Goal: Task Accomplishment & Management: Use online tool/utility

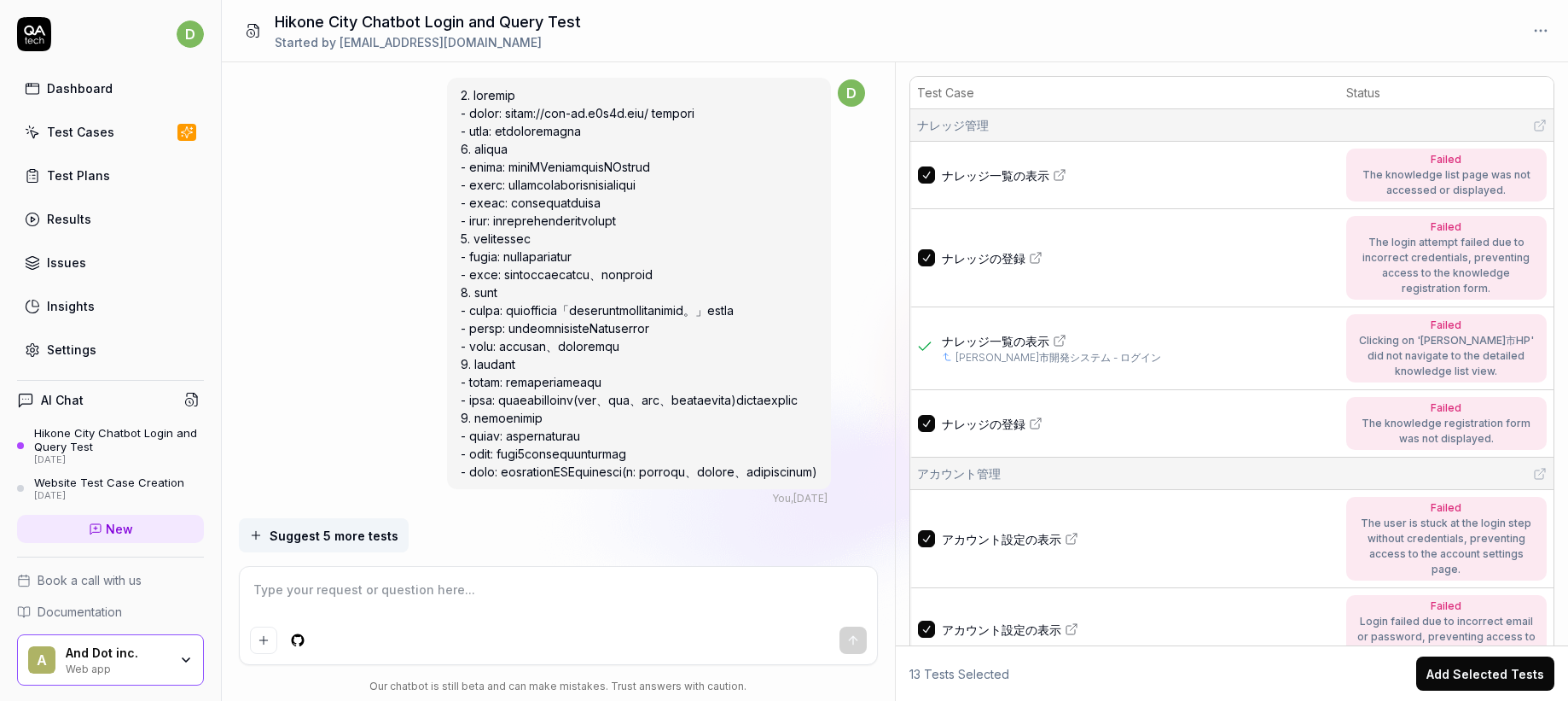
scroll to position [9697, 0]
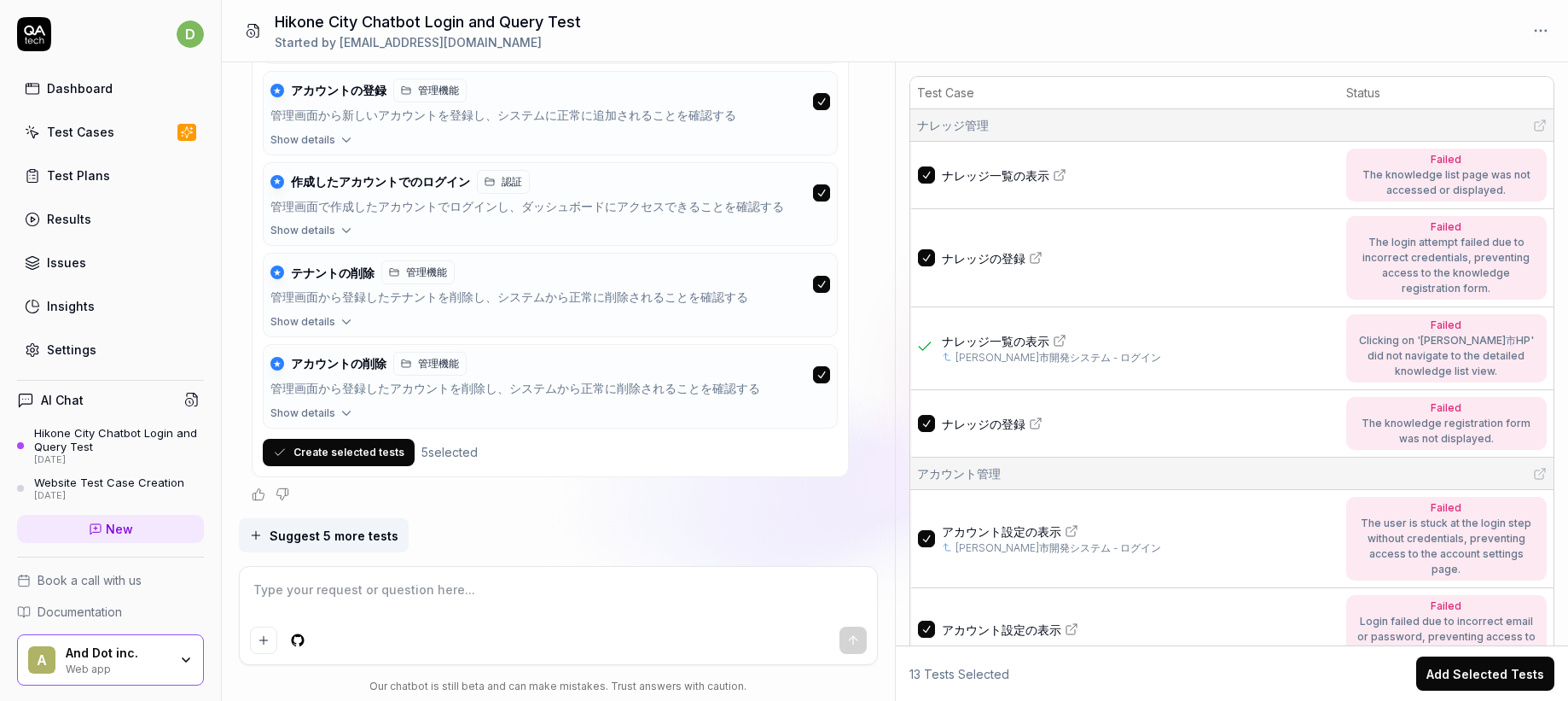
type textarea "*"
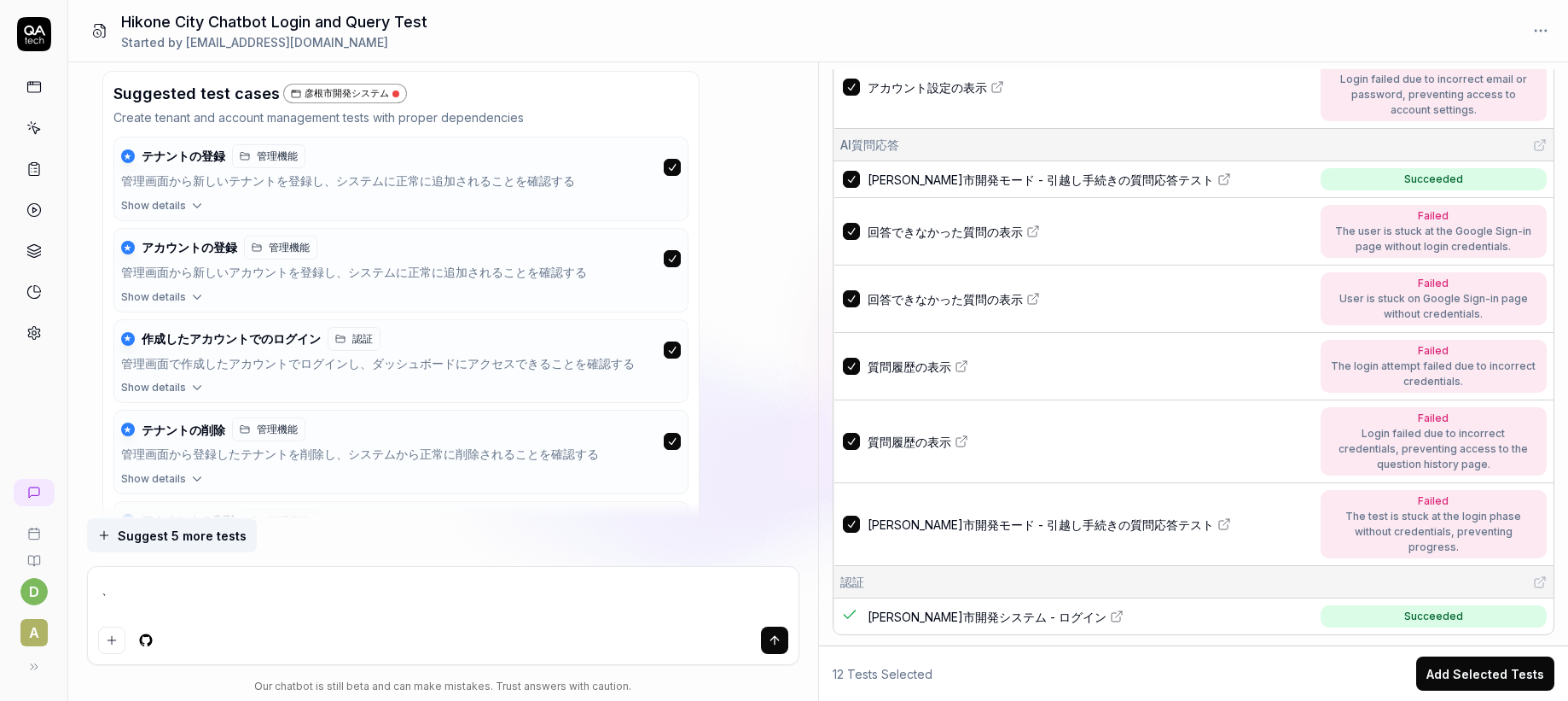
scroll to position [9544, 0]
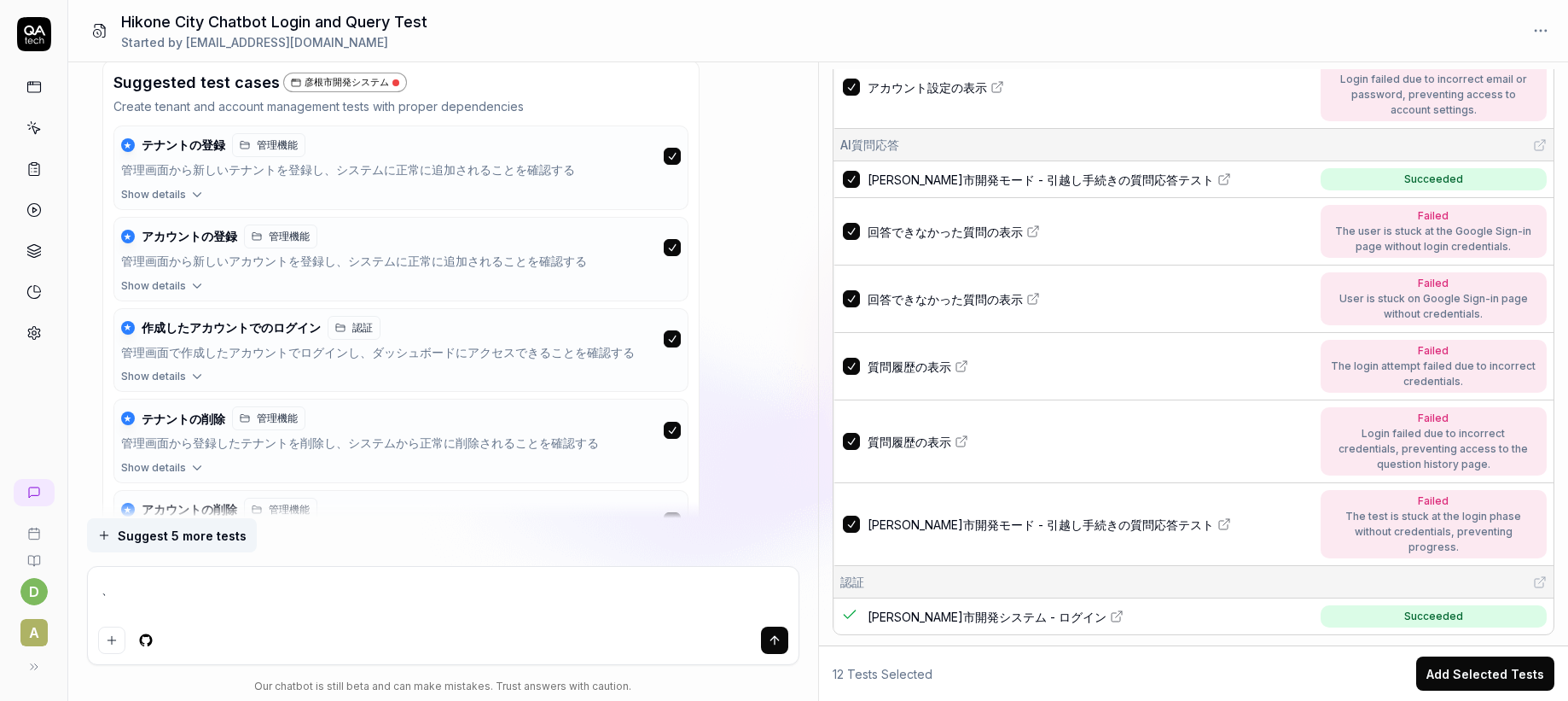
click at [358, 176] on div "管理画面から新しいテナントを登録し、システムに正常に追加されることを確認する" at bounding box center [389, 170] width 536 height 20
click at [361, 178] on div "管理画面から新しいテナントを登録し、システムに正常に追加されることを確認する" at bounding box center [389, 170] width 536 height 20
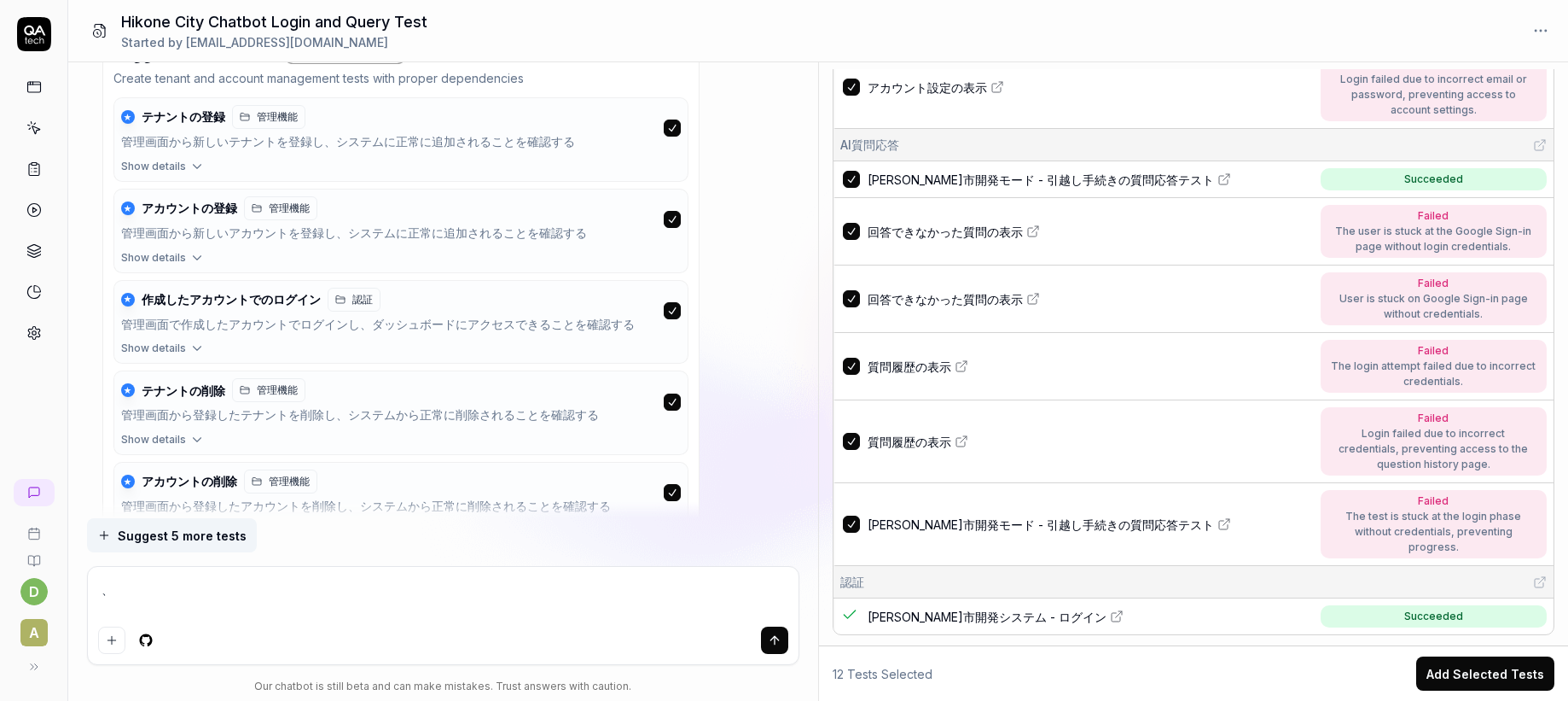
scroll to position [9697, 0]
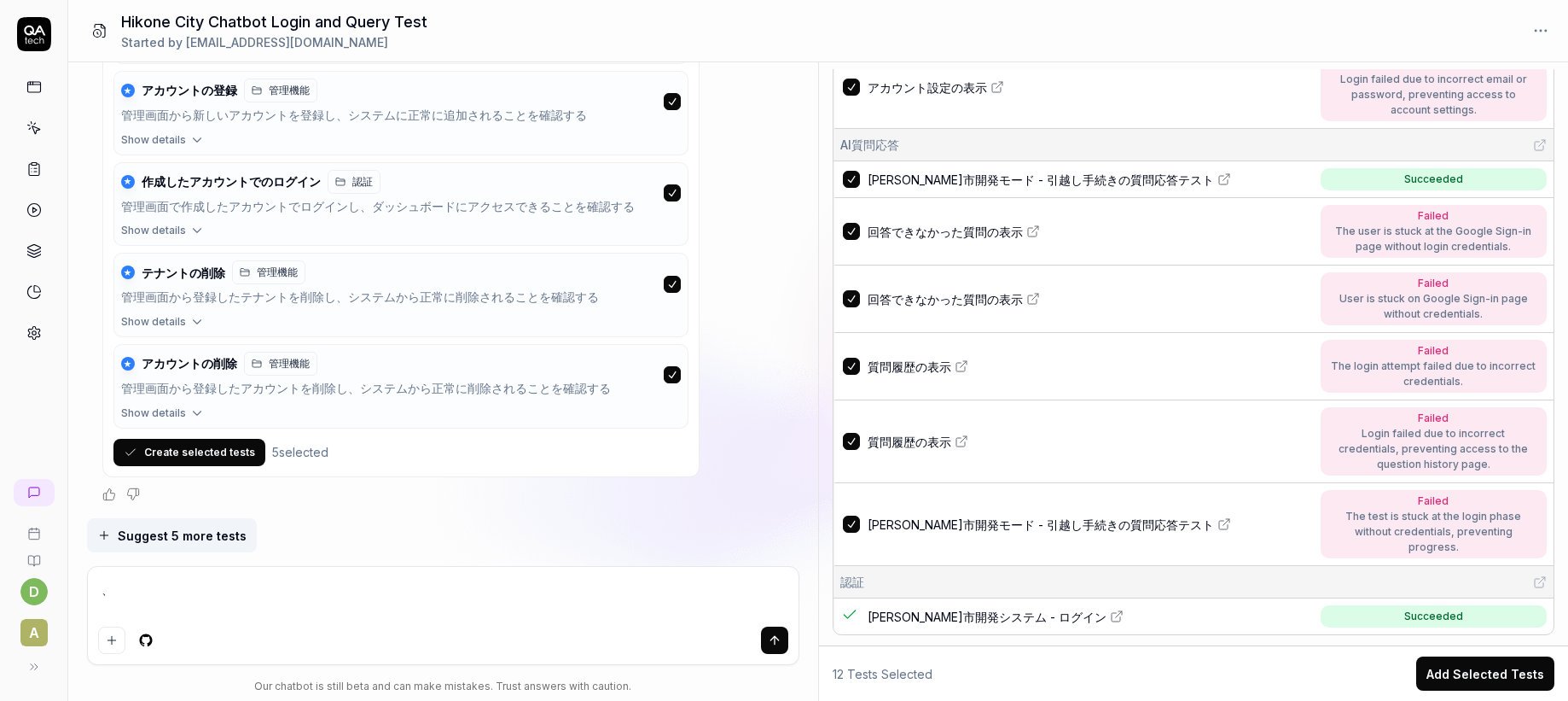
click at [173, 457] on button "Create selected tests" at bounding box center [189, 452] width 152 height 28
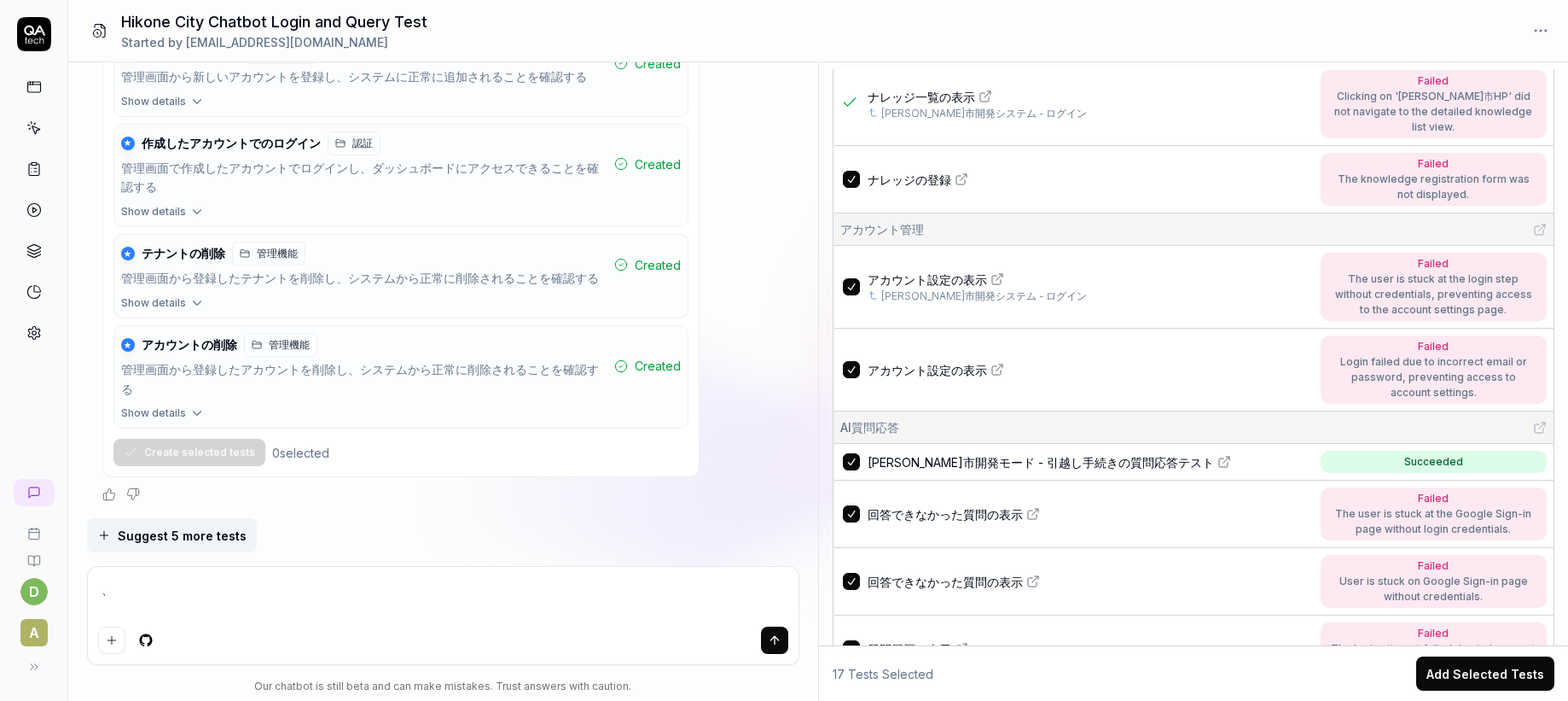
scroll to position [240, 0]
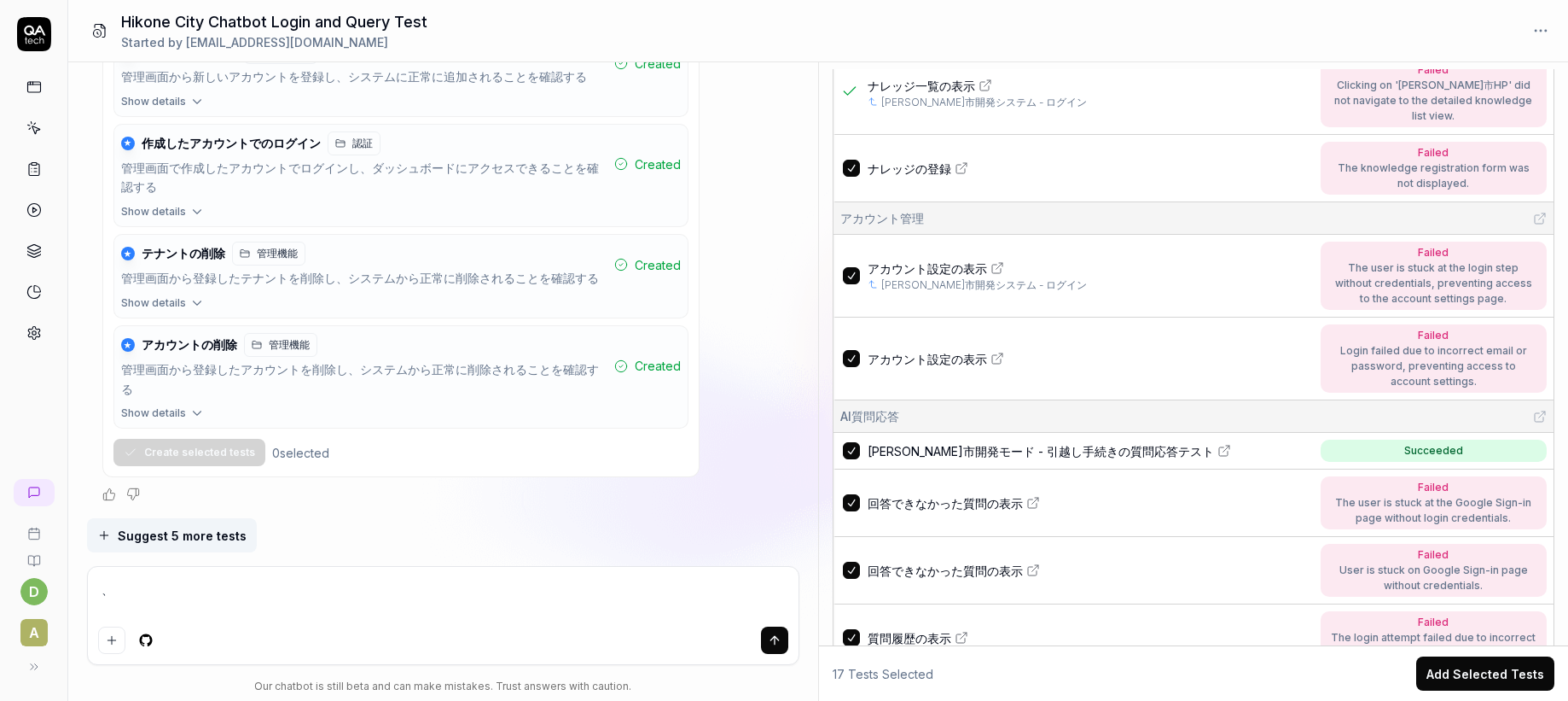
click at [979, 260] on span "アカウント設定の表示" at bounding box center [927, 268] width 119 height 18
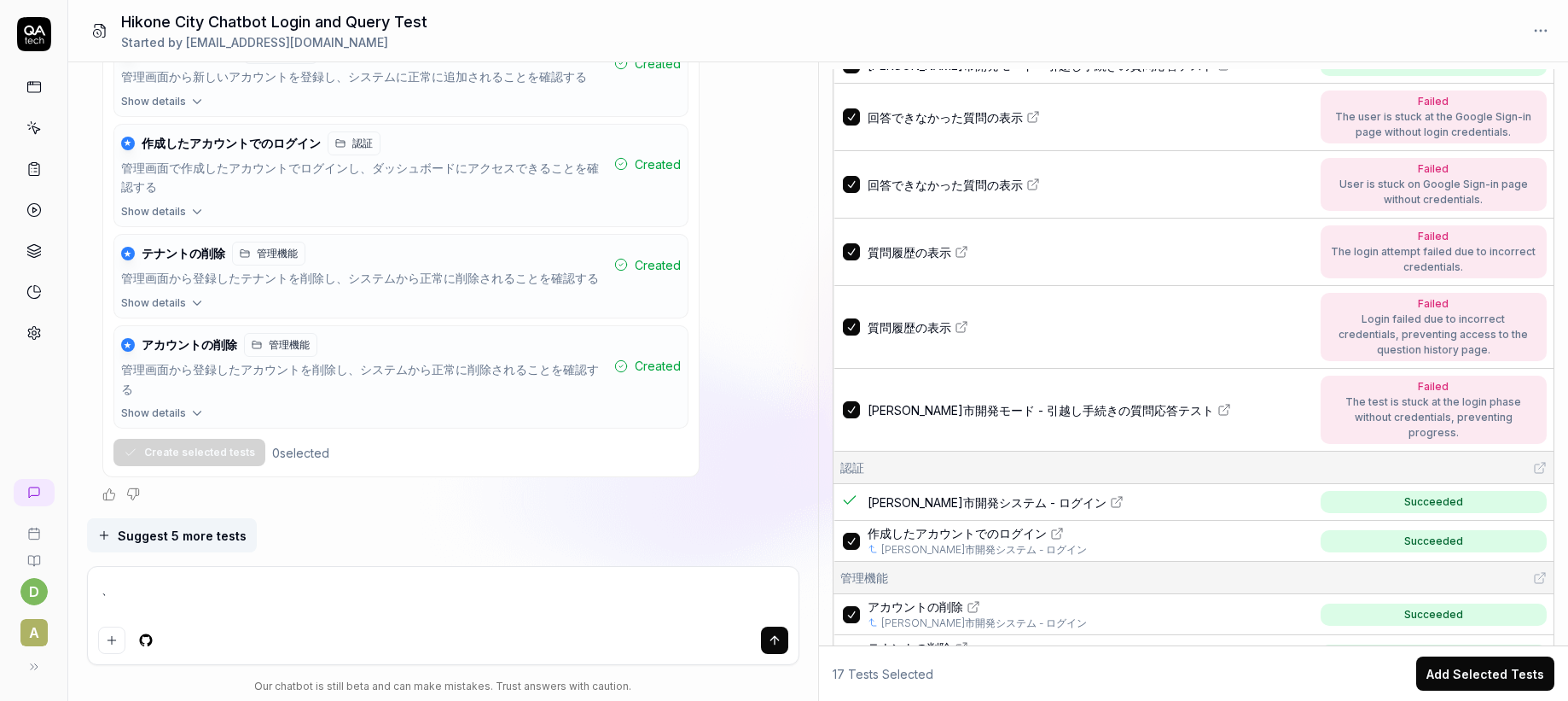
scroll to position [775, 0]
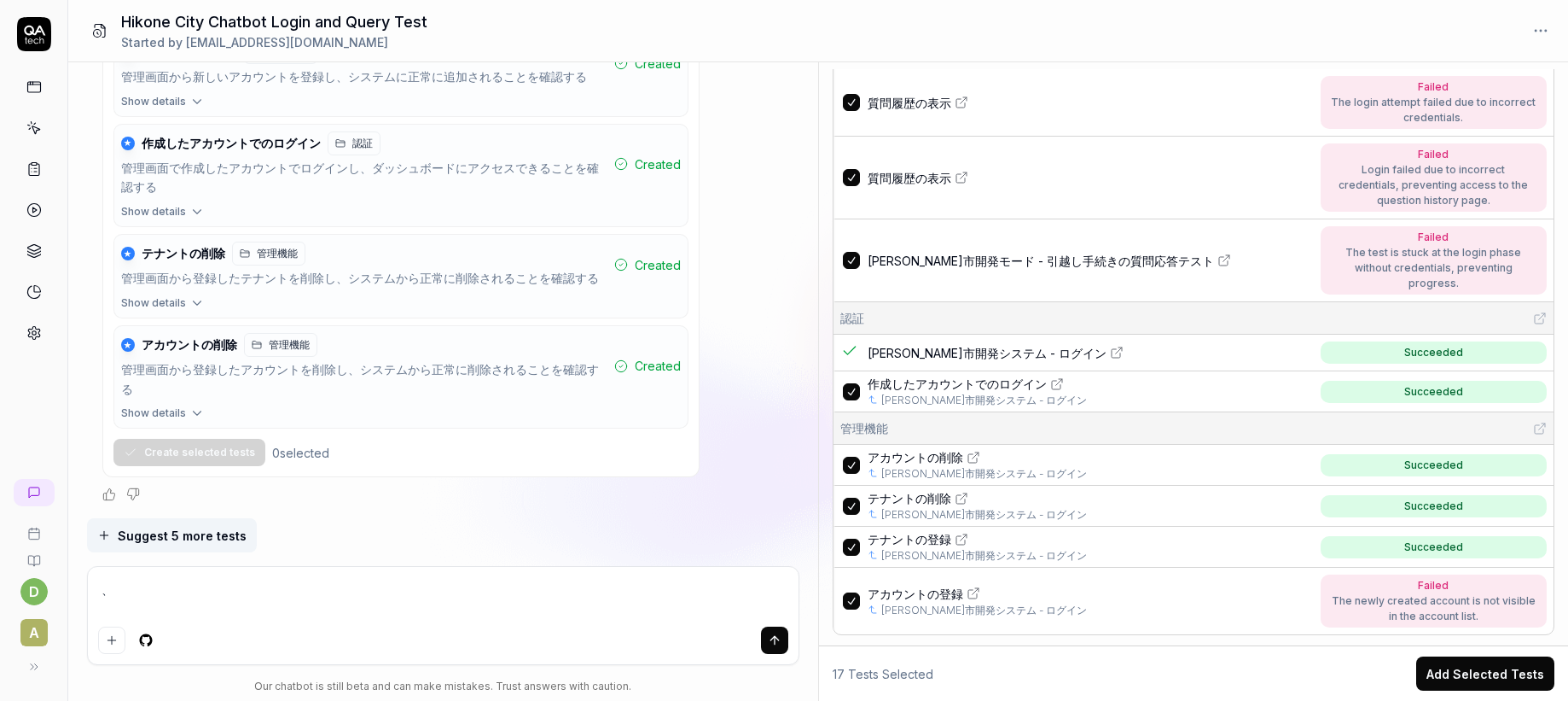
click at [1028, 466] on link "[PERSON_NAME]市開発システム - ログイン" at bounding box center [984, 474] width 205 height 15
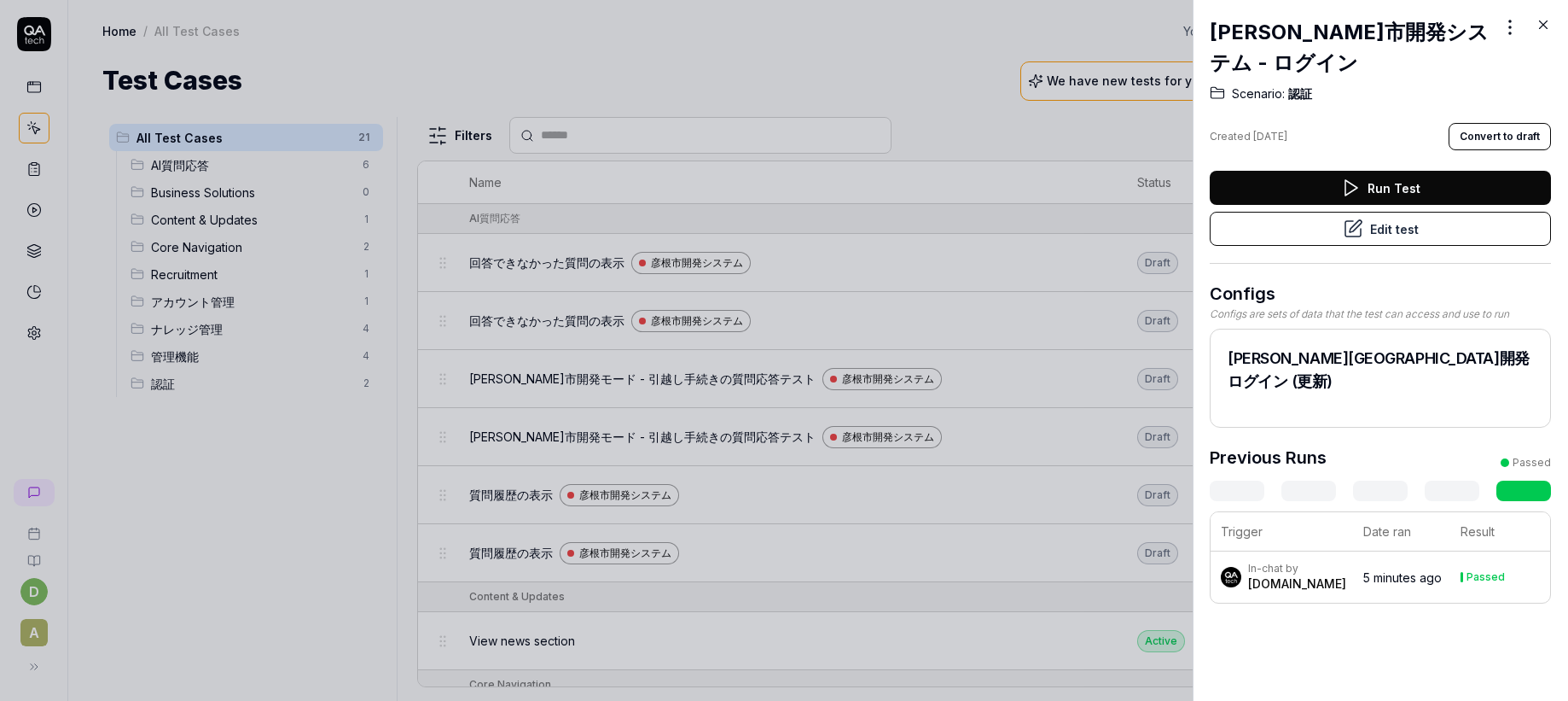
click at [1268, 212] on button "Edit test" at bounding box center [1380, 229] width 341 height 34
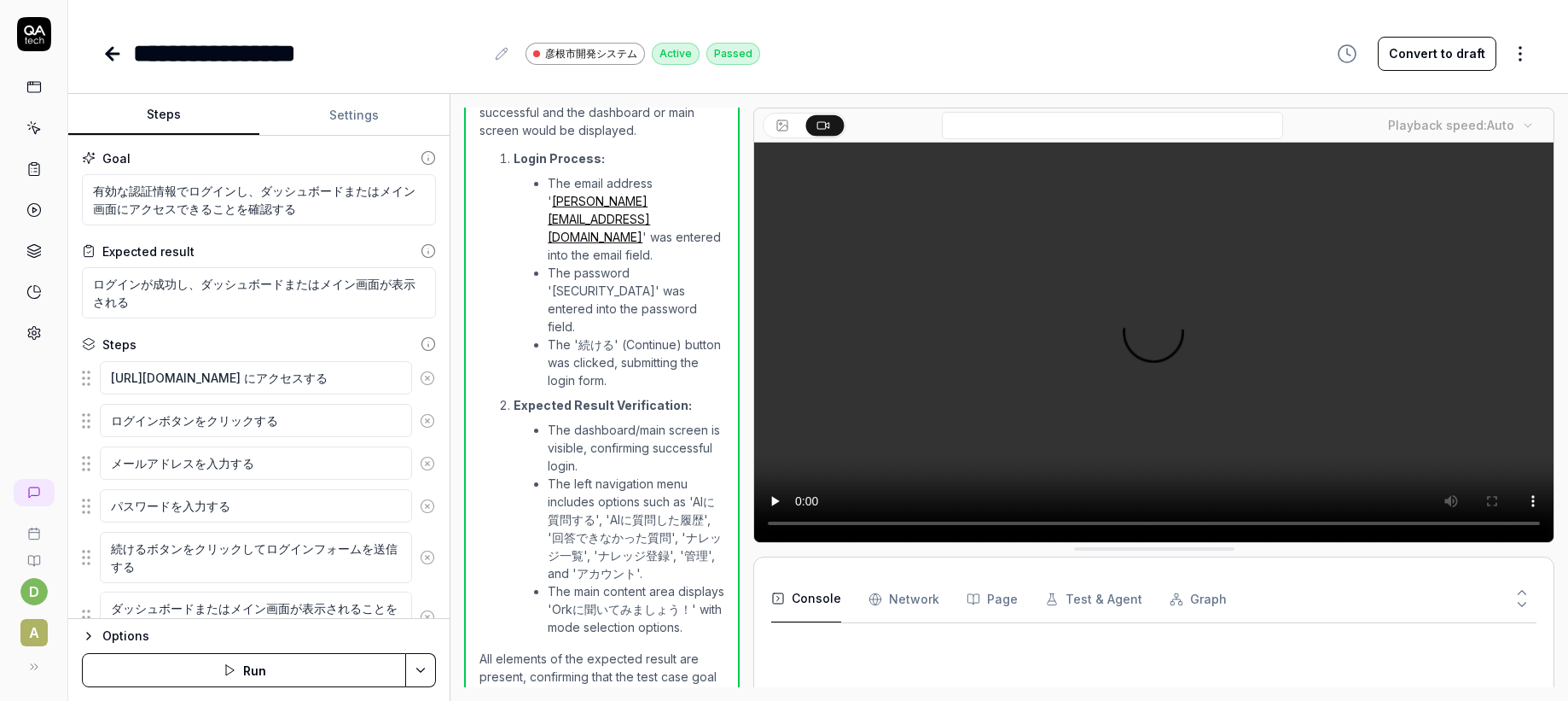
scroll to position [539, 0]
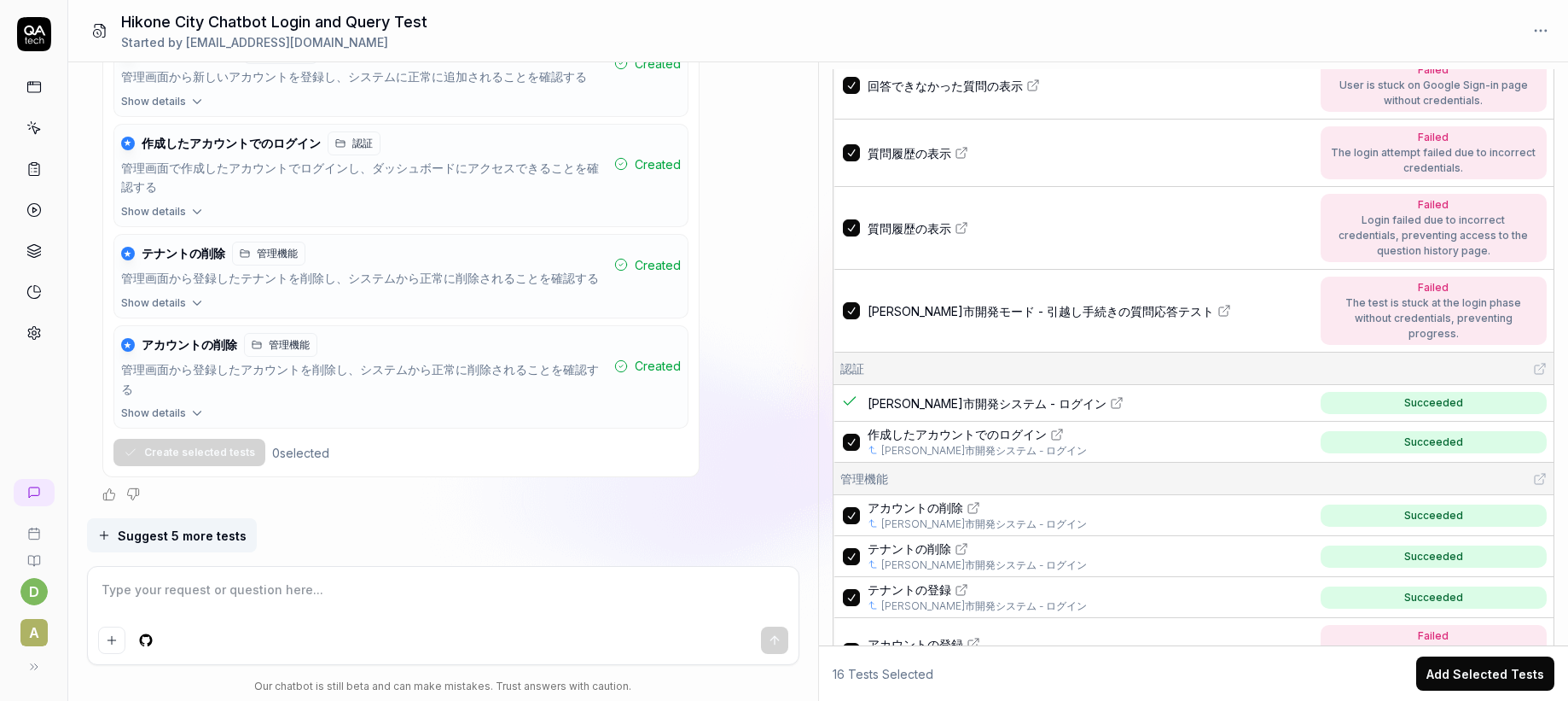
scroll to position [775, 0]
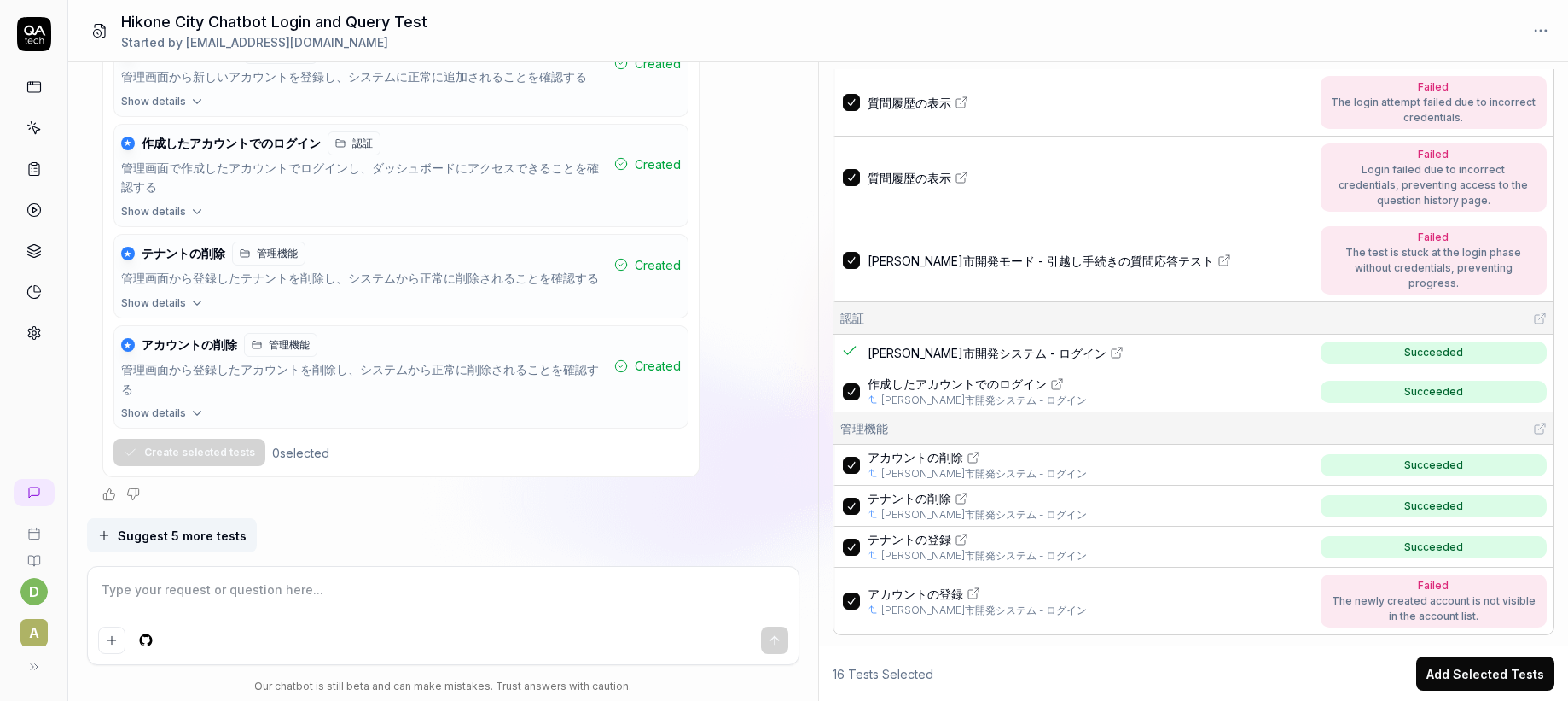
click at [941, 448] on span "アカウントの削除" at bounding box center [916, 457] width 95 height 18
click at [891, 584] on span "アカウントの登録" at bounding box center [916, 593] width 95 height 18
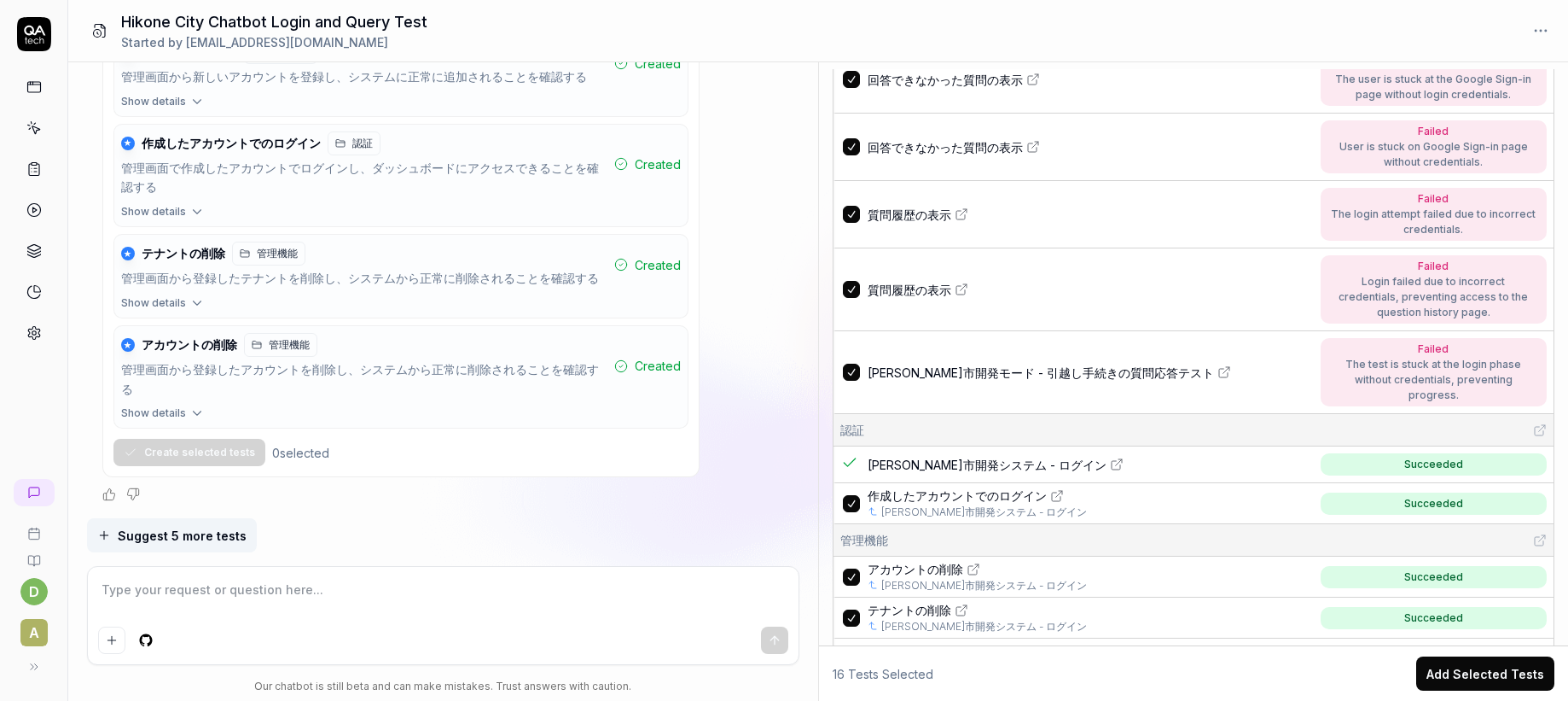
scroll to position [749, 0]
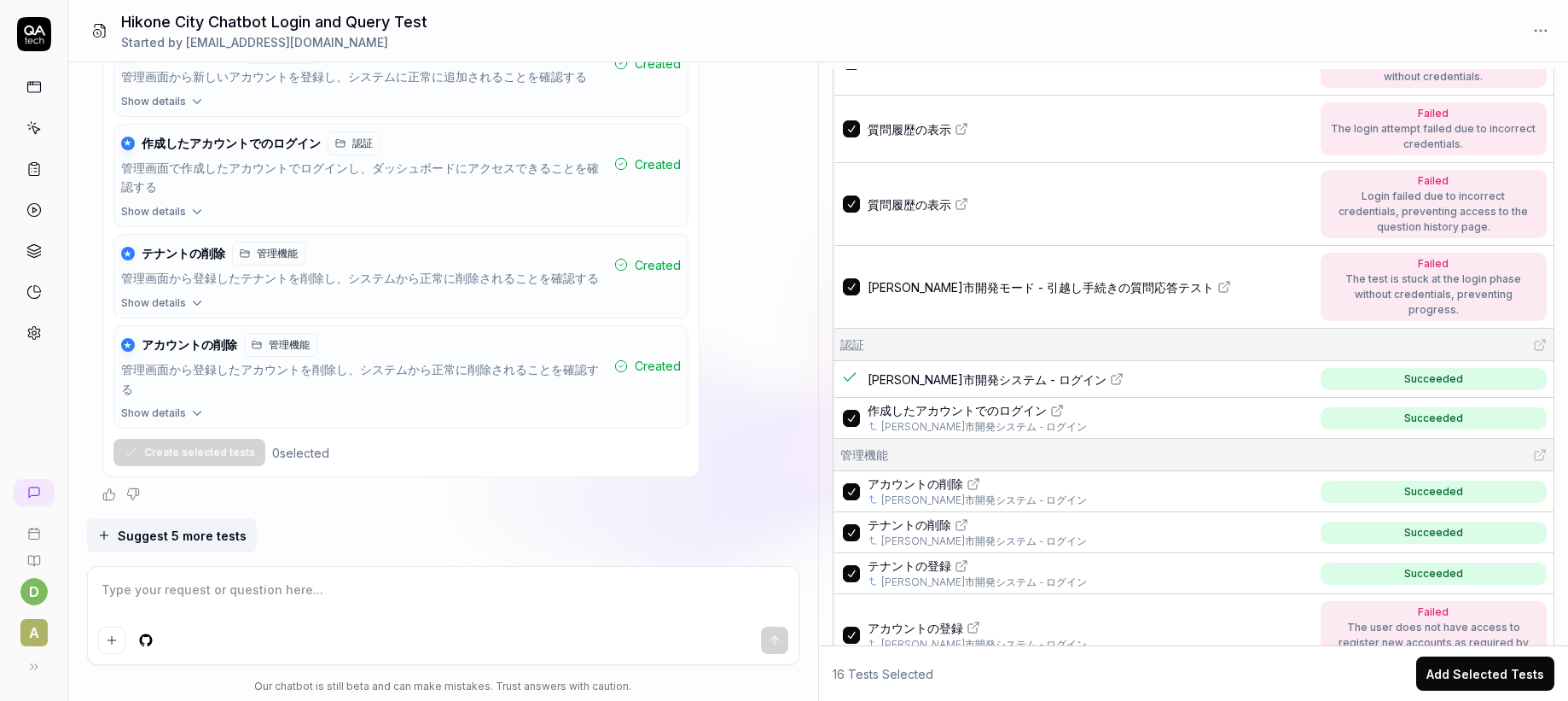
click at [925, 475] on span "アカウントの削除" at bounding box center [916, 483] width 95 height 18
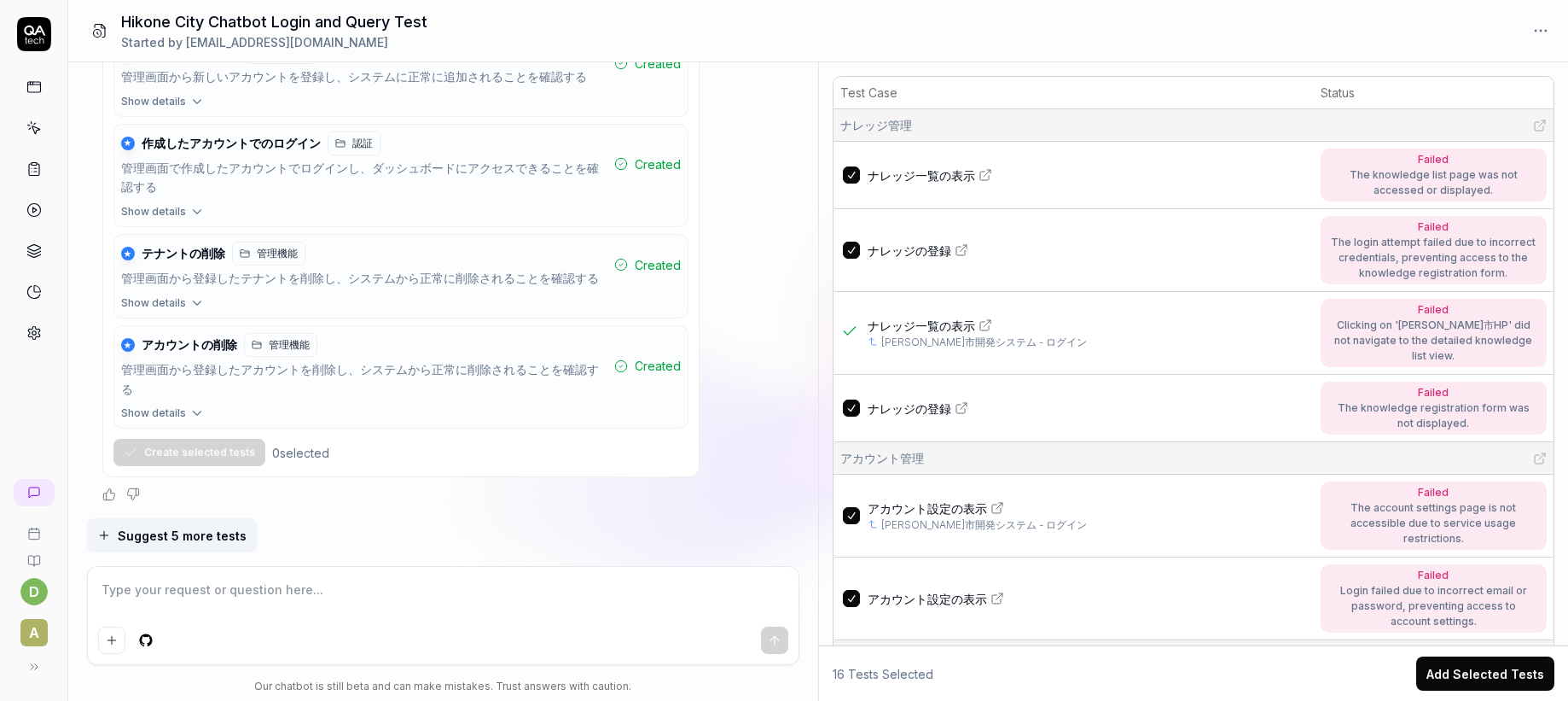
click at [947, 340] on link "[PERSON_NAME]市開発システム - ログイン" at bounding box center [984, 342] width 205 height 15
type textarea "*"
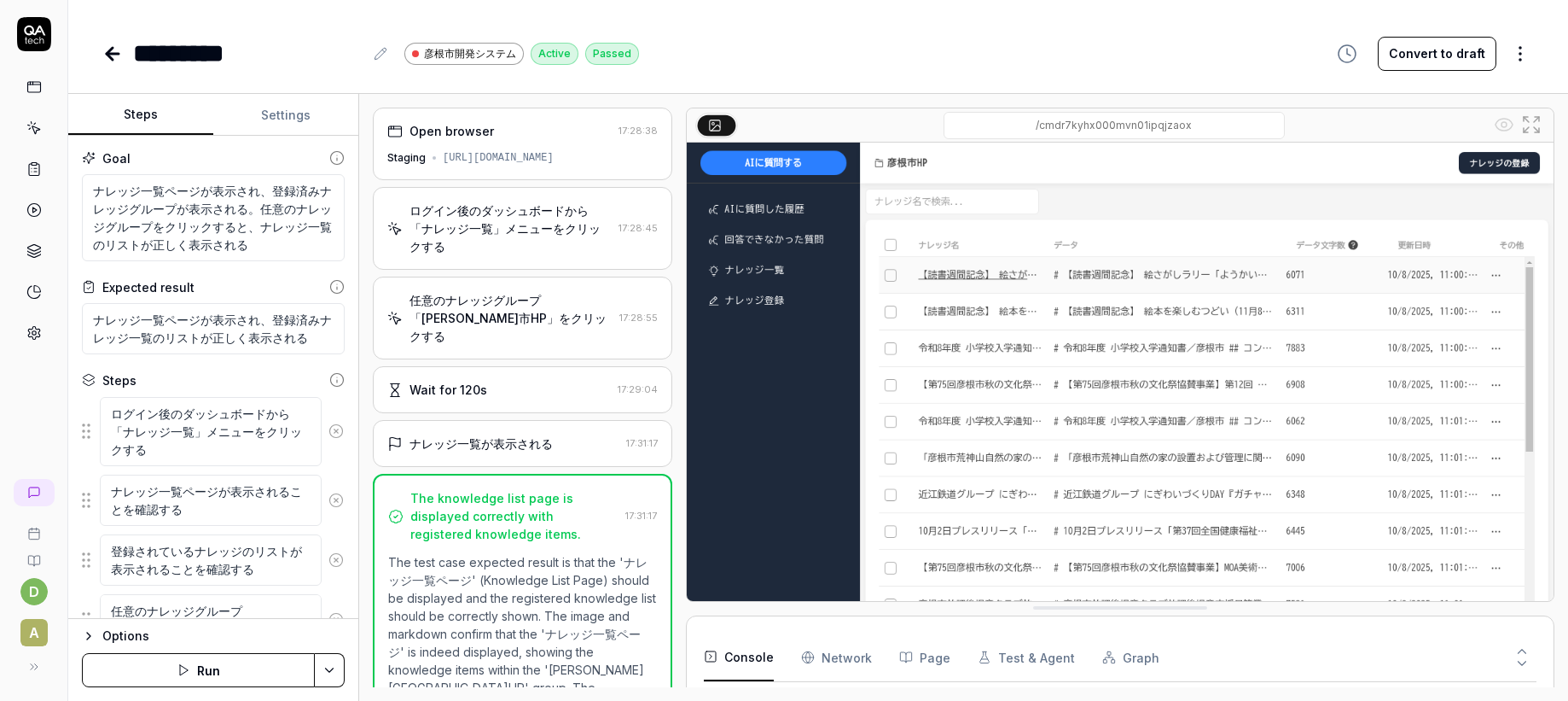
scroll to position [64, 0]
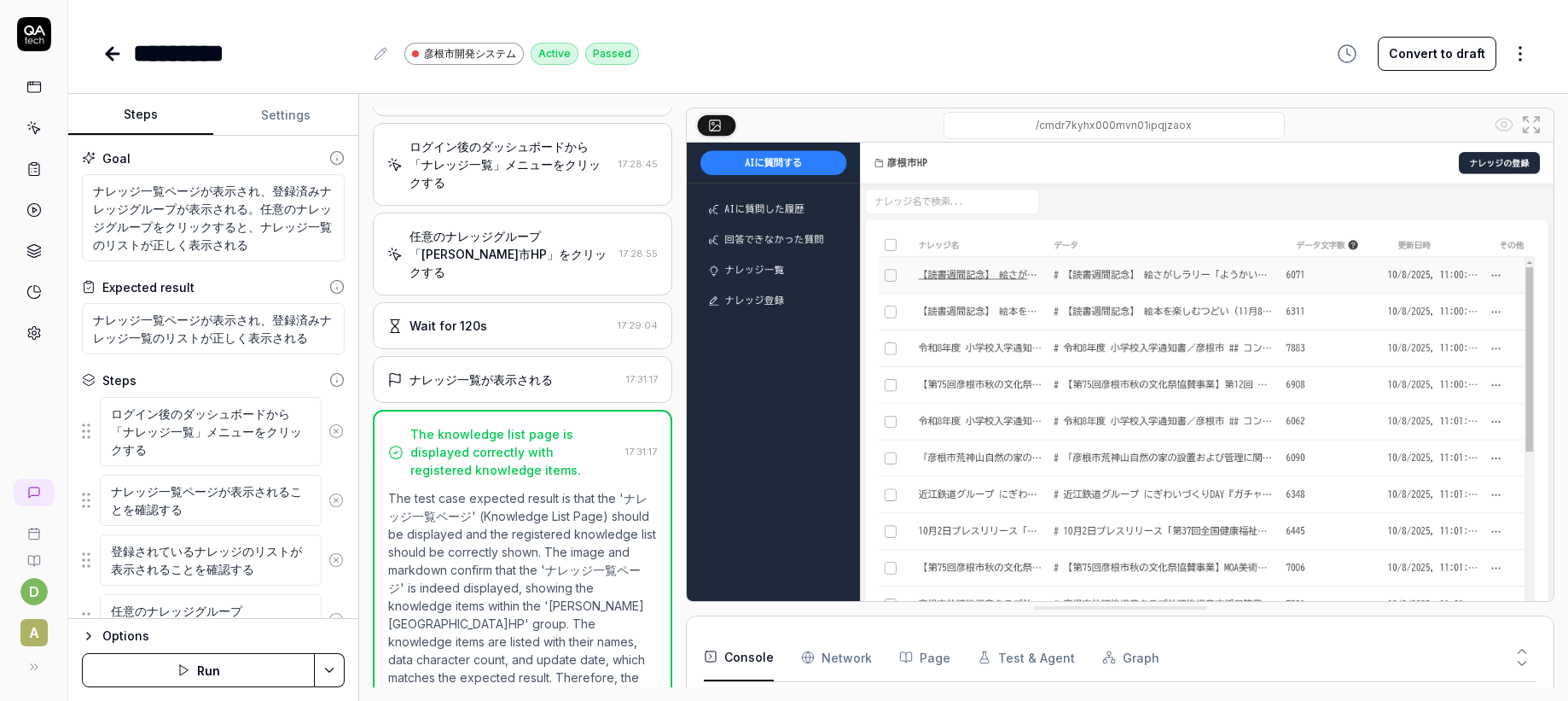
type textarea "*"
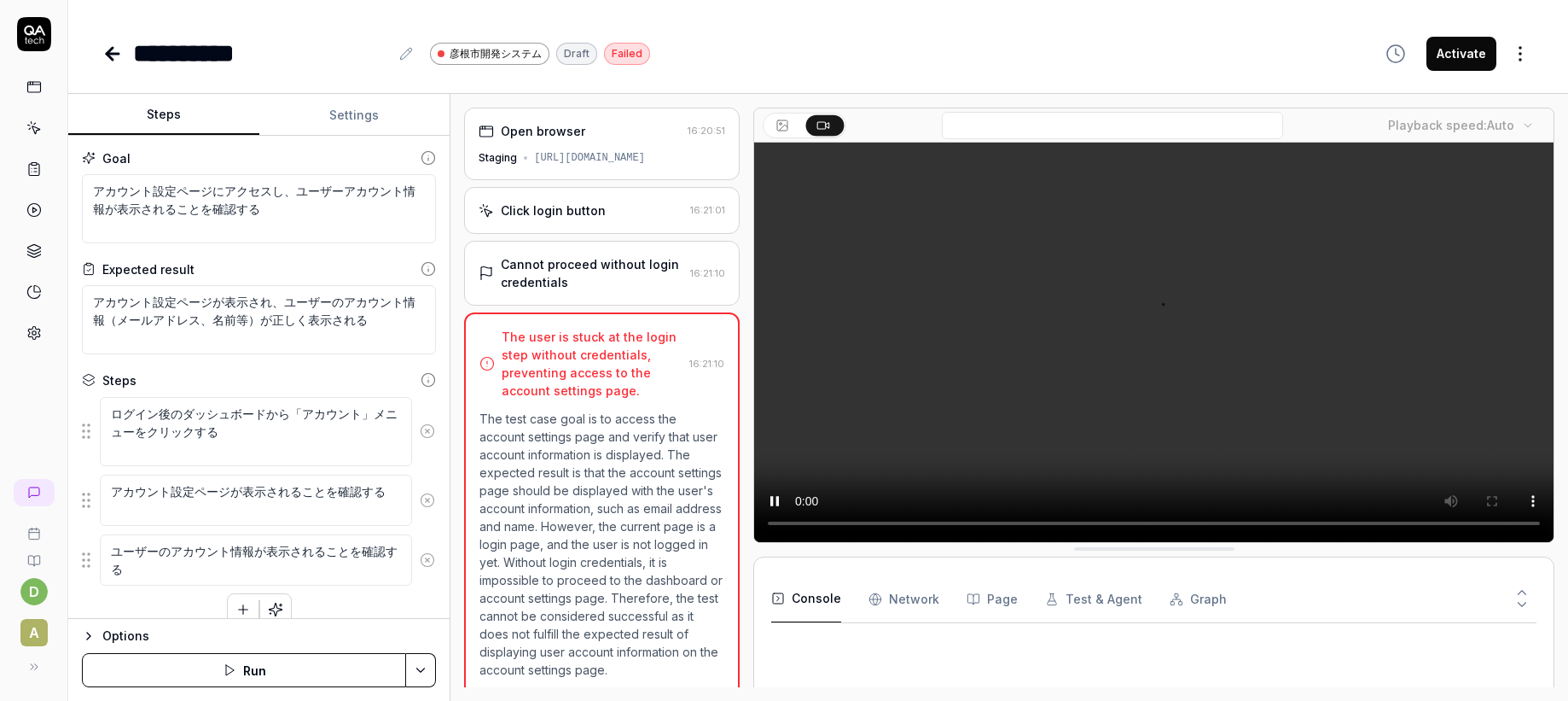
click at [449, 422] on div "Steps Settings Goal アカウント設定ページにアクセスし、ユーザーアカウント情報が表示されることを確認する Expected result ア…" at bounding box center [817, 396] width 1500 height 606
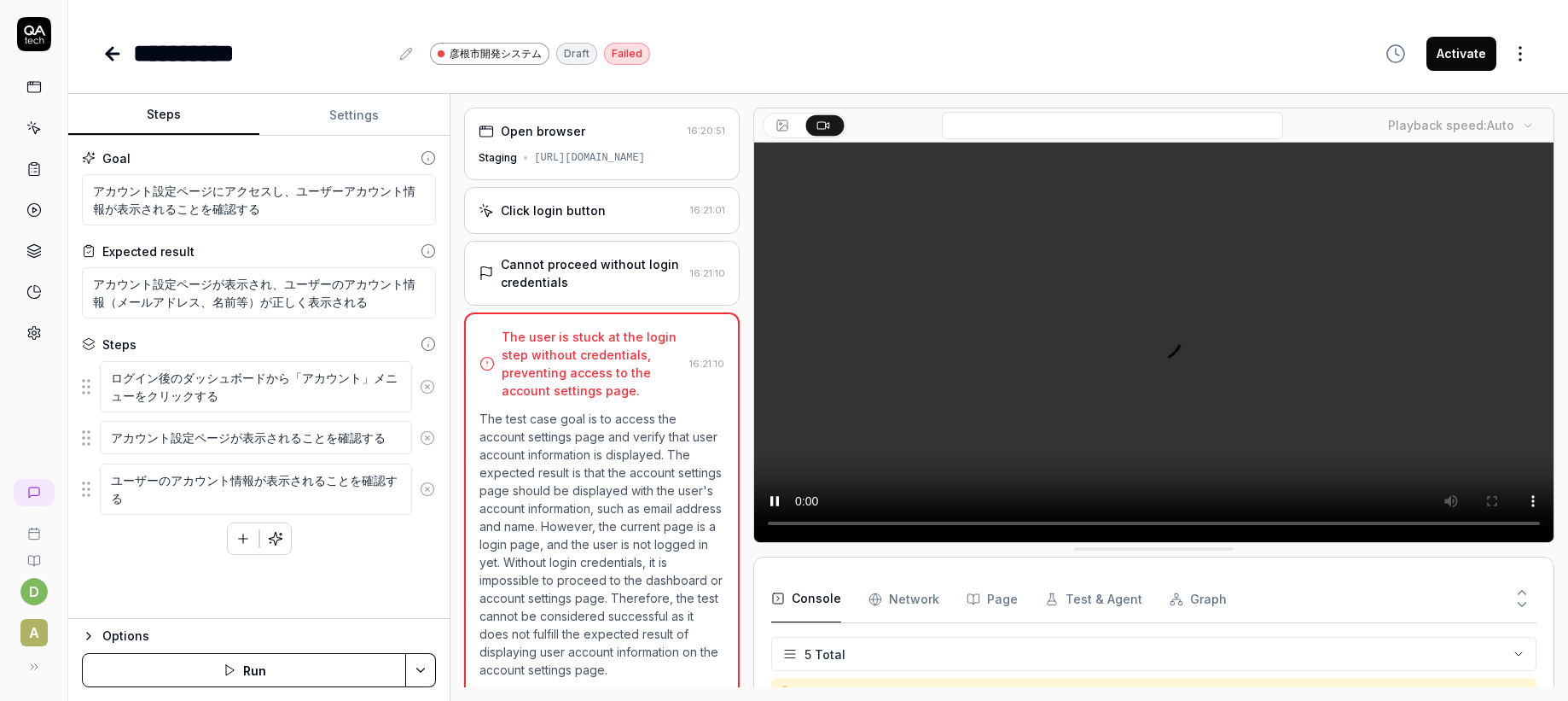
scroll to position [77, 0]
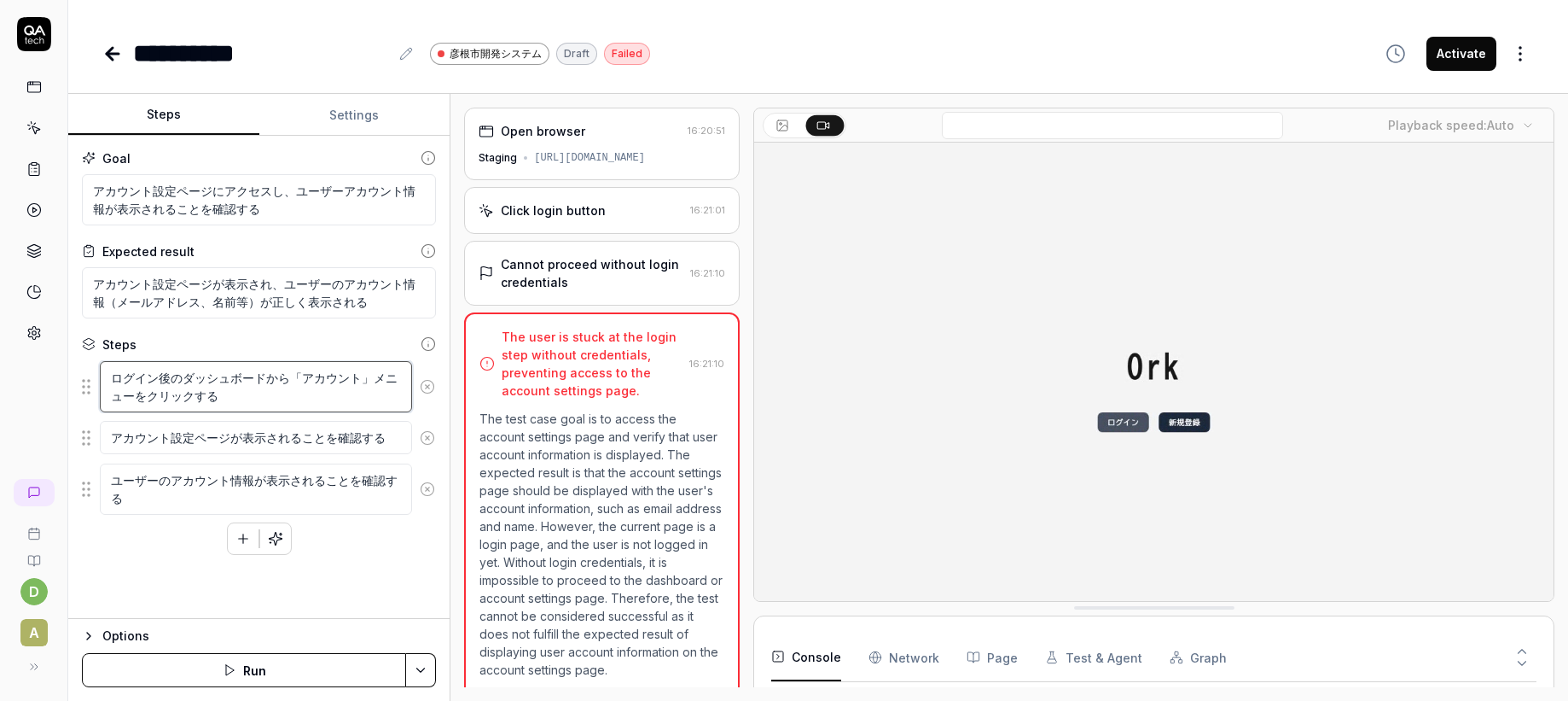
click at [372, 374] on textarea "ログイン後のダッシュボードから「アカウント」メニューをクリックする" at bounding box center [256, 387] width 312 height 52
type textarea "*"
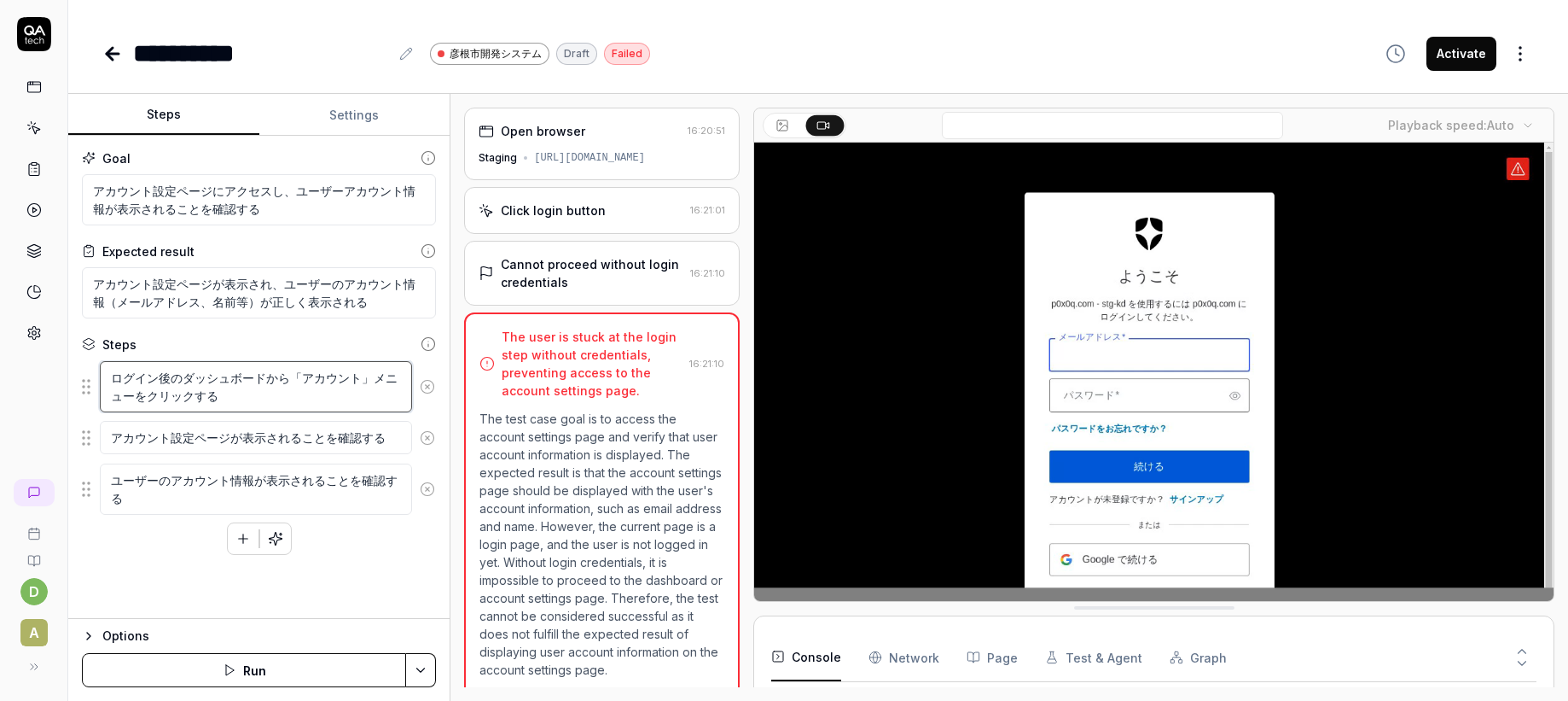
type textarea "ログイン後のダッシュボードから「アカウン」メニューをクリックする"
type textarea "*"
type textarea "ログイン後のダッシュボードから「アカウ」メニューをクリックする"
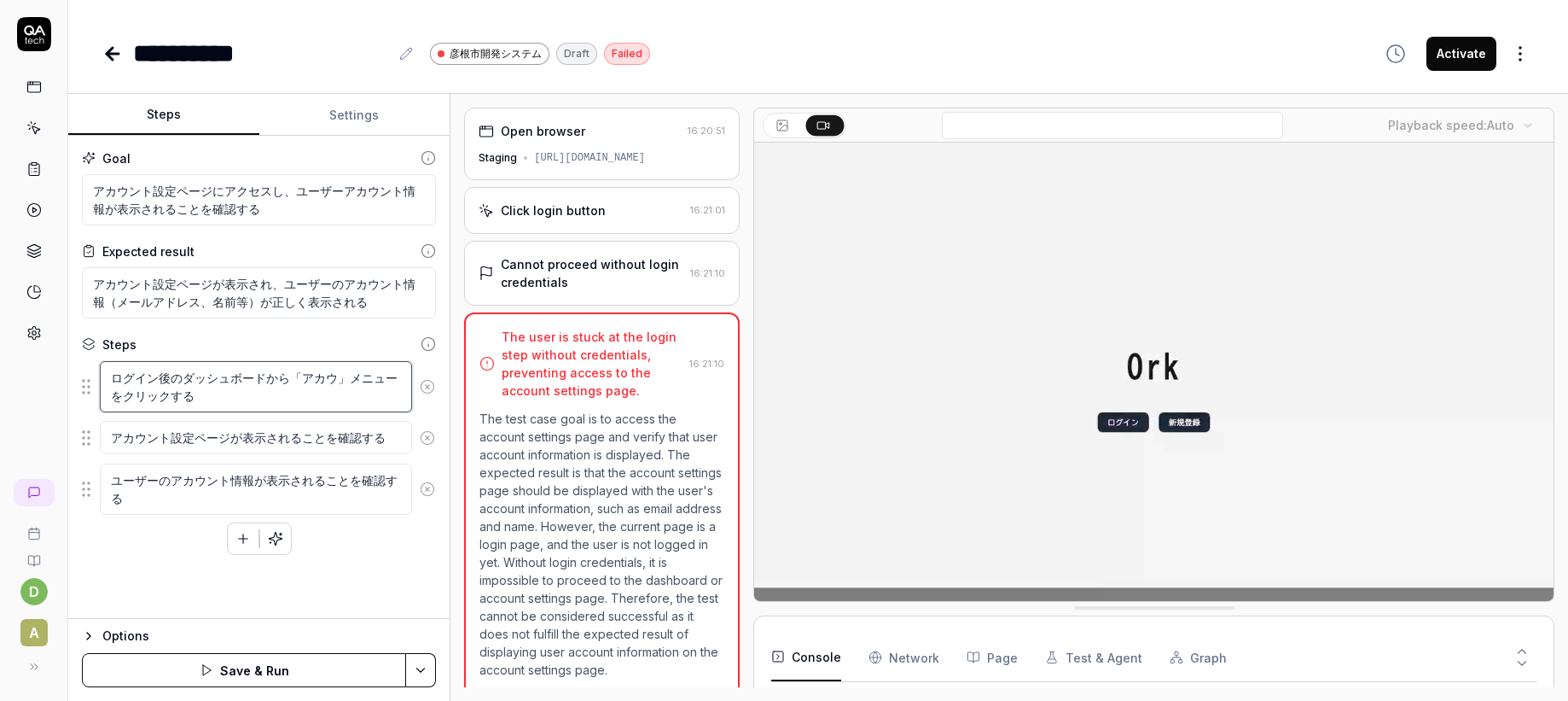
type textarea "*"
type textarea "ログイン後のダッシュボードから「アカ」メニューをクリックする"
type textarea "*"
type textarea "ログイン後のダッシュボードから「ア」メニューをクリックする"
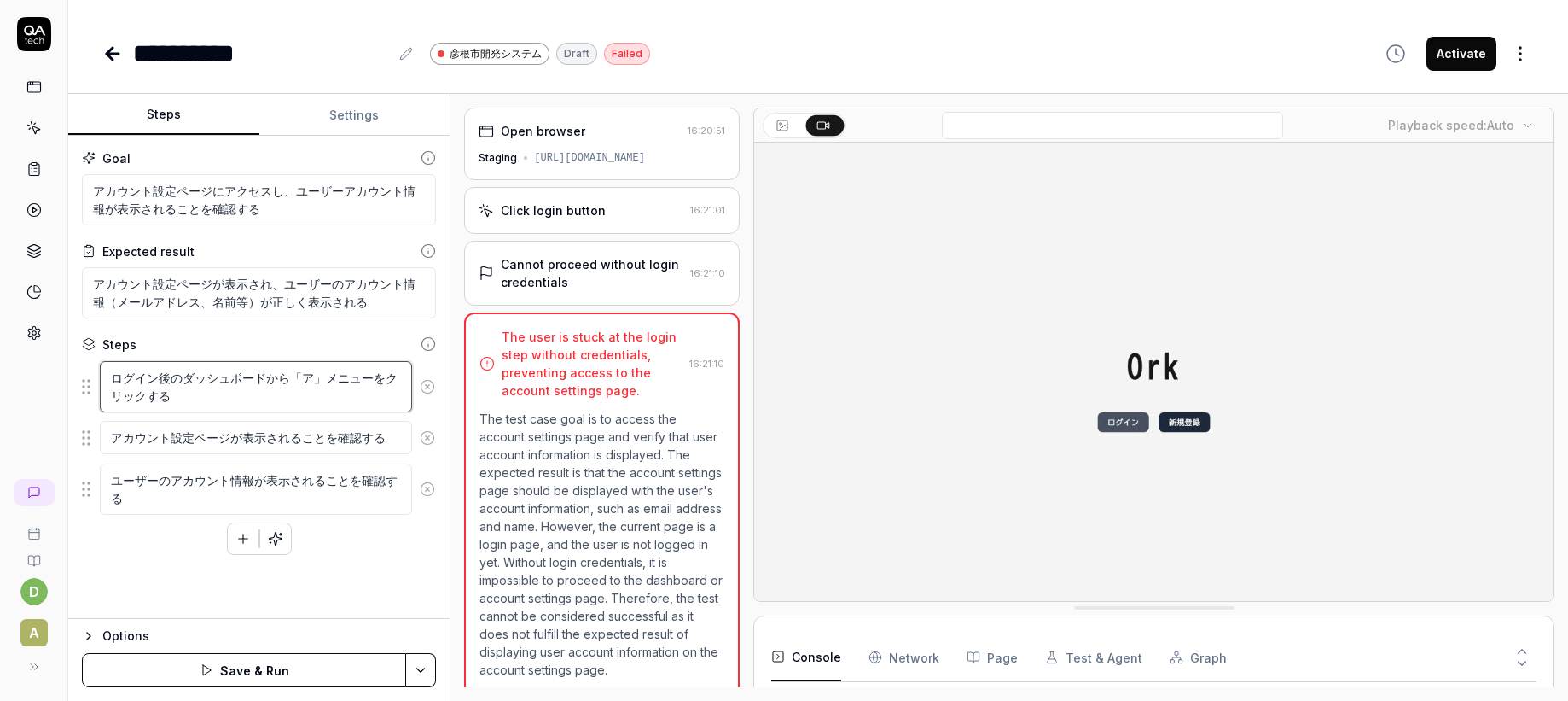
type textarea "*"
type textarea "ログイン後のダッシュボードから「」メニューをクリックする"
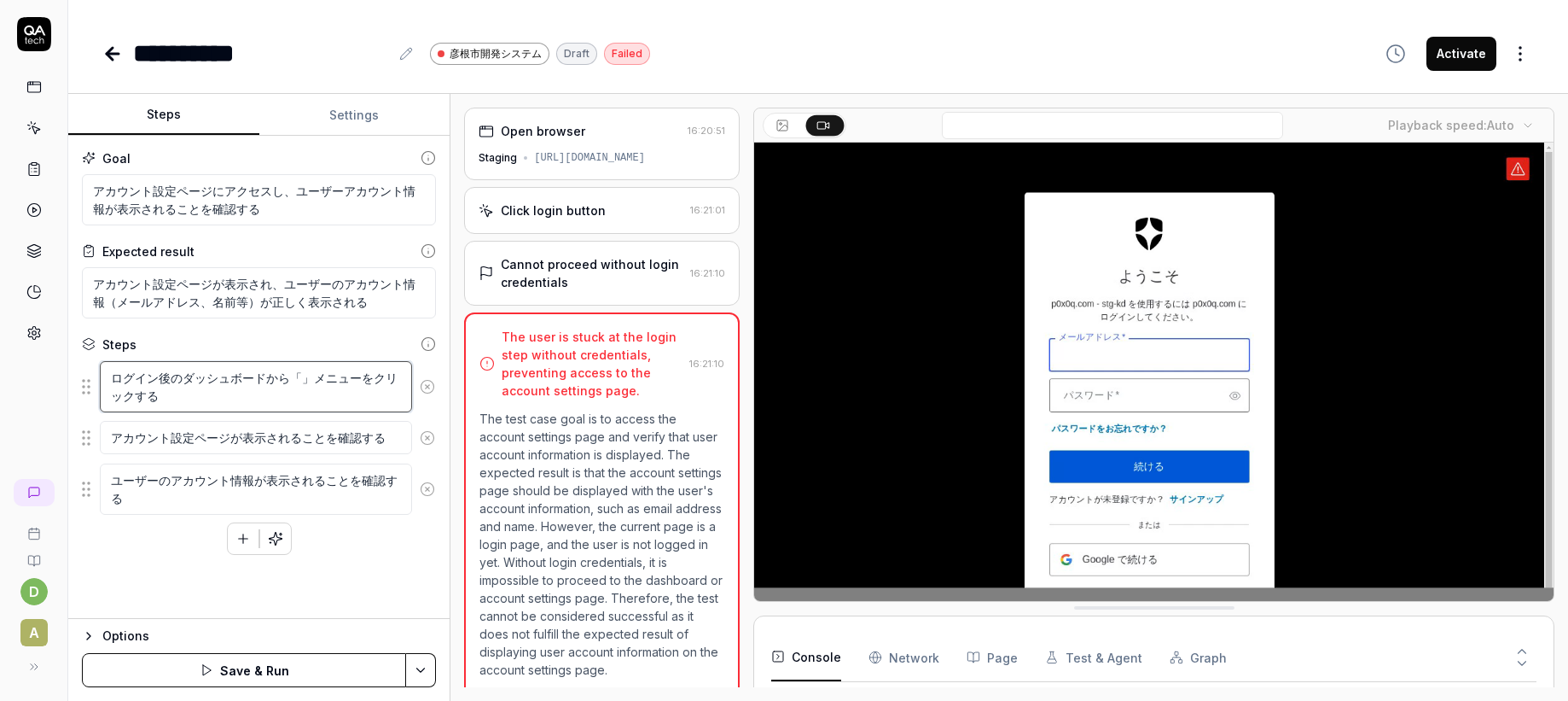
type textarea "*"
type textarea "ログイン後のダッシュボードから「　」メニューをクリックする"
type textarea "*"
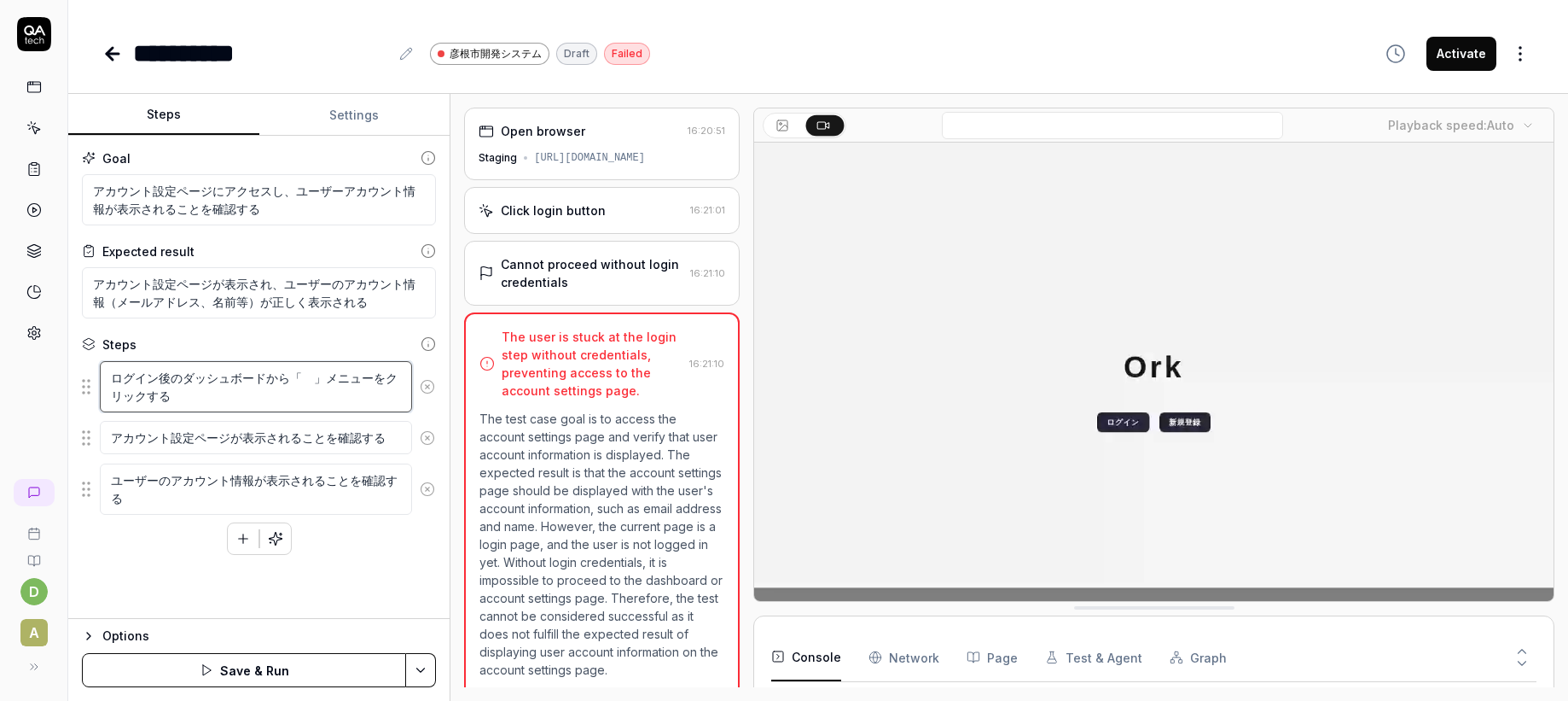
type textarea "ログイン後のダッシュボードから「　k」メニューをクリックする"
type textarea "*"
type textarea "ログイン後のダッシュボードから「　か」メニューをクリックする"
type textarea "*"
type textarea "ログイン後のダッシュボードから「　」メニューをクリックする"
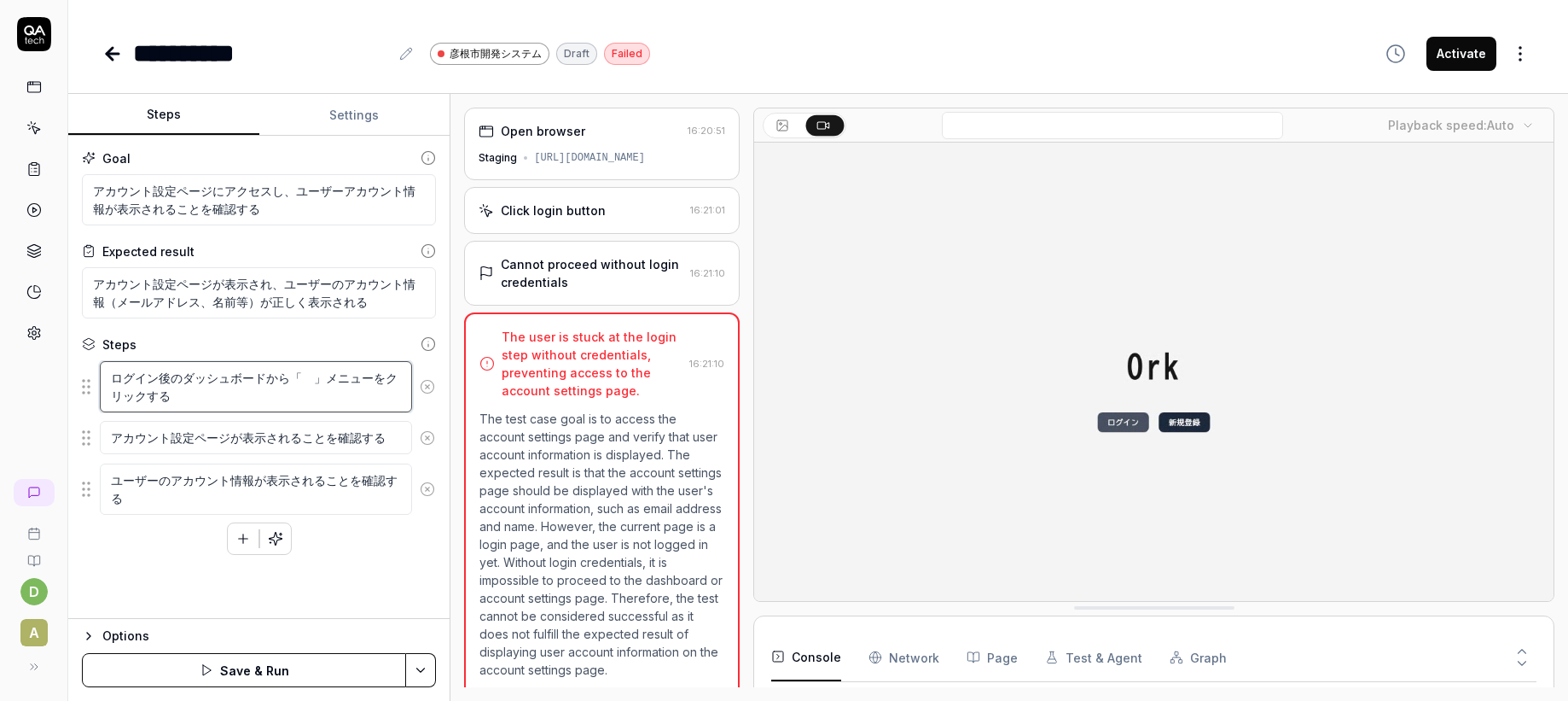
type textarea "*"
type textarea "ログイン後のダッシュボードから「」メニューをクリックする"
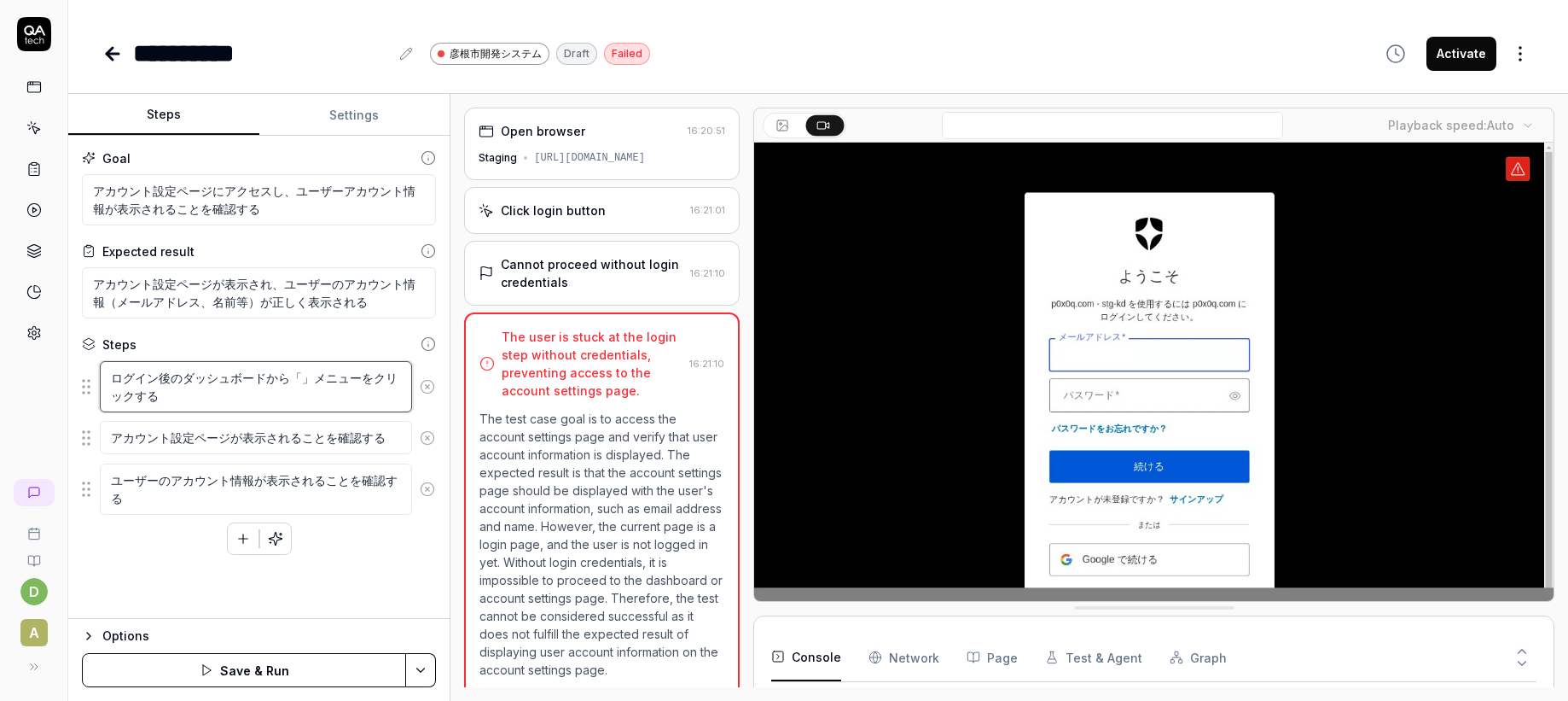
type textarea "*"
type textarea "ログイン後のダッシュボードから「k」メニューをクリックする"
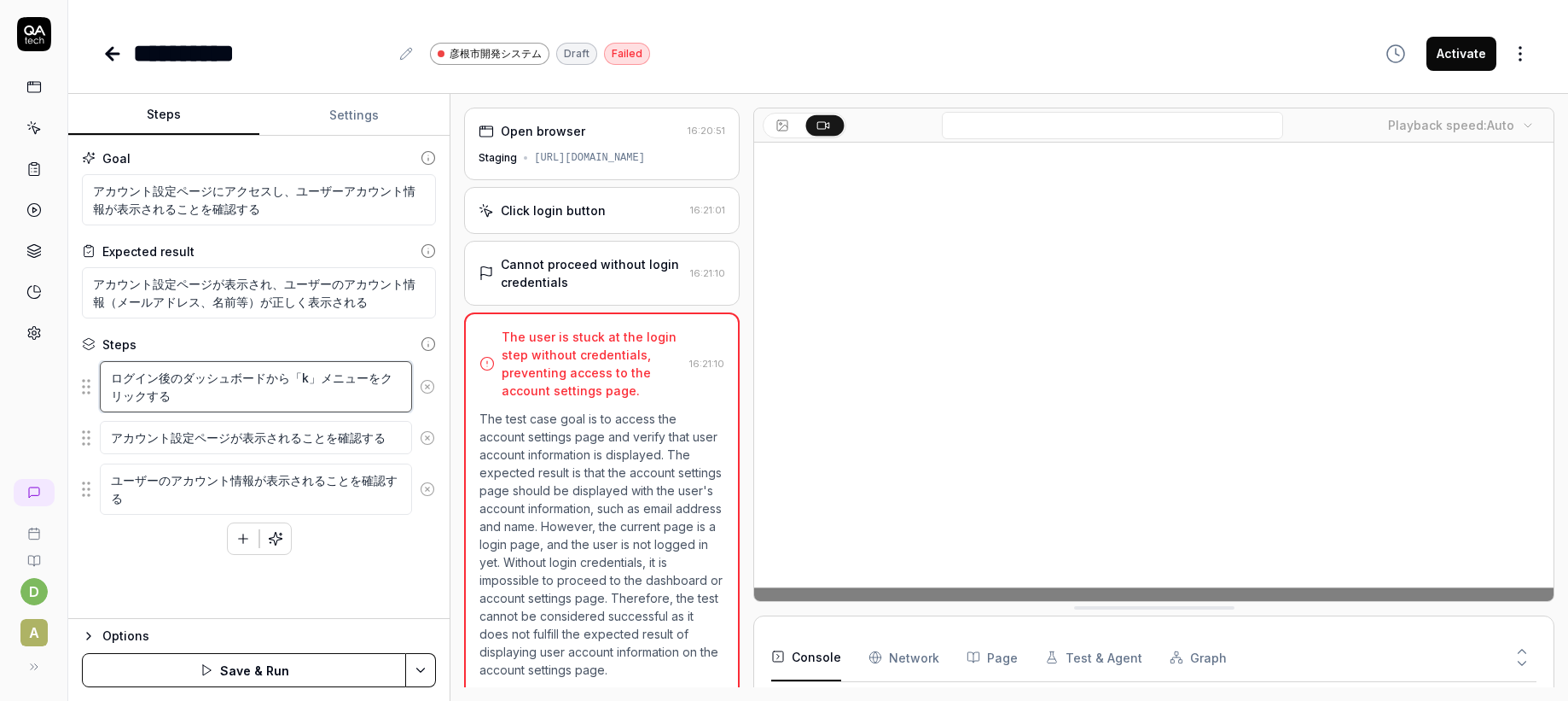
type textarea "*"
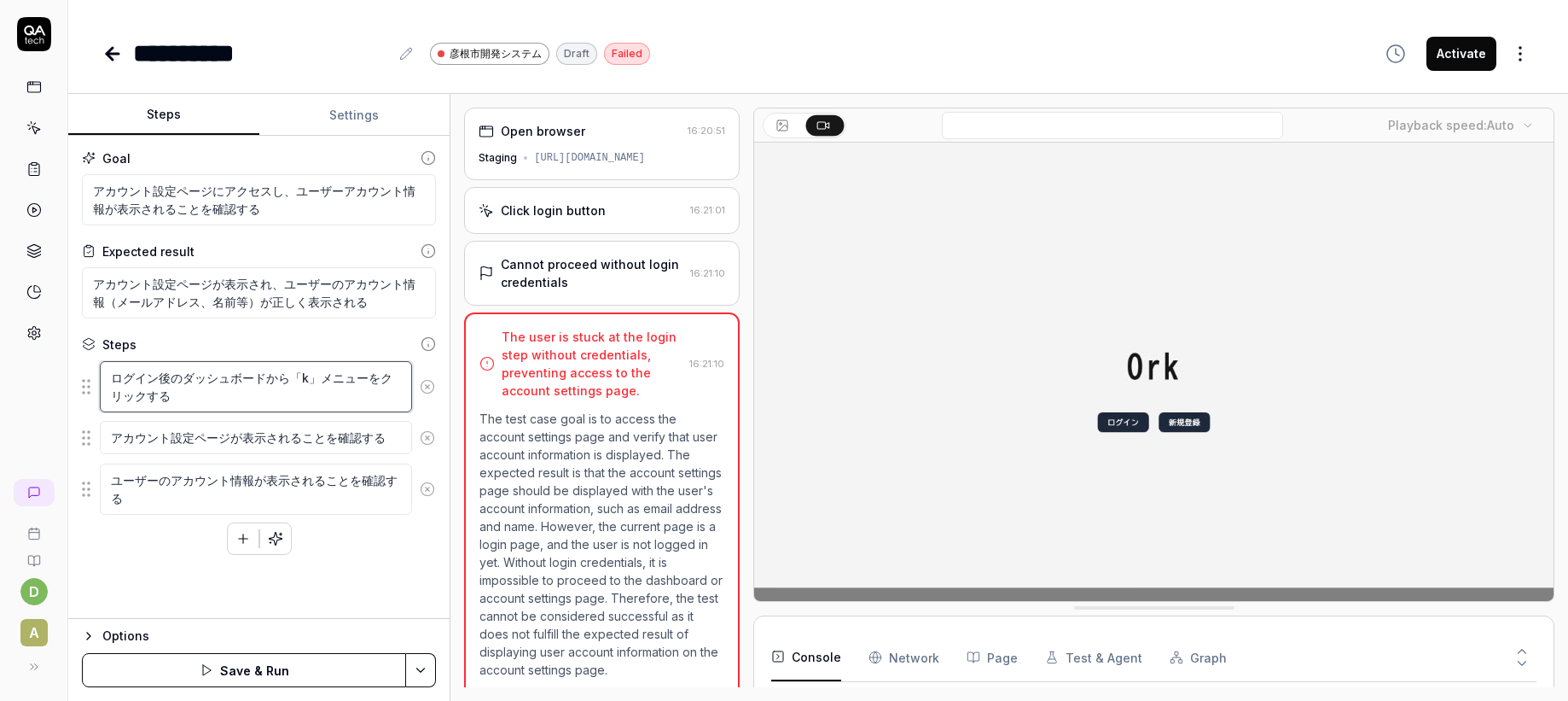
type textarea "ログイン後のダッシュボードから「か」メニューをクリックする"
type textarea "*"
type textarea "ログイン後のダッシュボードから「かn」メニューをクリックする"
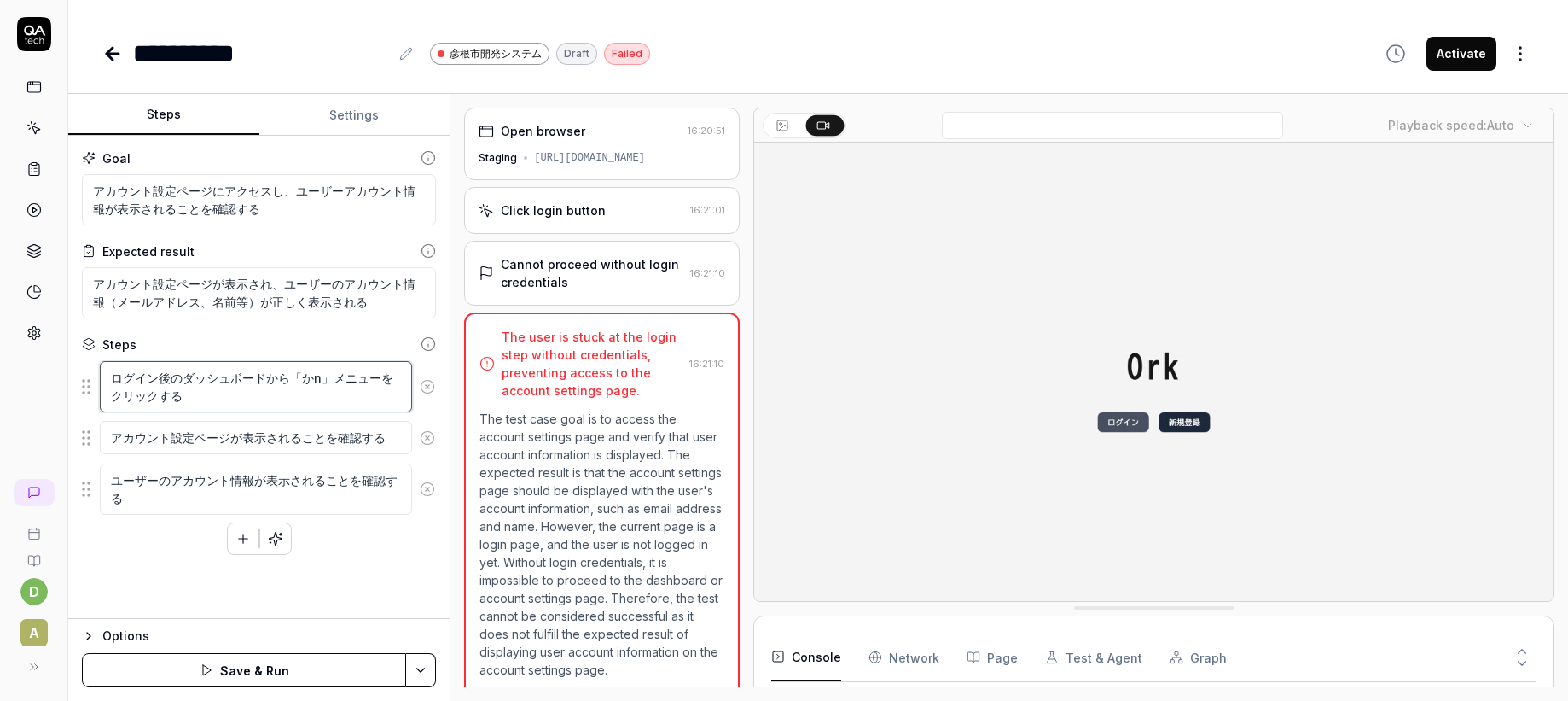
type textarea "*"
type textarea "ログイン後のダッシュボードから「かん」メニューをクリックする"
type textarea "*"
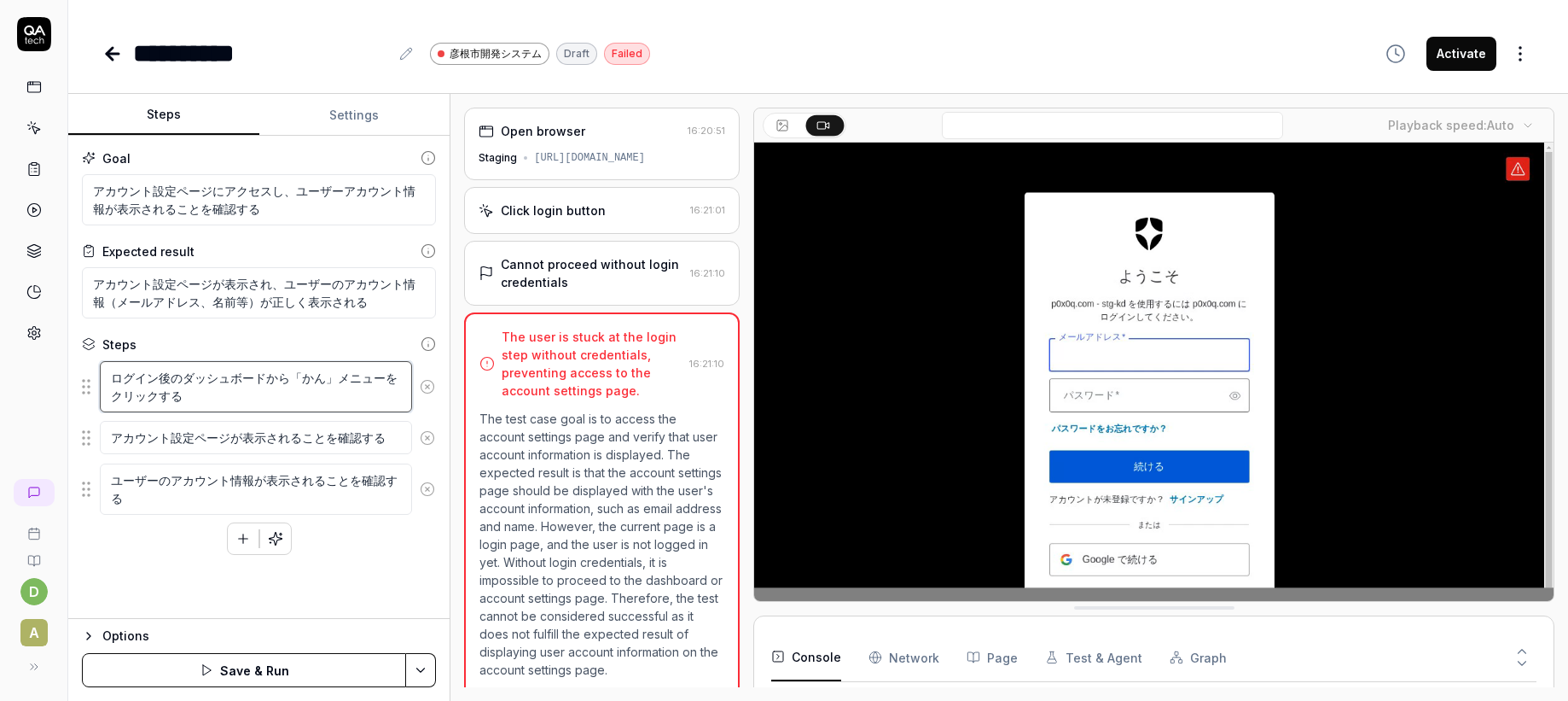
type textarea "ログイン後のダッシュボードから「かんr」メニューをクリックする"
type textarea "*"
type textarea "ログイン後のダッシュボードから「管理」メニューをクリックする"
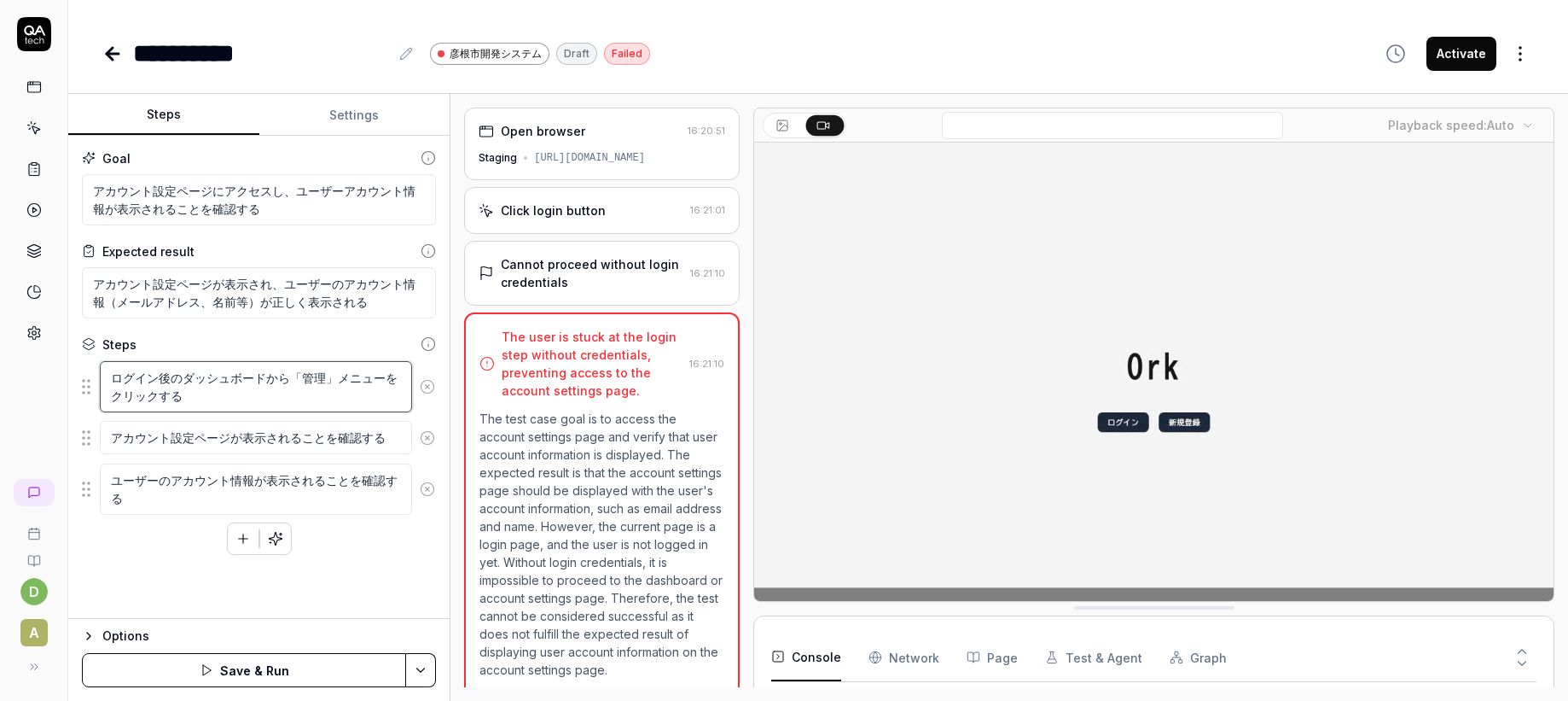
type textarea "*"
type textarea "ログイン後のダッシュボードから「管理」メニューをクリックする"
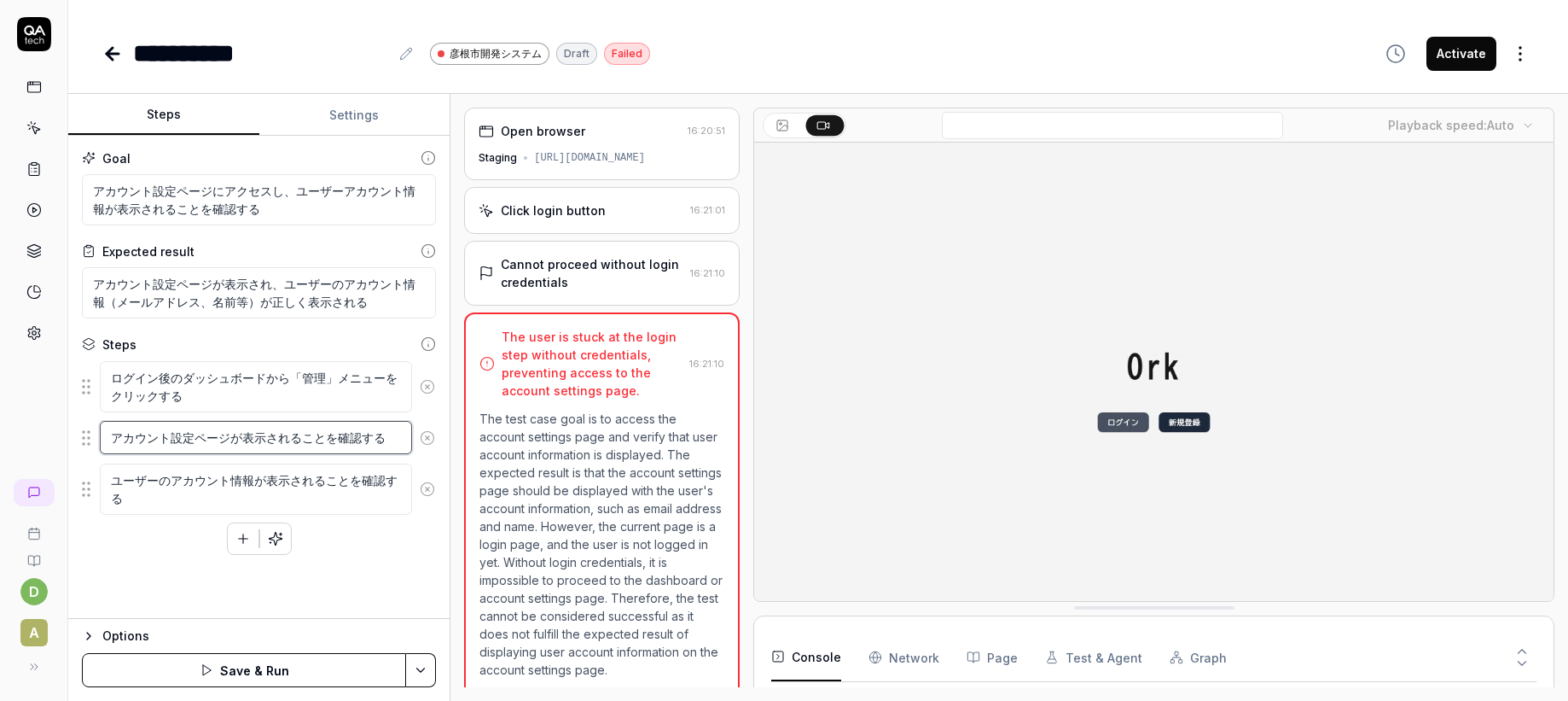
click at [240, 444] on textarea "アカウント設定ページが表示されることを確認する" at bounding box center [256, 436] width 312 height 33
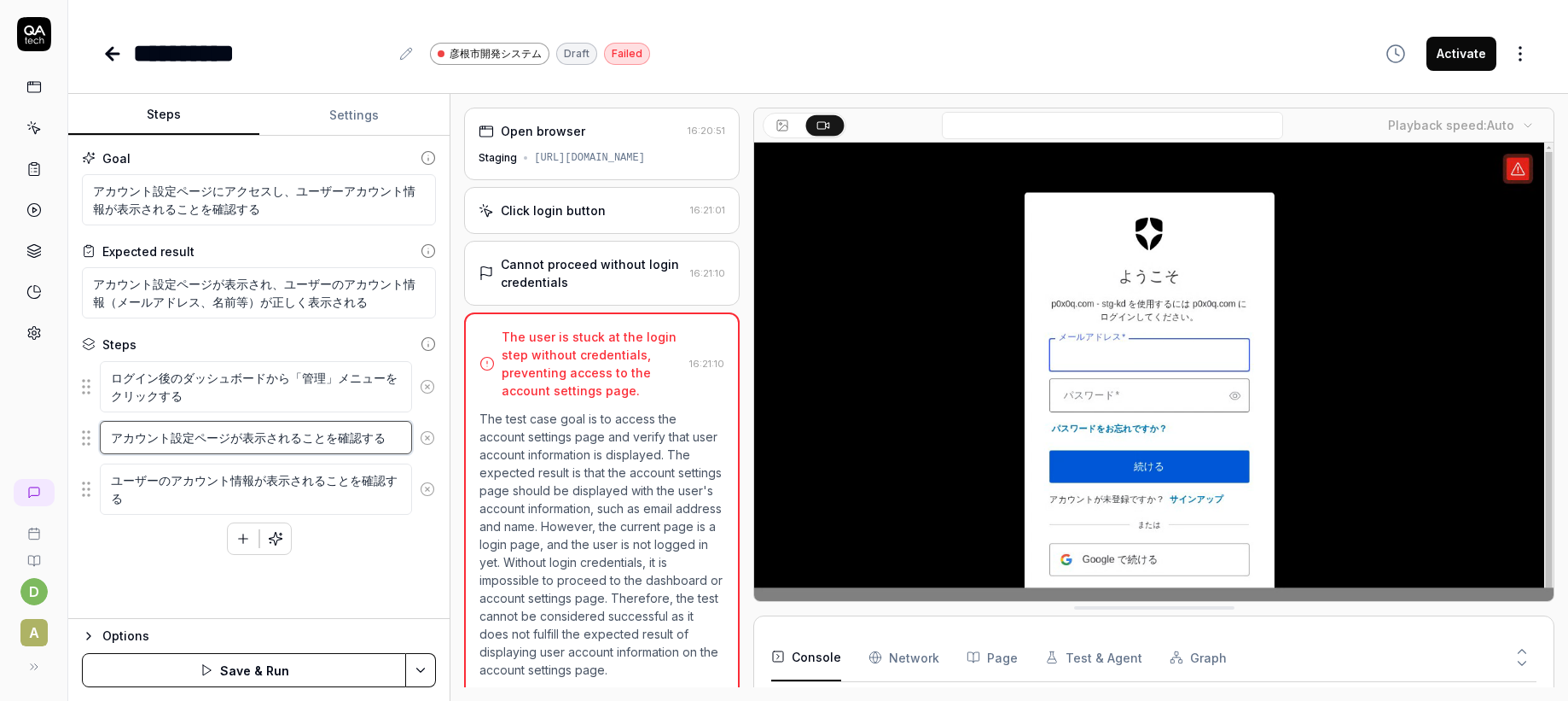
type textarea "*"
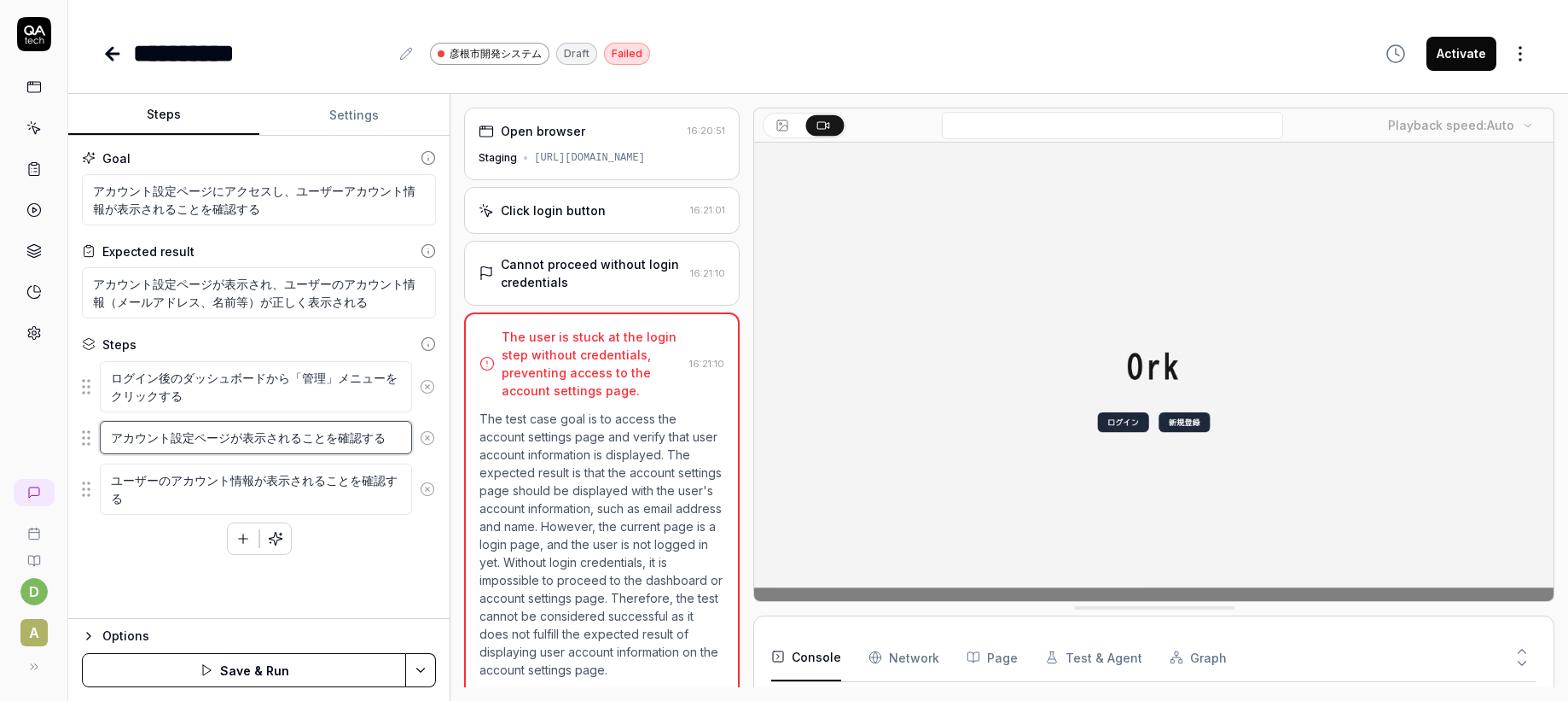
drag, startPoint x: 397, startPoint y: 438, endPoint x: 364, endPoint y: 439, distance: 33.0
click at [364, 440] on textarea "アカウント設定ページが表示されることを確認する" at bounding box center [256, 436] width 312 height 33
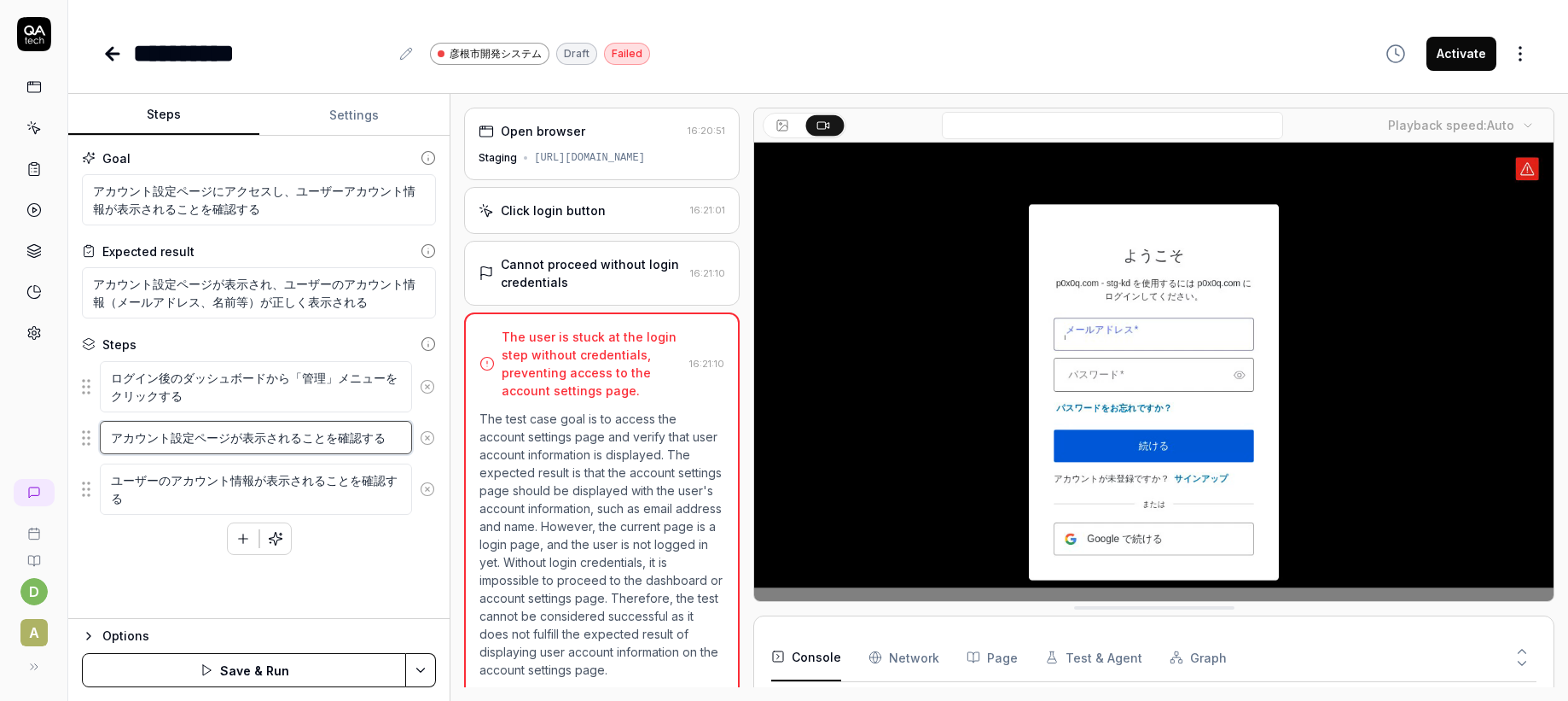
click at [277, 438] on textarea "アカウント設定ページが表示されることを確認する" at bounding box center [256, 436] width 312 height 33
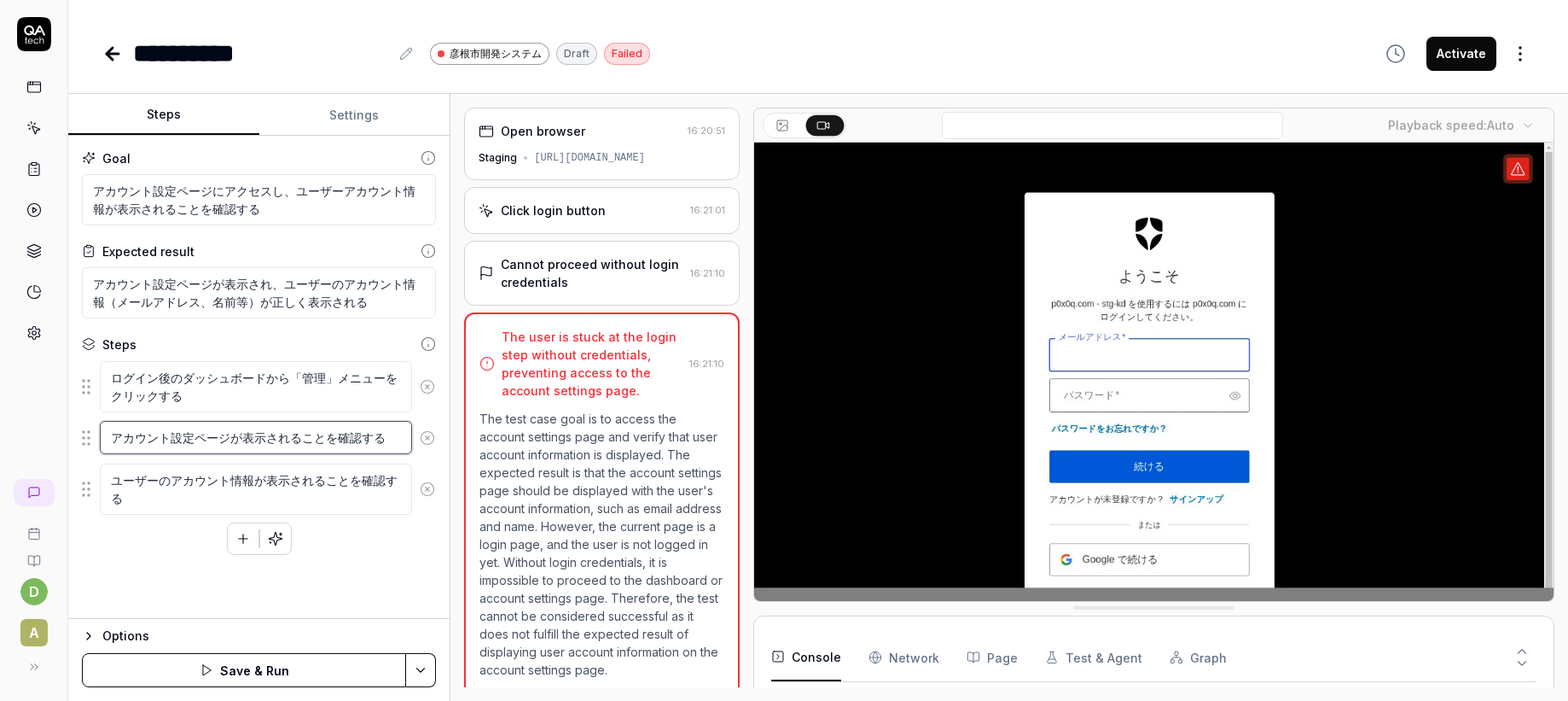
drag, startPoint x: 387, startPoint y: 435, endPoint x: 108, endPoint y: 442, distance: 279.1
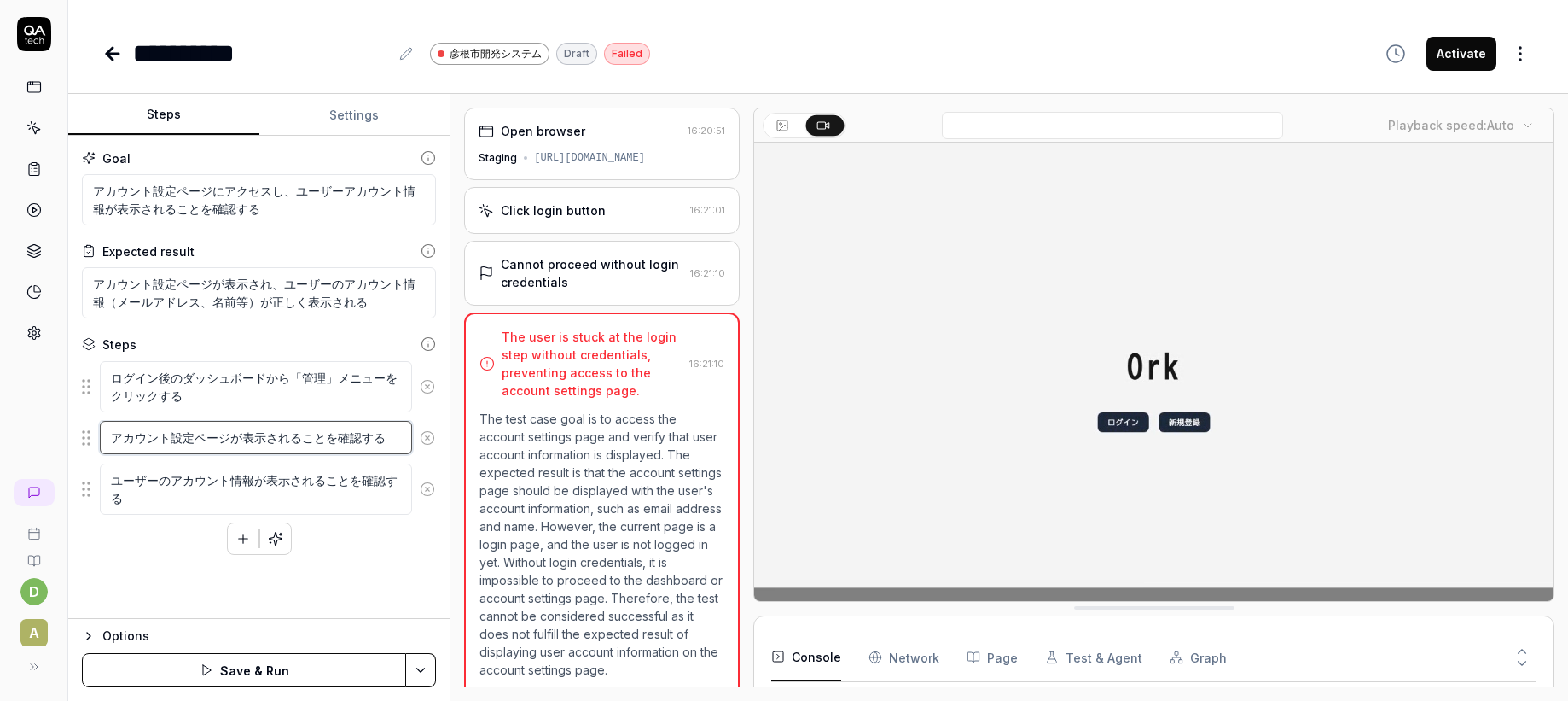
click at [108, 442] on textarea "アカウント設定ページが表示されることを確認する" at bounding box center [256, 436] width 312 height 33
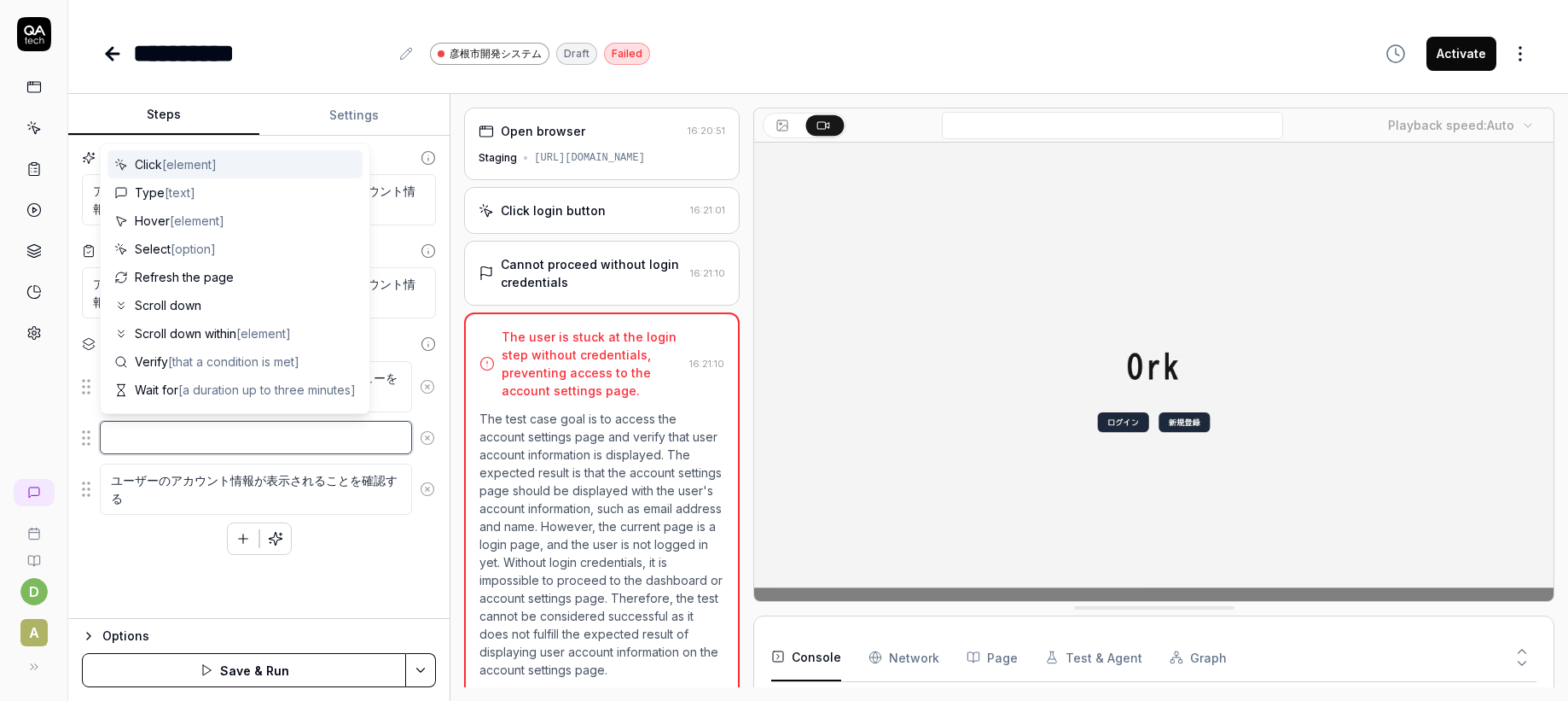
type textarea "*"
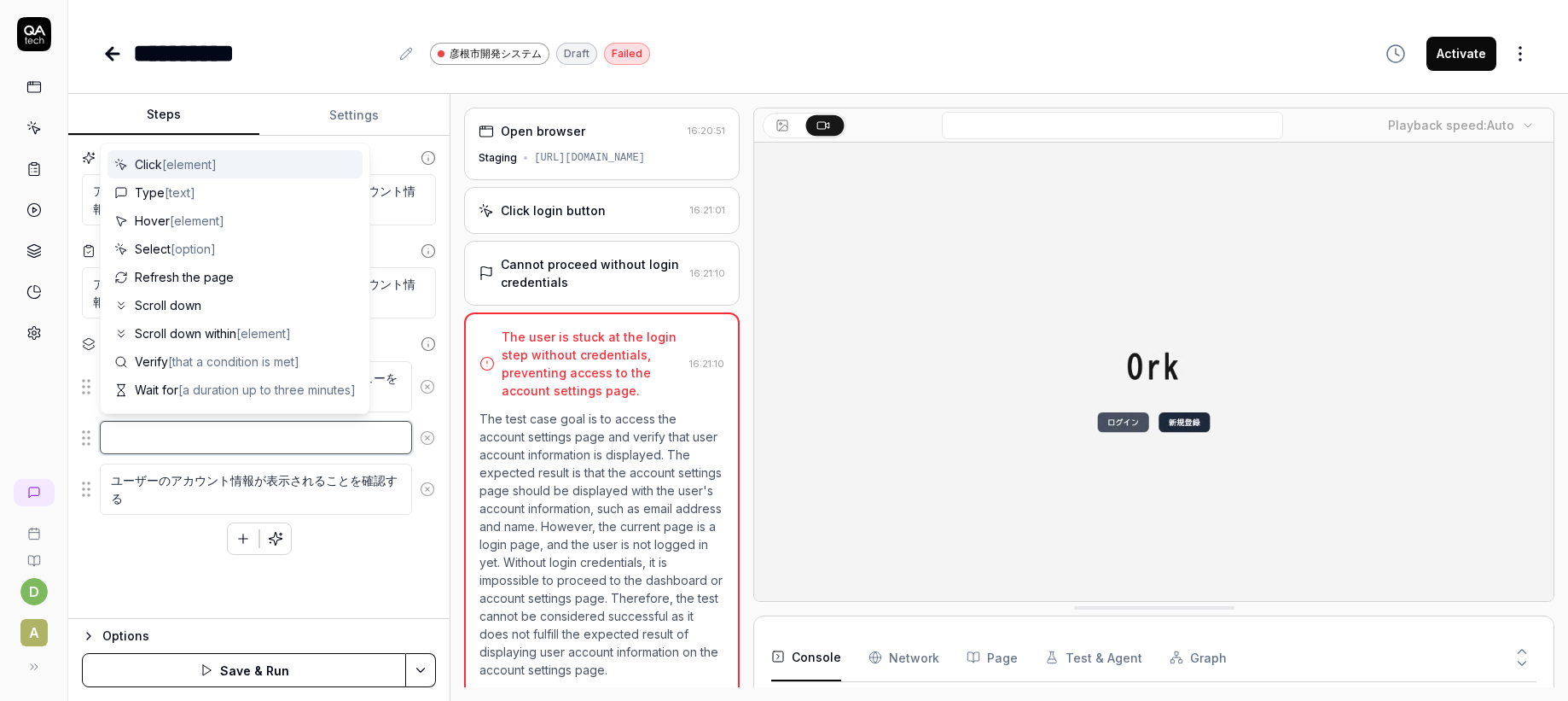
type textarea "k"
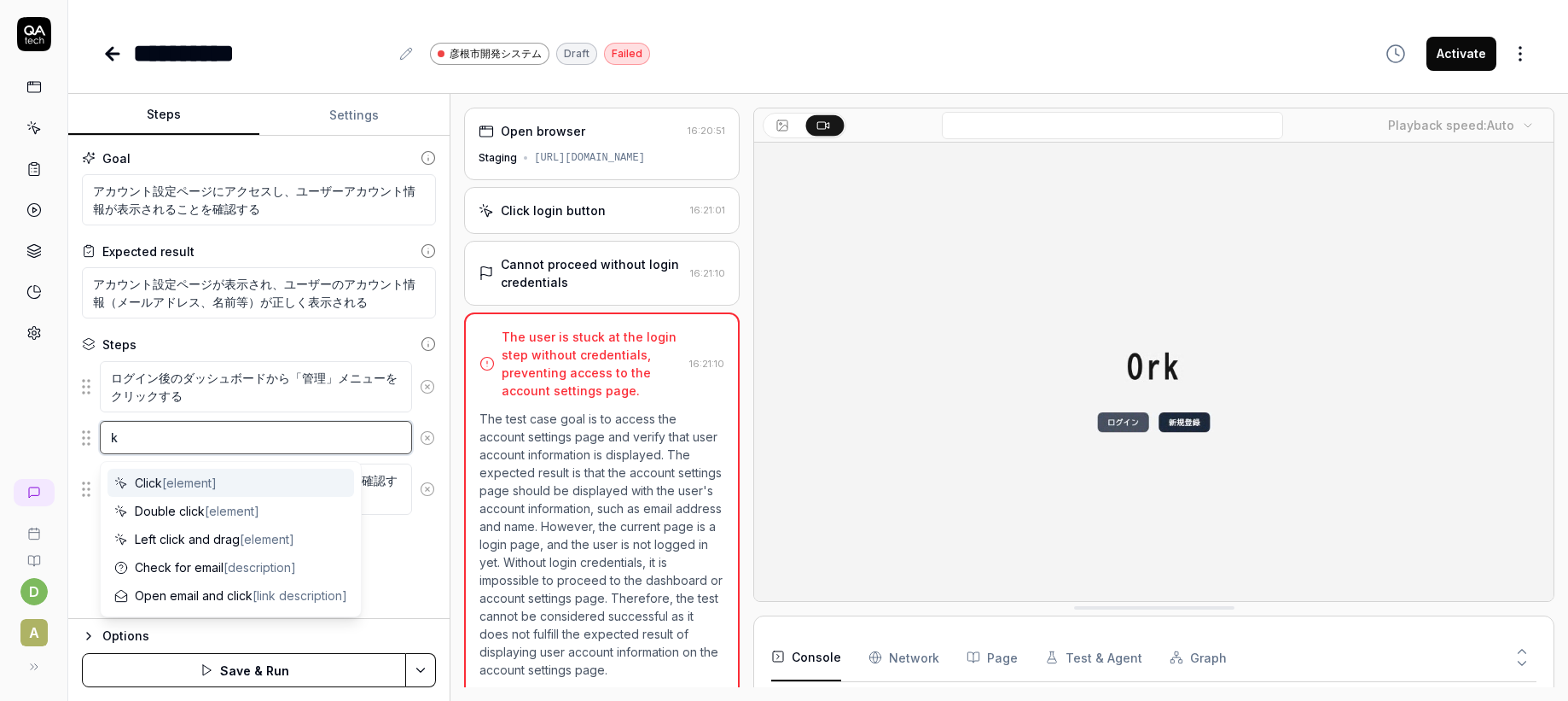
type textarea "*"
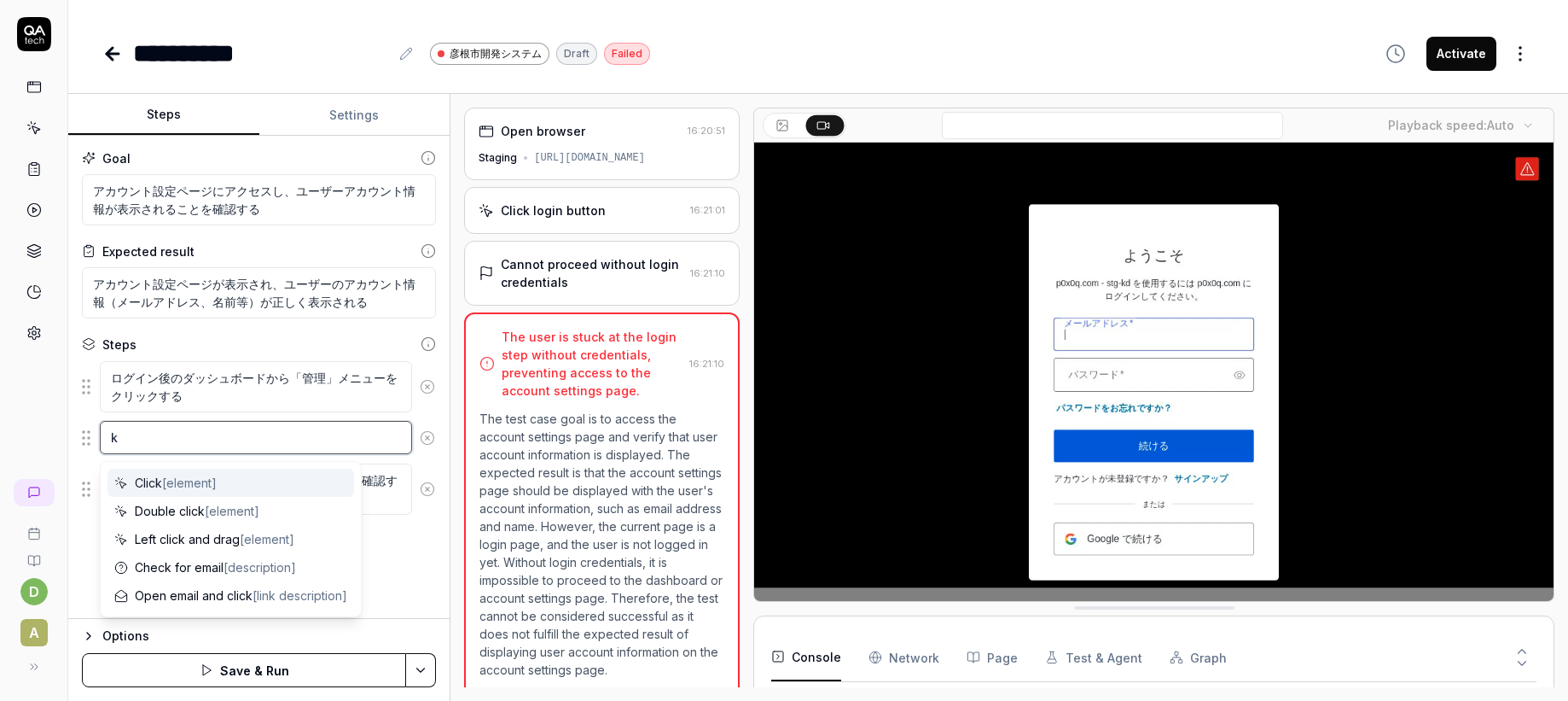
type textarea "か"
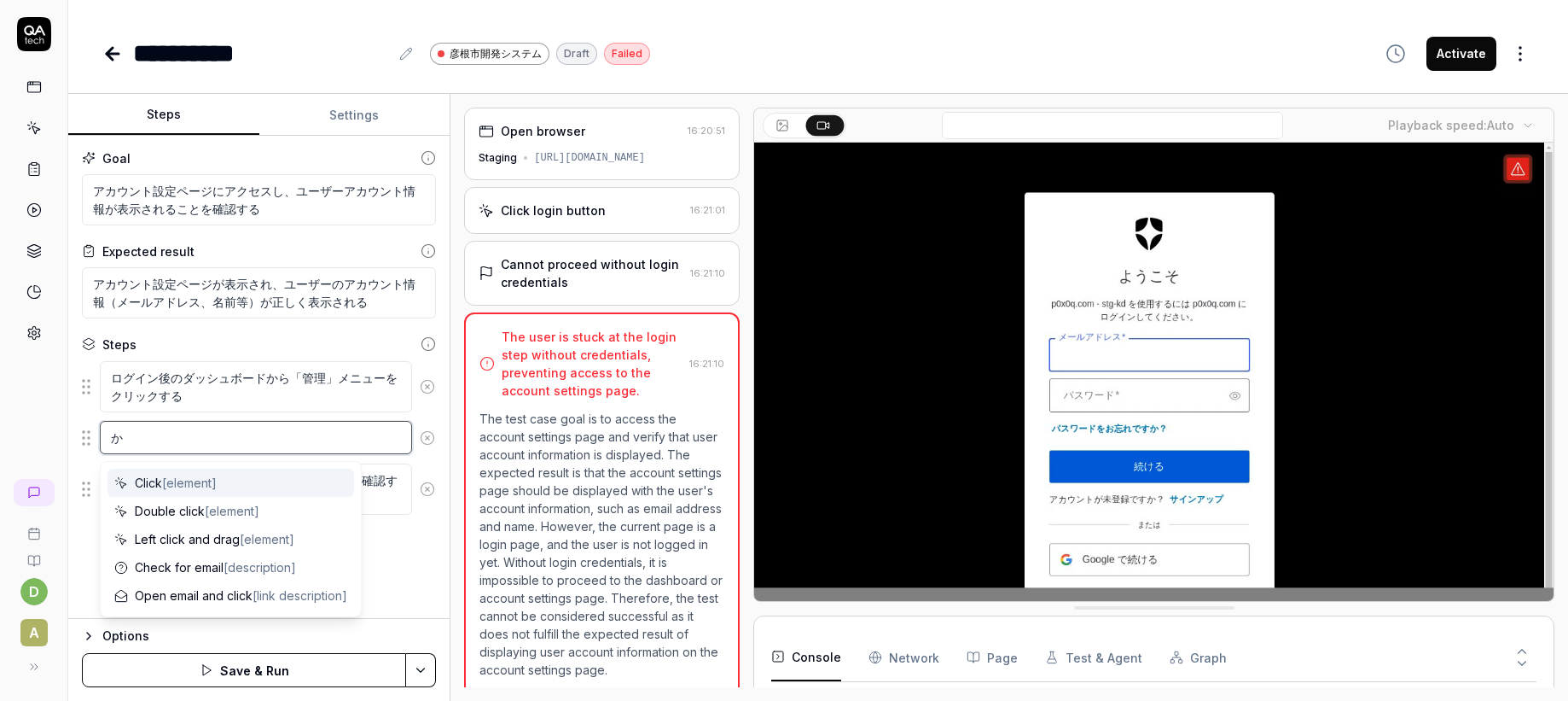
type textarea "*"
type textarea "かい"
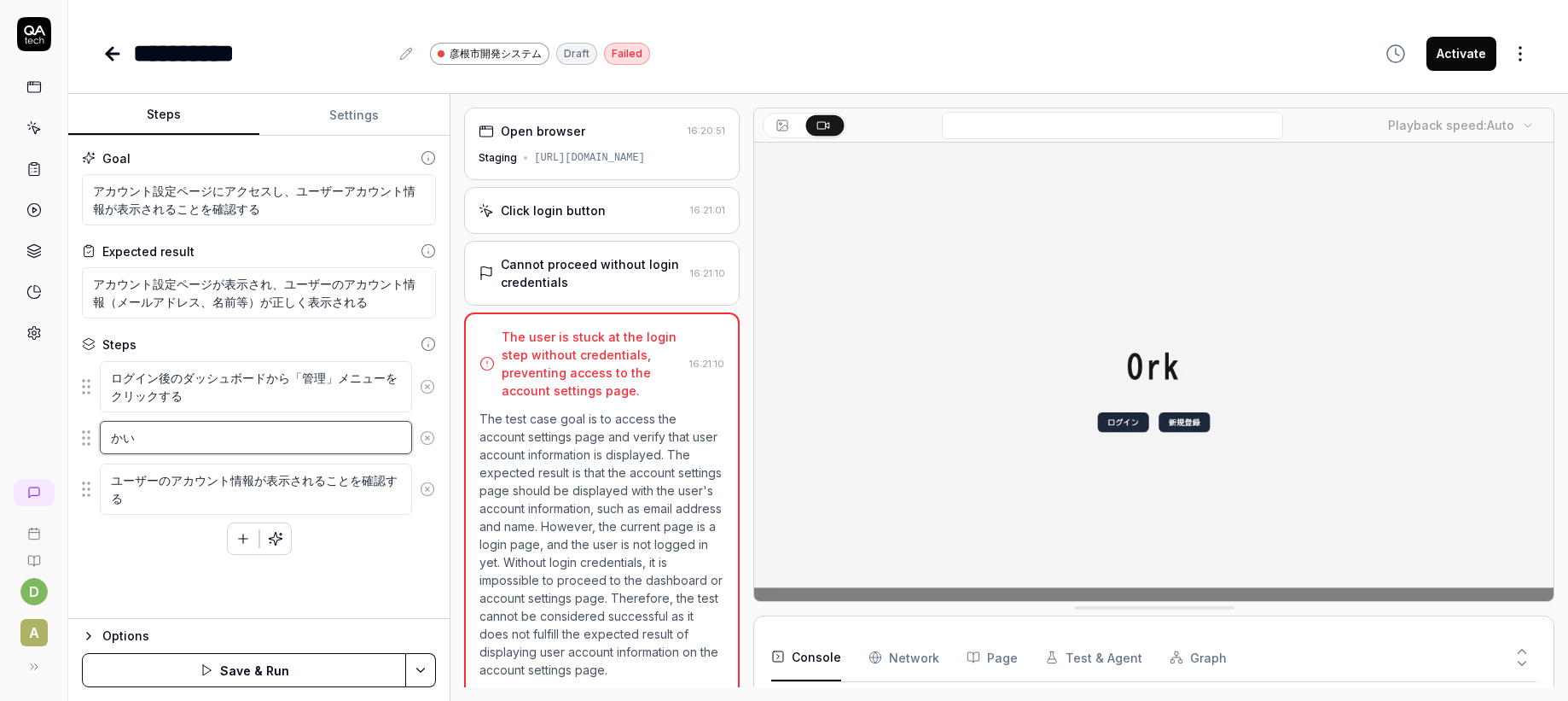
type textarea "*"
type textarea "か"
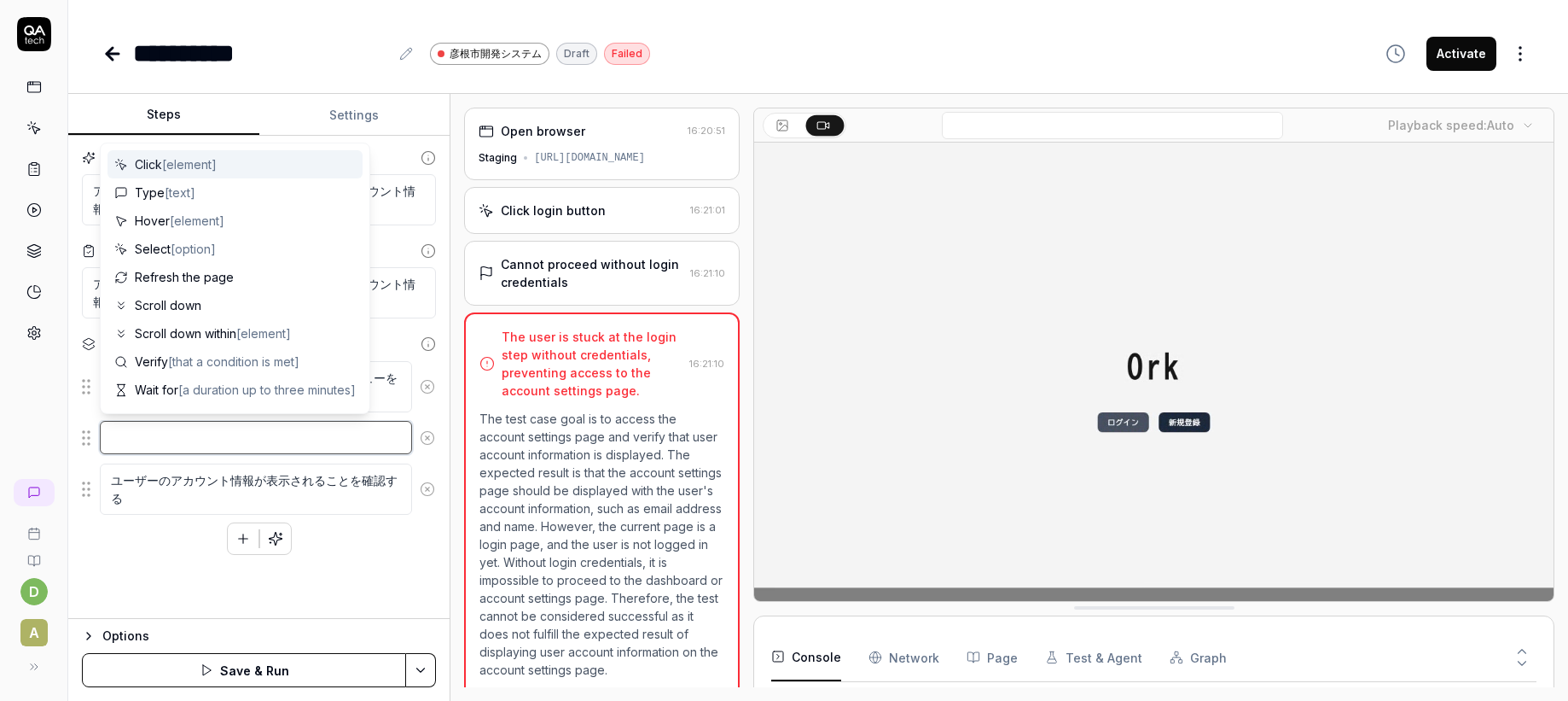
type textarea "*"
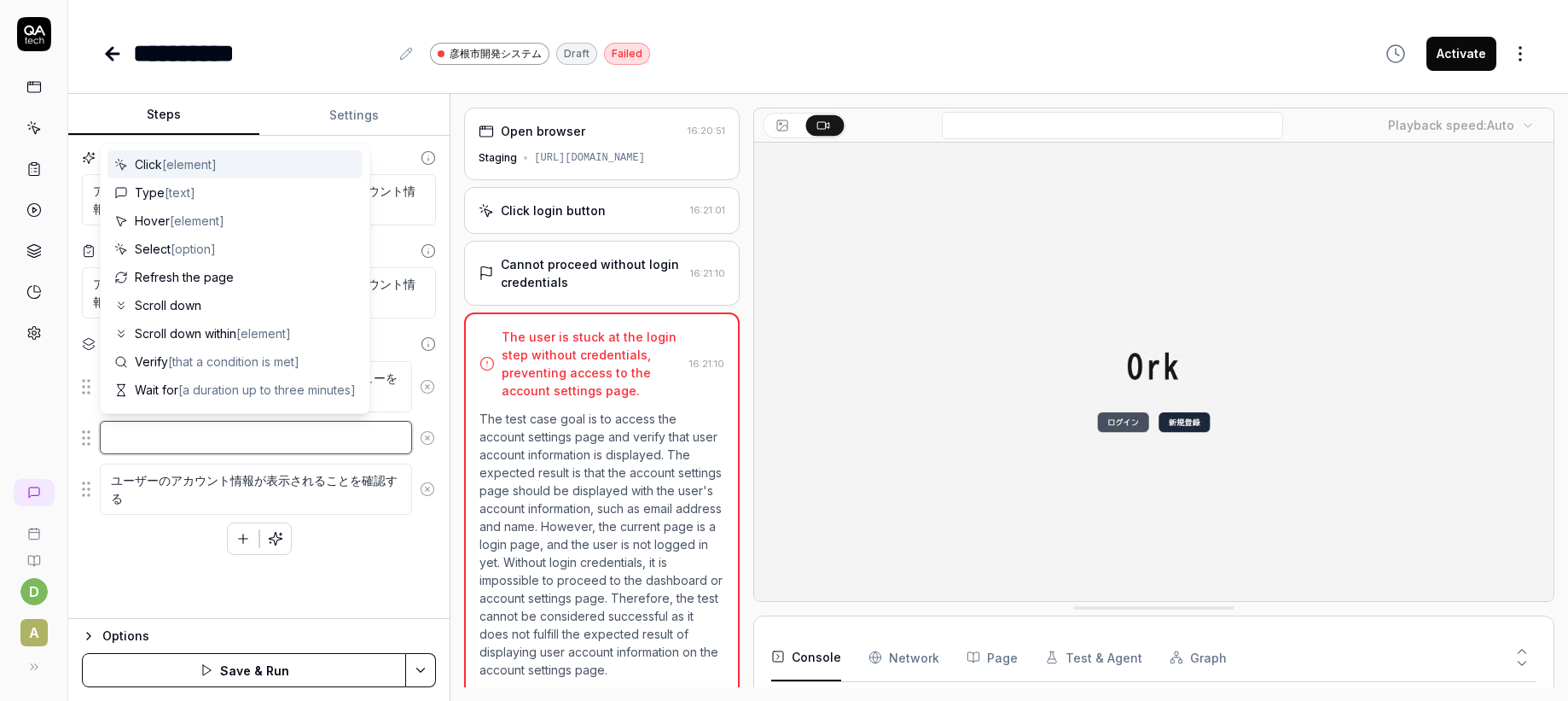
type textarea "h"
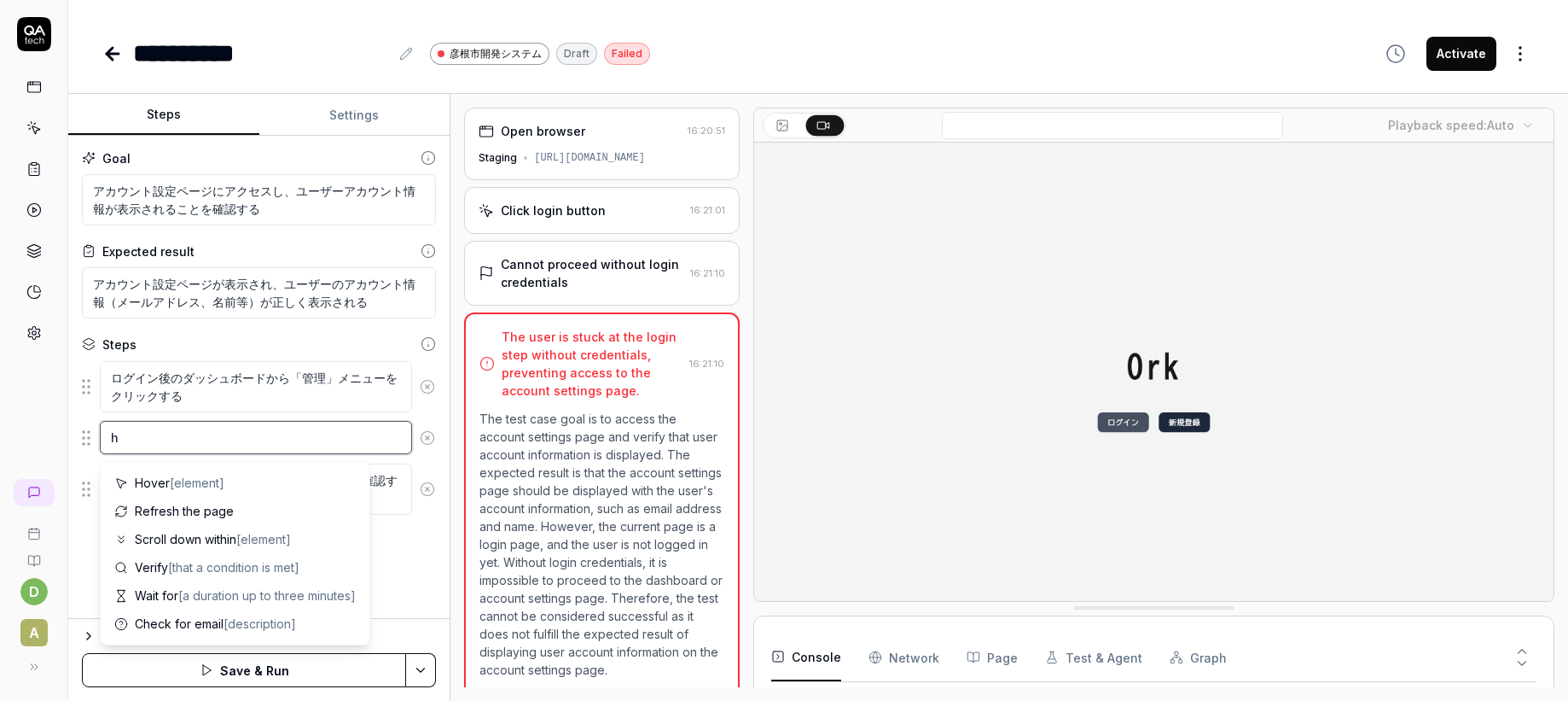
type textarea "*"
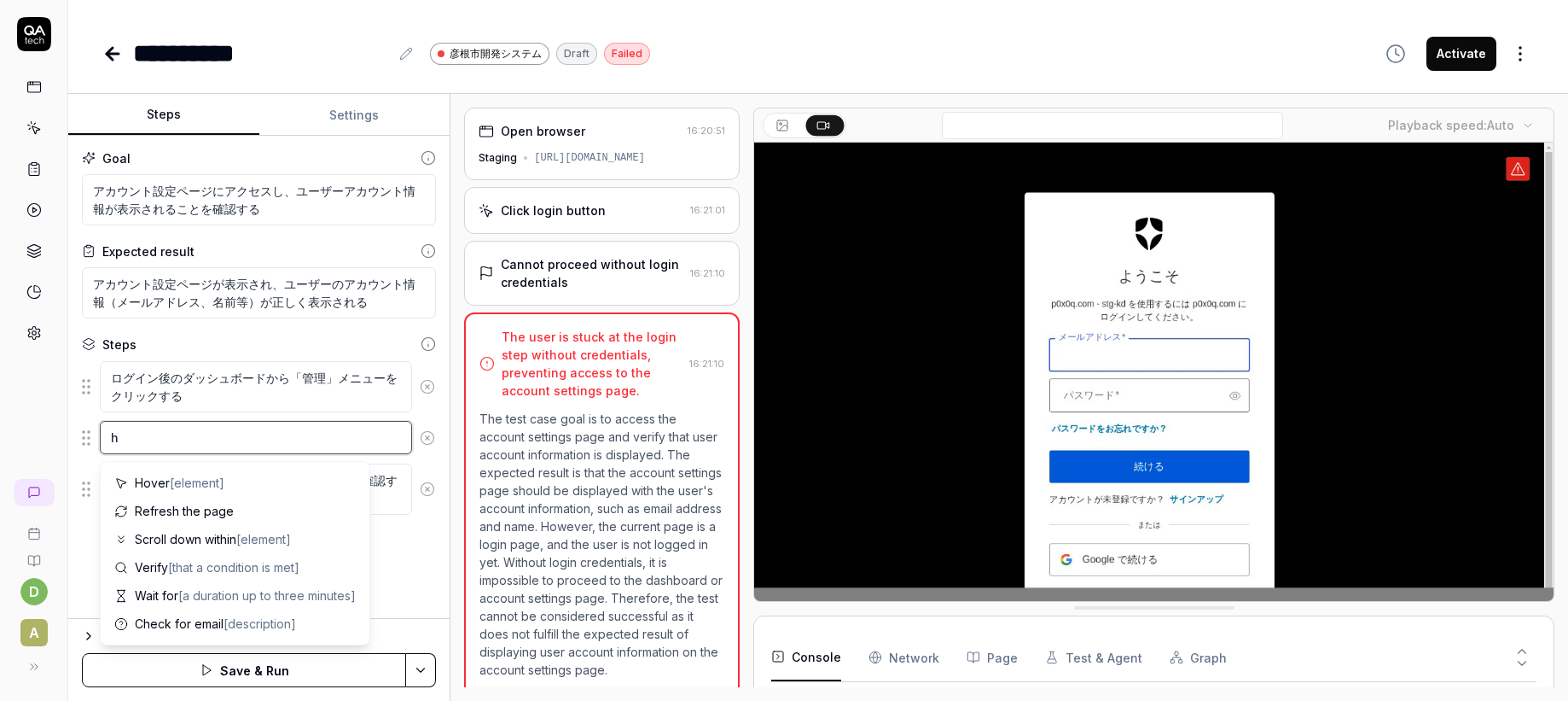
type textarea "ひ"
type textarea "*"
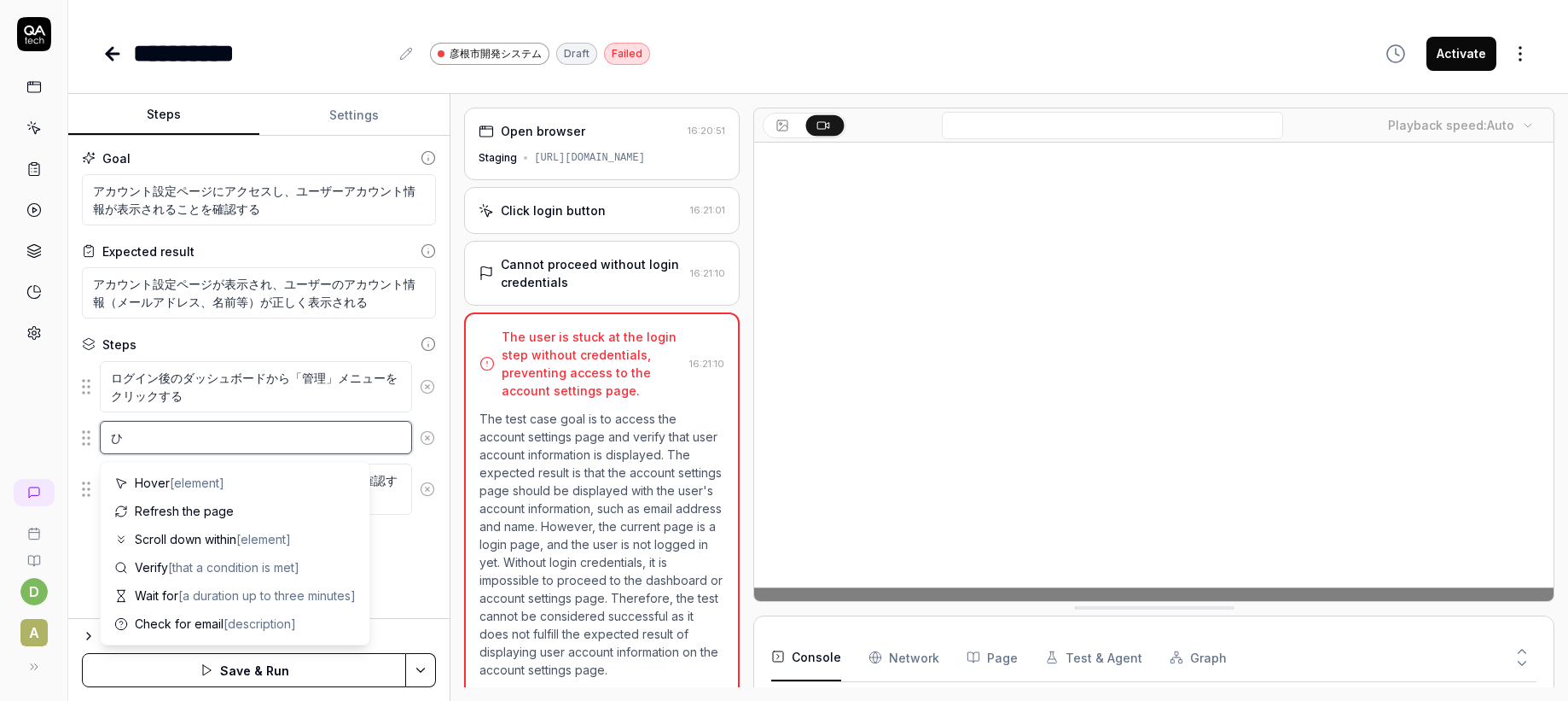
type textarea "ひd"
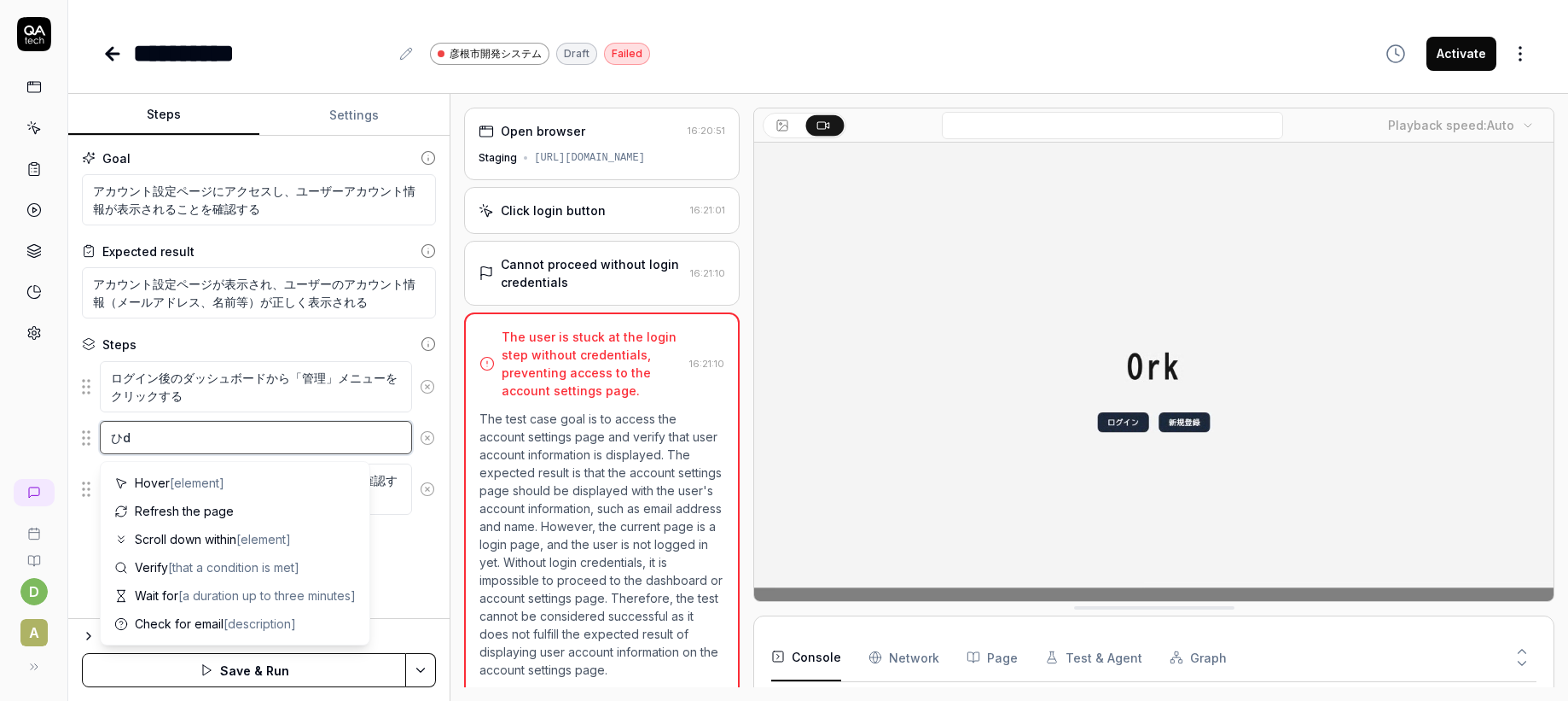
type textarea "*"
type textarea "ひだ"
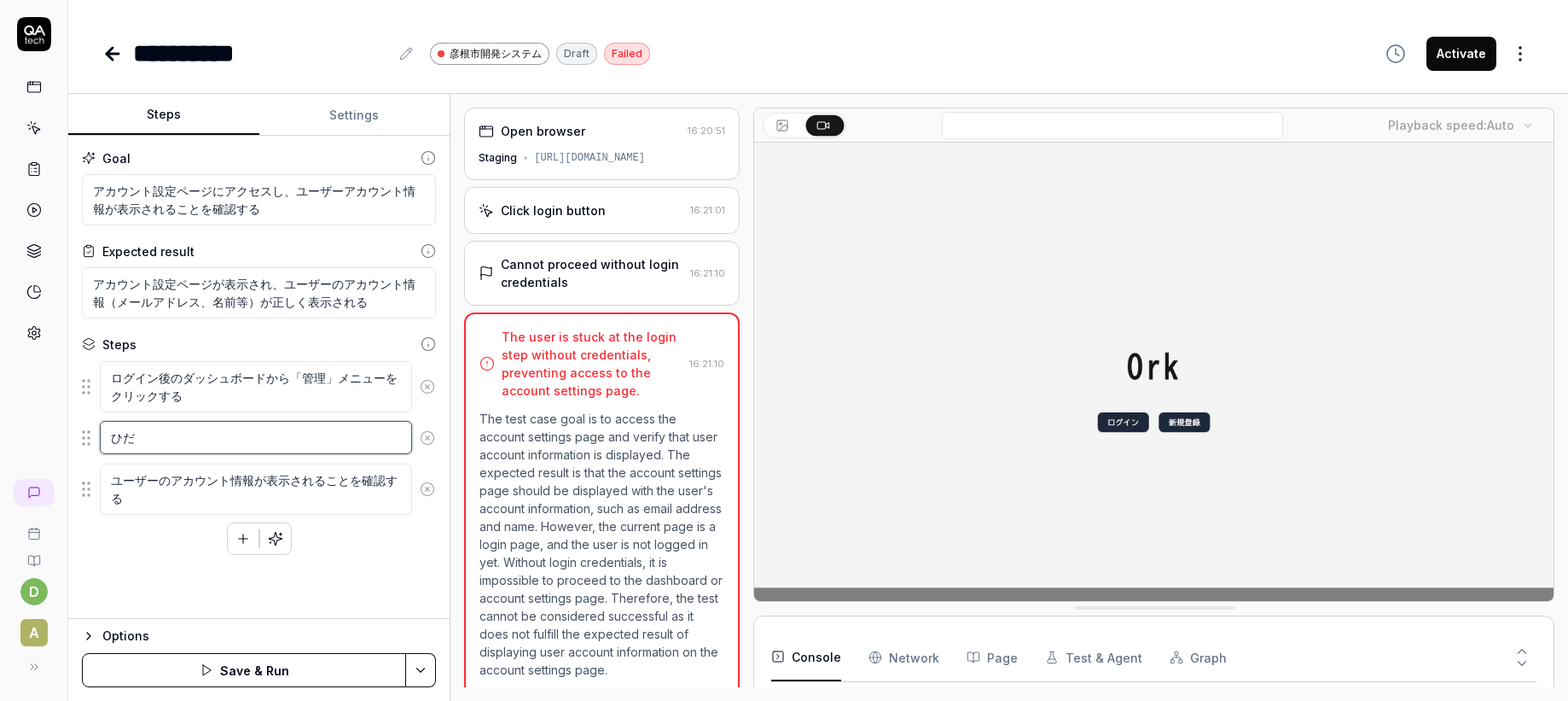
type textarea "*"
type textarea "ひだr"
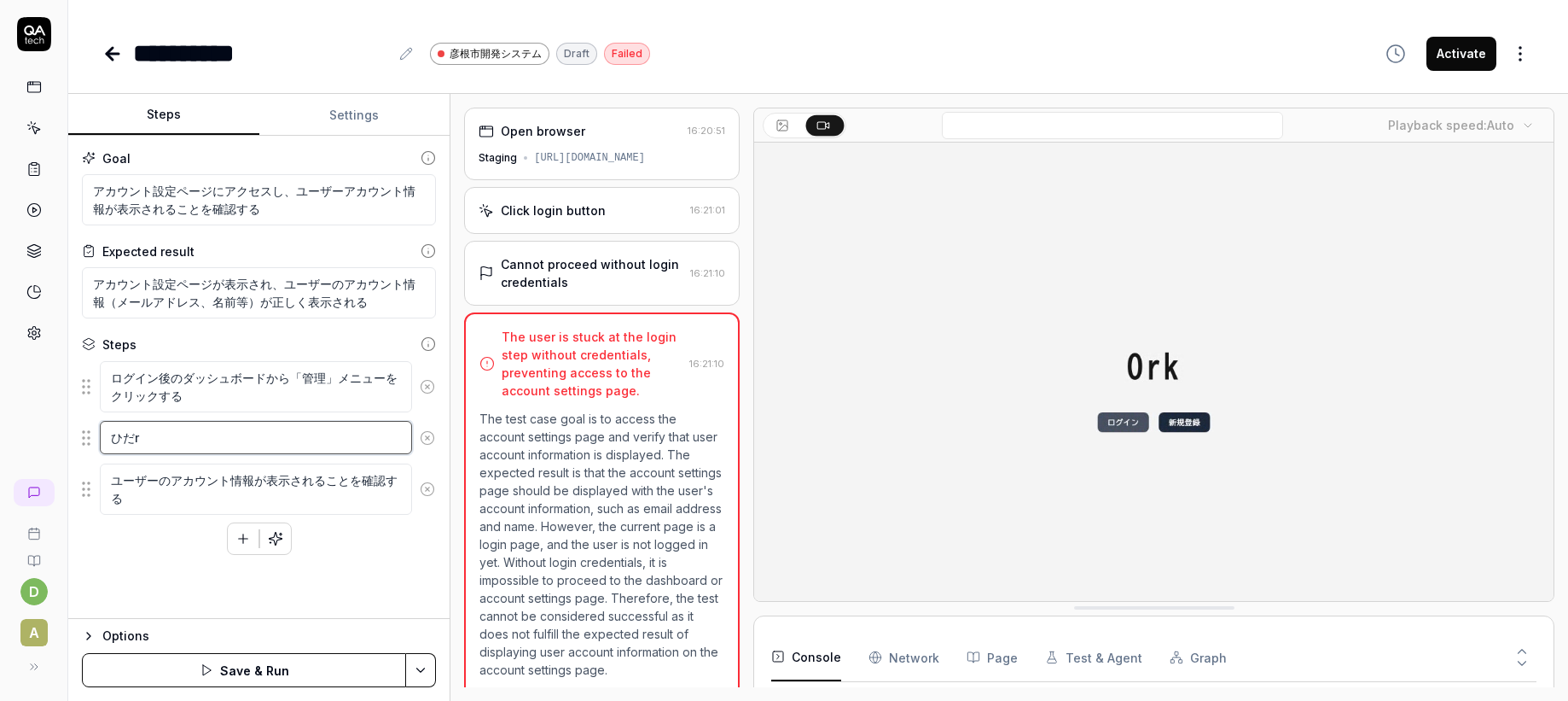
type textarea "*"
type textarea "ひだり"
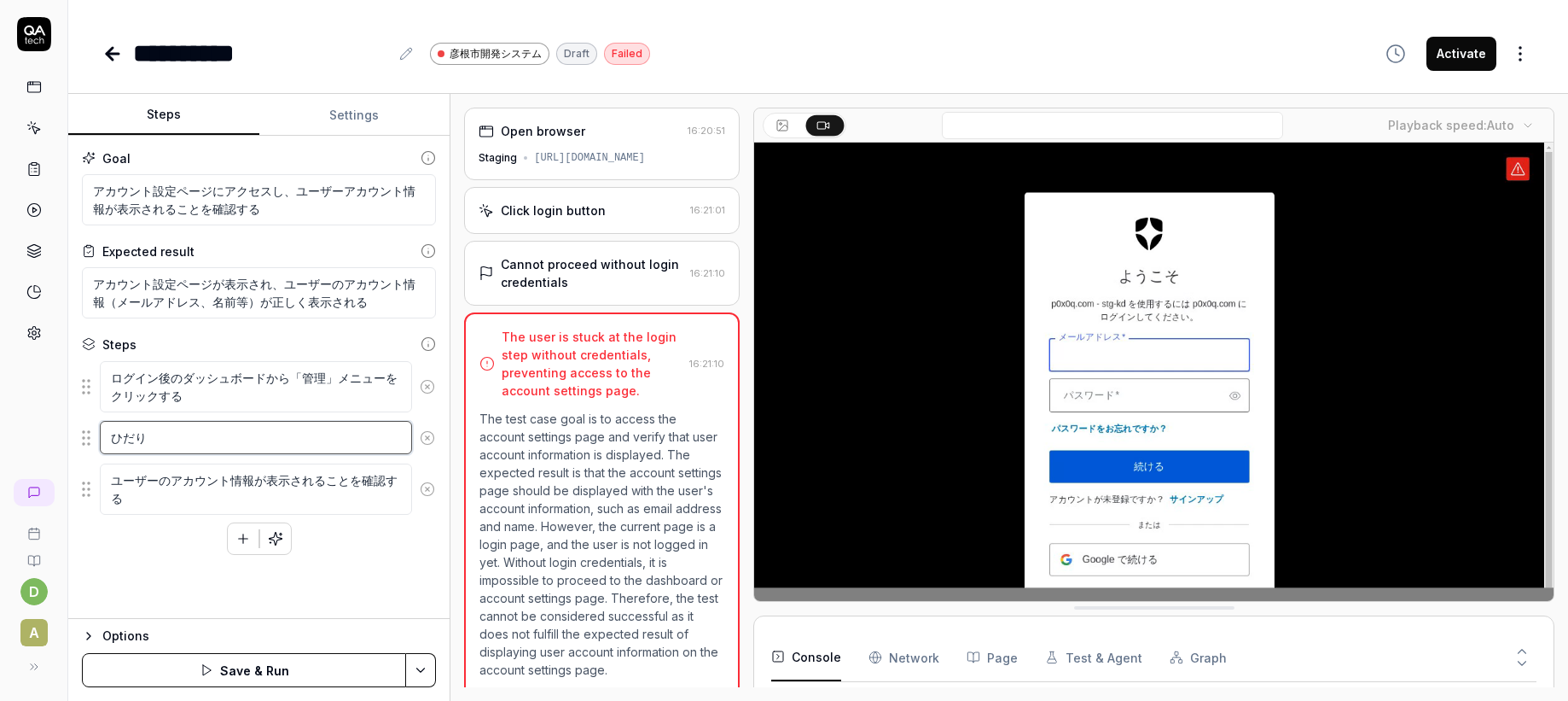
type textarea "*"
type textarea "左"
type textarea "*"
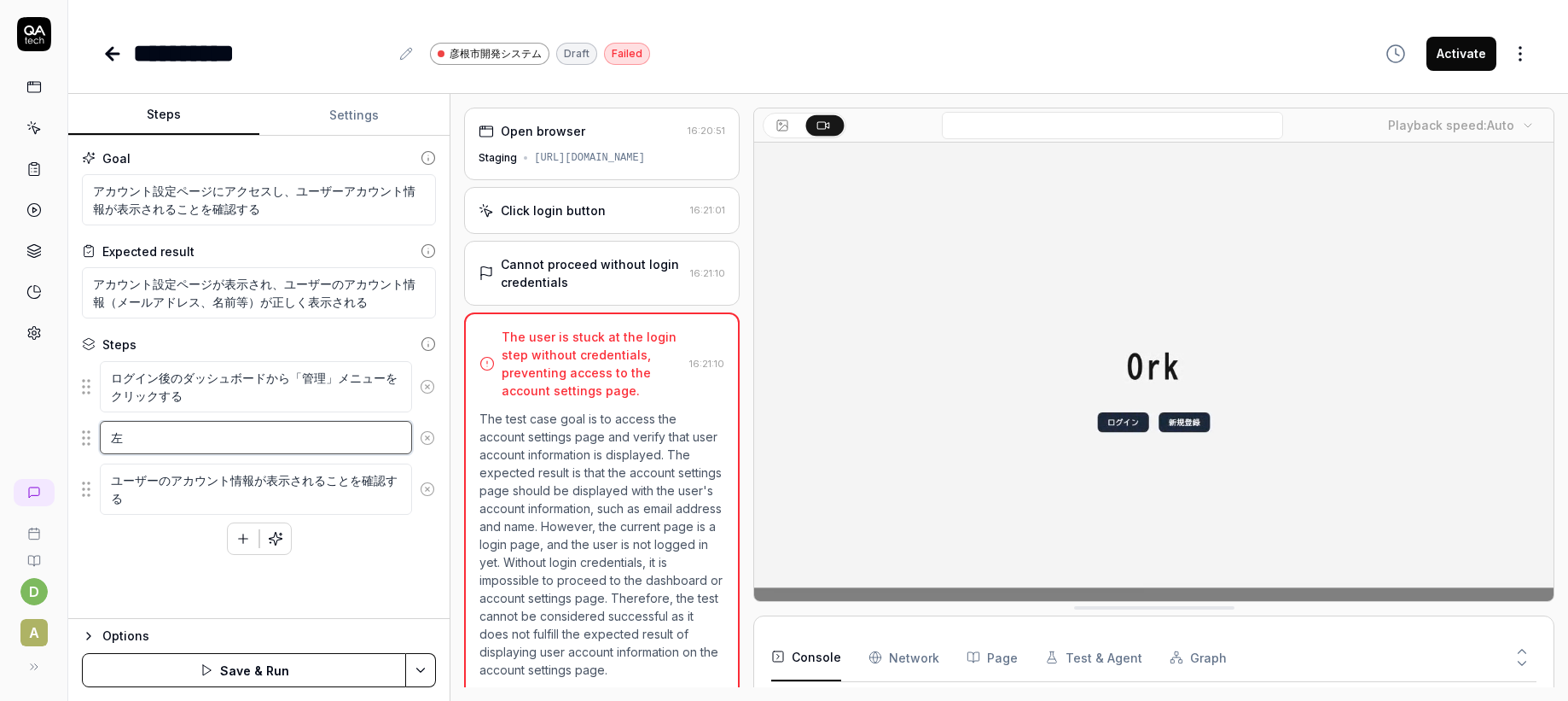
type textarea "左n"
type textarea "*"
type textarea "左の"
type textarea "*"
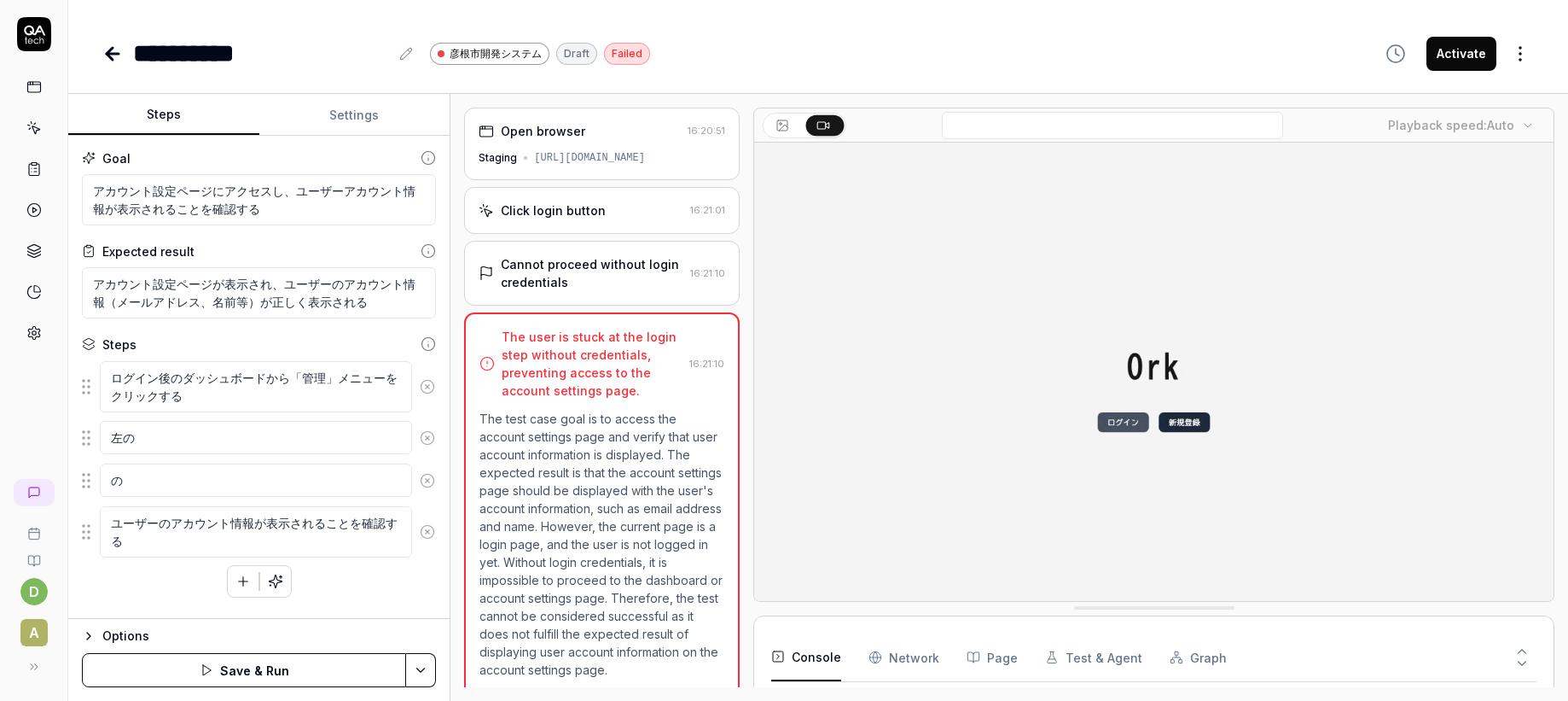
type textarea "の"
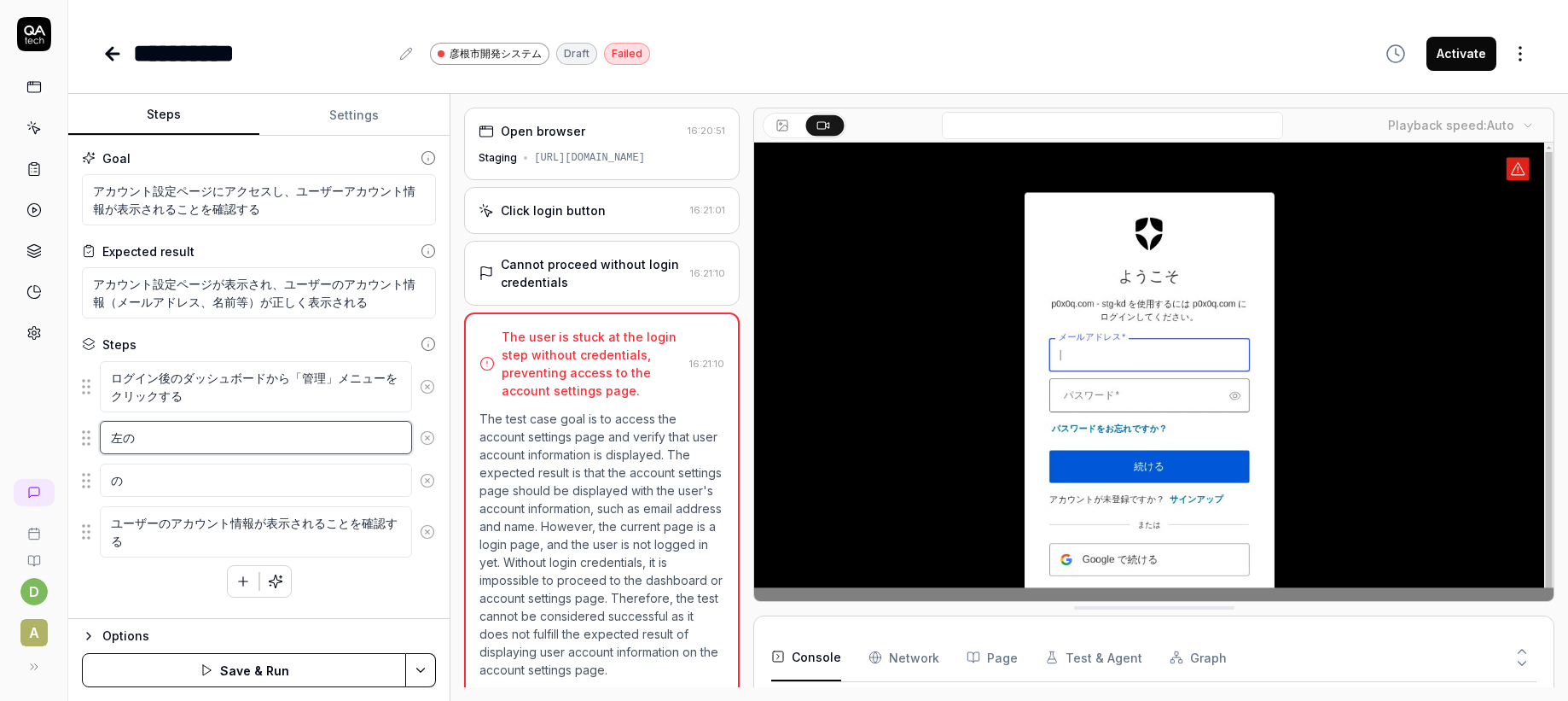
click at [156, 453] on textarea "左の" at bounding box center [256, 436] width 312 height 33
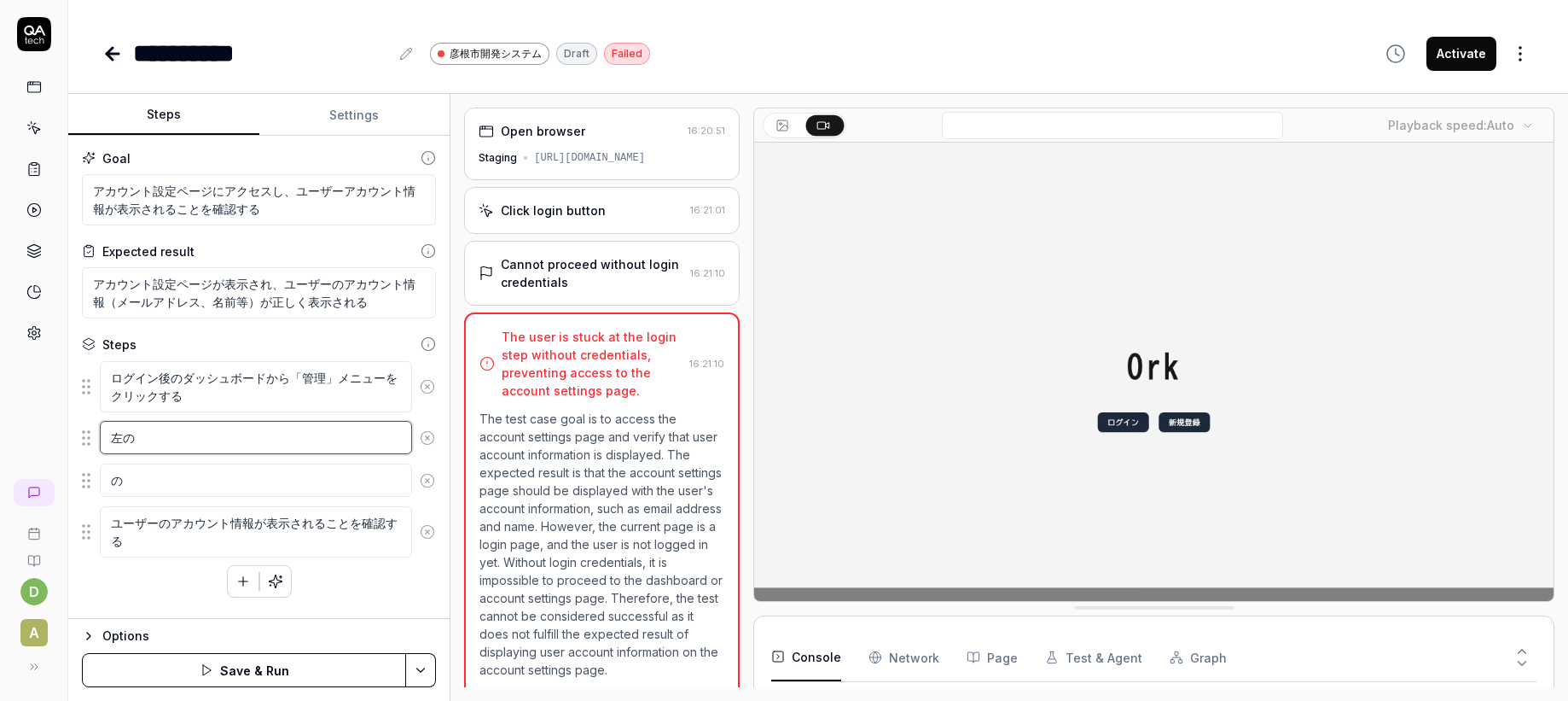
click at [164, 442] on textarea "左の" at bounding box center [256, 436] width 312 height 33
type textarea "*"
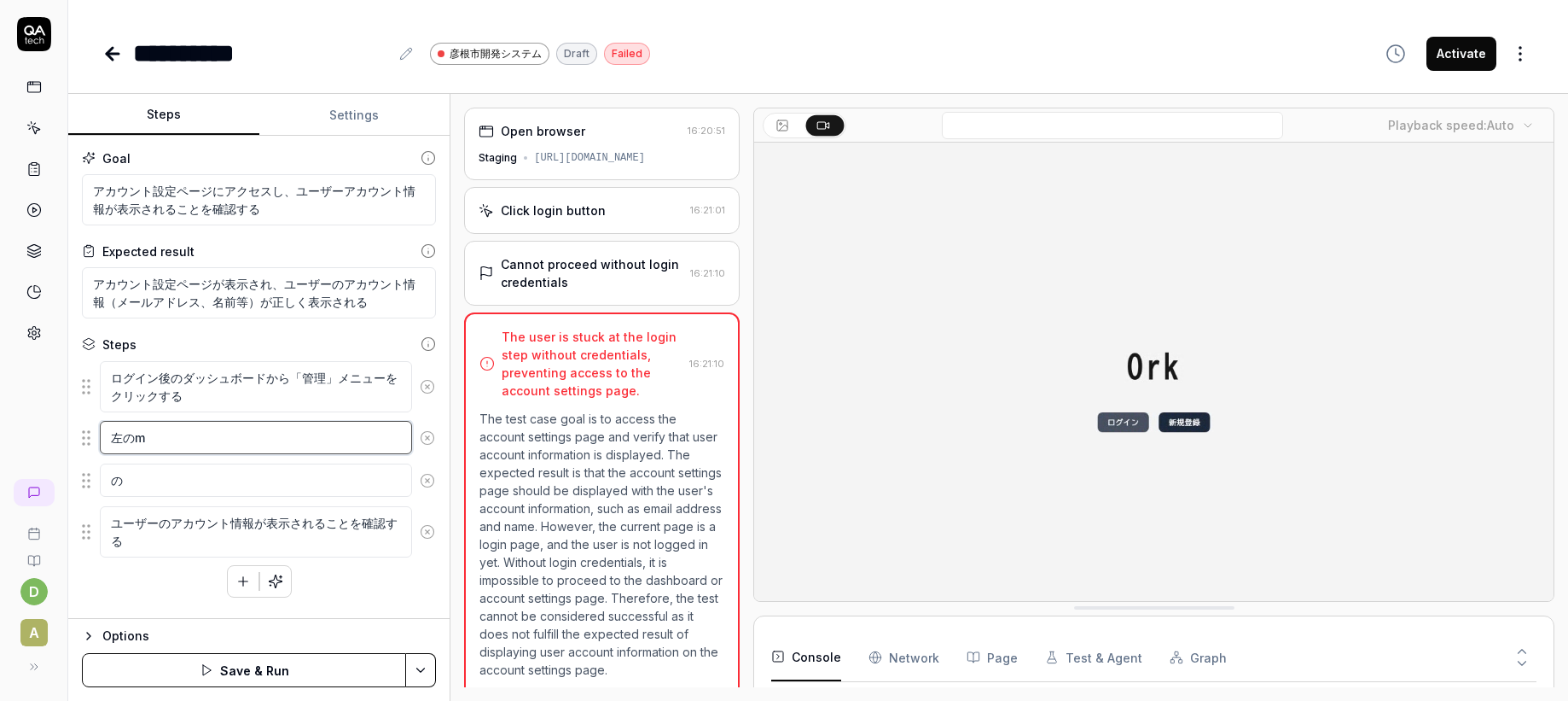
type textarea "左のめ"
type textarea "*"
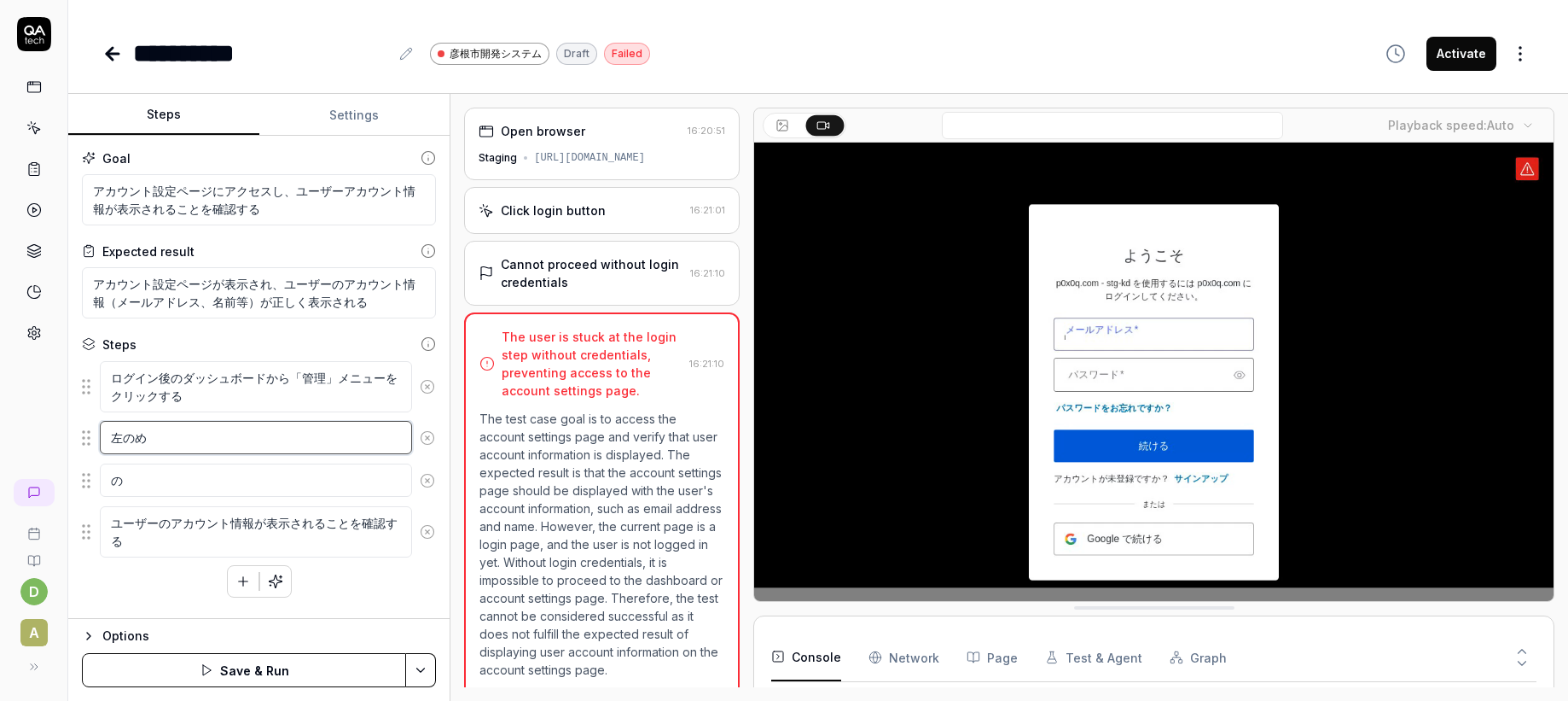
type textarea "左のめn"
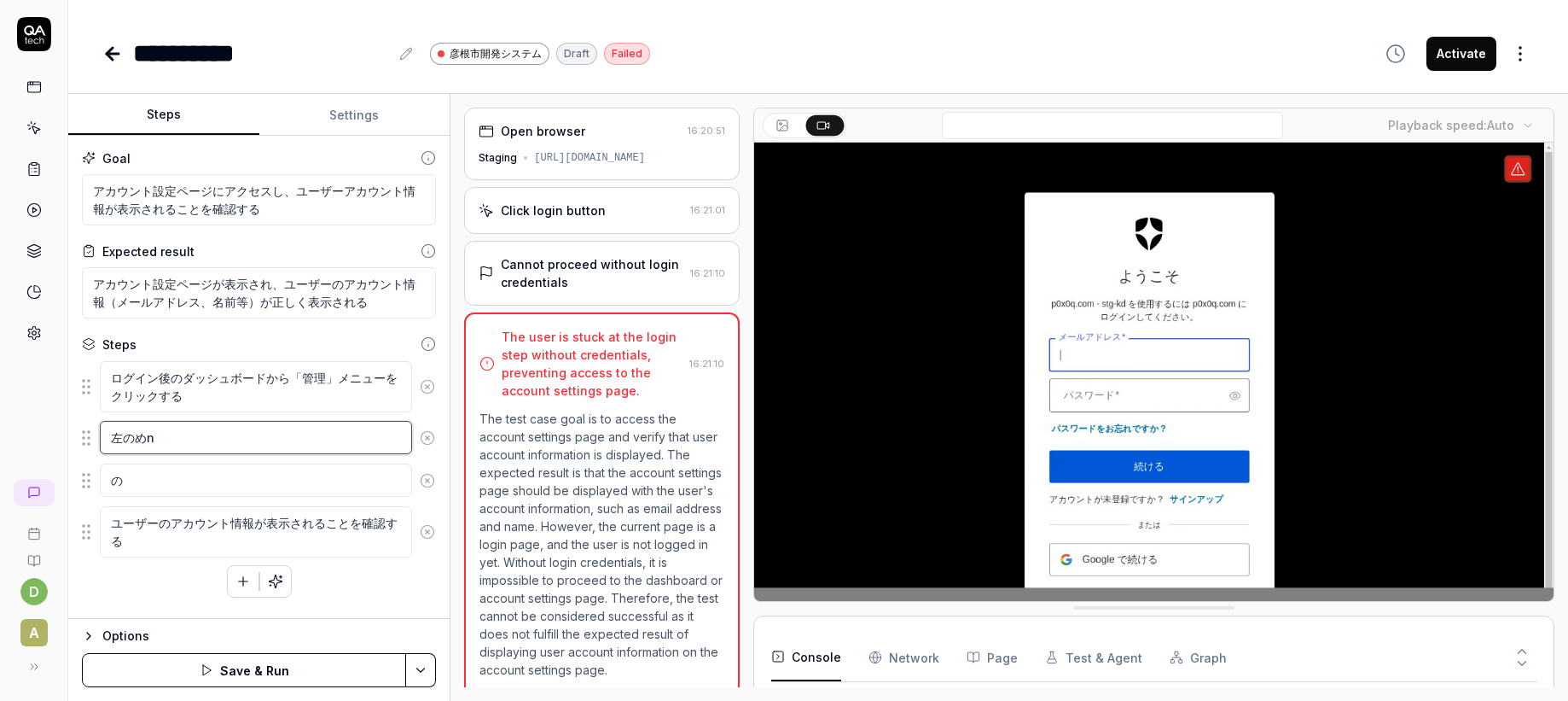
type textarea "*"
type textarea "左のめny"
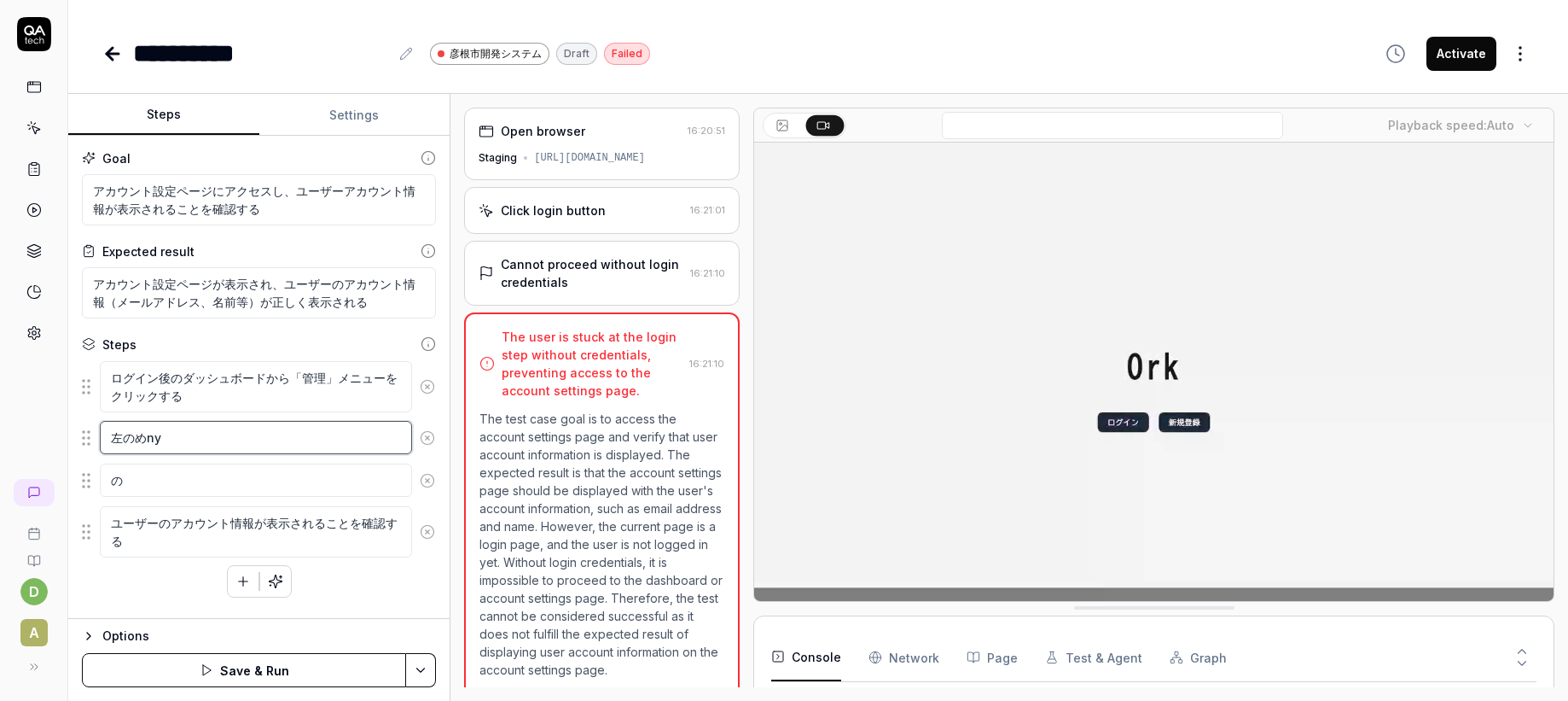
type textarea "*"
type textarea "左のめにゅ"
type textarea "*"
type textarea "左のめにゅー"
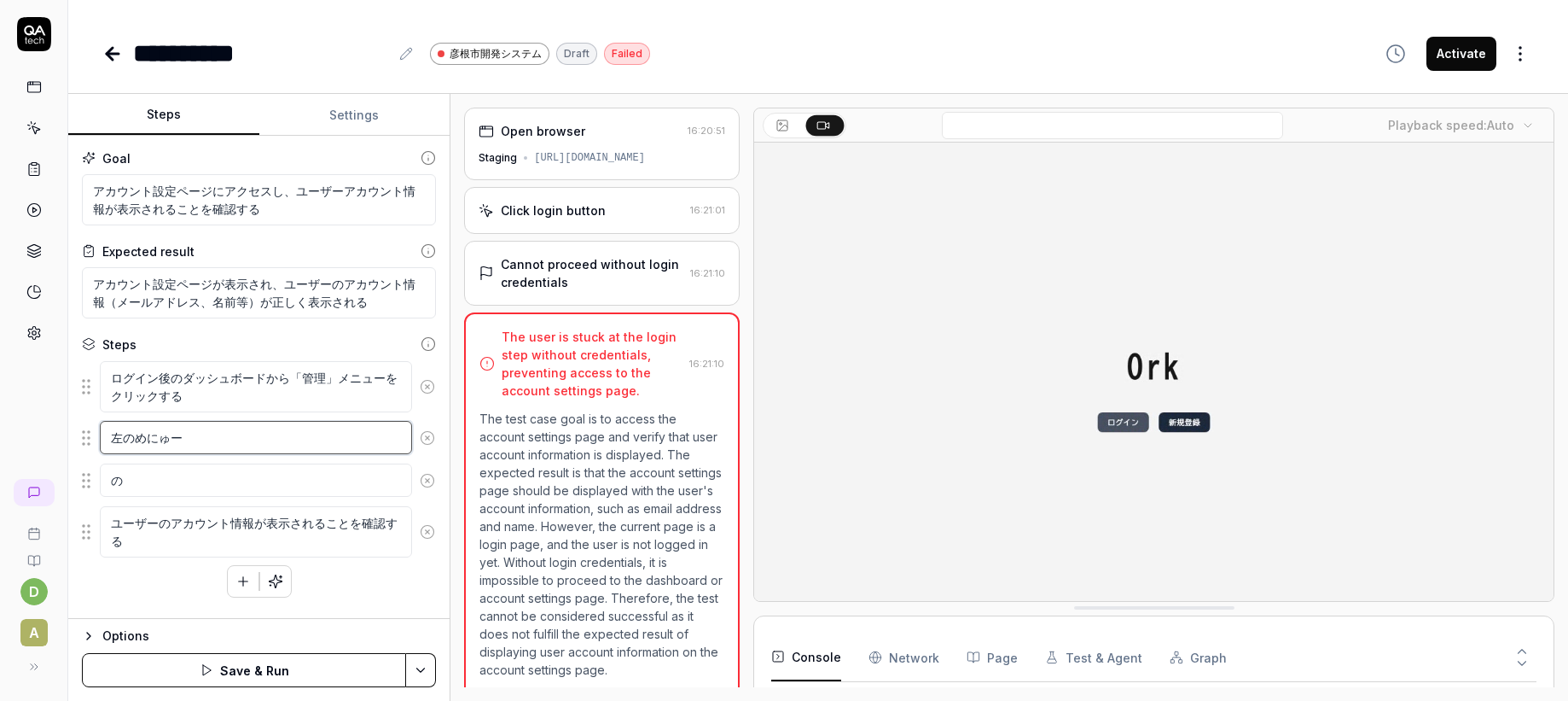
type textarea "*"
type textarea "左のめにゅーn"
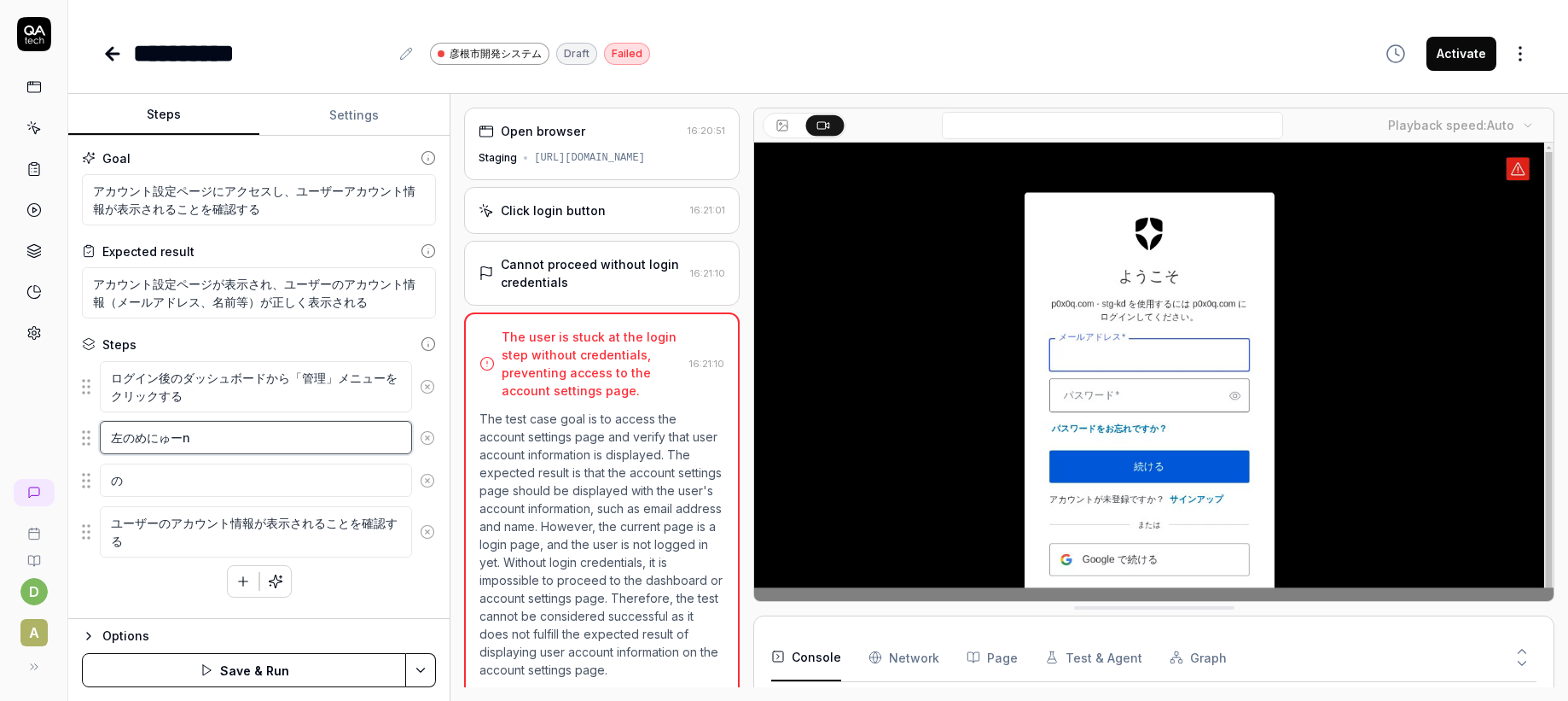
type textarea "*"
type textarea "左のめにゅーに"
type textarea "*"
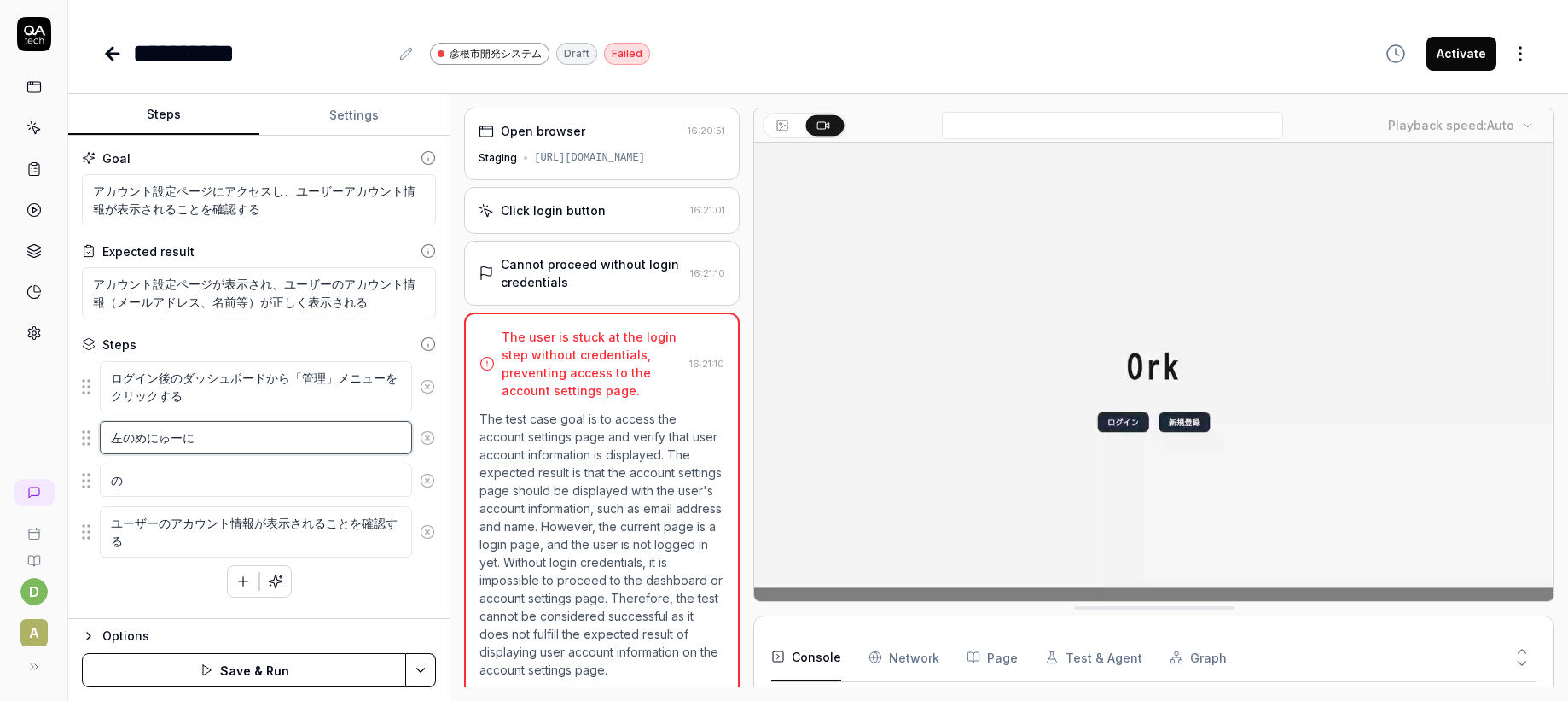
type textarea "左のメニューに"
type textarea "*"
type textarea "左のメニューにz"
type textarea "*"
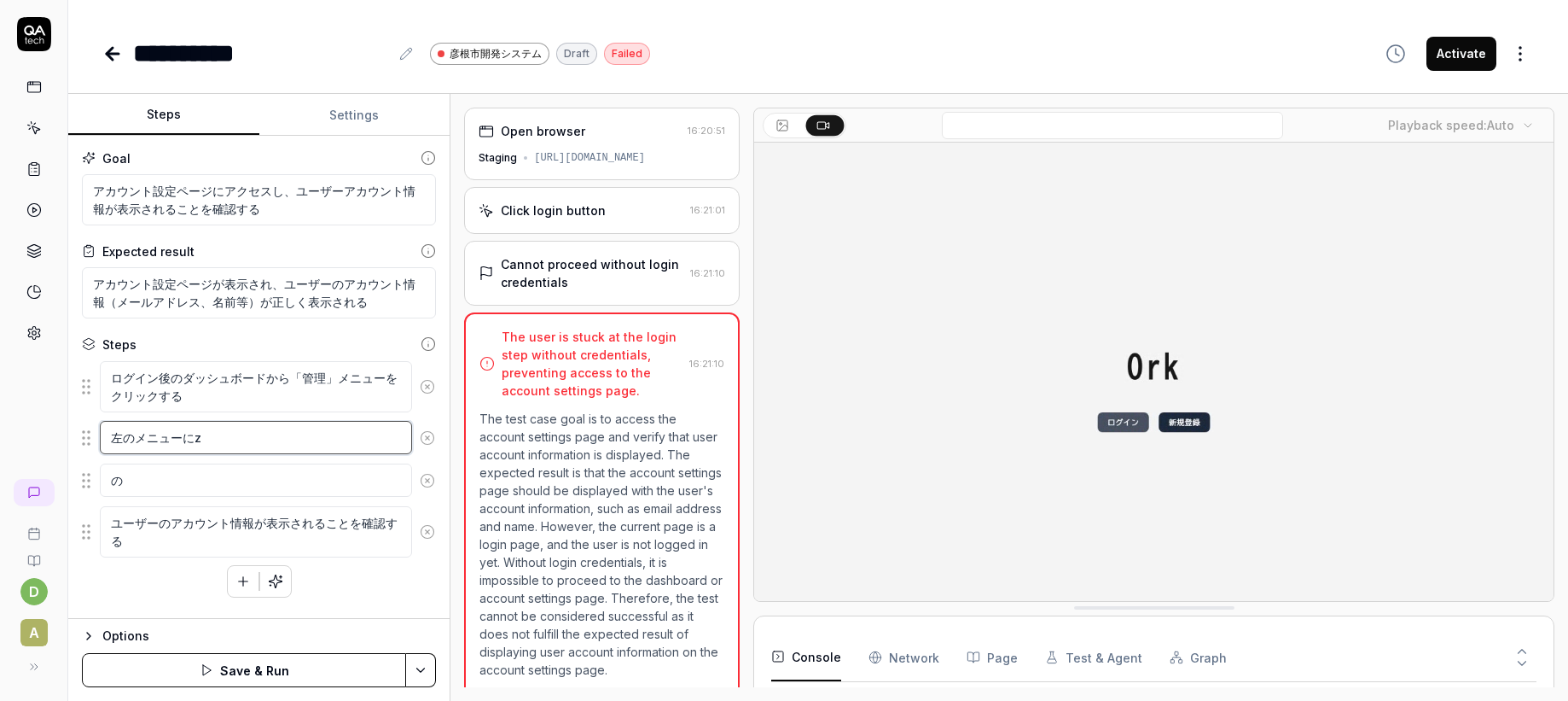
type textarea "左のメニューにzn"
type textarea "*"
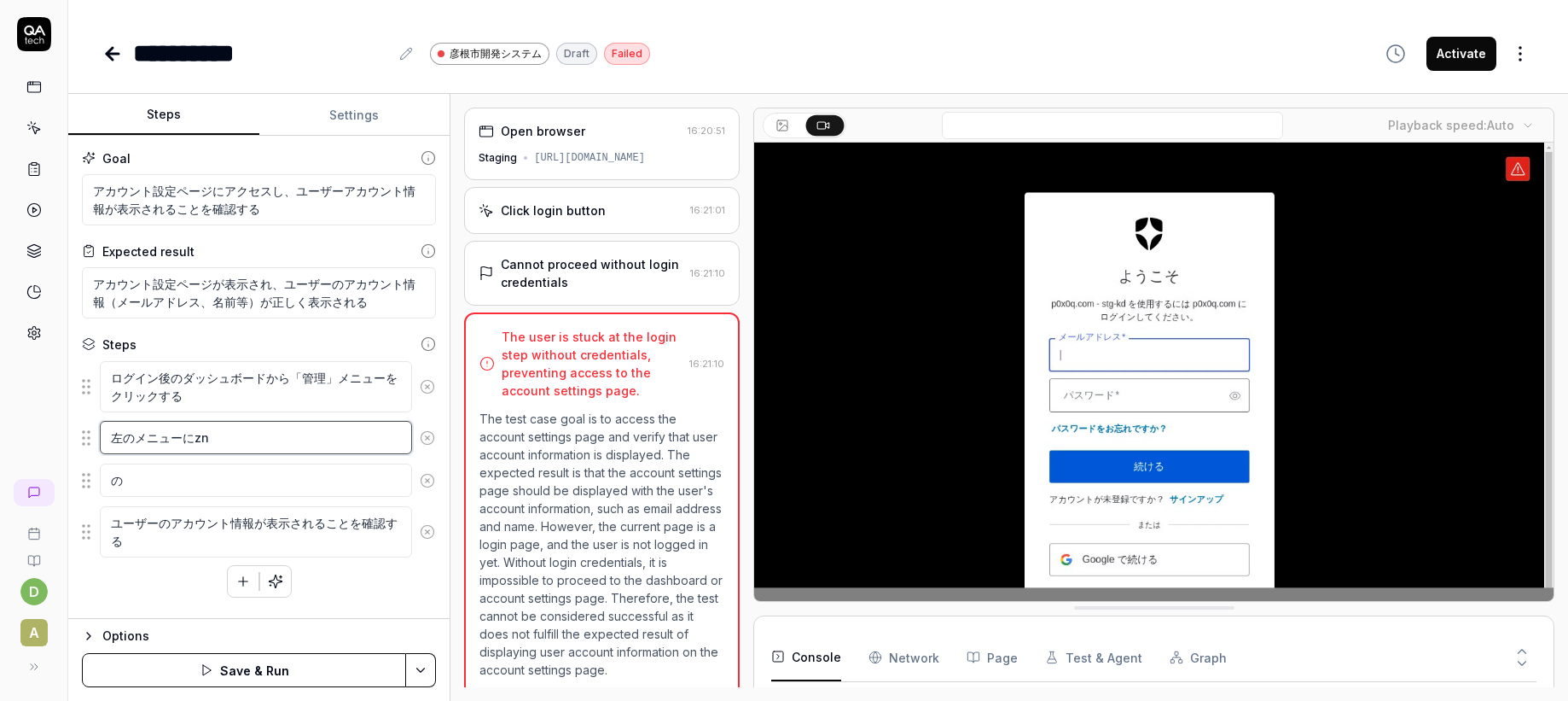
type textarea "左のメニューにzん"
type textarea "*"
type textarea "左のメニューにz"
type textarea "*"
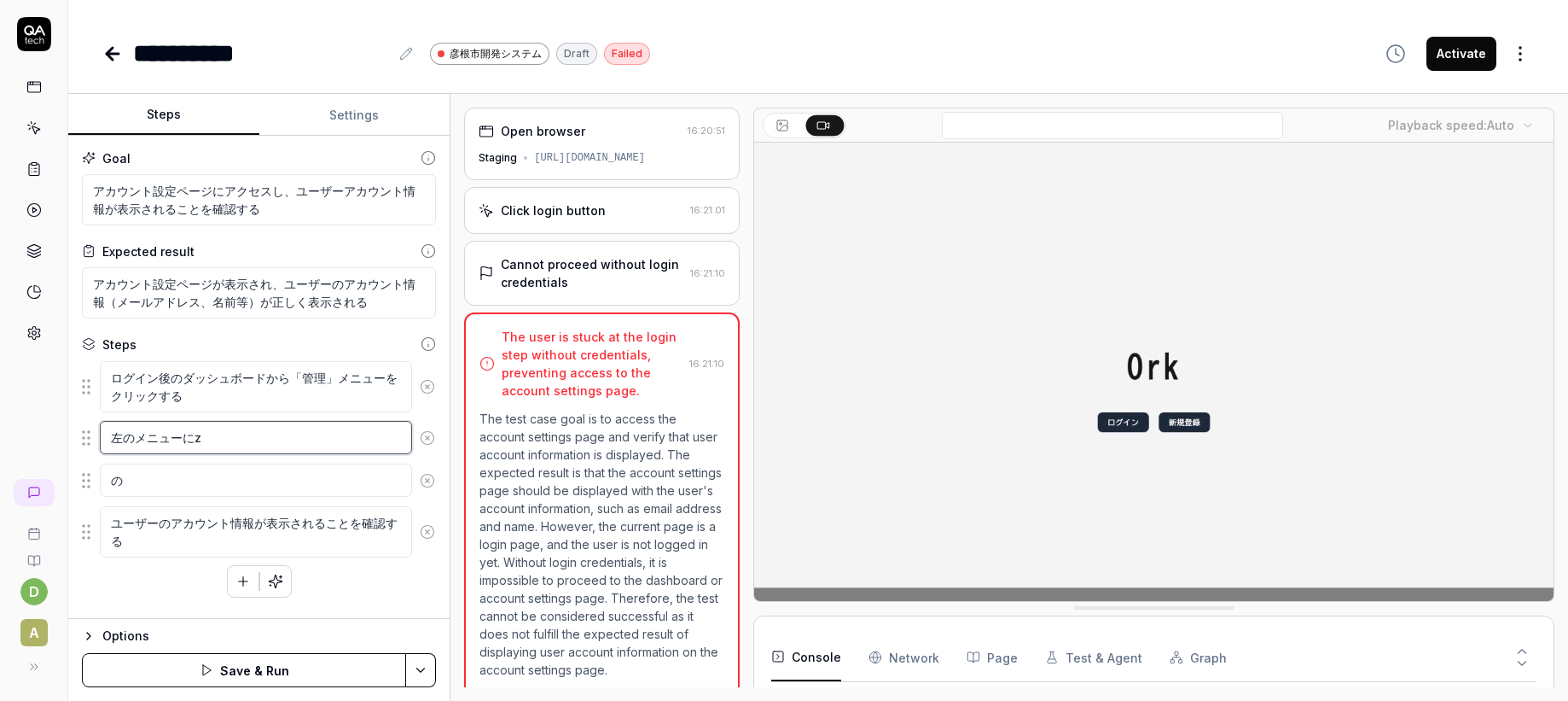
type textarea "左のメニューに"
type textarea "*"
type textarea "左のメニューにz"
type textarea "*"
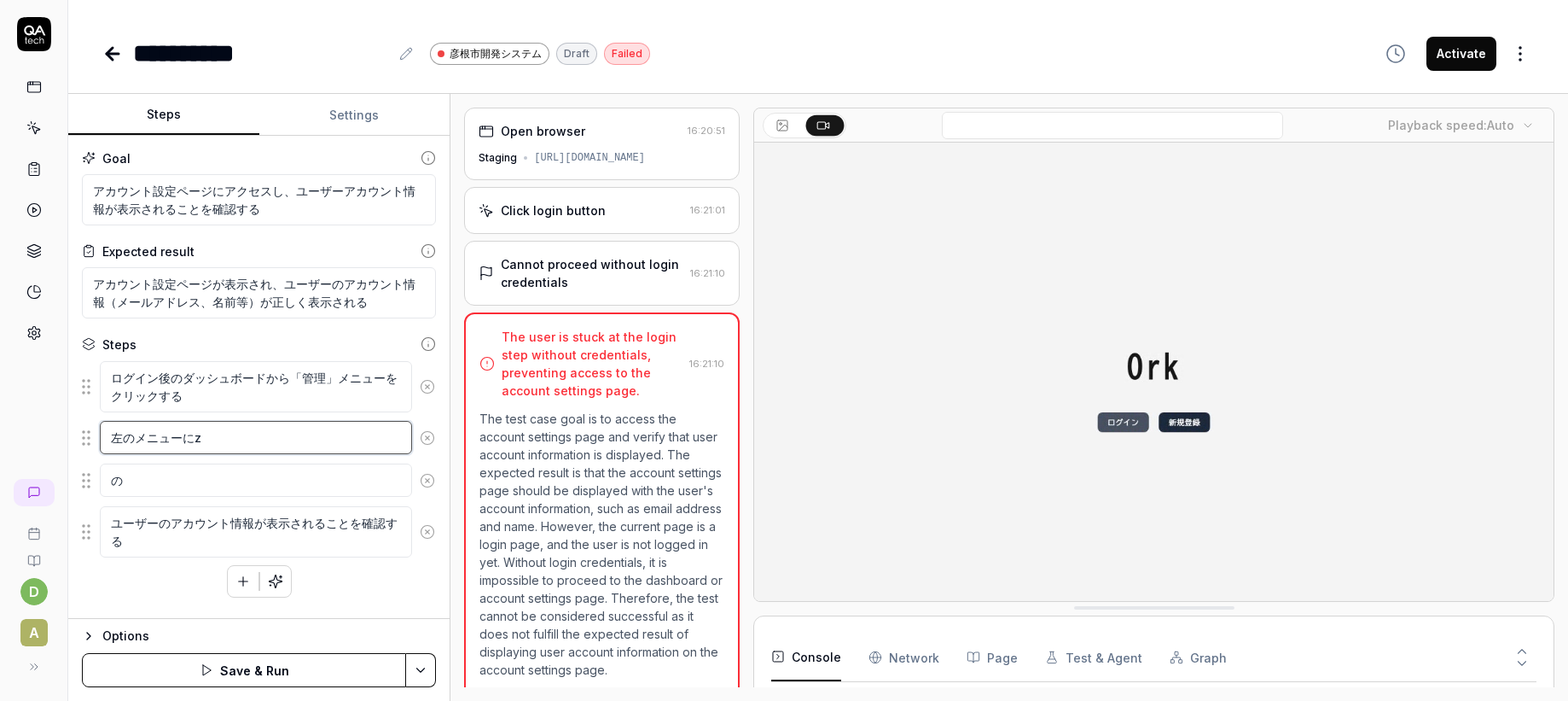
type textarea "左のメニューにぜ"
type textarea "*"
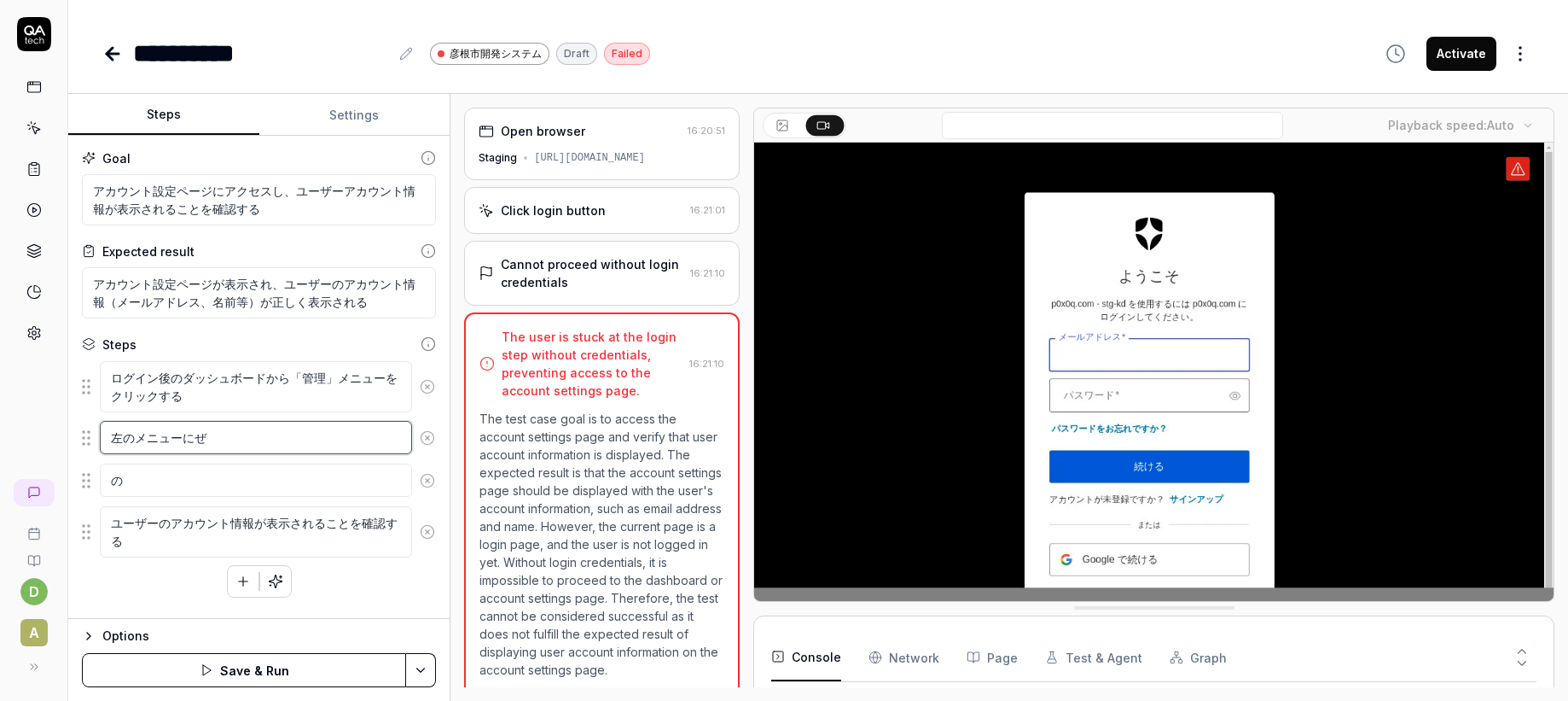
type textarea "左のメニューに"
type textarea "*"
type textarea "左のメニュー"
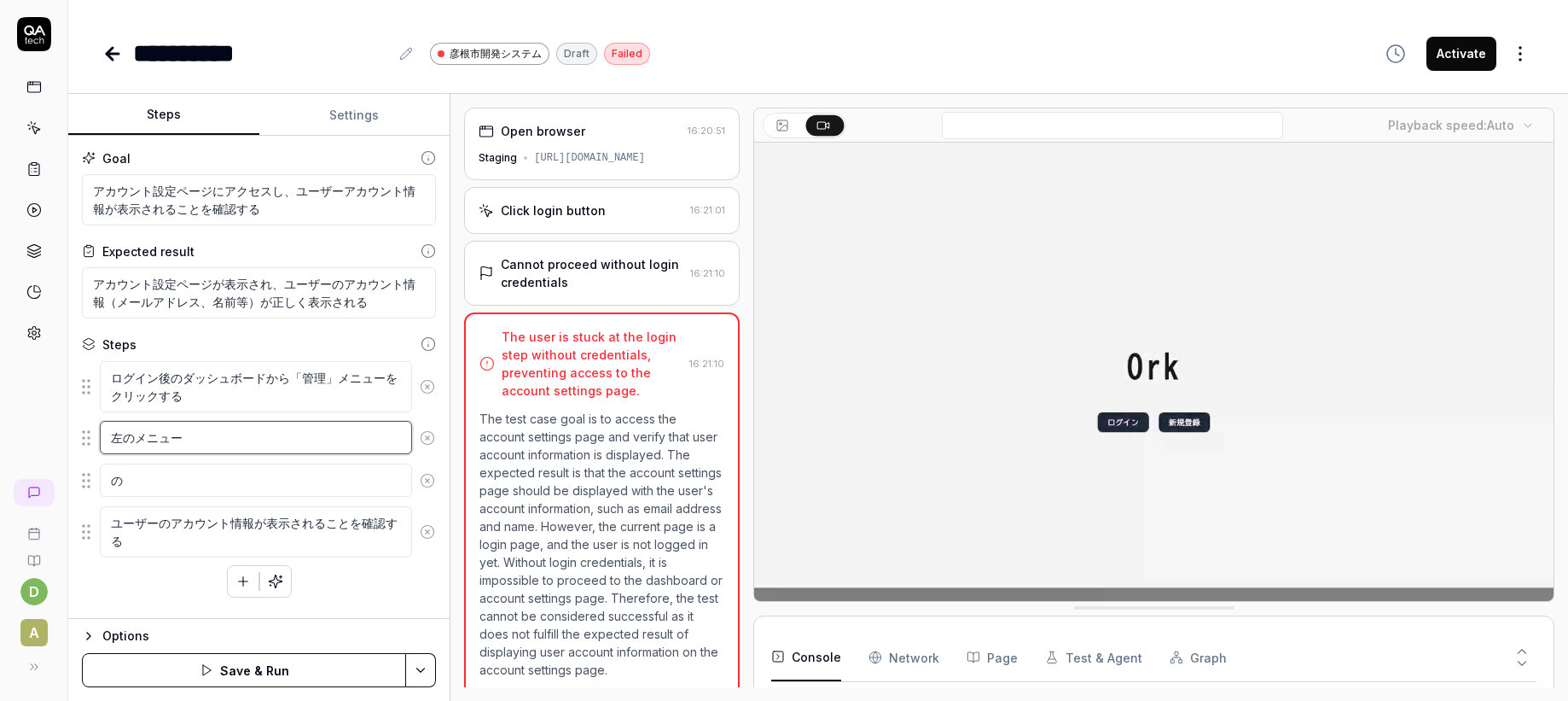
type textarea "*"
type textarea "左のメニューn"
type textarea "*"
type textarea "左のメニューに"
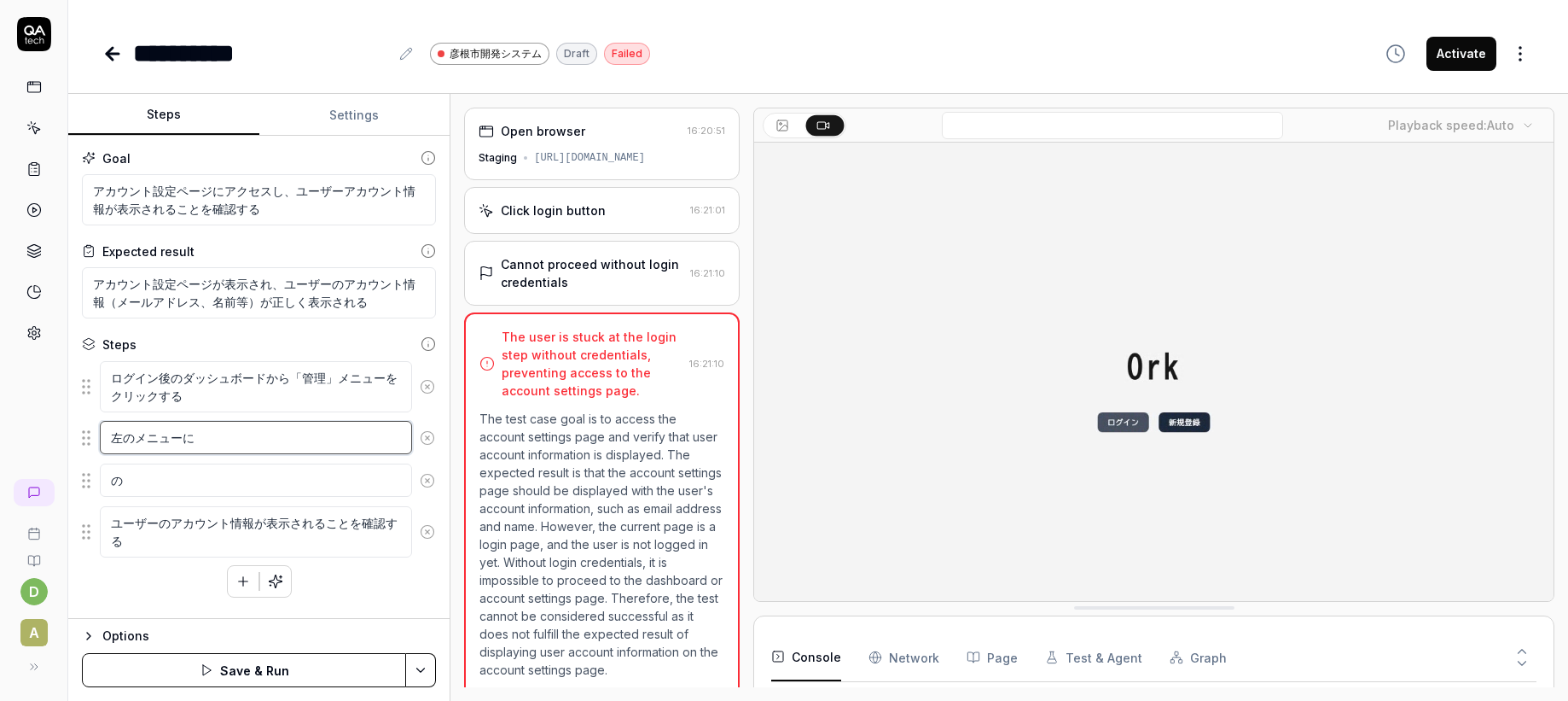
type textarea "*"
type textarea "左のメニューにz"
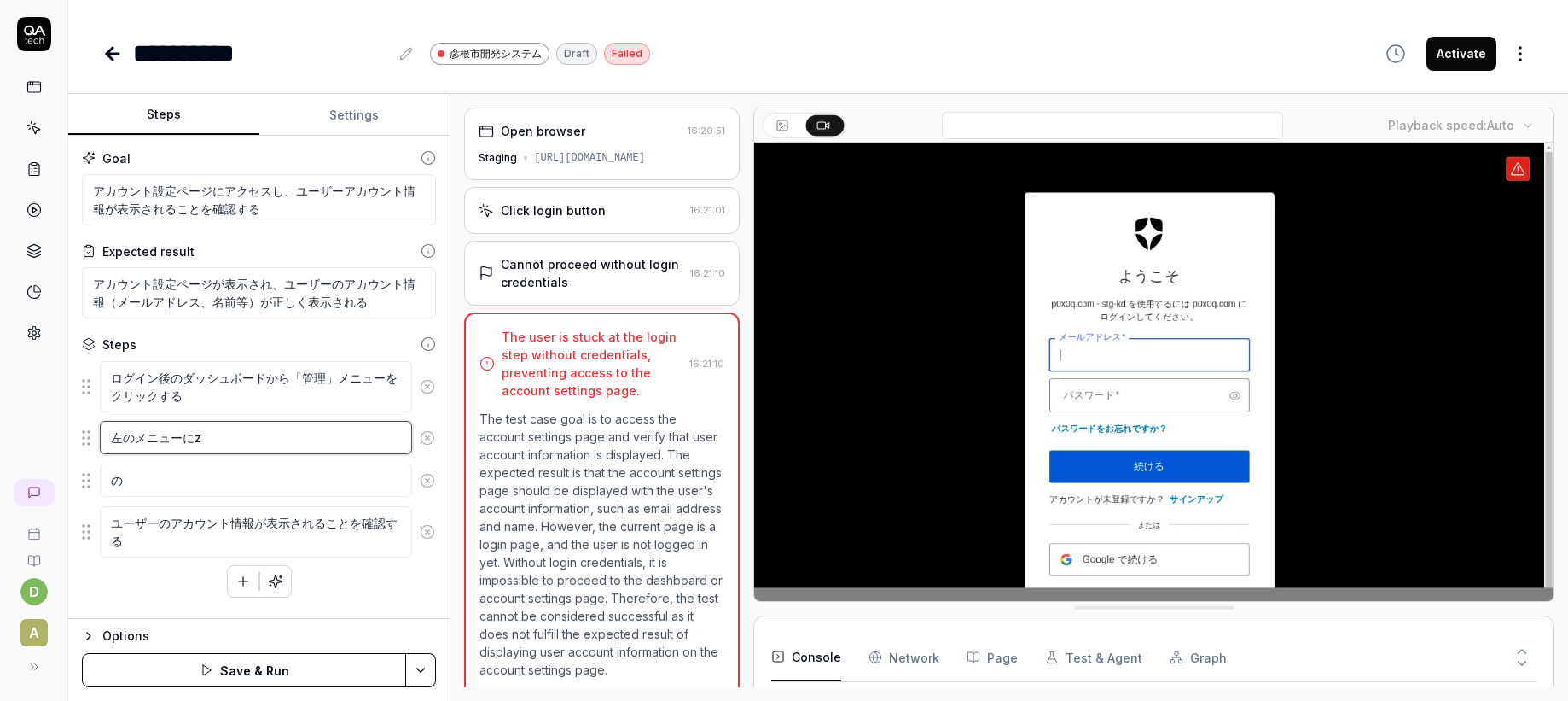
type textarea "*"
type textarea "左のメニューにぜ"
type textarea "*"
type textarea "左のメニューにぜn"
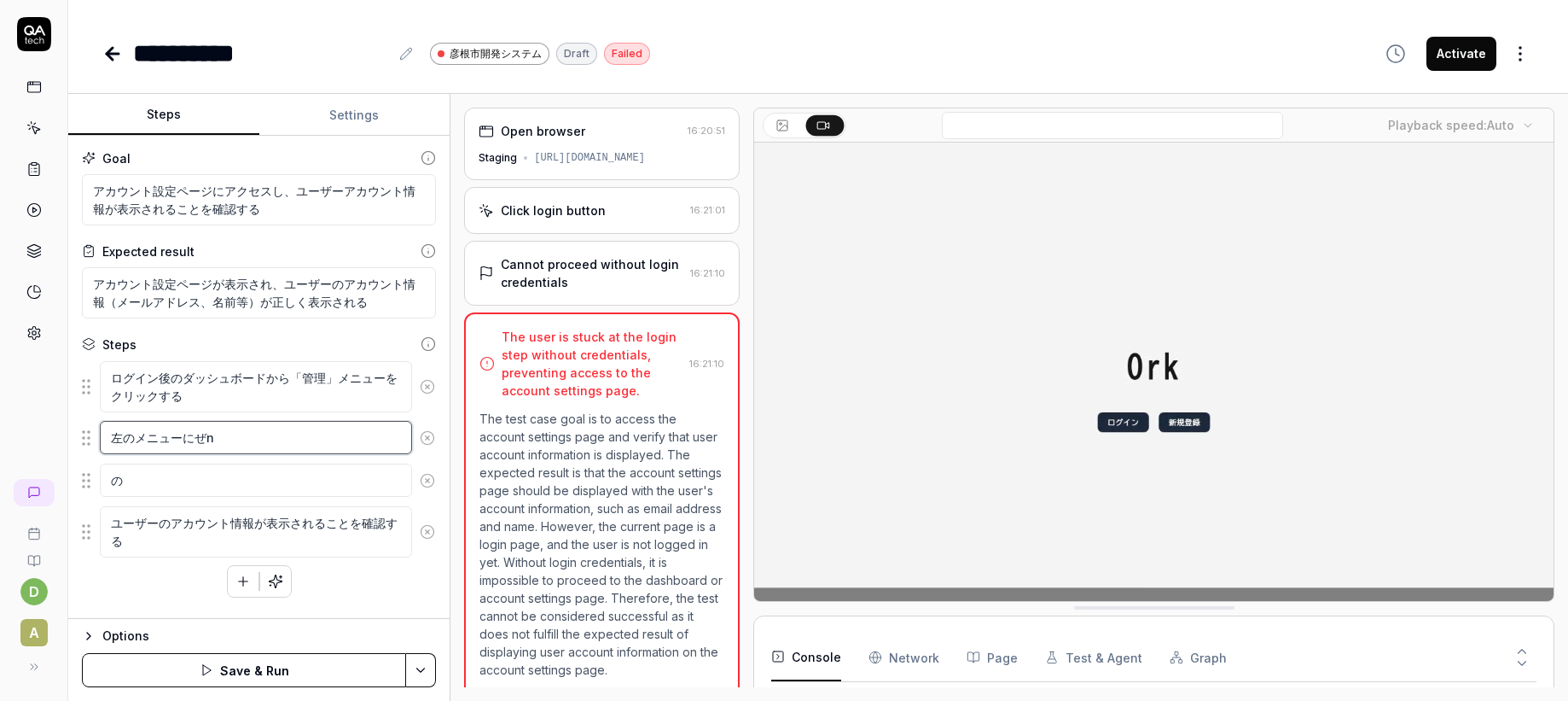
type textarea "*"
type textarea "左のメニューにぜん"
type textarea "*"
type textarea "左のメニューにぜんあ"
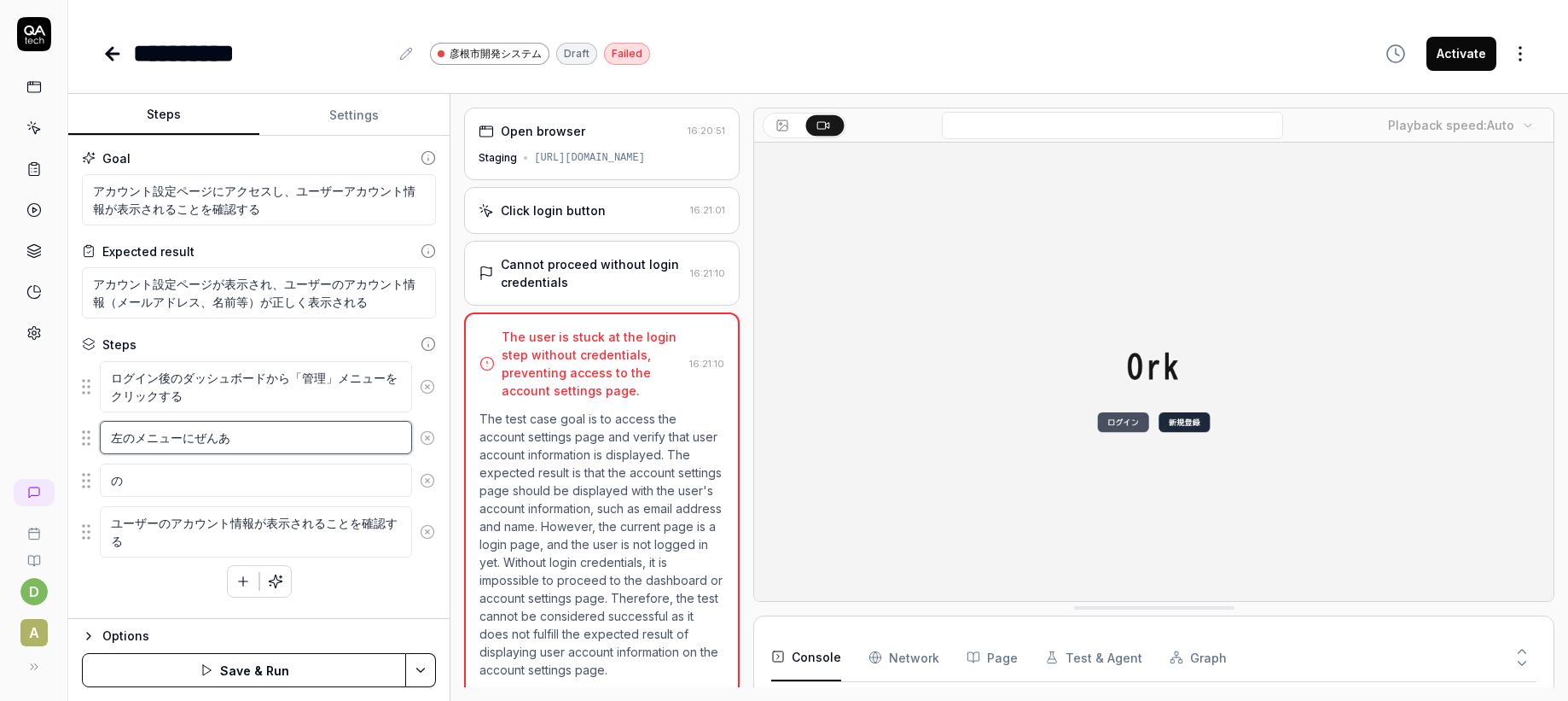
type textarea "*"
type textarea "左のメニューにぜんあか"
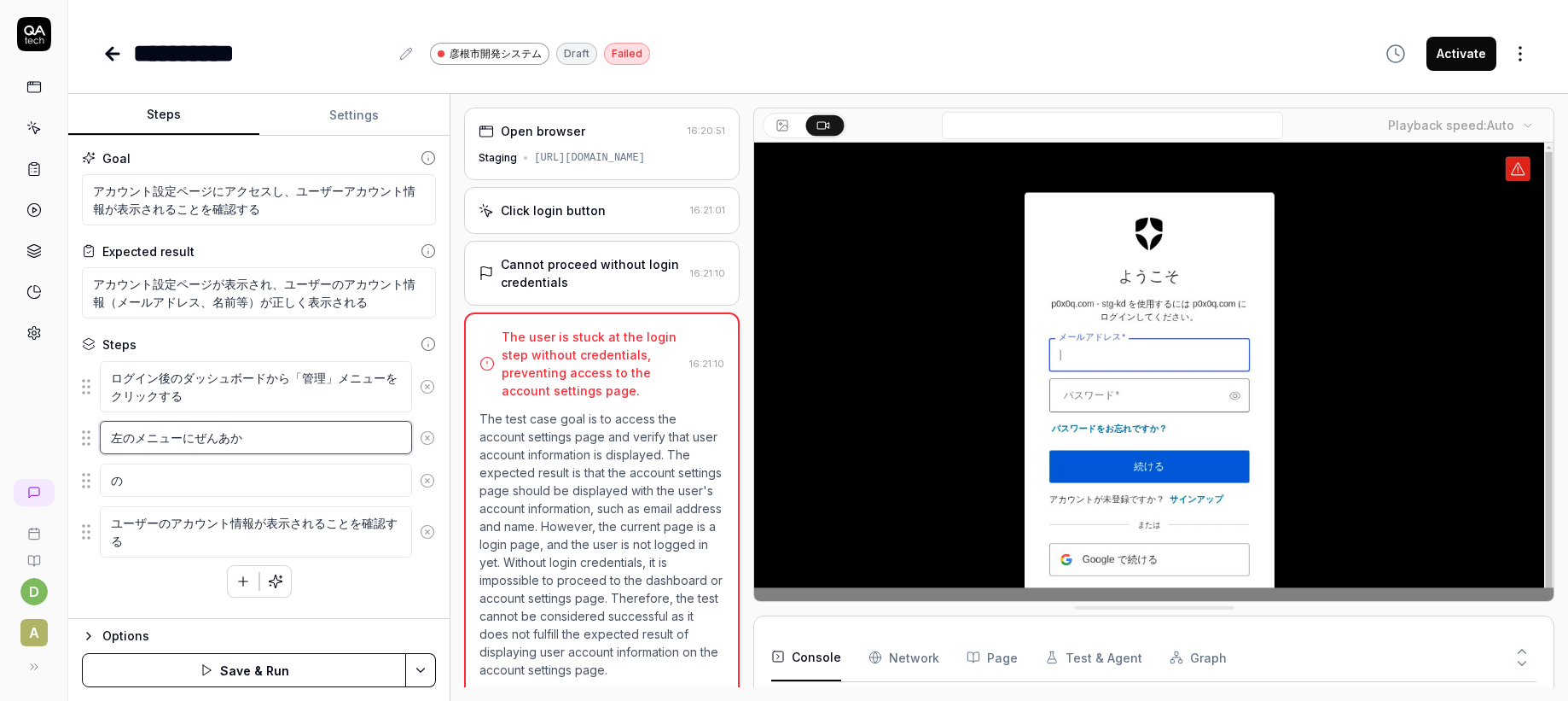
type textarea "*"
type textarea "左のメニューにぜんあかう"
type textarea "*"
type textarea "左のメニューにぜんあかうn"
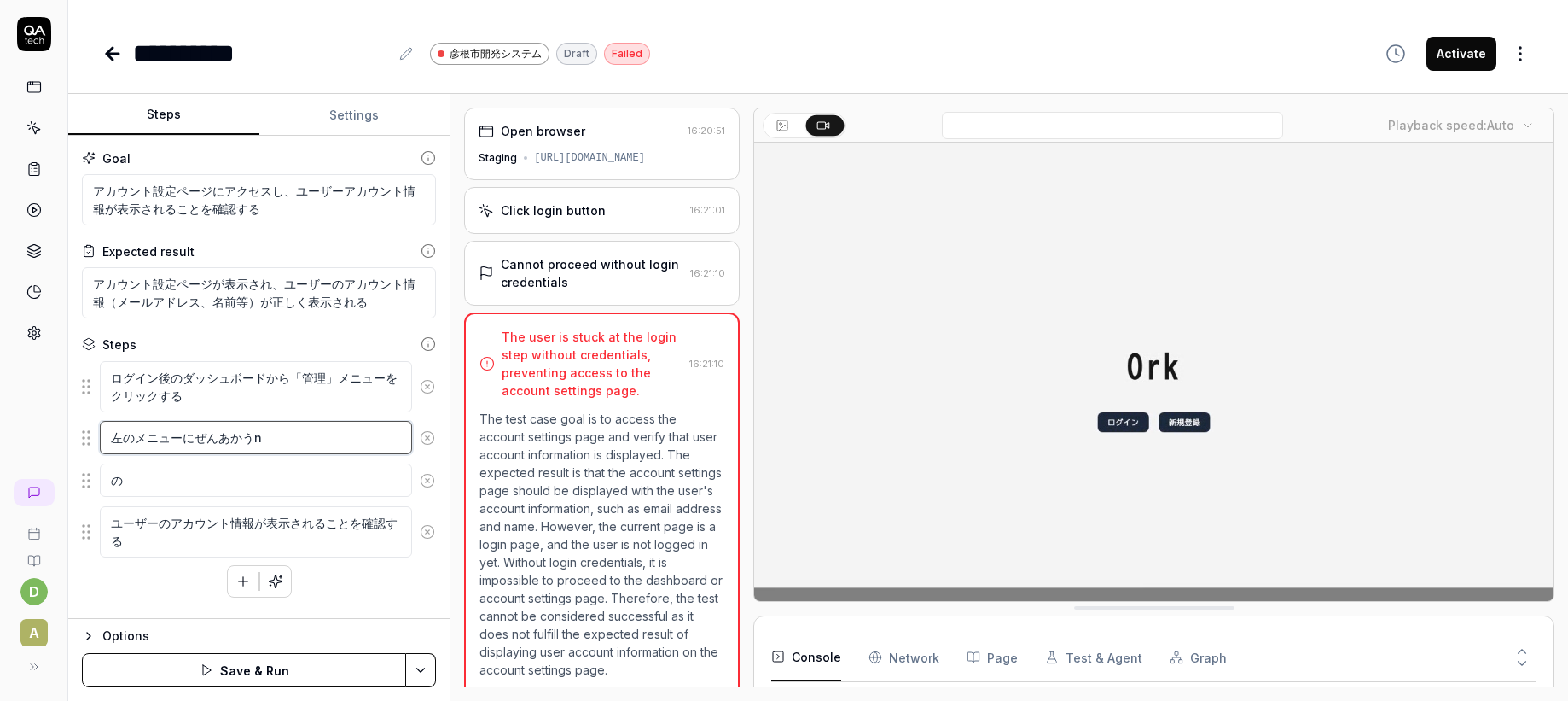
type textarea "*"
type textarea "左のメニューにぜんあかうん"
type textarea "*"
type textarea "左のメニューにぜんあかうんt"
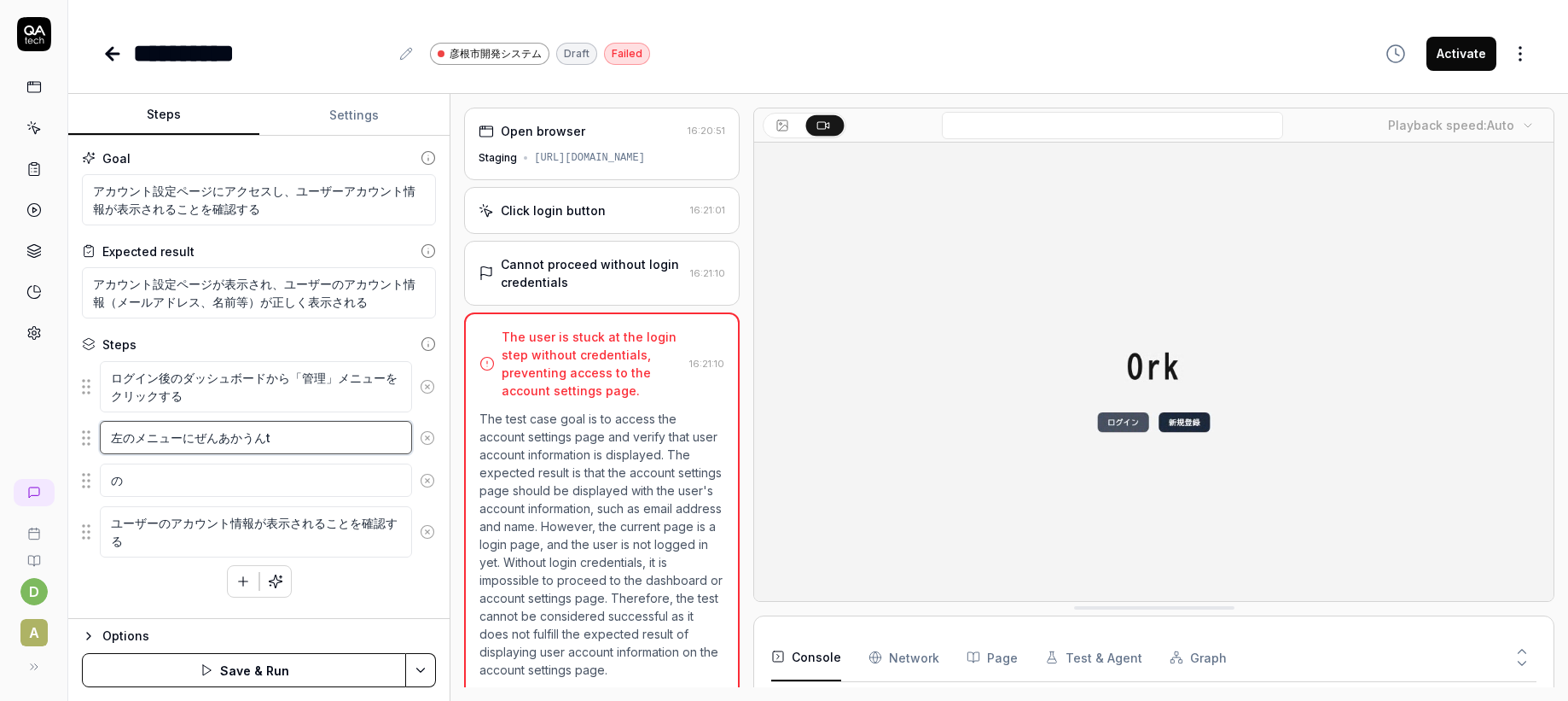
type textarea "*"
type textarea "左のメニューにぜんあかうんと"
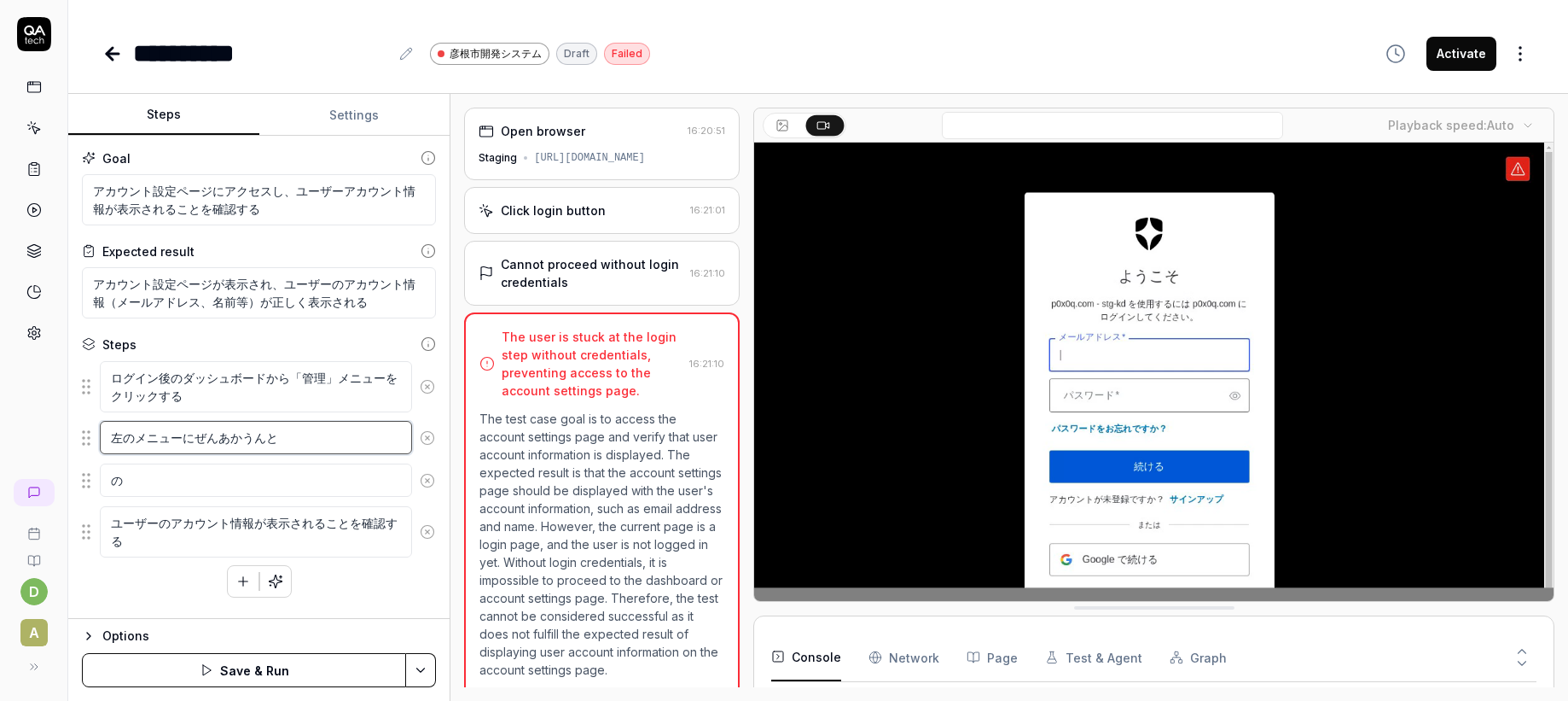
type textarea "*"
type textarea "左のメニューにぜんあかうんとg"
type textarea "*"
type textarea "左のメニューにぜんあかうんとが"
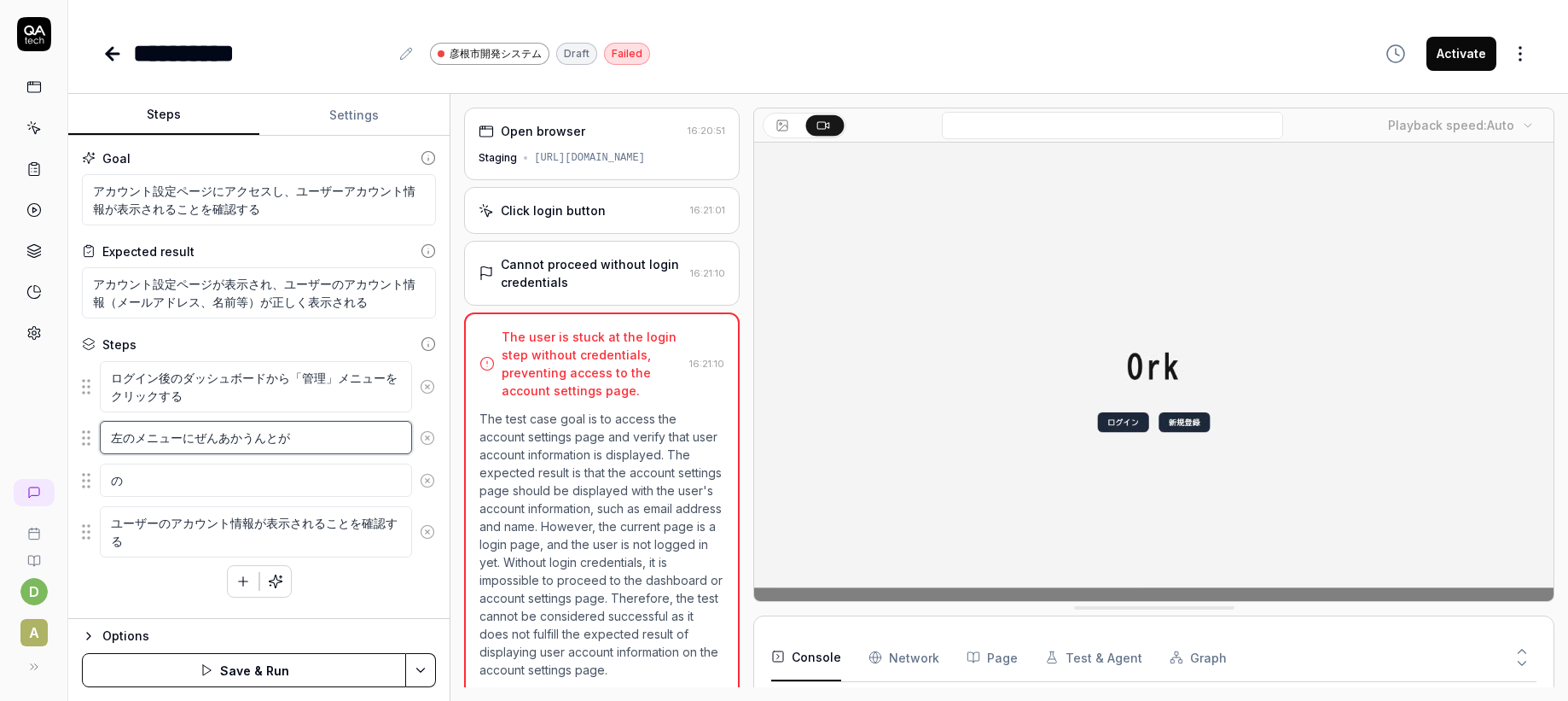
type textarea "*"
type textarea "左のメニューに全アカウントが"
type textarea "*"
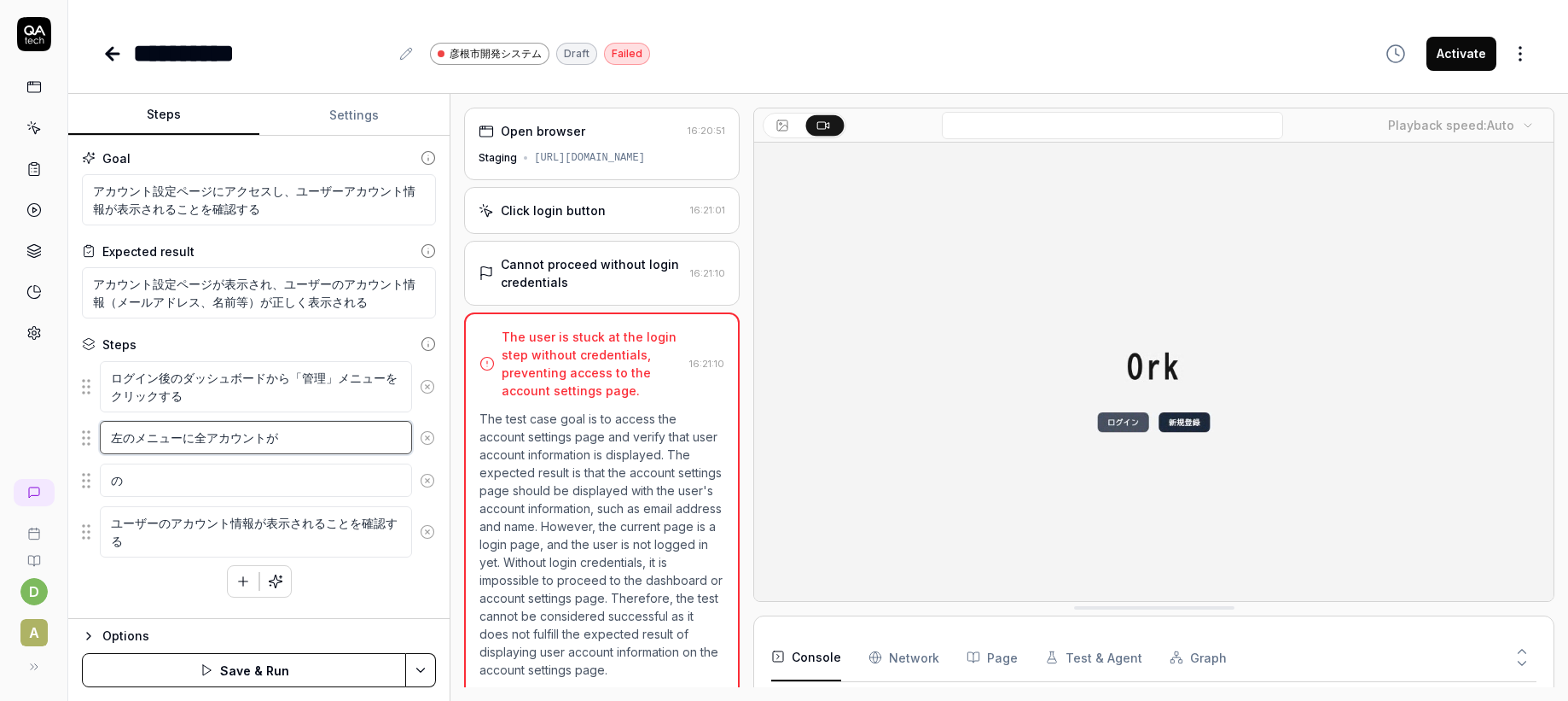
type textarea "左のメニューに全アカウントがh"
type textarea "*"
type textarea "左のメニューに全アカウントがhy"
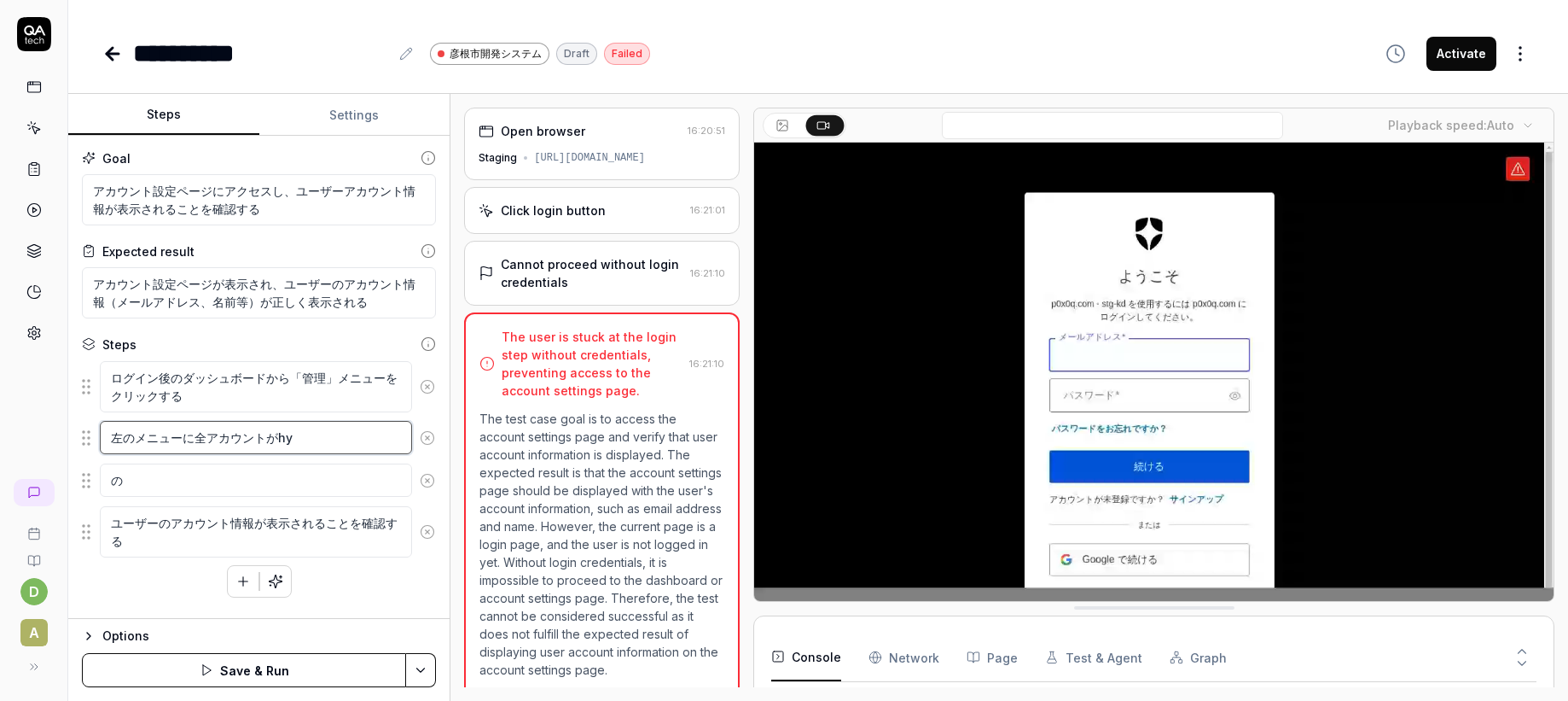
type textarea "*"
type textarea "左のメニューに全アカウントがひょ"
type textarea "*"
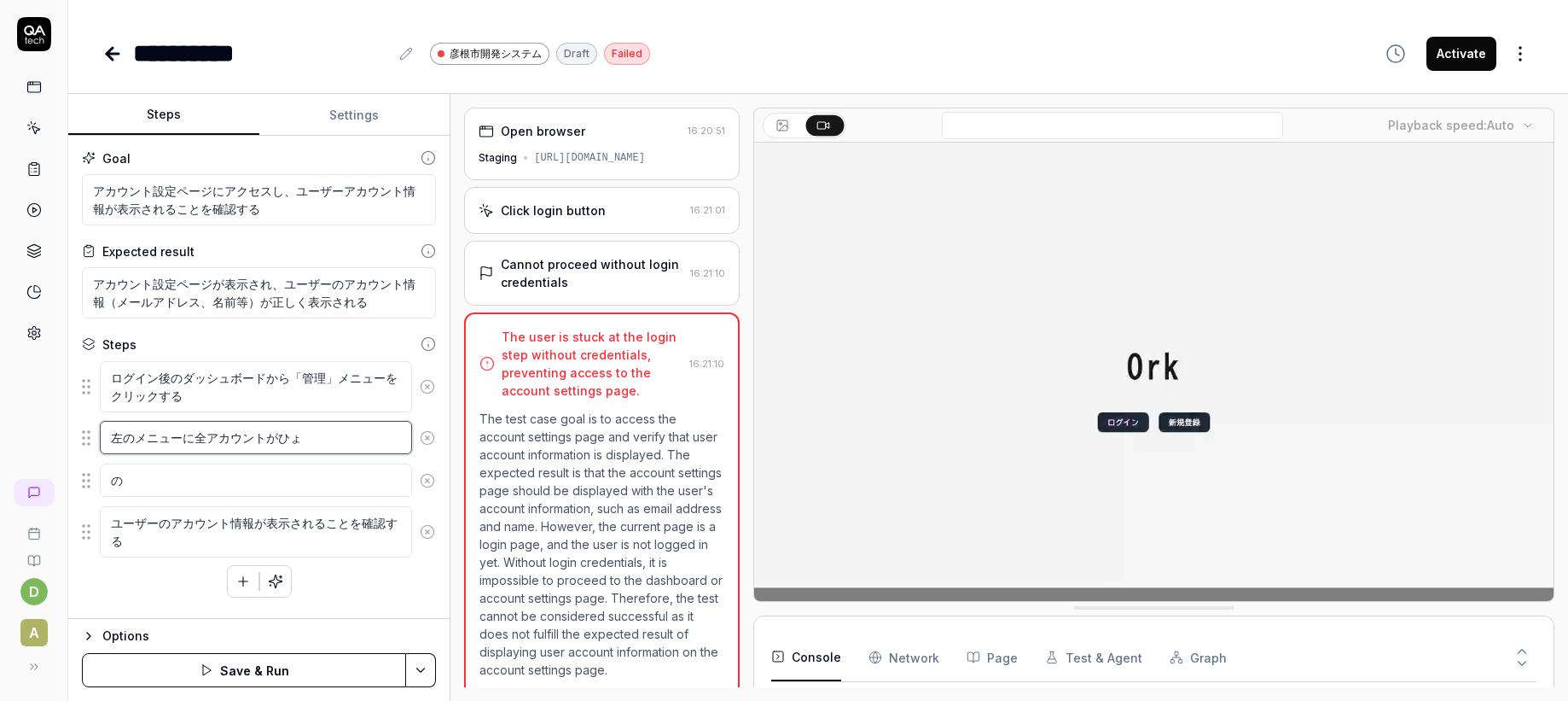
type textarea "左のメニューに全アカウントがひょう"
type textarea "*"
type textarea "左のメニューに全アカウントがひょうj"
type textarea "*"
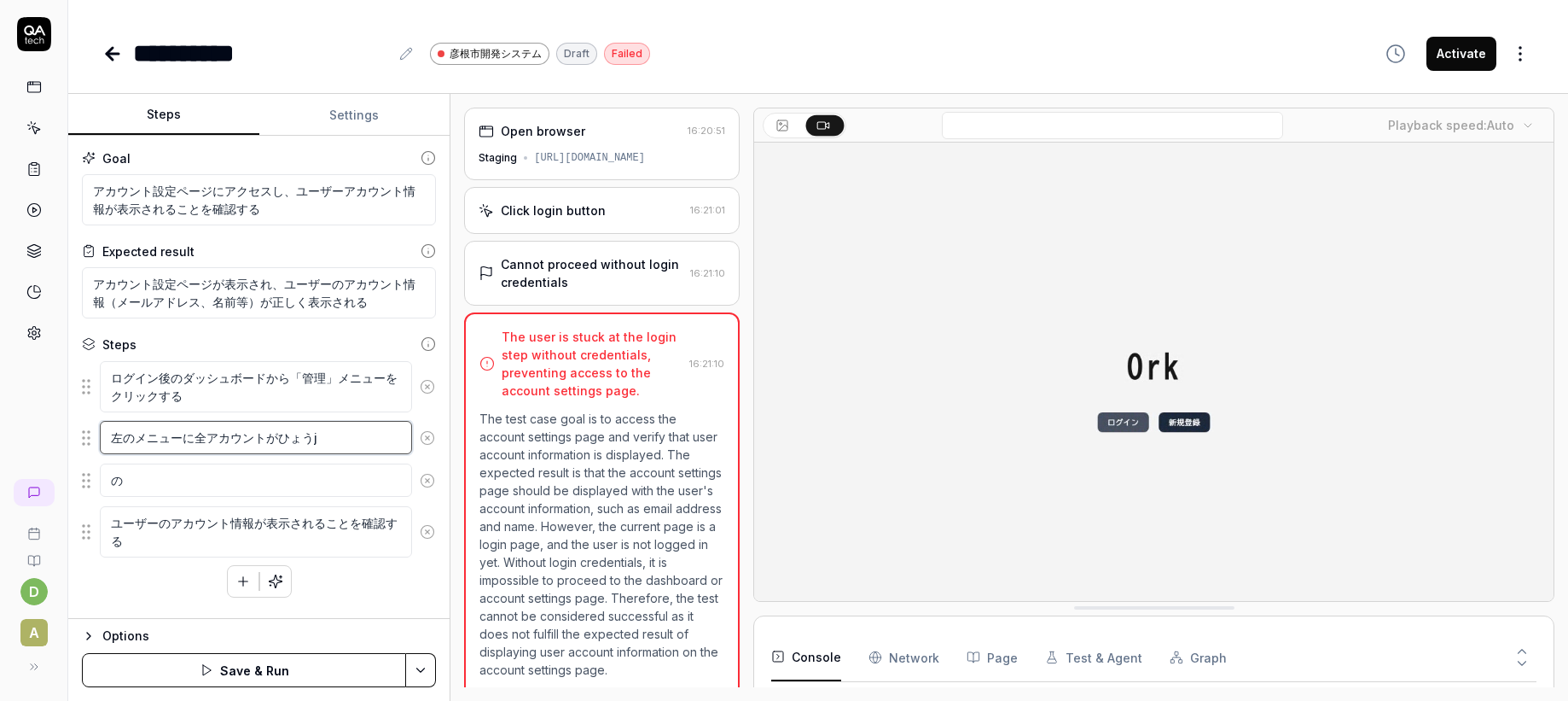
type textarea "左のメニューに全アカウントがひょうじ"
type textarea "*"
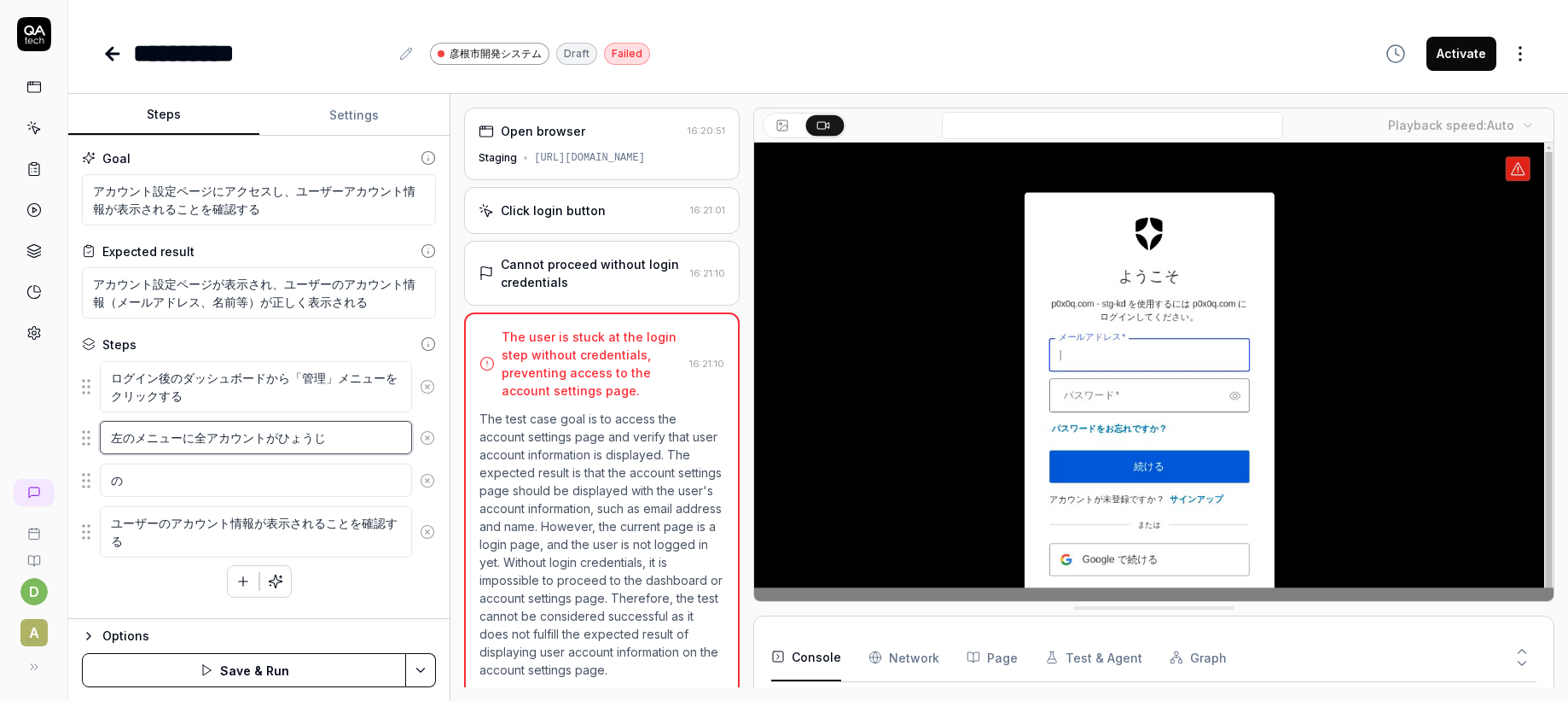
type textarea "左のメニューに全アカウントがひょうじs"
type textarea "*"
type textarea "左のメニューに全アカウントがひょうじさ"
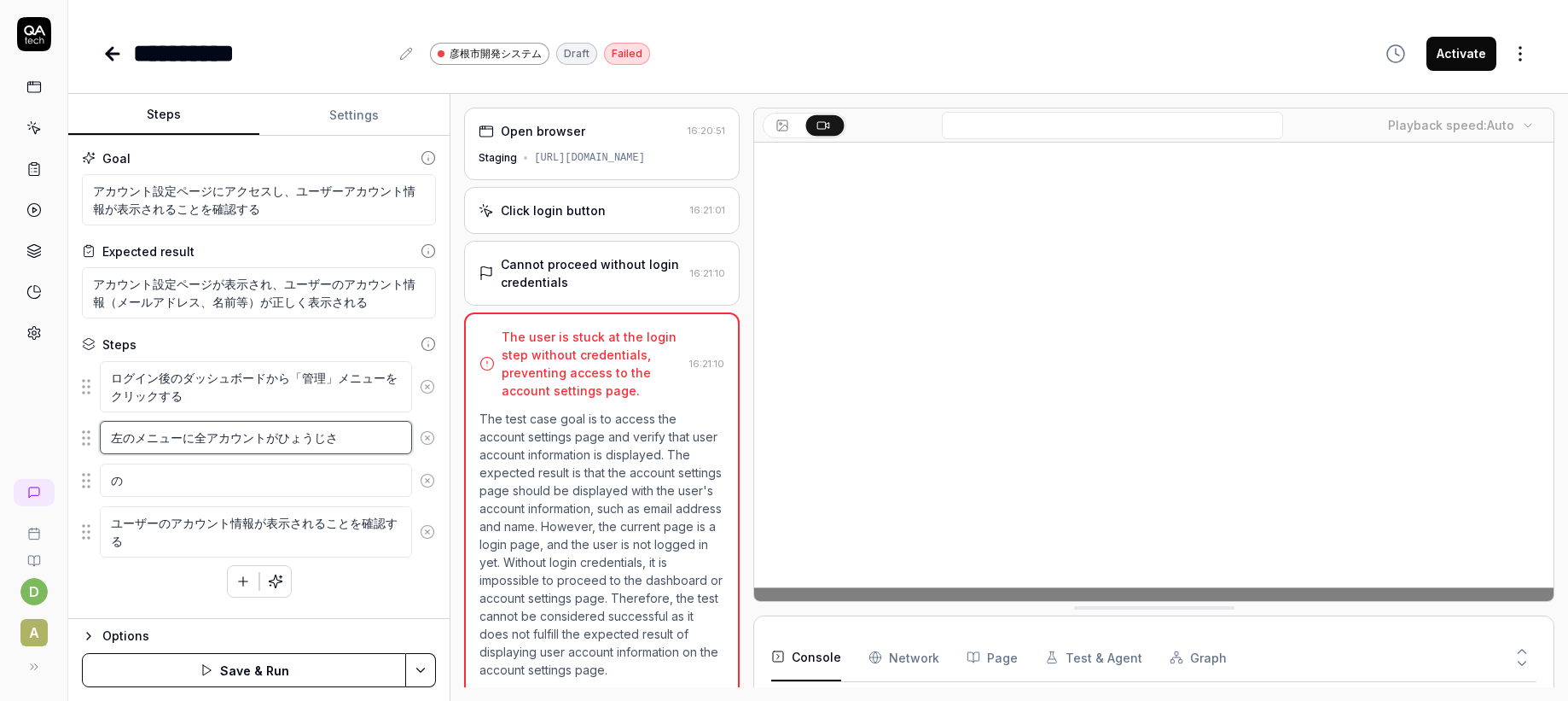
type textarea "*"
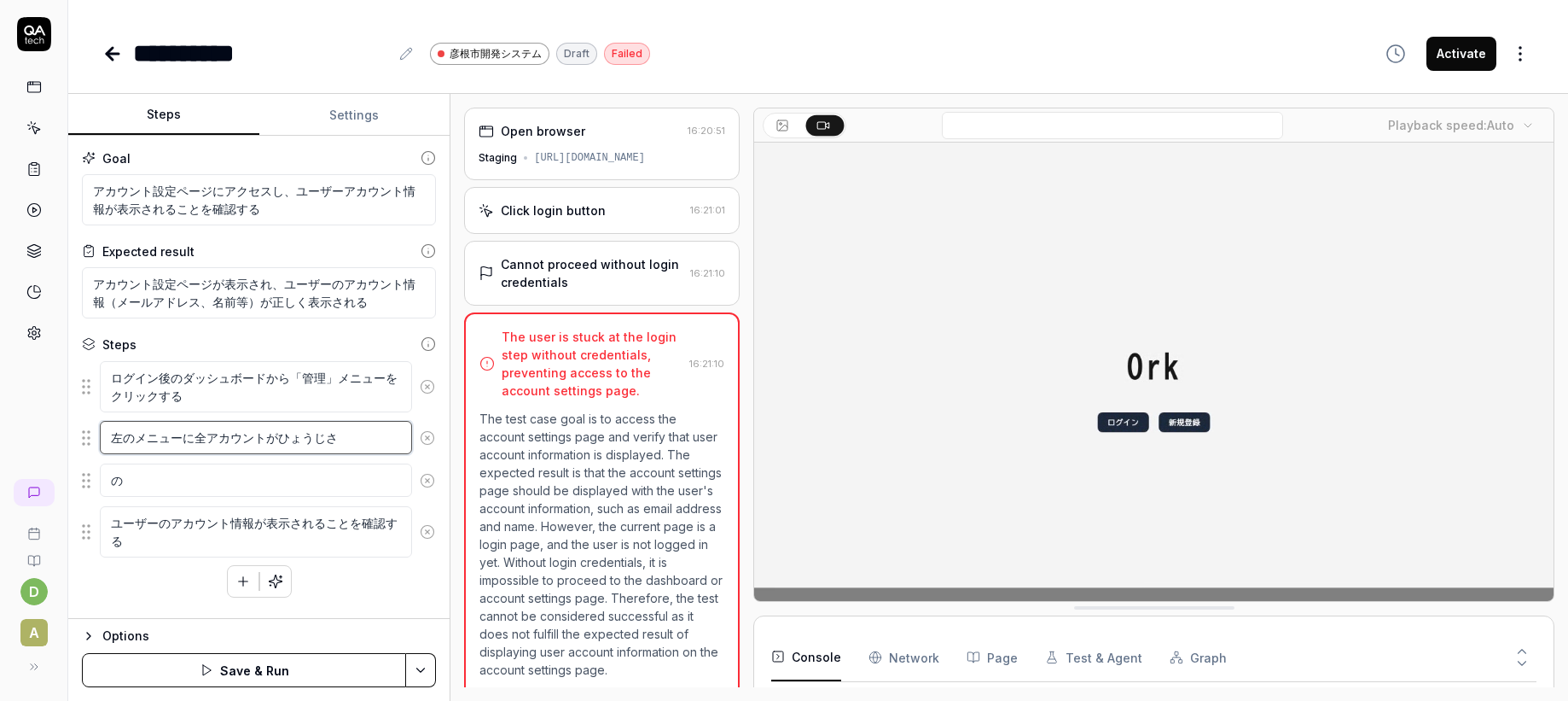
type textarea "左のメニューに全アカウントがひょうじさr"
type textarea "*"
type textarea "左のメニューに全アカウントがひょうじされ"
type textarea "*"
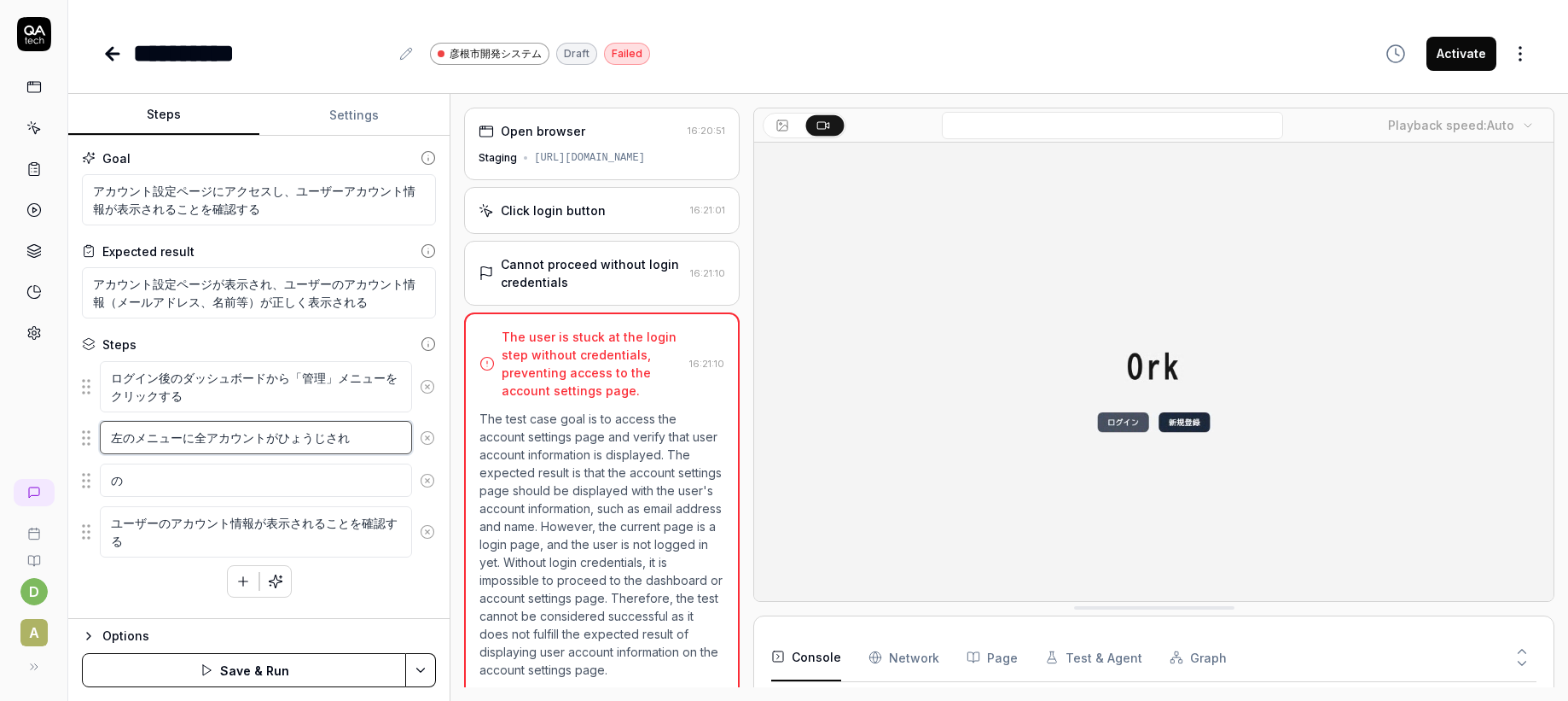
type textarea "左のメニューに全アカウントがひょうじされr"
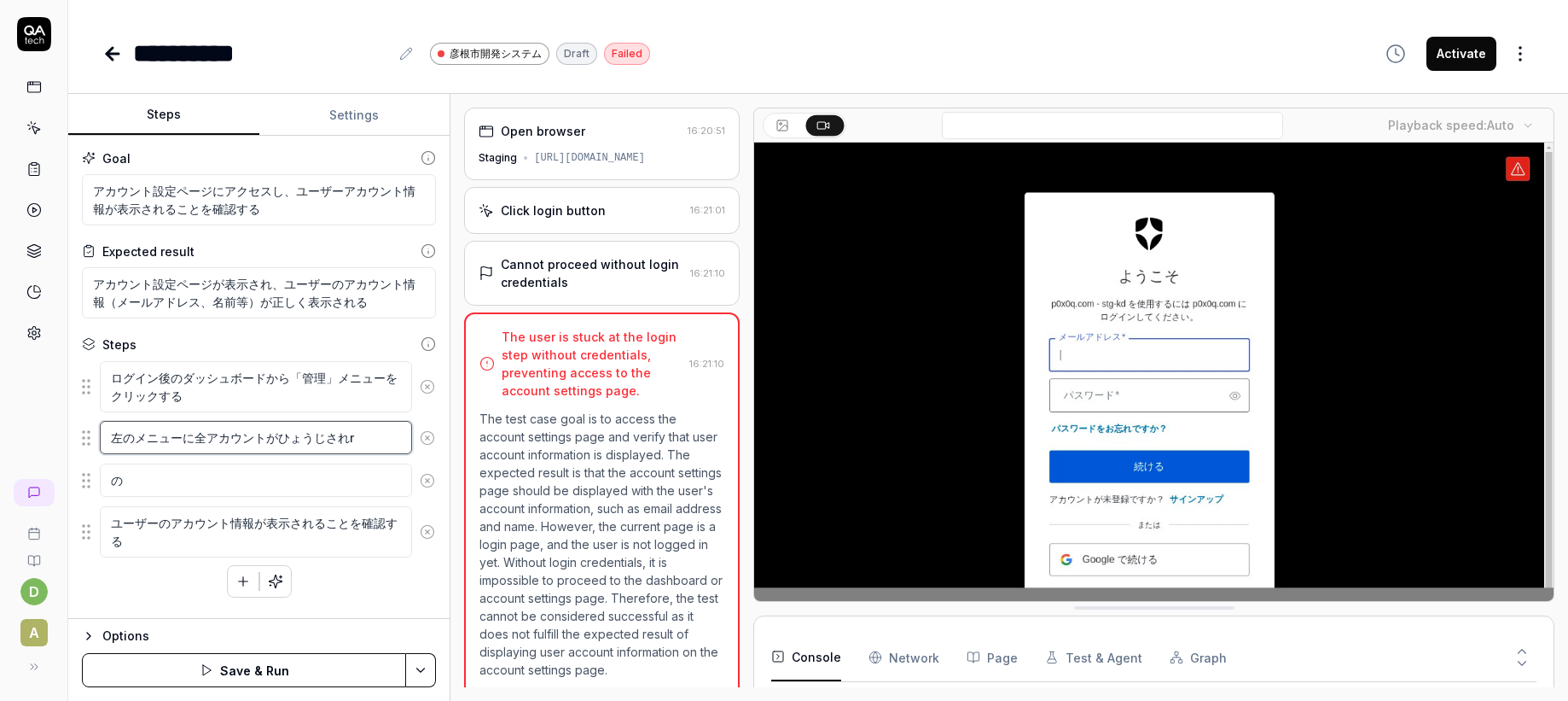
type textarea "*"
type textarea "左のメニューに全アカウントが表示される"
type textarea "*"
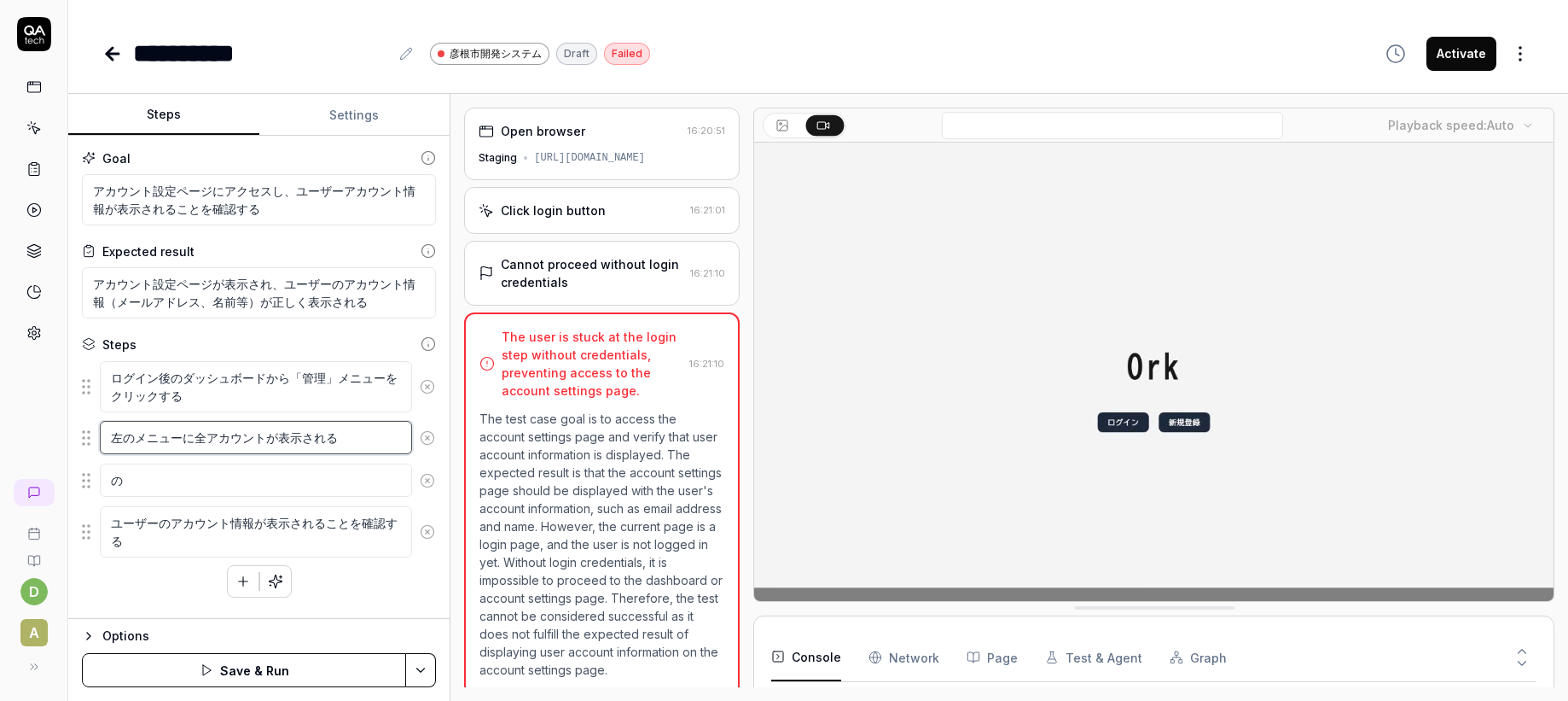
type textarea "左のメニューに全アカウントが表示される"
type textarea "*"
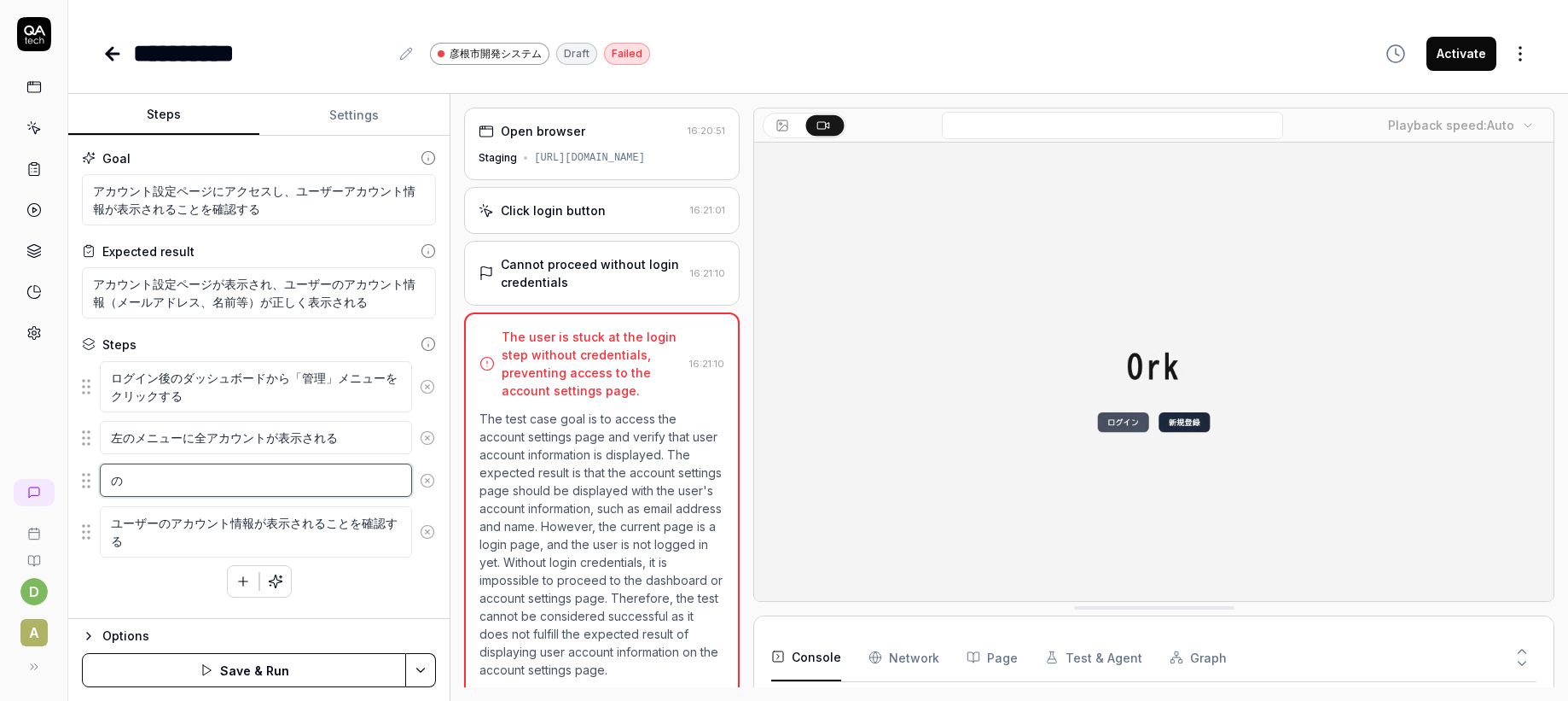
click at [177, 489] on textarea "の" at bounding box center [256, 479] width 312 height 33
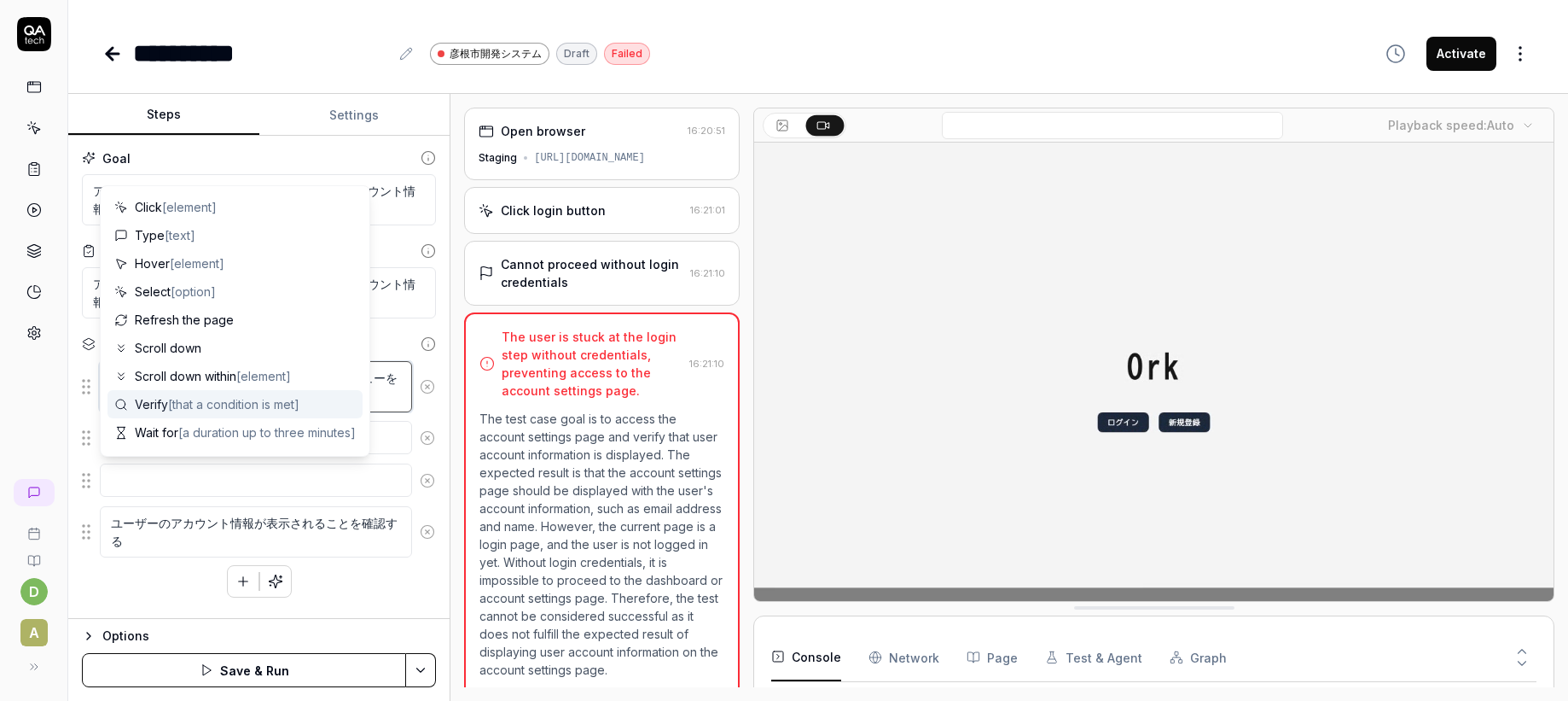
click at [389, 389] on textarea "ログイン後のダッシュボードから「管理」メニューをクリックする" at bounding box center [256, 387] width 312 height 52
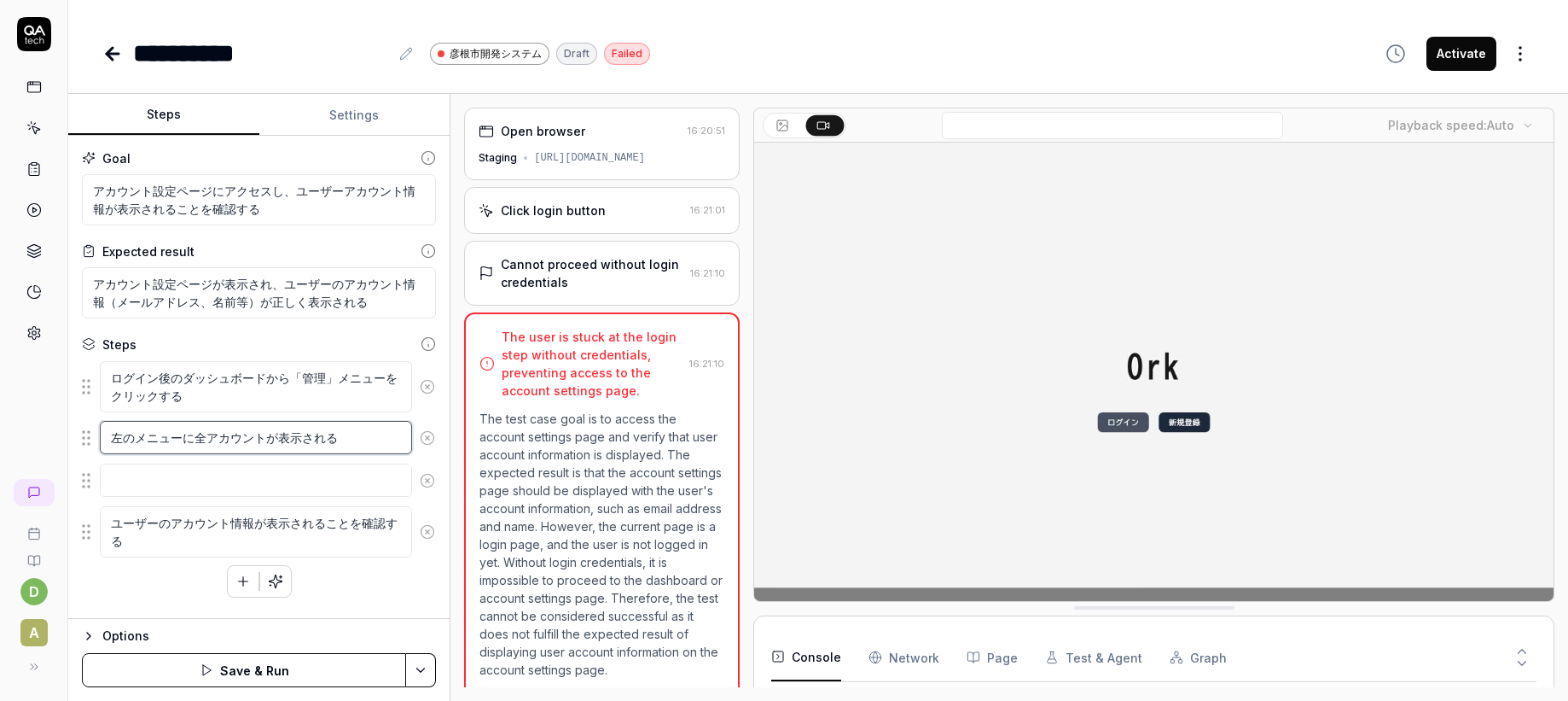
drag, startPoint x: 260, startPoint y: 436, endPoint x: 286, endPoint y: 432, distance: 26.3
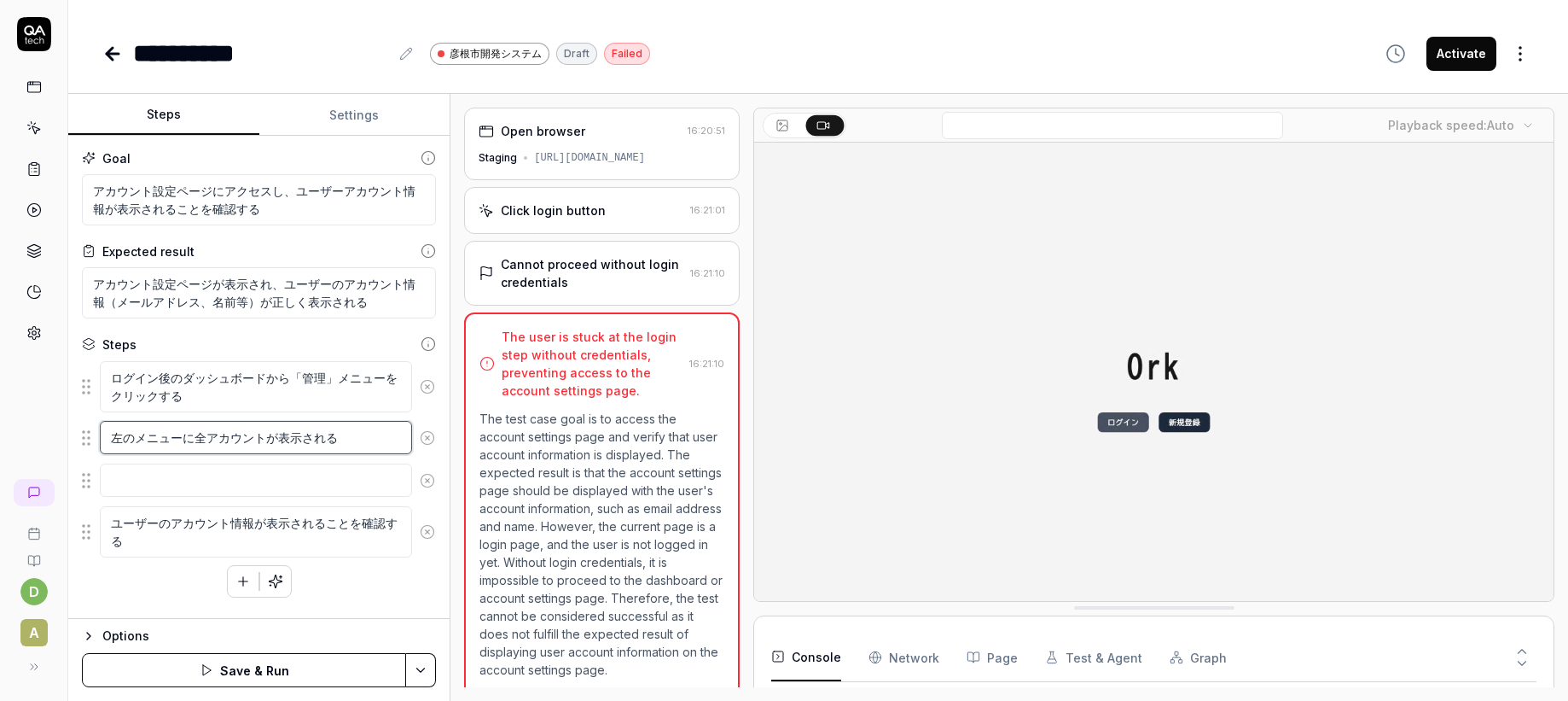
click at [260, 436] on textarea "左のメニューに全アカウントが表示される" at bounding box center [256, 436] width 312 height 33
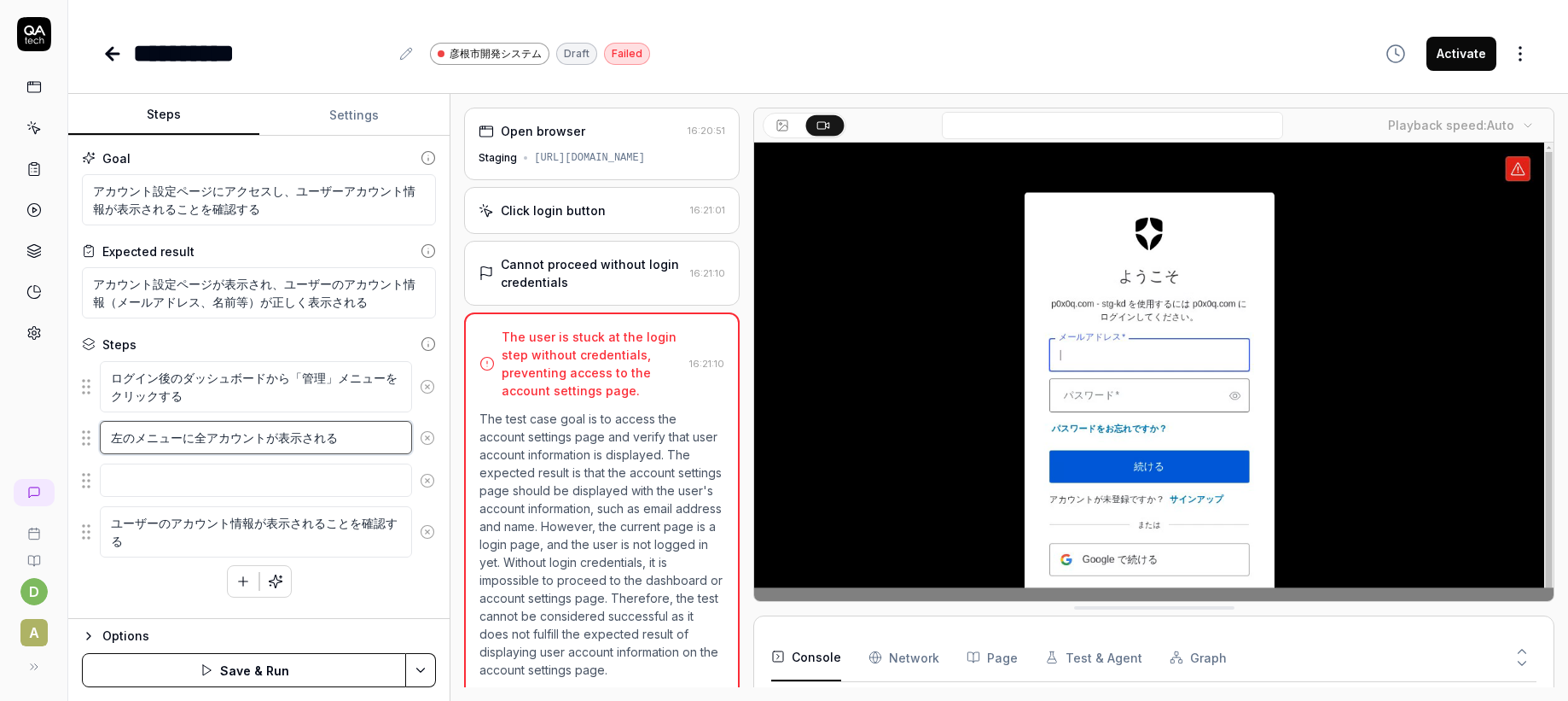
type textarea "*"
type textarea "左のメニューに全アカウンが表示される"
type textarea "*"
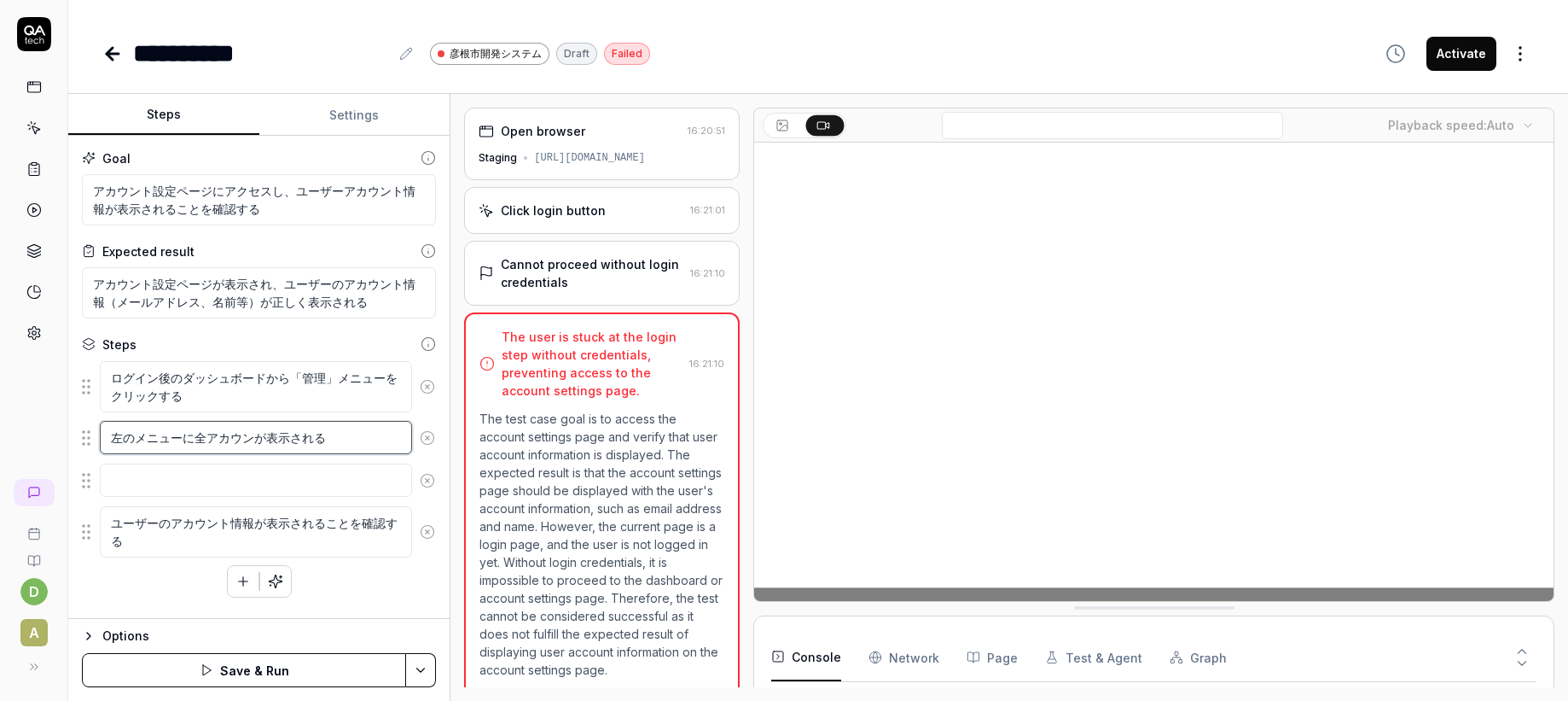
type textarea "左のメニューに全アカウが表示される"
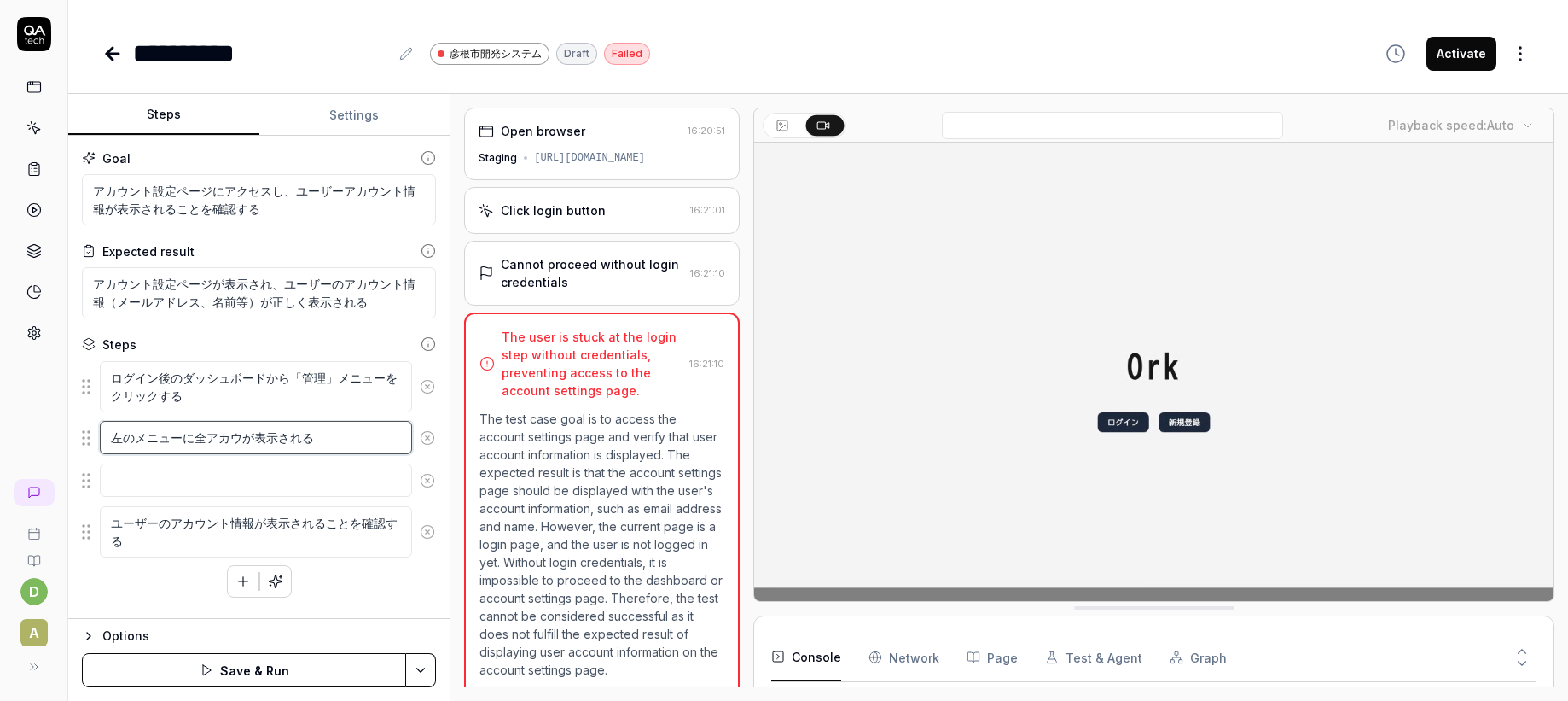
type textarea "*"
type textarea "左のメニューに全アカが表示される"
type textarea "*"
type textarea "左のメニューに全アが表示される"
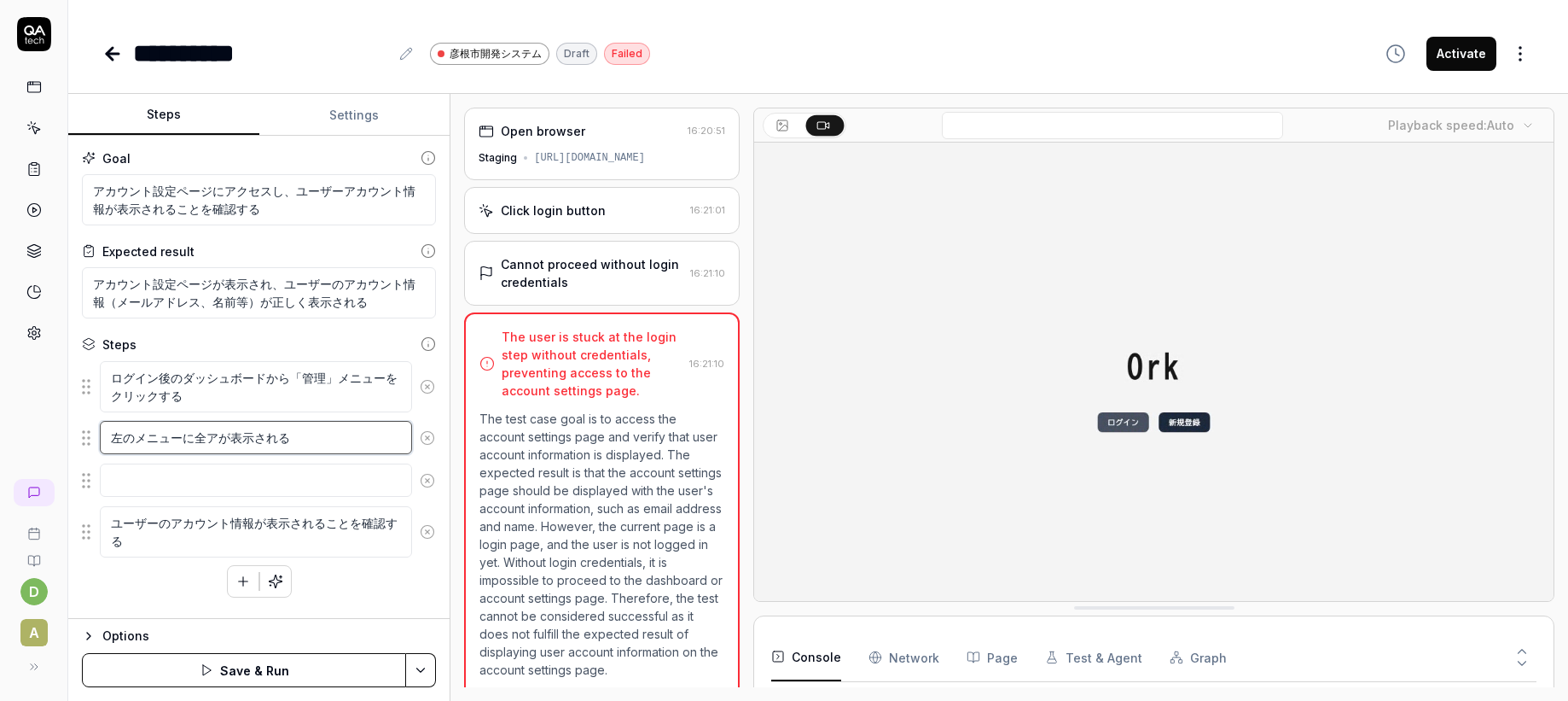
type textarea "*"
type textarea "左のメニューに全が表示される"
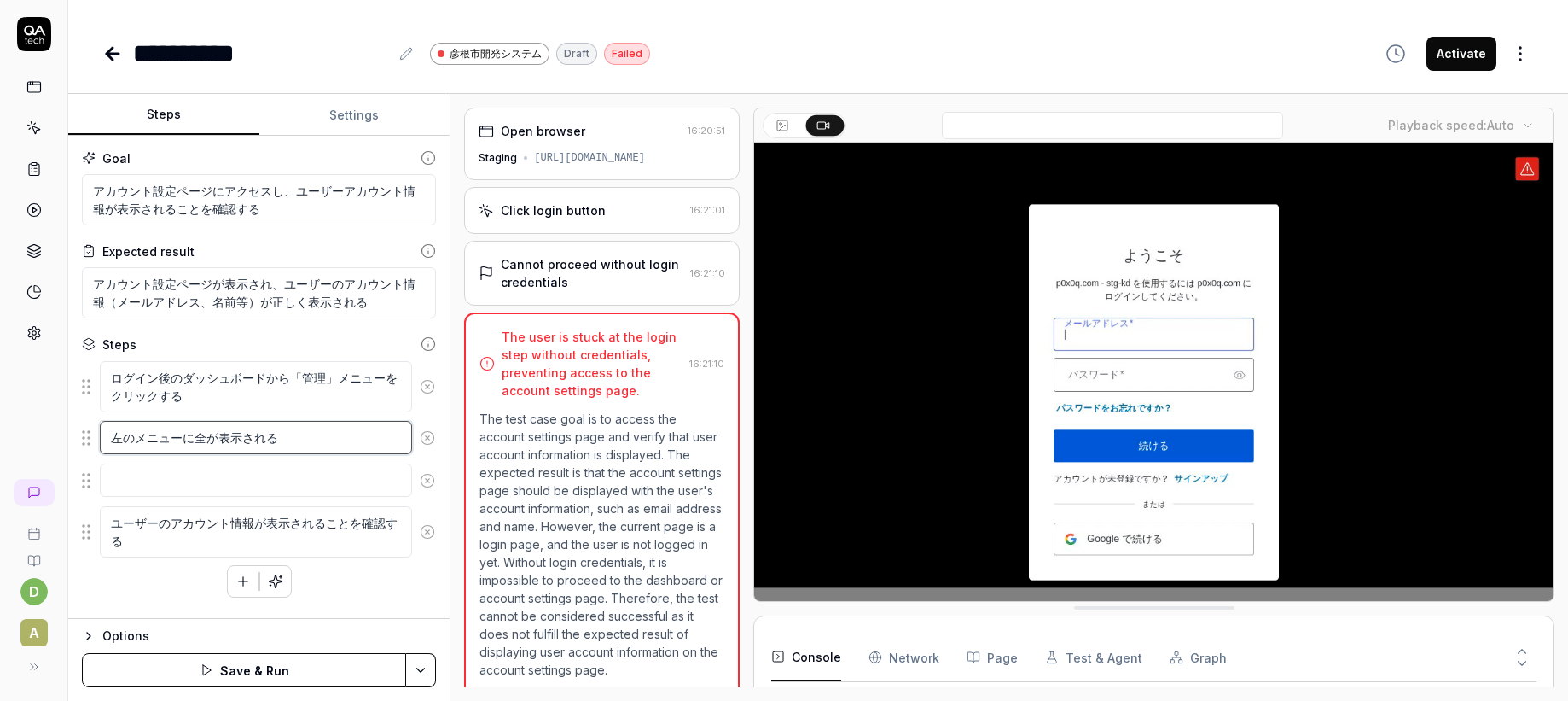
type textarea "*"
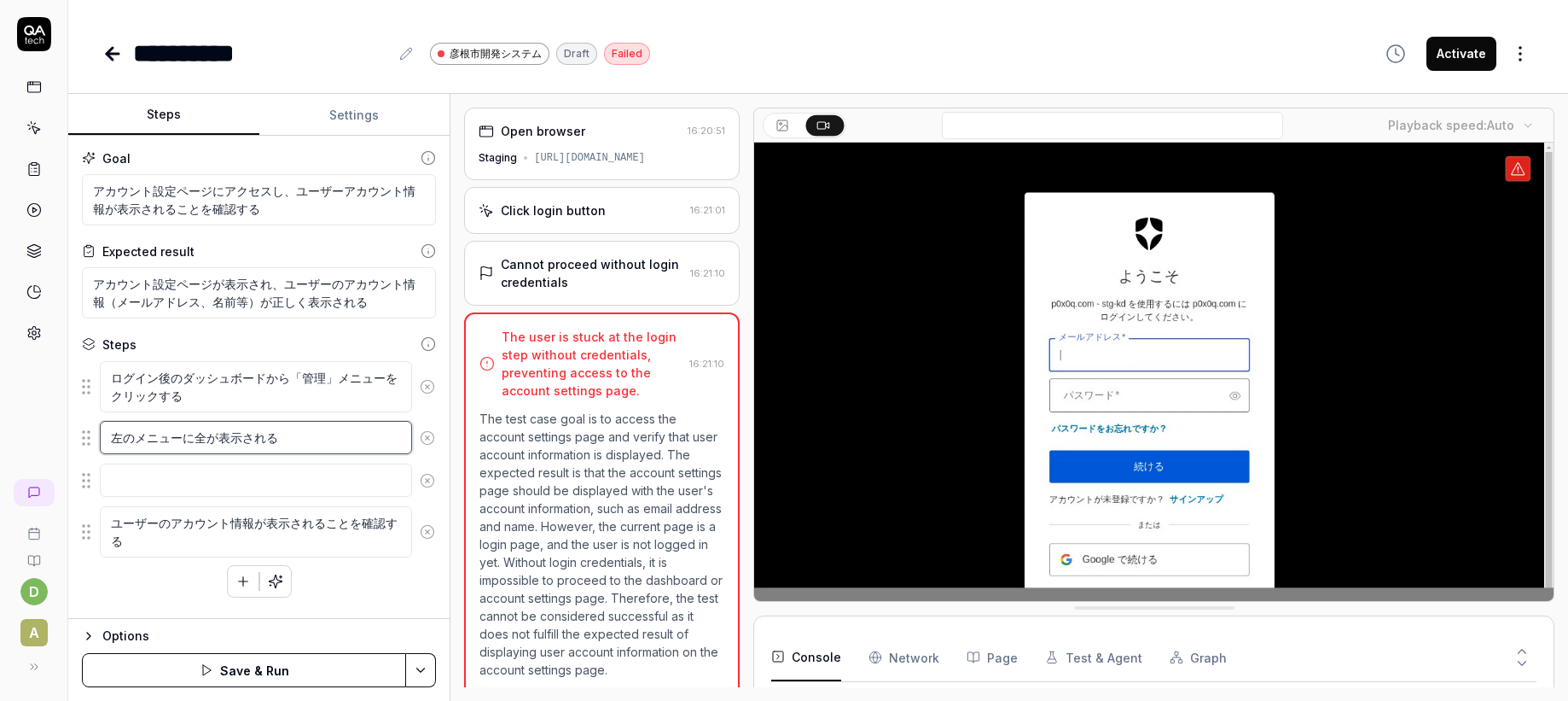
type textarea "左のメニューにが表示される"
type textarea "*"
type textarea "左のメニューに「が表示される"
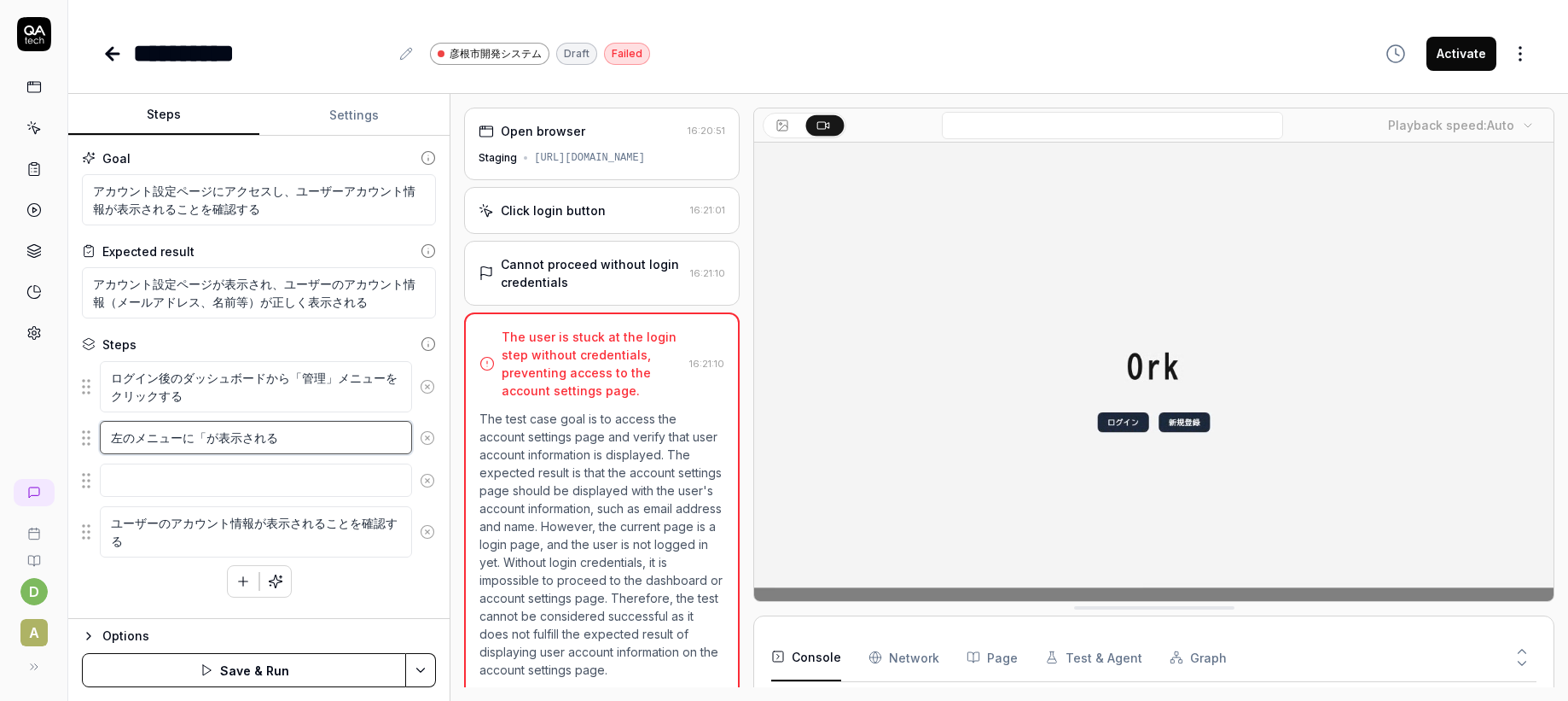
type textarea "*"
type textarea "左のメニューに「」が表示される"
paste textarea "全アカウント管理"
type textarea "*"
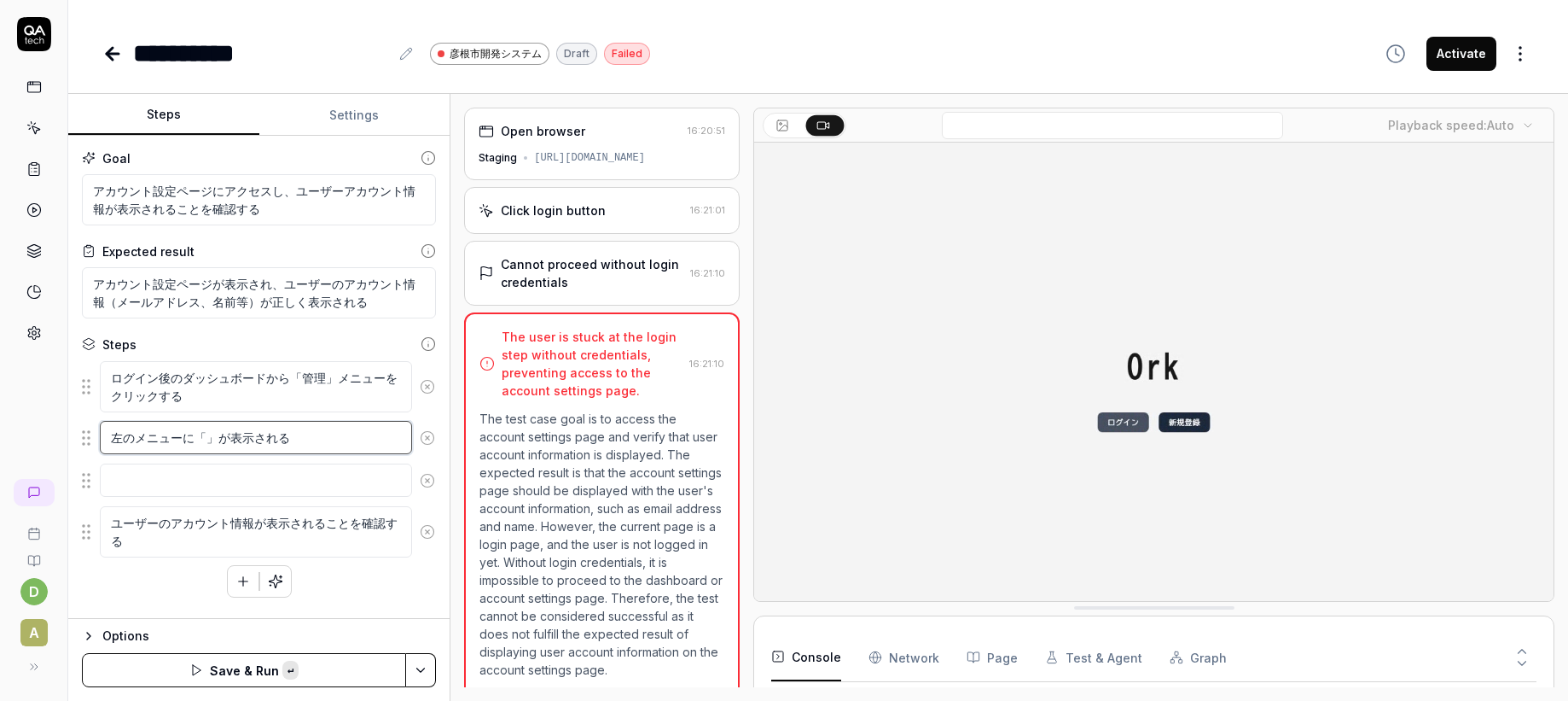
type textarea "左のメニューに「全アカウント管理」が表示される"
type textarea "*"
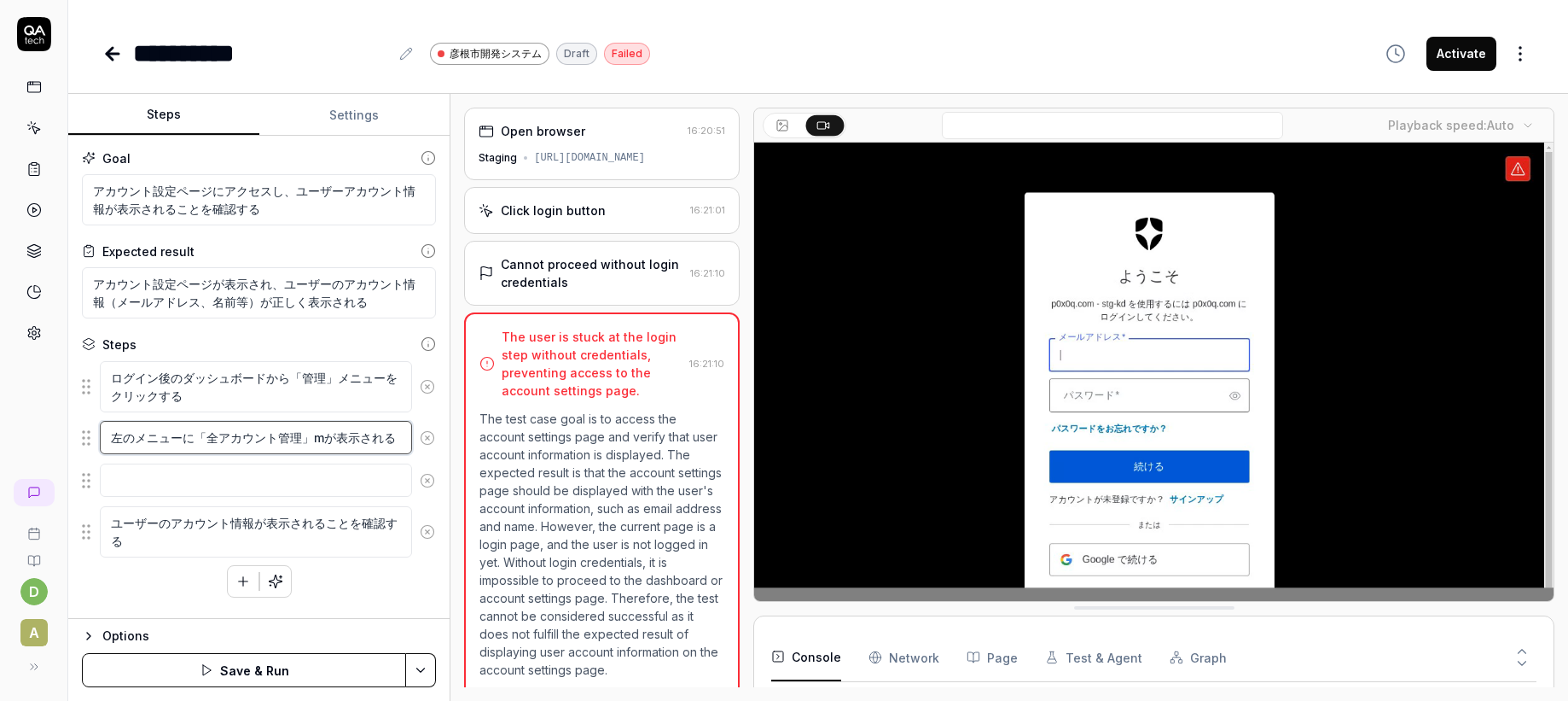
type textarea "左のメニューに「全アカウント管理」めが表示される"
type textarea "*"
type textarea "左のメニューに「全アカウント管理」めnが表示される"
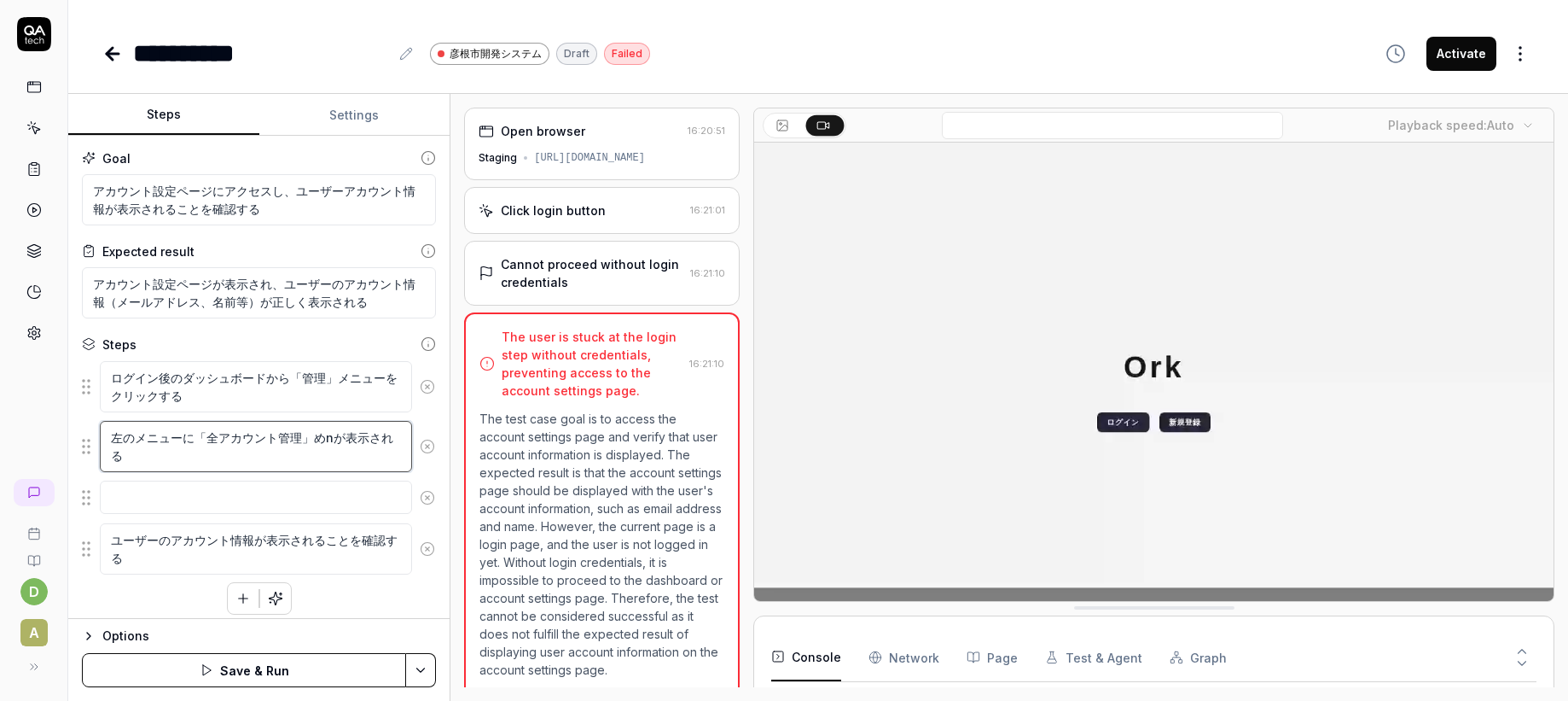
type textarea "*"
type textarea "左のメニューに「全アカウント管理」めぬが表示される"
type textarea "*"
type textarea "左のメニューに「全アカウント管理」めが表示される"
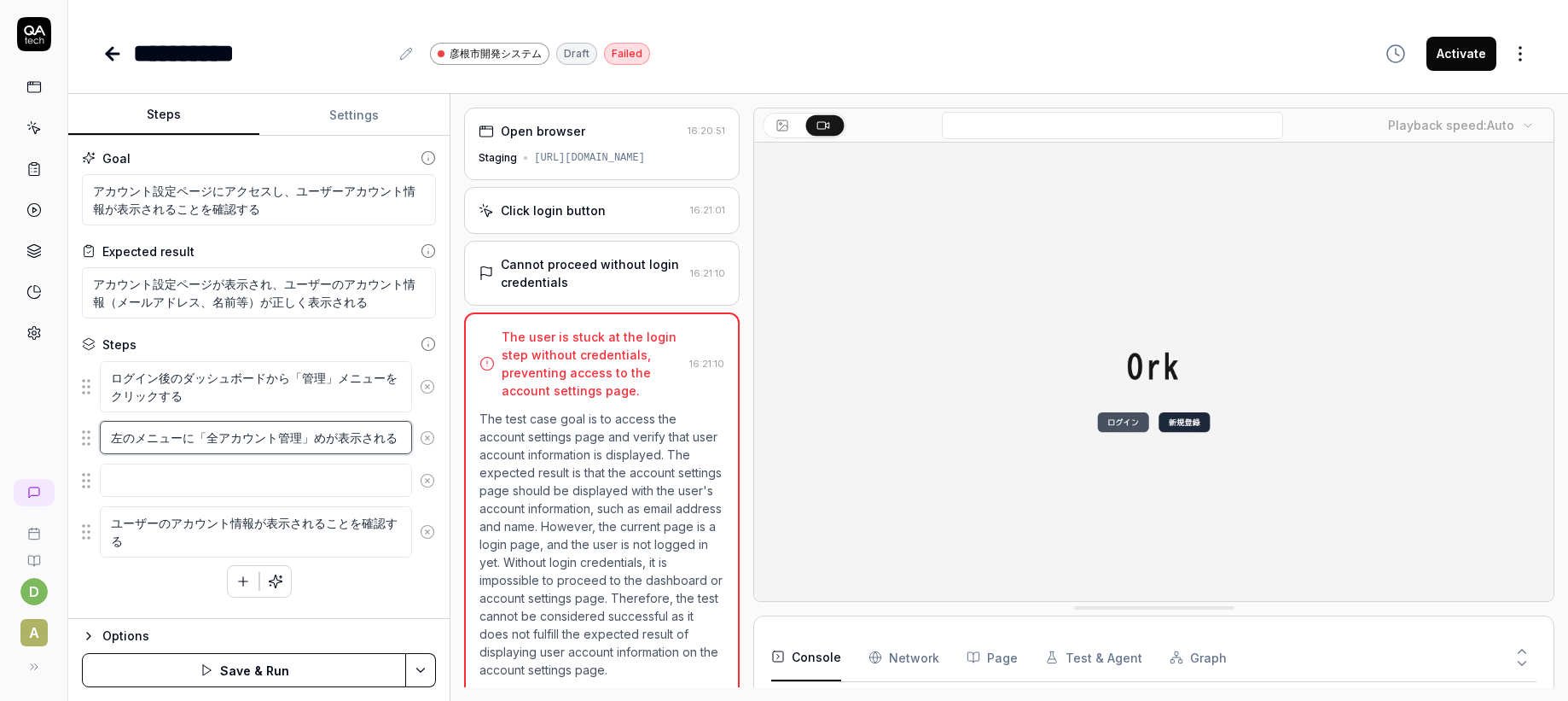
type textarea "*"
type textarea "左のメニューに「全アカウント管理」めnが表示される"
type textarea "*"
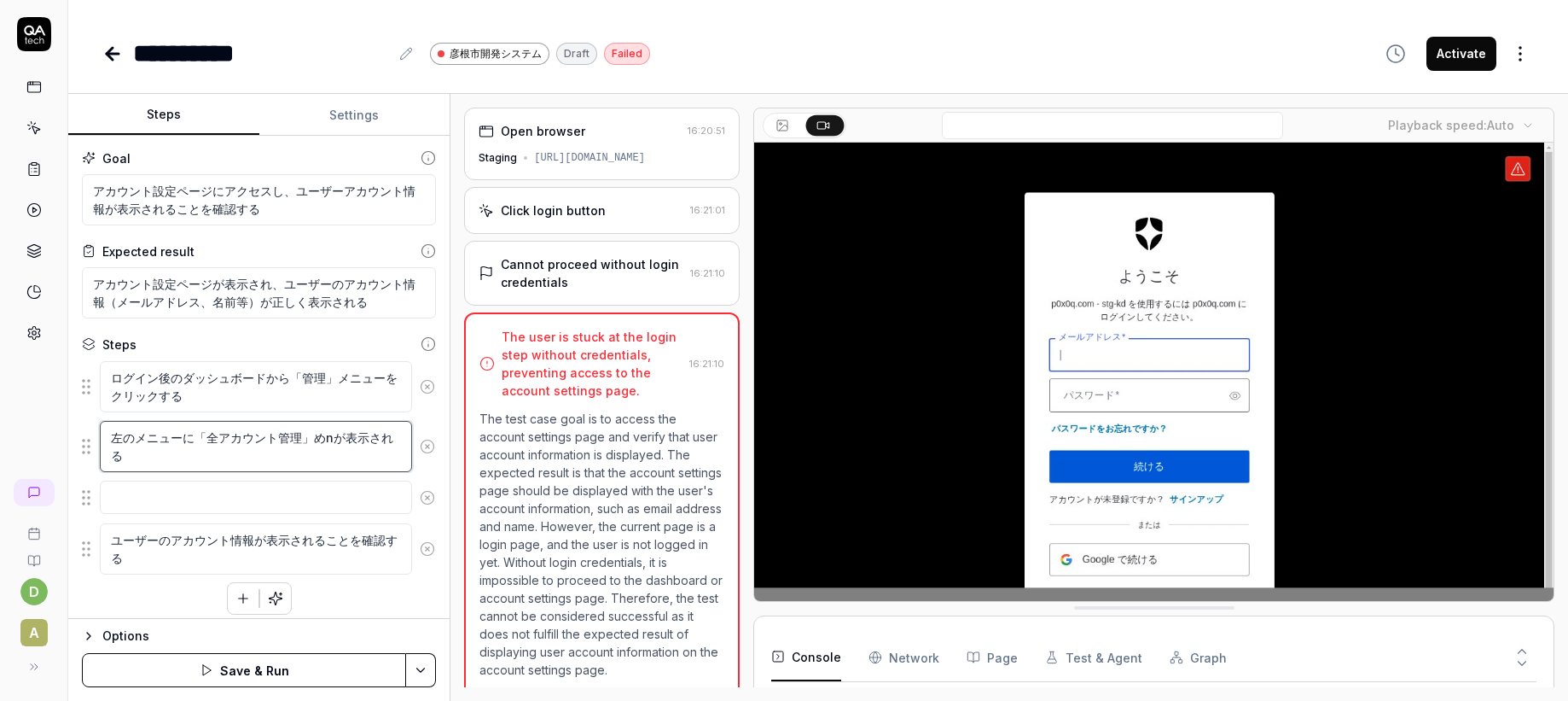
type textarea "左のメニューに「全アカウント管理」めnyが表示される"
type textarea "*"
type textarea "左のメニューに「全アカウント管理」めにゅが表示される"
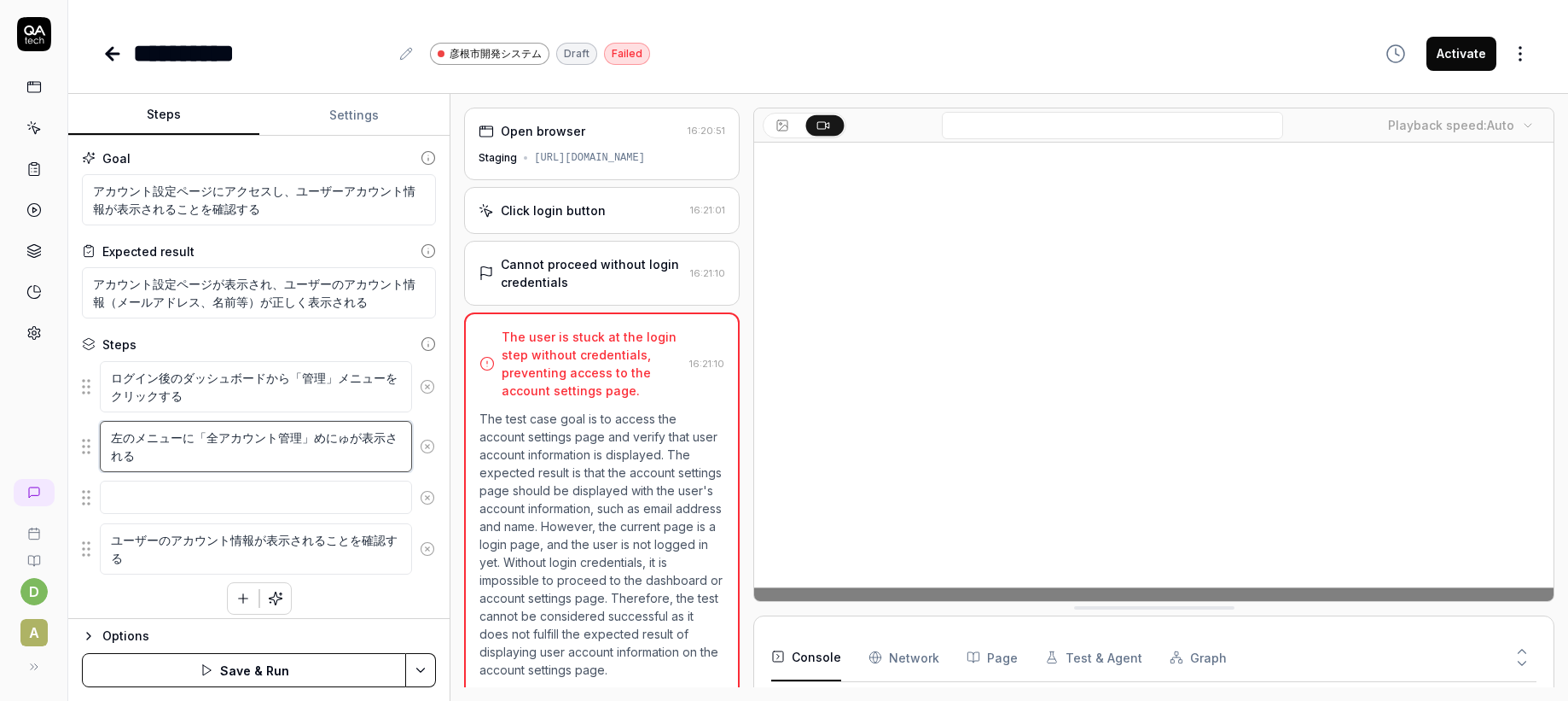
type textarea "*"
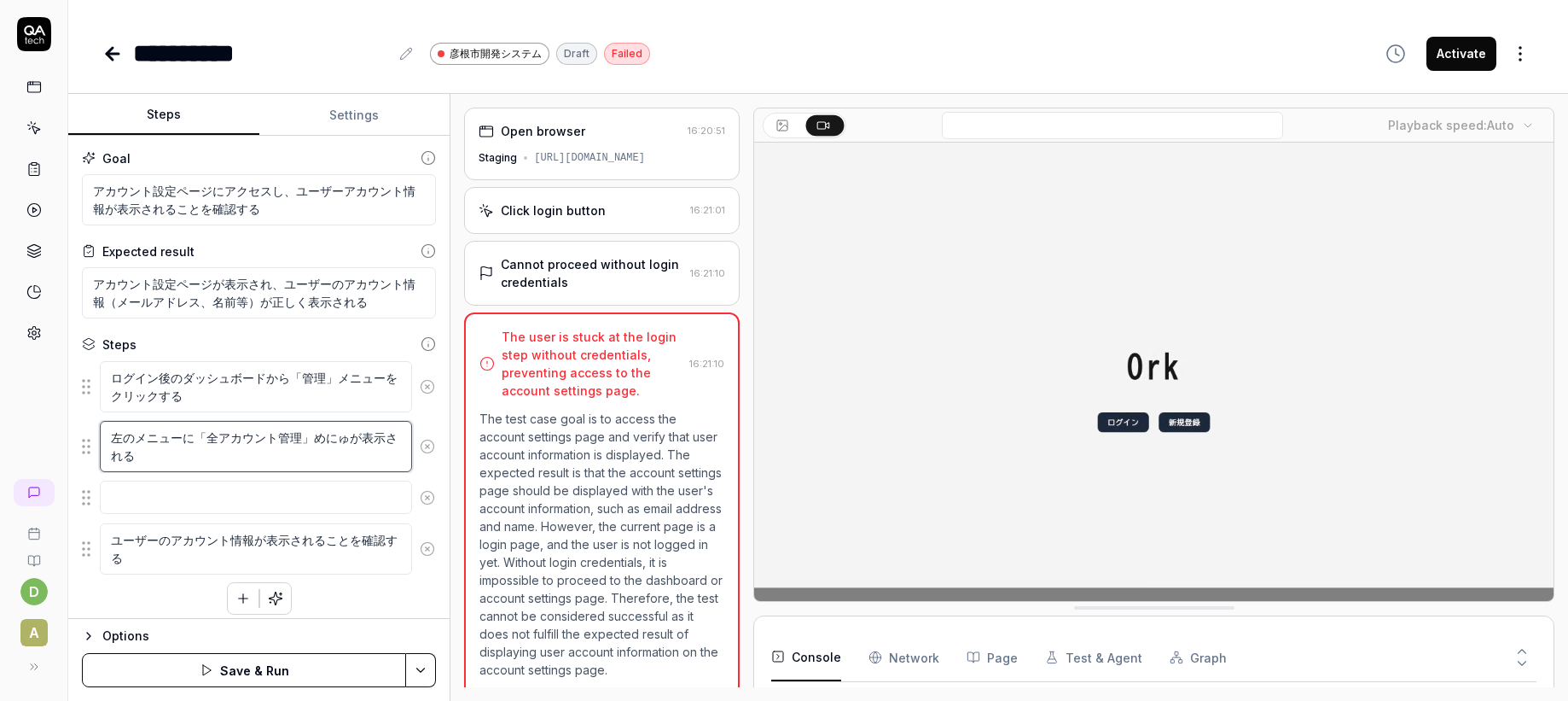
type textarea "左のメニューに「全アカウント管理」めにゅーが表示される"
type textarea "*"
type textarea "左のメニューに「全アカウント管理」メニューが表示される"
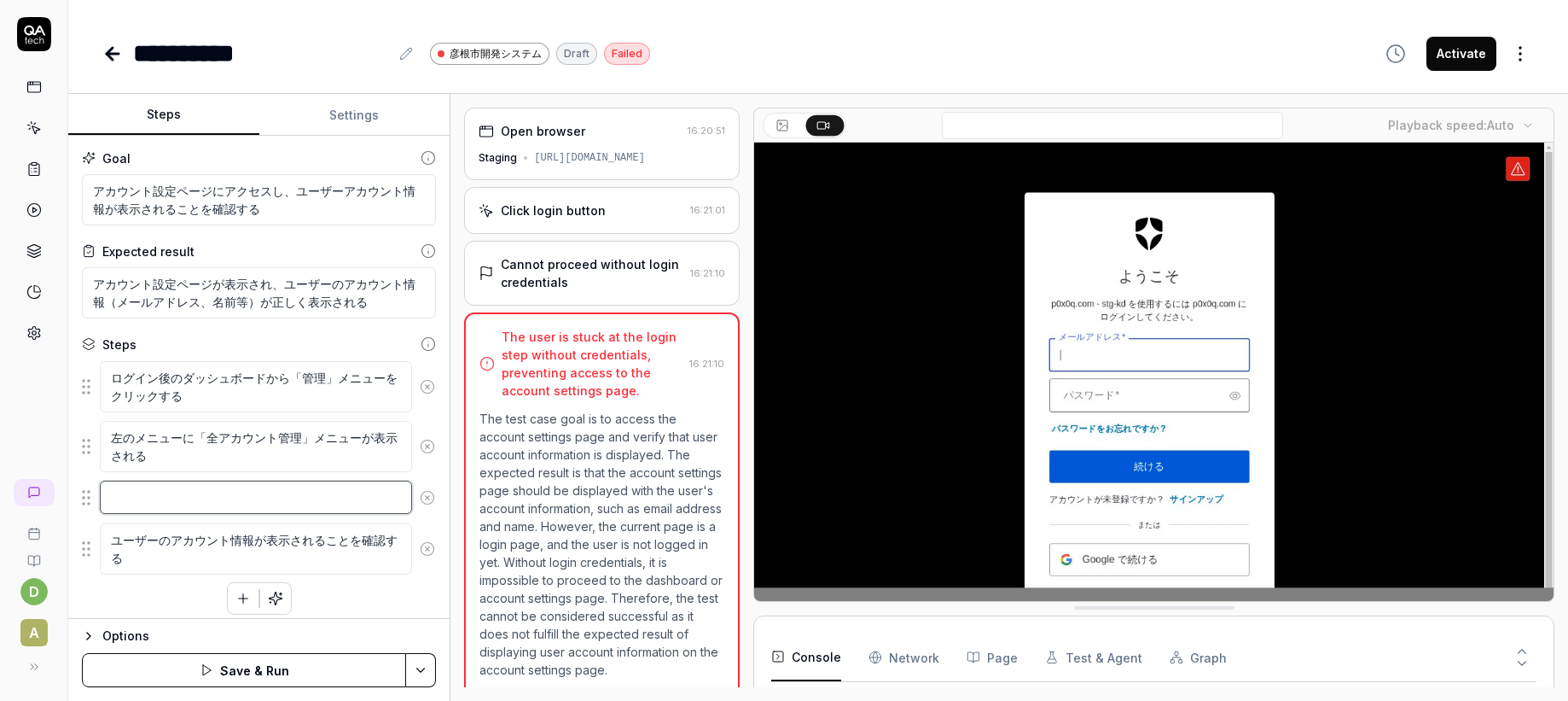
click at [232, 494] on textarea at bounding box center [256, 497] width 312 height 33
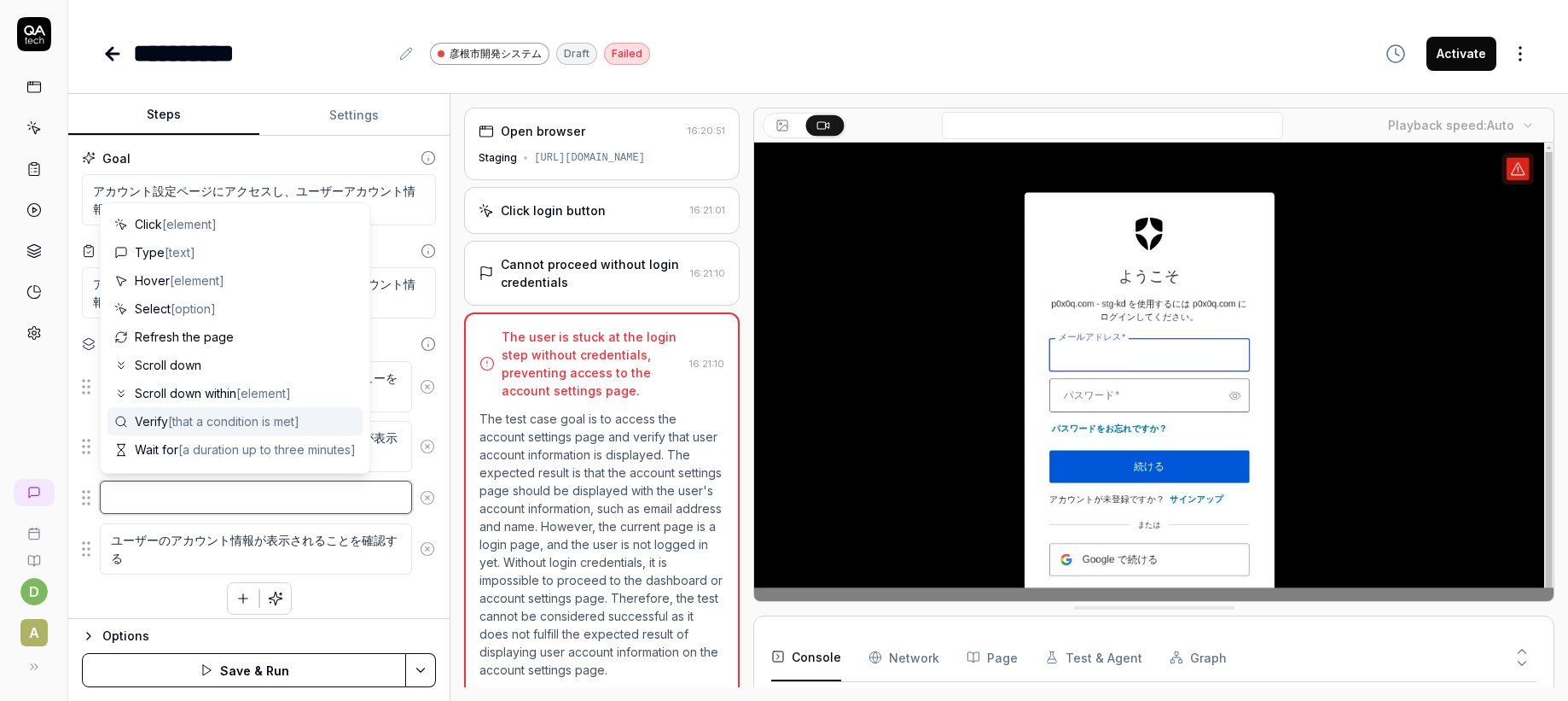
paste textarea "全アカウント管理"
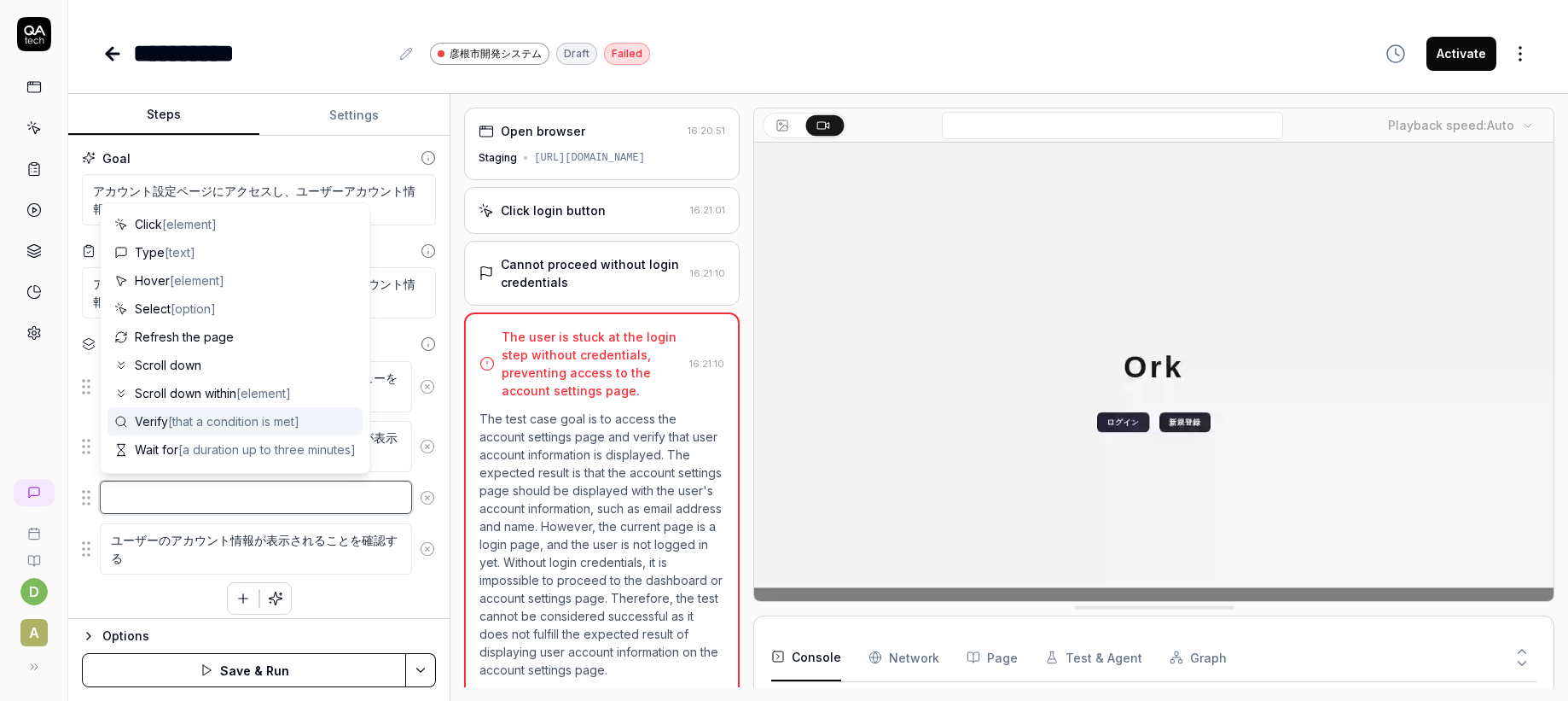
type textarea "*"
type textarea "全アカウント管理"
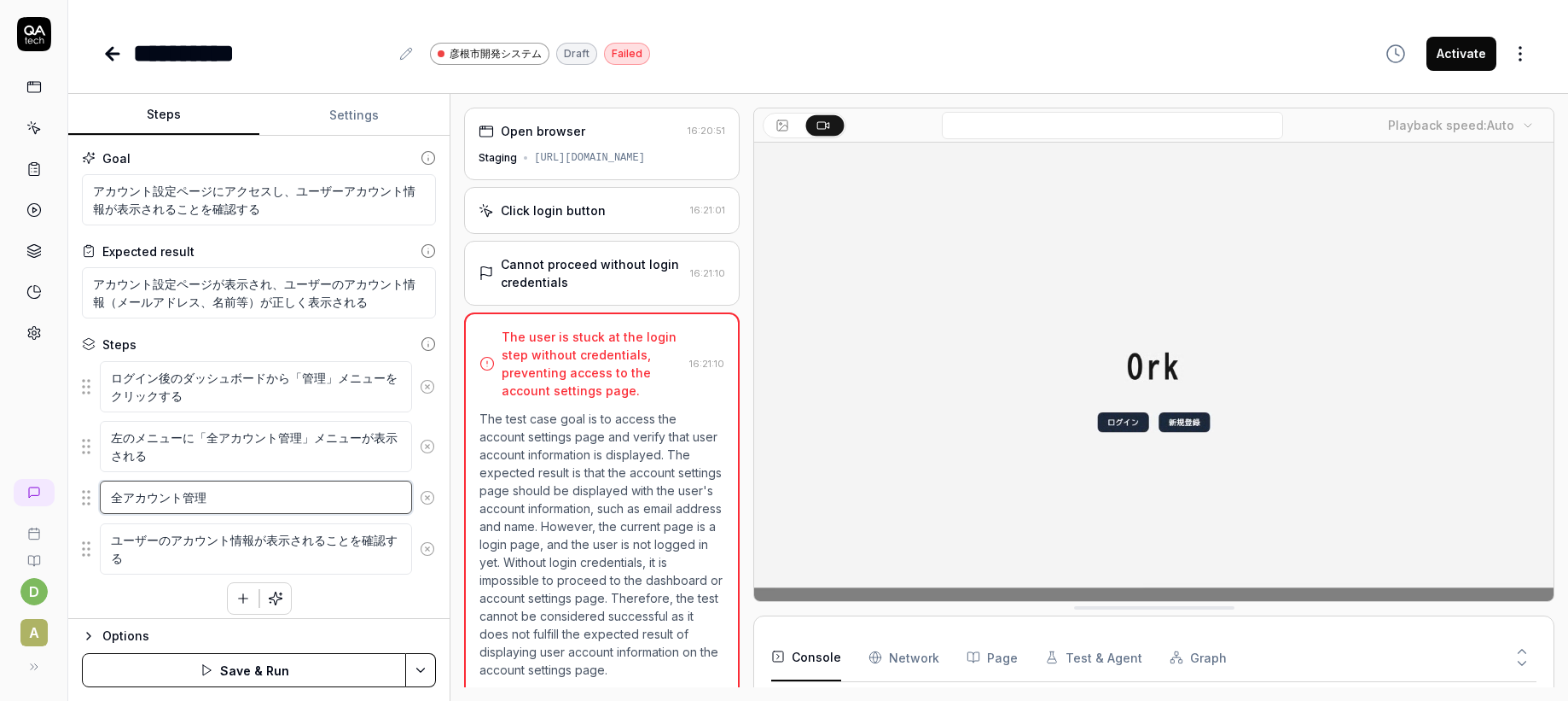
type textarea "*"
type textarea "全アカウント管理w"
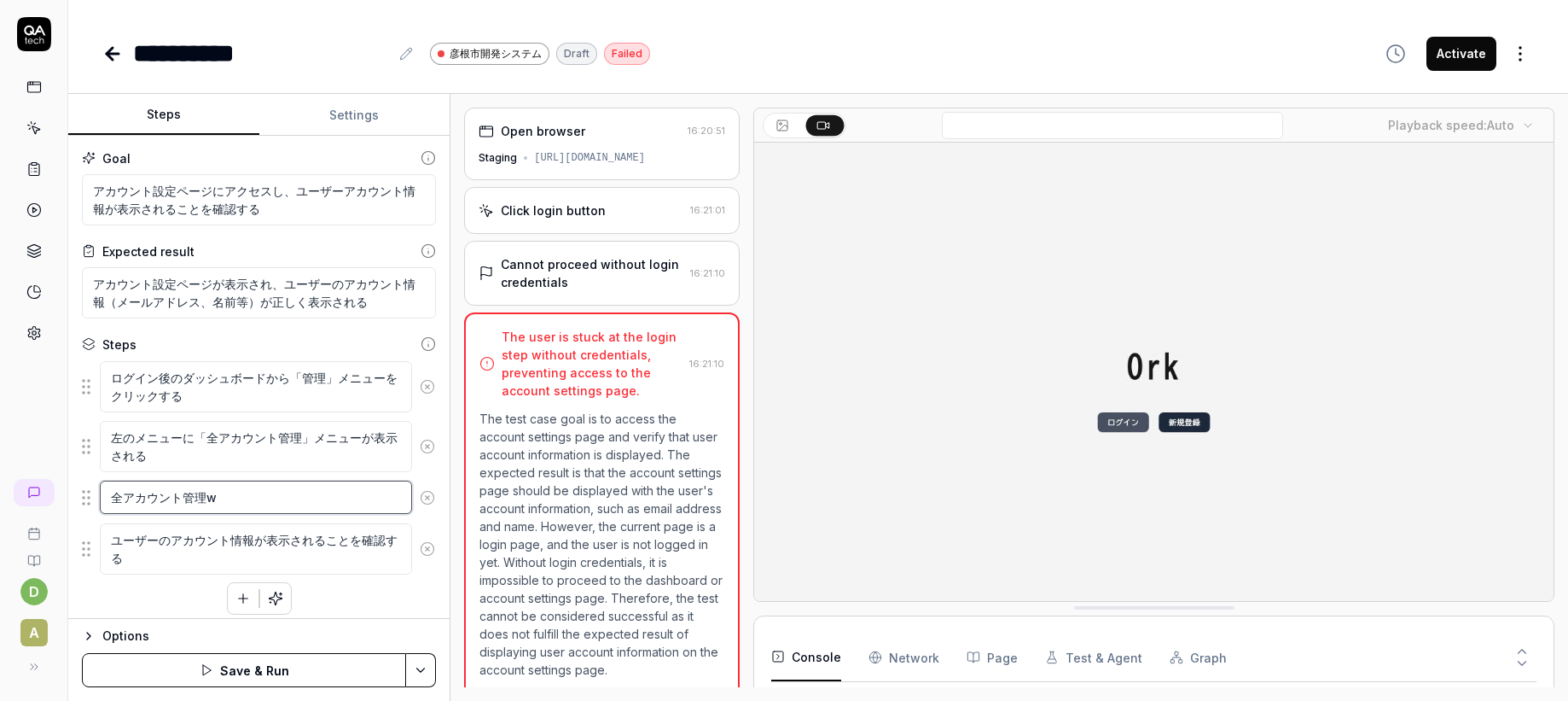
type textarea "*"
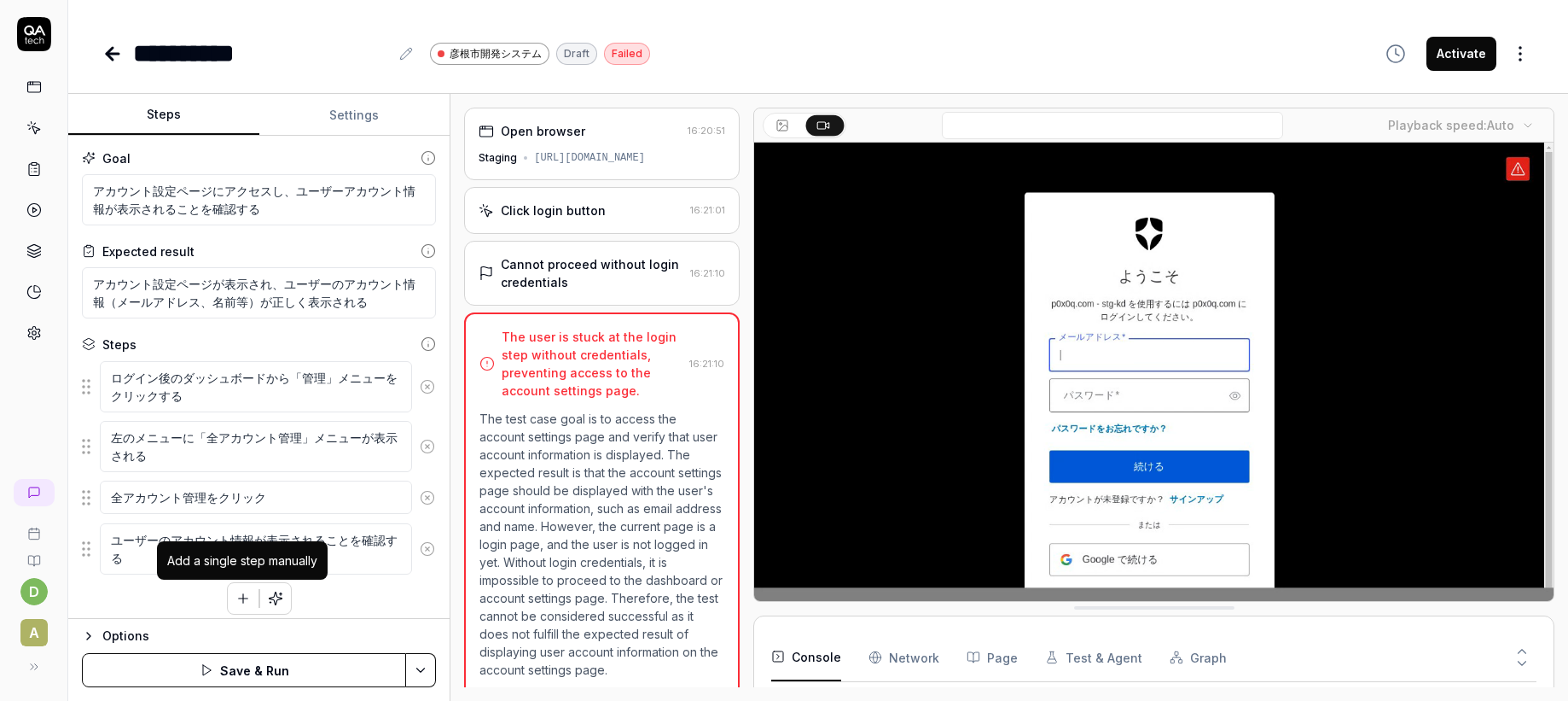
click at [202, 554] on div "Add a single step manually" at bounding box center [242, 560] width 150 height 18
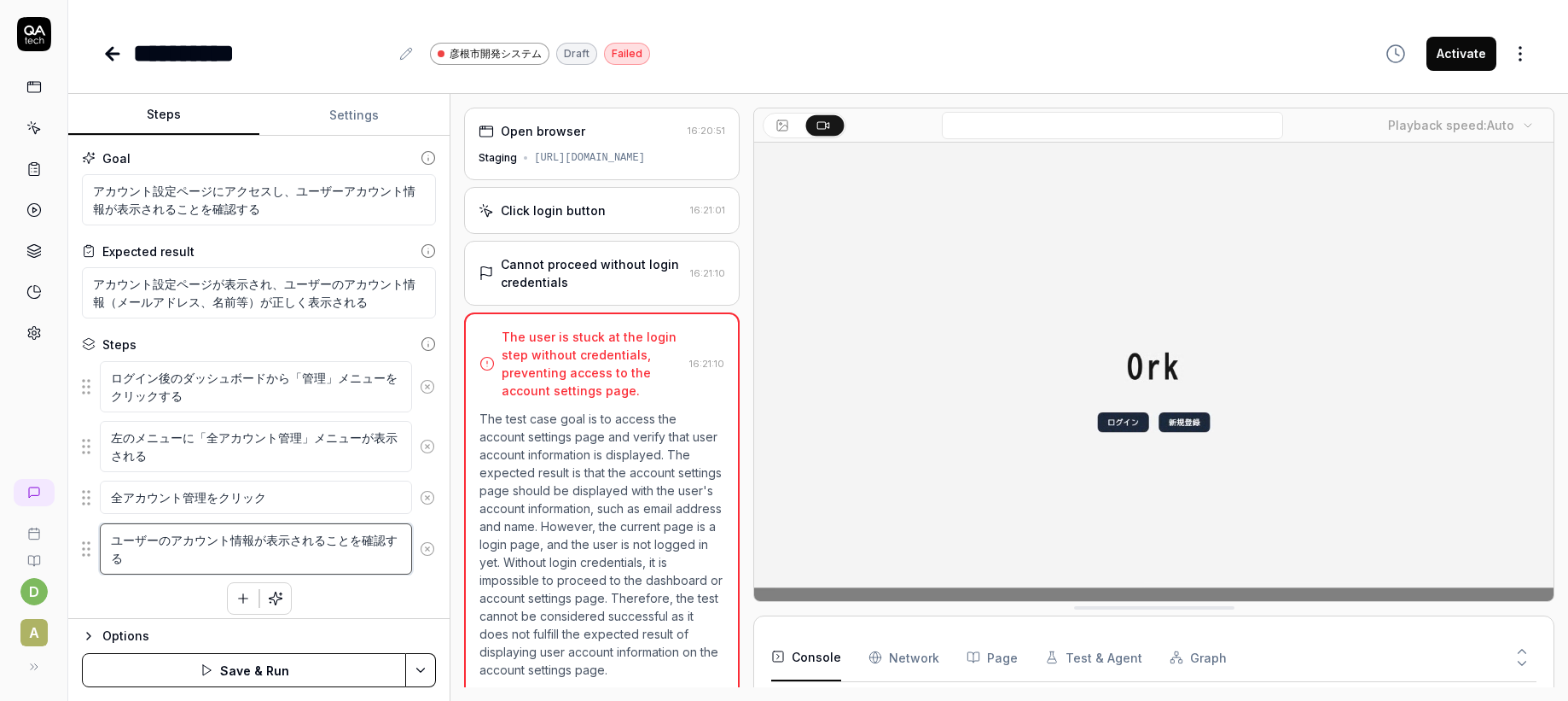
click at [142, 556] on textarea "ユーザーのアカウント情報が表示されることを確認する" at bounding box center [256, 549] width 312 height 52
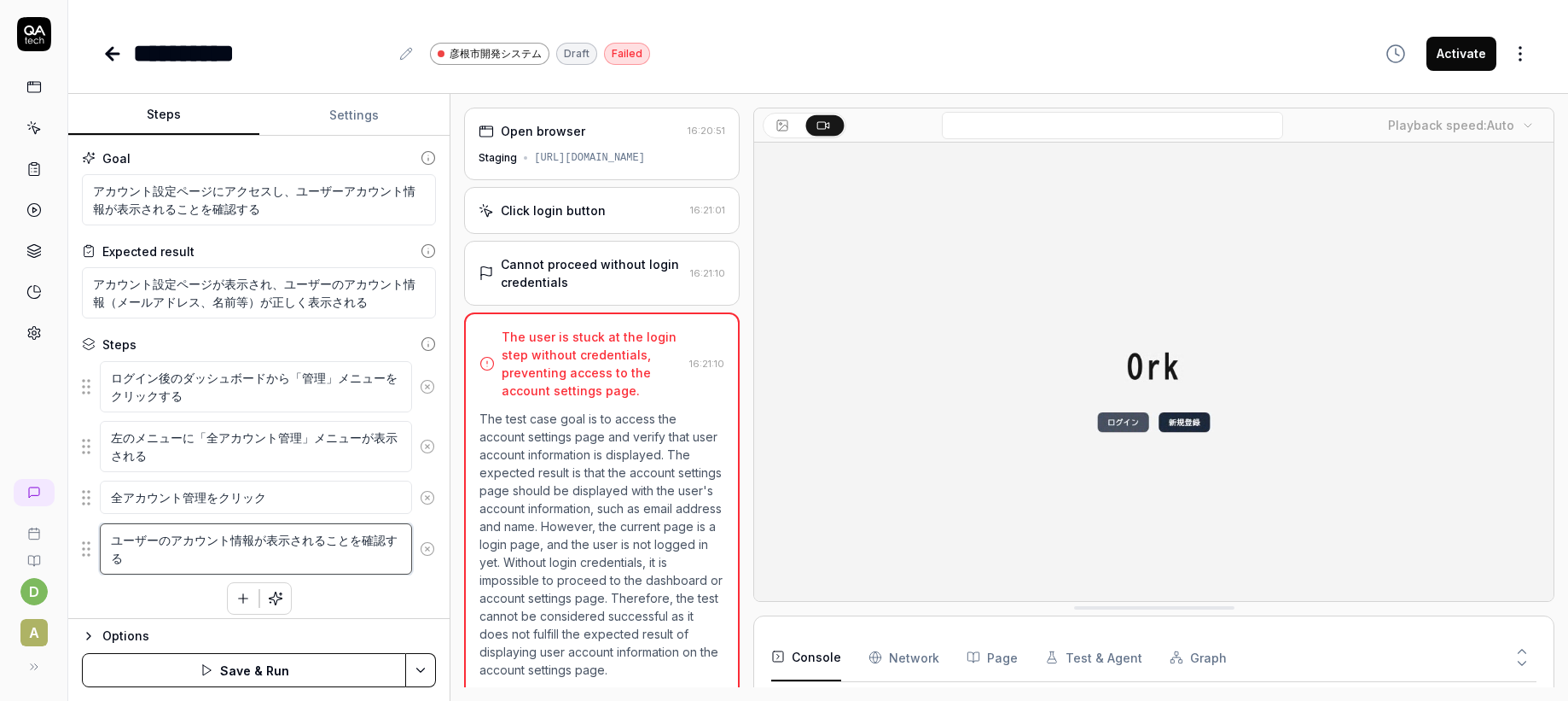
drag, startPoint x: 128, startPoint y: 550, endPoint x: 103, endPoint y: 540, distance: 26.9
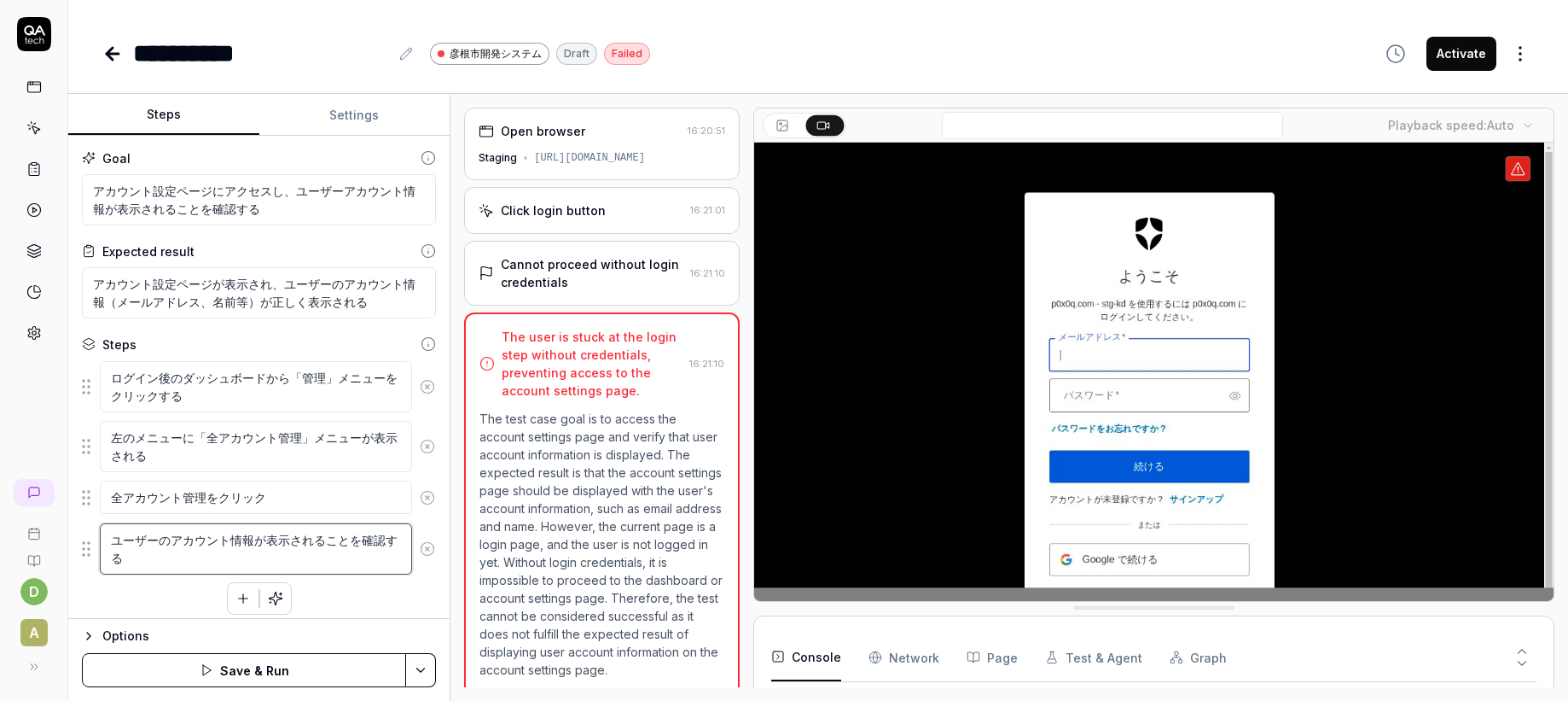
click at [103, 540] on textarea "ユーザーのアカウント情報が表示されることを確認する" at bounding box center [256, 549] width 312 height 52
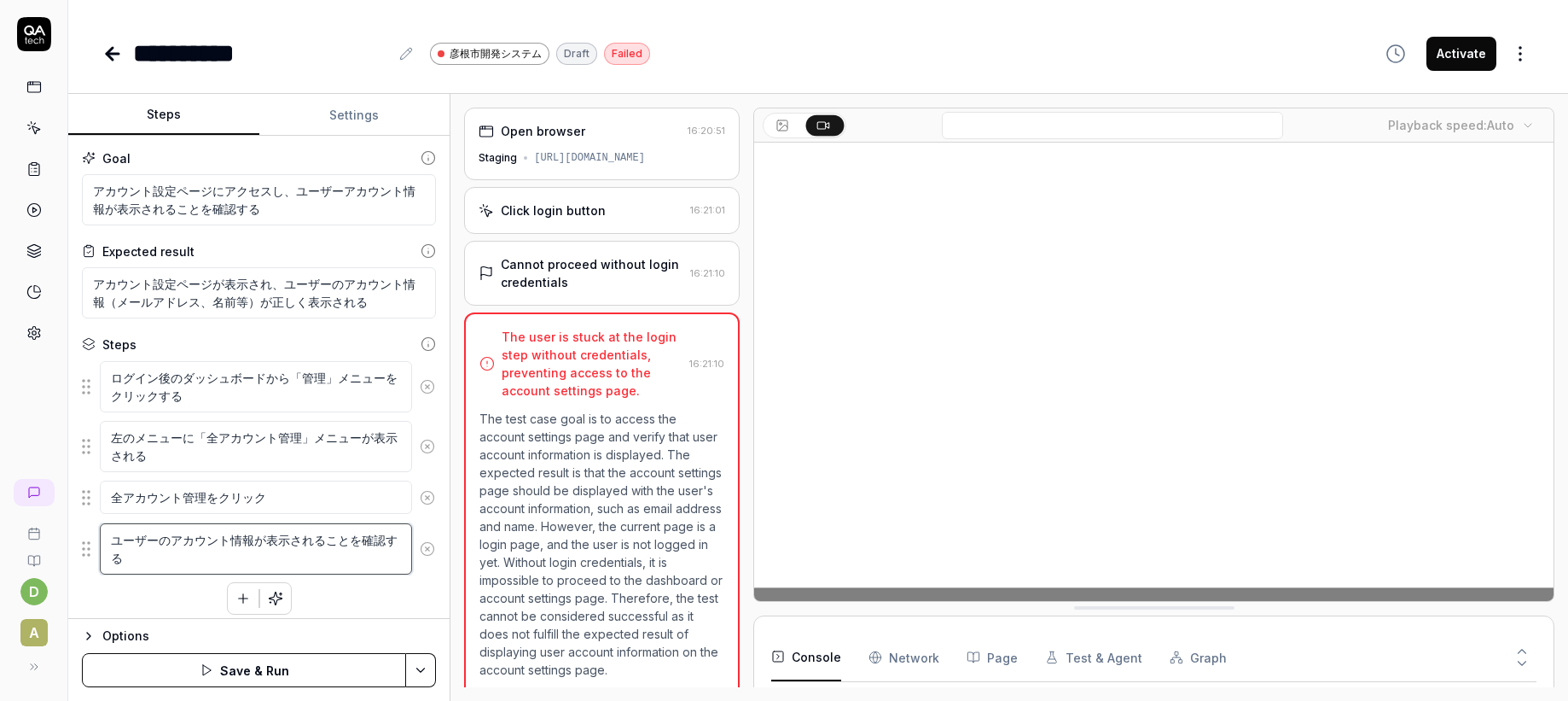
click at [158, 554] on textarea "ユーザーのアカウント情報が表示されることを確認する" at bounding box center [256, 549] width 312 height 52
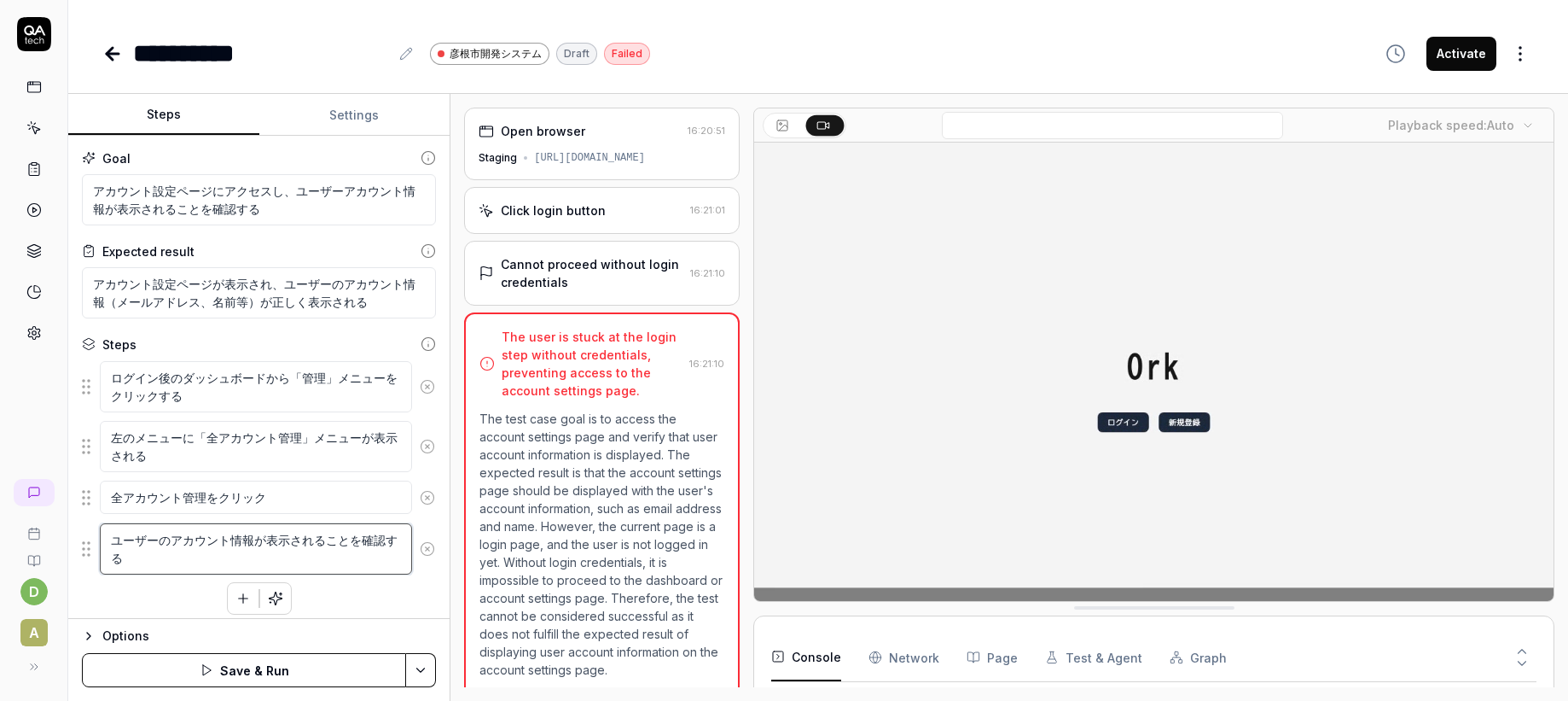
drag, startPoint x: 170, startPoint y: 543, endPoint x: 96, endPoint y: 539, distance: 74.1
click at [98, 538] on div "ユーザーのアカウント情報が表示されることを確認する" at bounding box center [259, 548] width 354 height 53
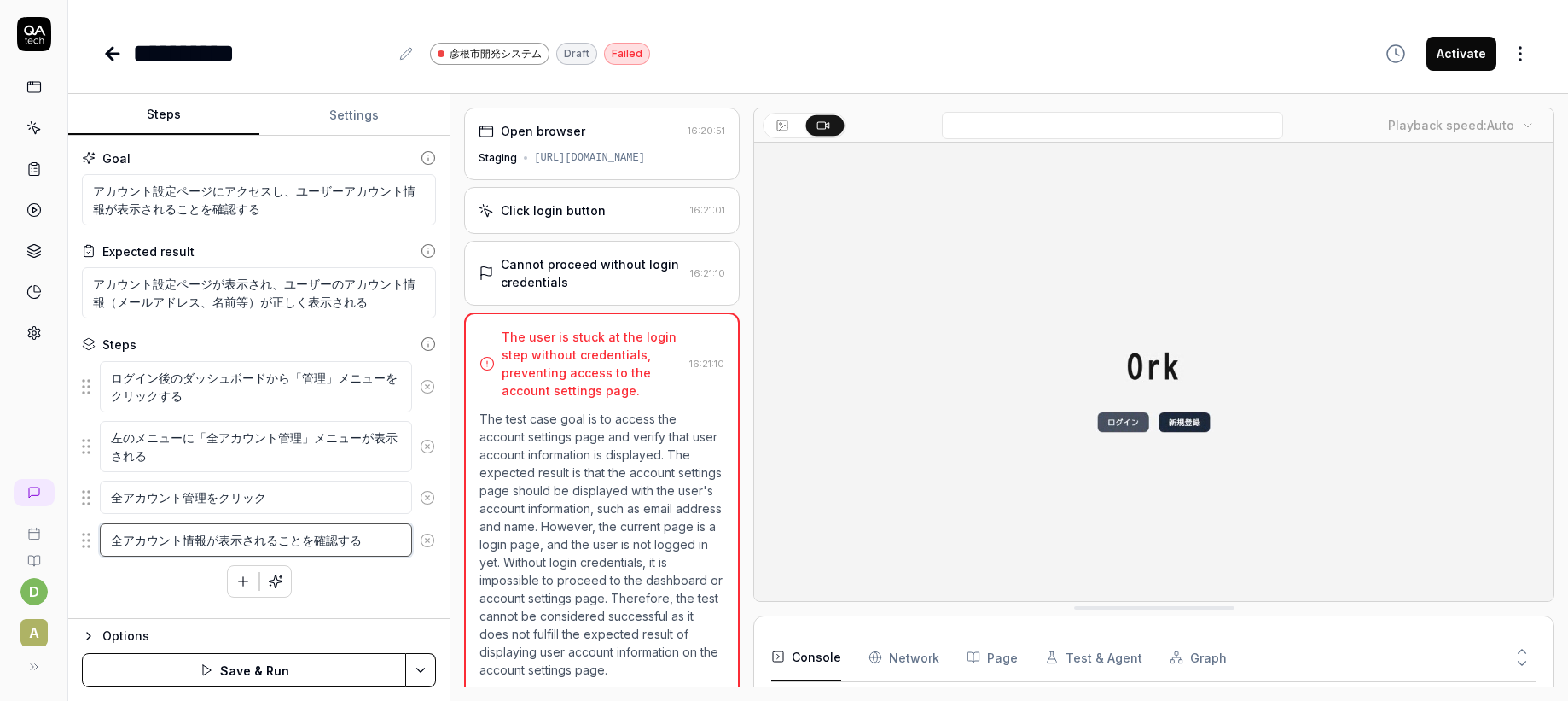
click at [307, 545] on textarea "全アカウント情報が表示されることを確認する" at bounding box center [256, 540] width 312 height 33
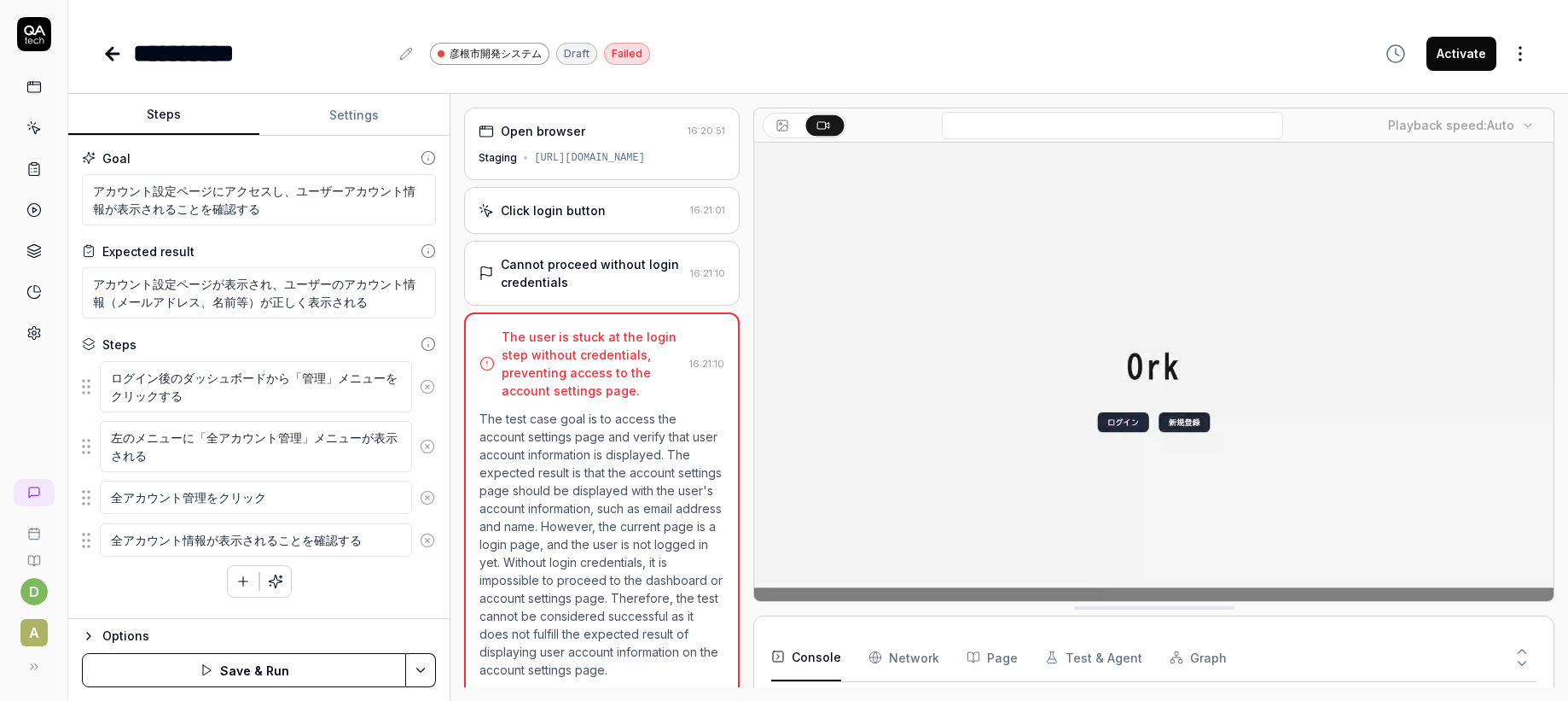
click at [333, 577] on div "ログイン後のダッシュボードから「管理」メニューをクリックする 左のメニューに「全アカウント管理」メニューが表示される 全アカウント管理をクリック 全アカウント…" at bounding box center [259, 478] width 354 height 237
click at [232, 52] on div "**********" at bounding box center [261, 53] width 256 height 38
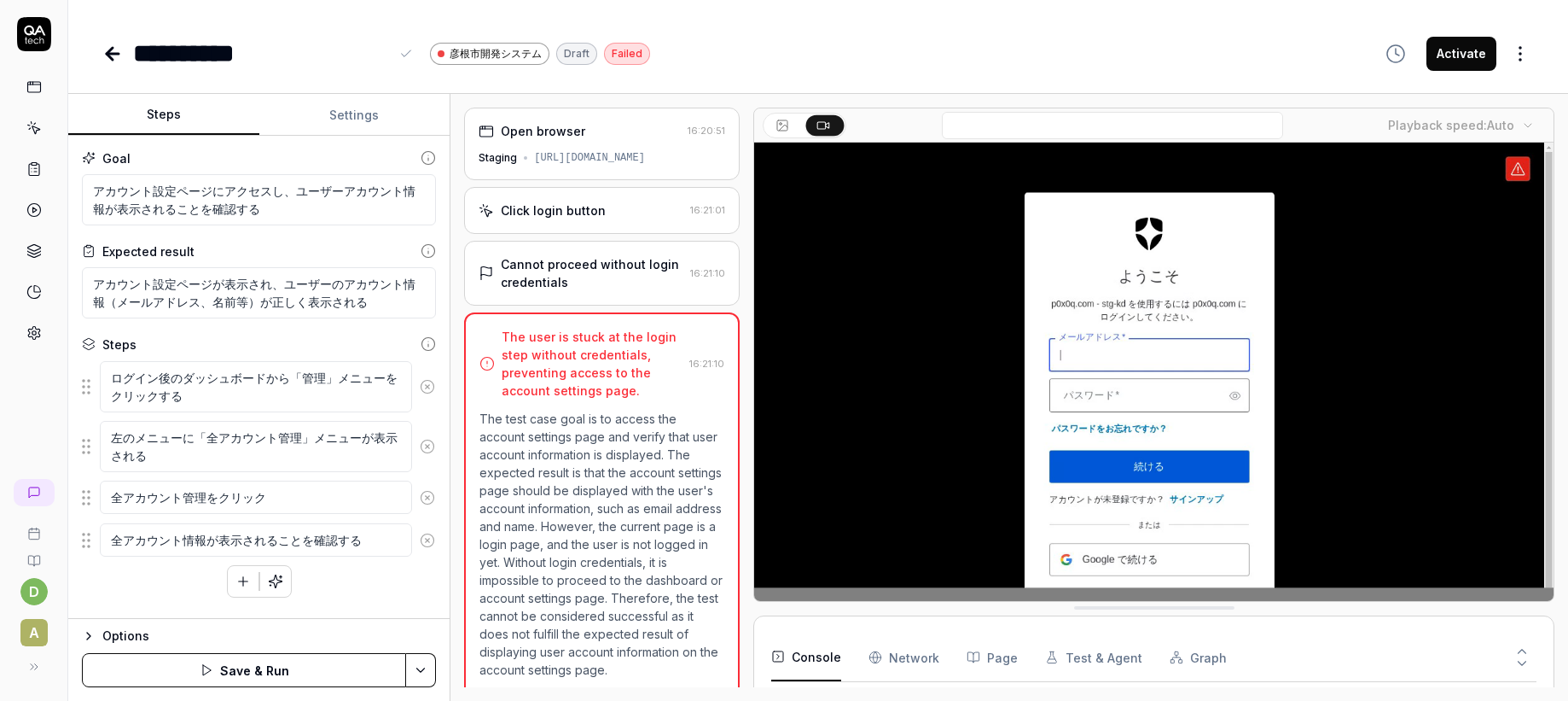
click at [135, 52] on div "**********" at bounding box center [261, 53] width 256 height 38
drag, startPoint x: 139, startPoint y: 52, endPoint x: 279, endPoint y: 48, distance: 140.1
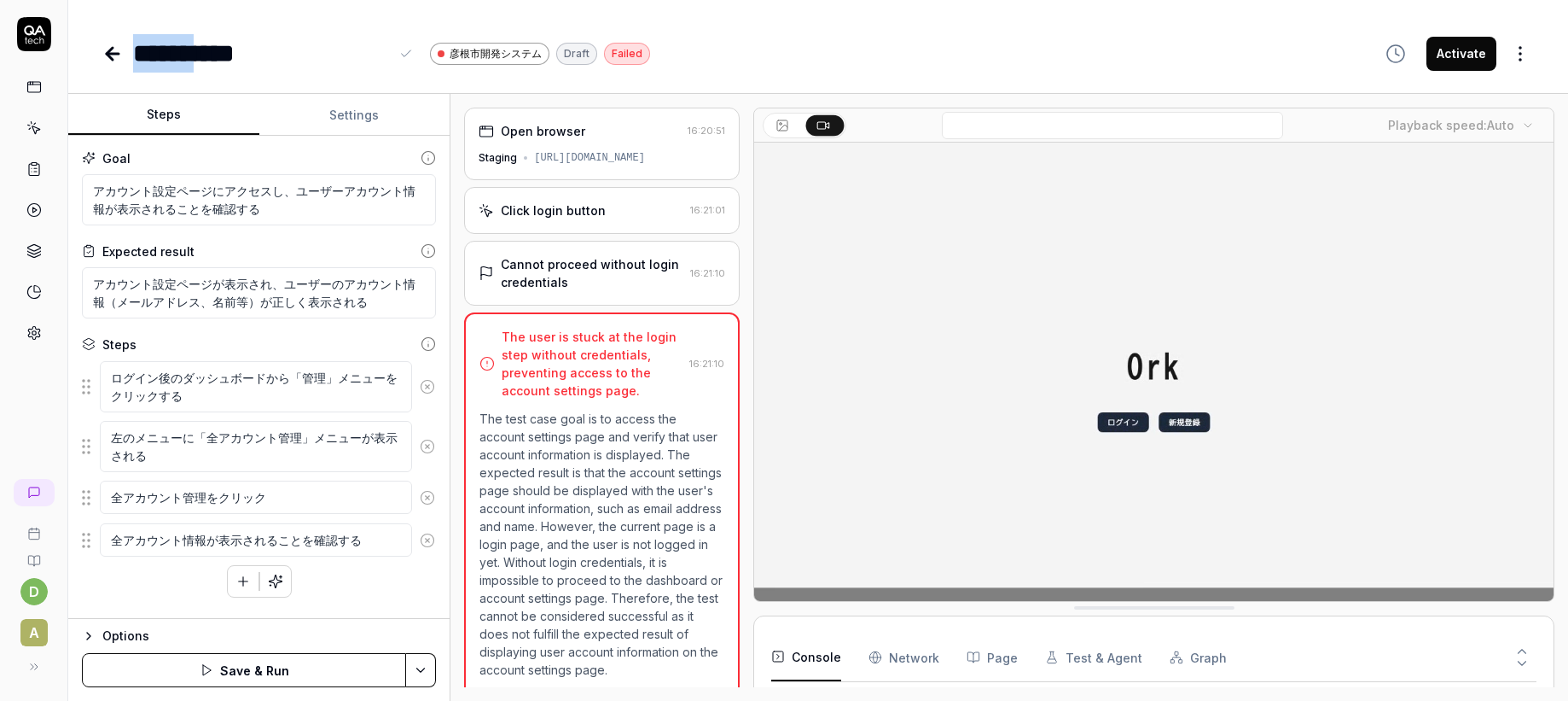
click at [279, 48] on div "**********" at bounding box center [261, 53] width 256 height 38
click at [288, 49] on div "**********" at bounding box center [261, 53] width 256 height 38
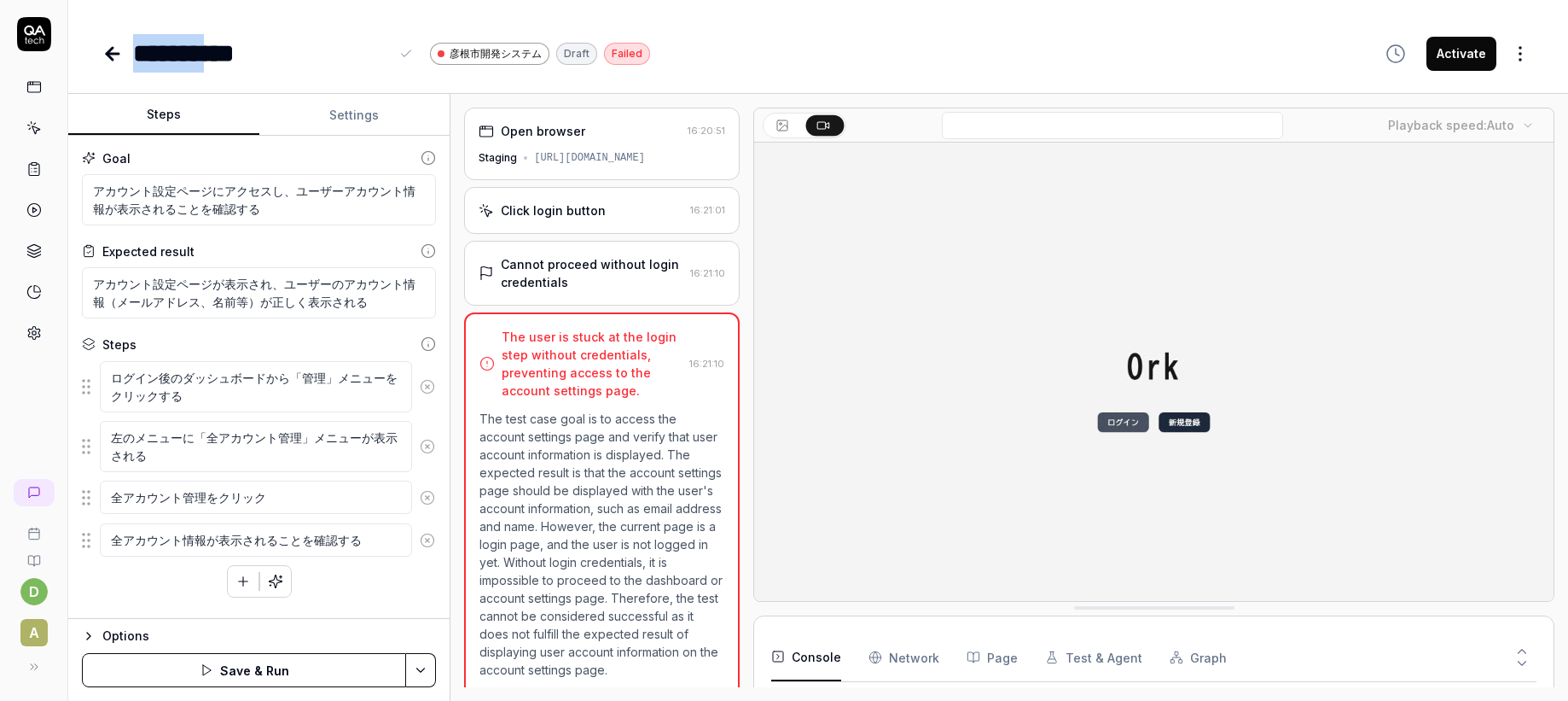
drag, startPoint x: 139, startPoint y: 54, endPoint x: 300, endPoint y: 52, distance: 161.0
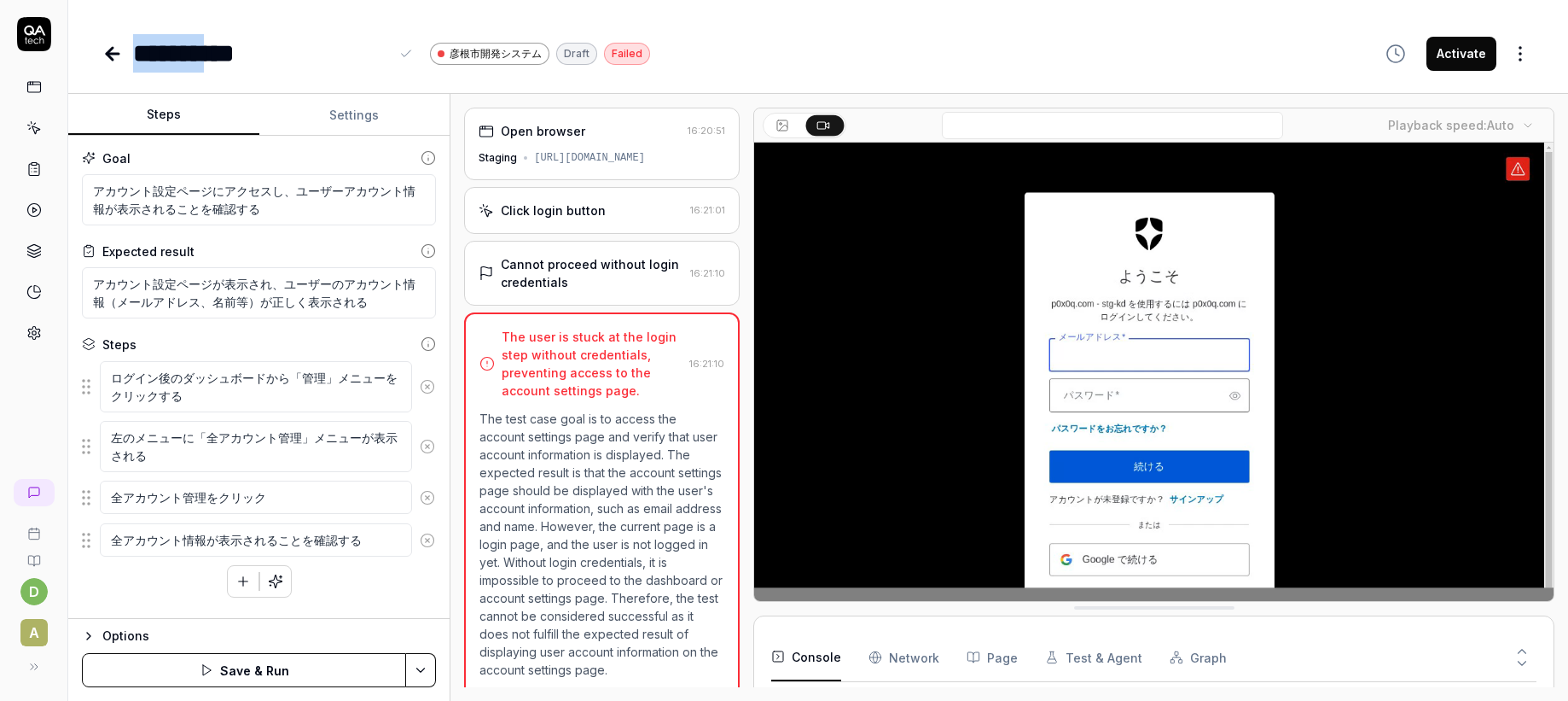
click at [300, 52] on div "**********" at bounding box center [261, 53] width 256 height 38
paste div
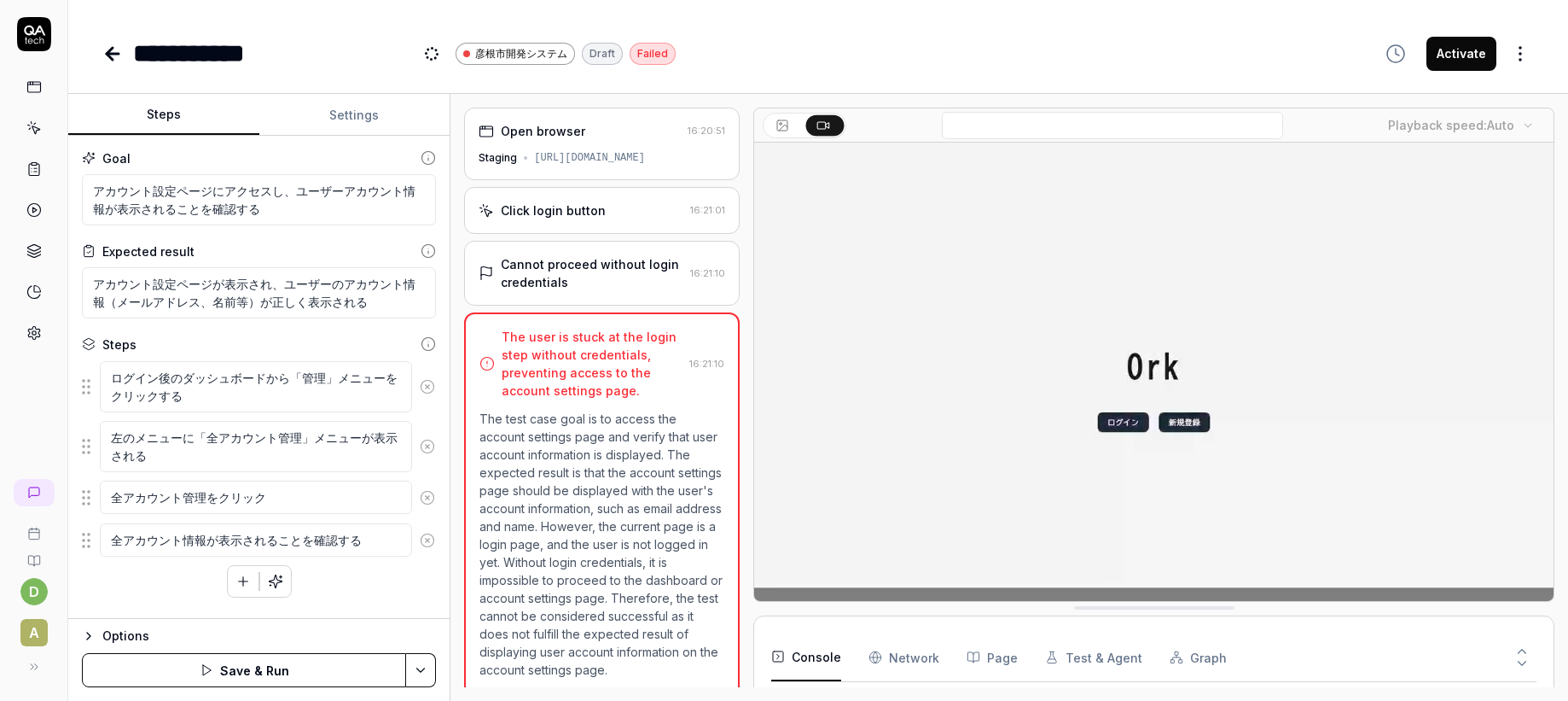
click at [254, 667] on button "Save & Run" at bounding box center [244, 669] width 325 height 34
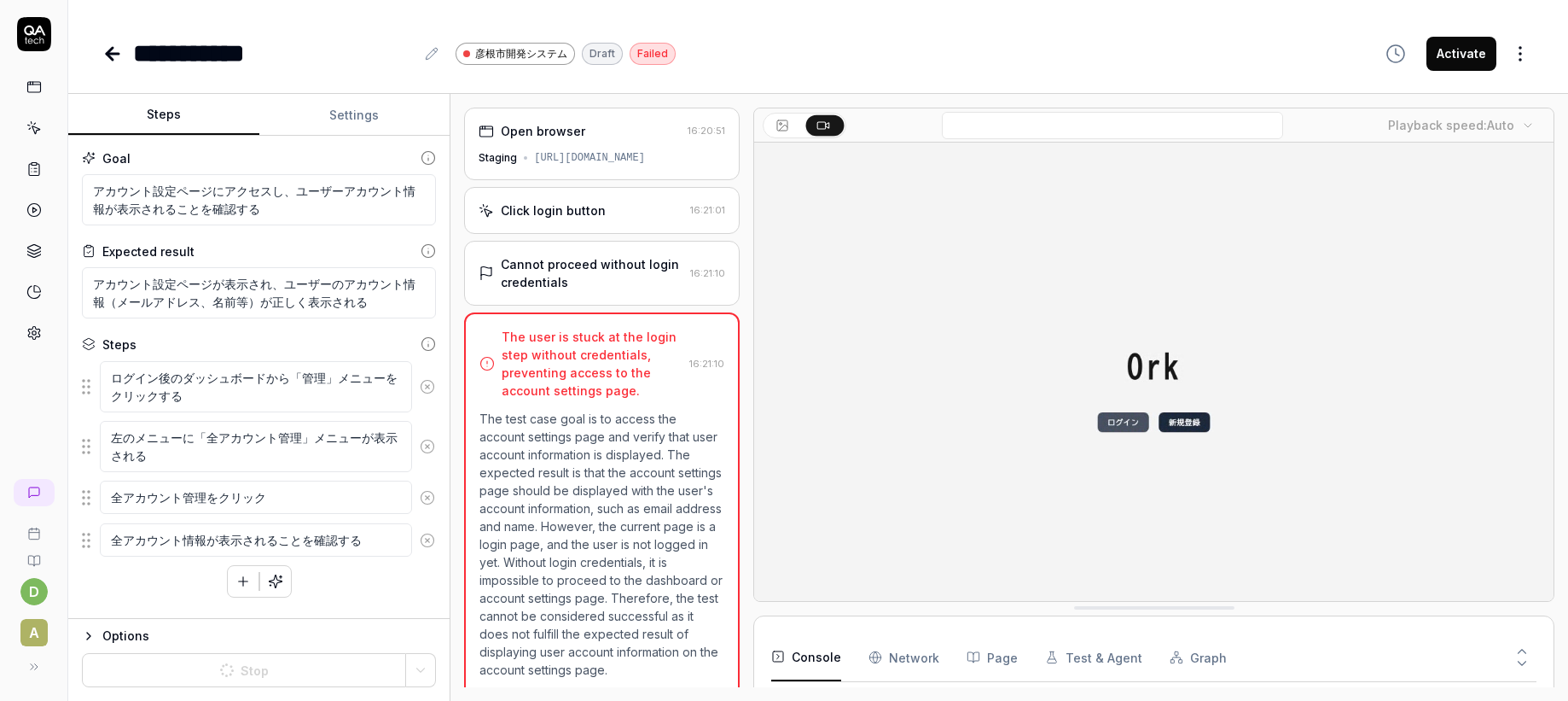
click at [346, 106] on button "Settings" at bounding box center [355, 115] width 191 height 41
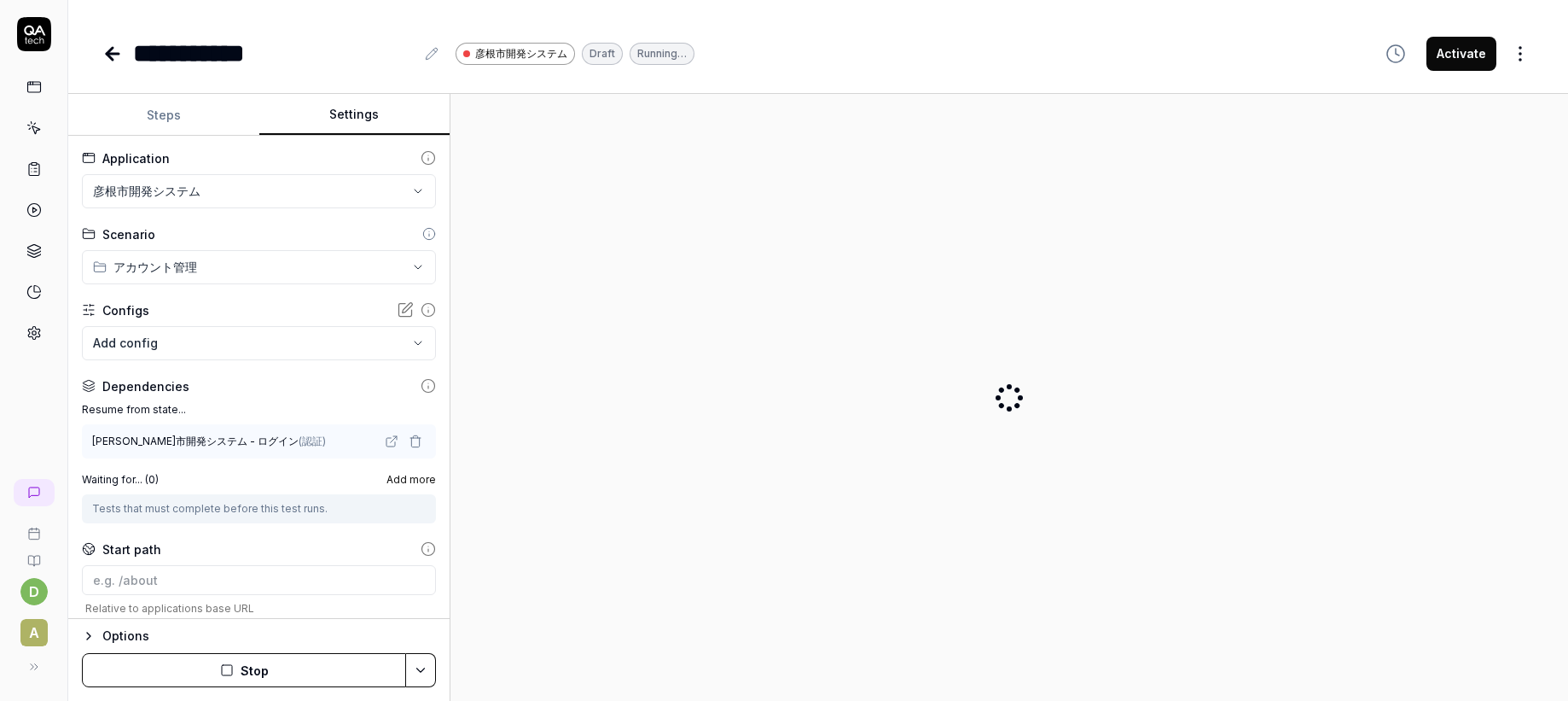
click at [189, 122] on button "Steps" at bounding box center [163, 115] width 191 height 41
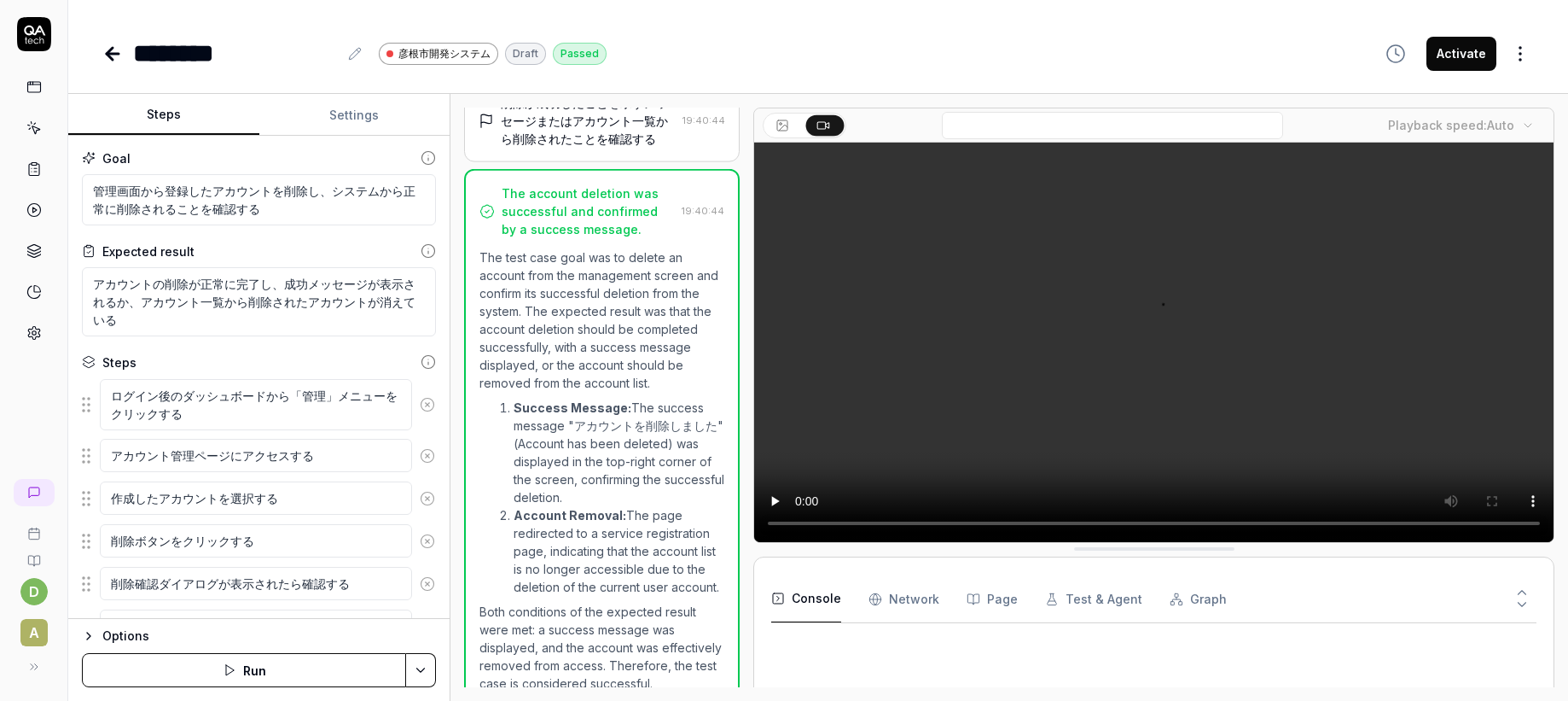
type textarea "*"
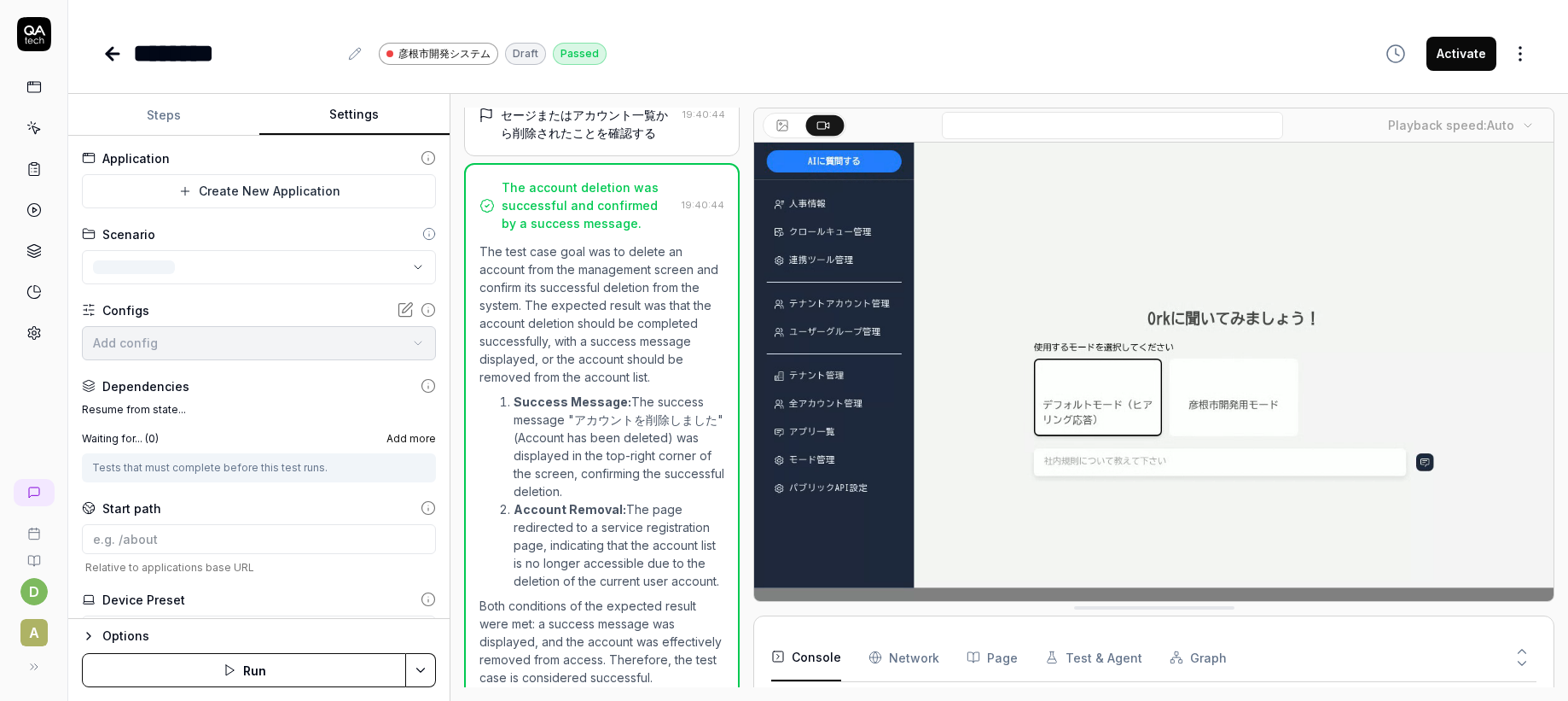
click at [350, 118] on button "Settings" at bounding box center [355, 115] width 191 height 41
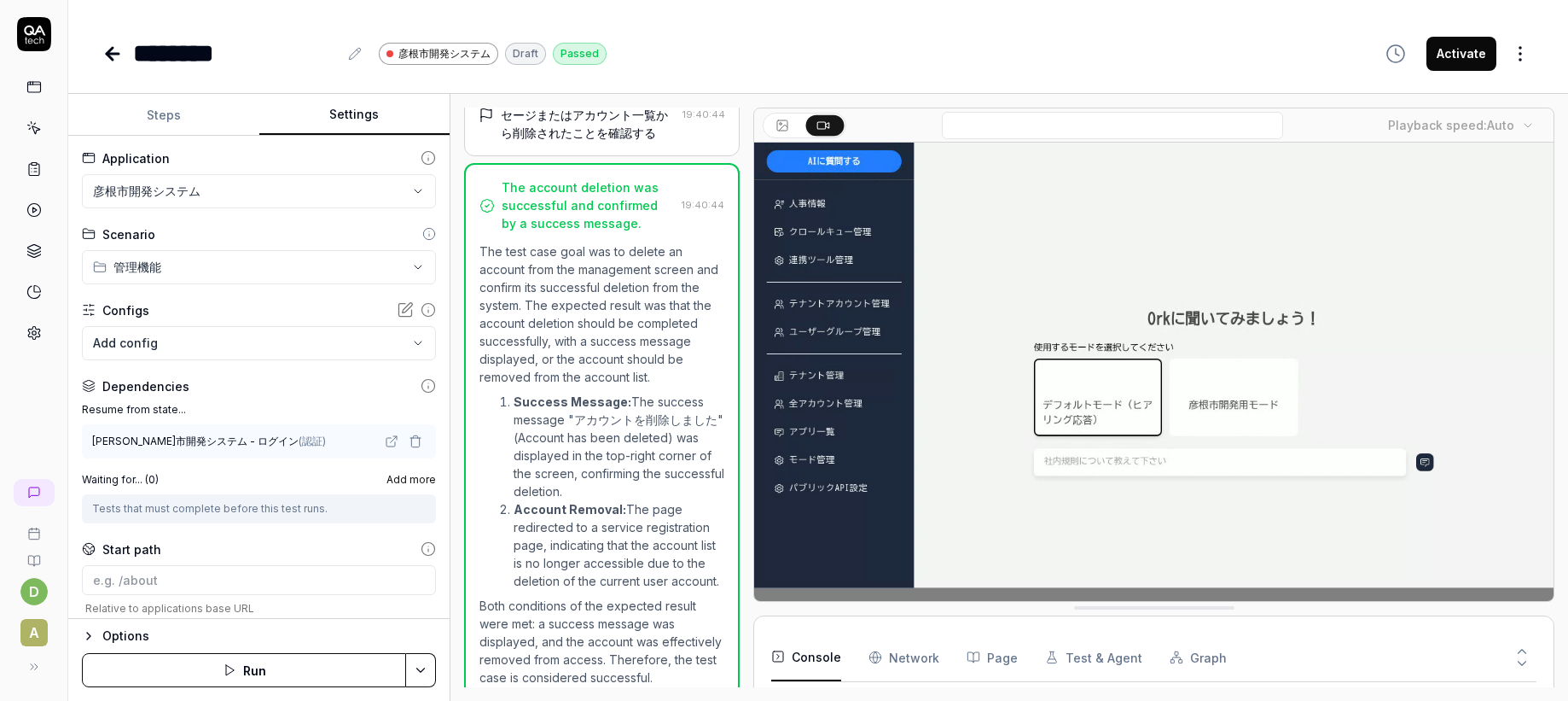
scroll to position [123, 0]
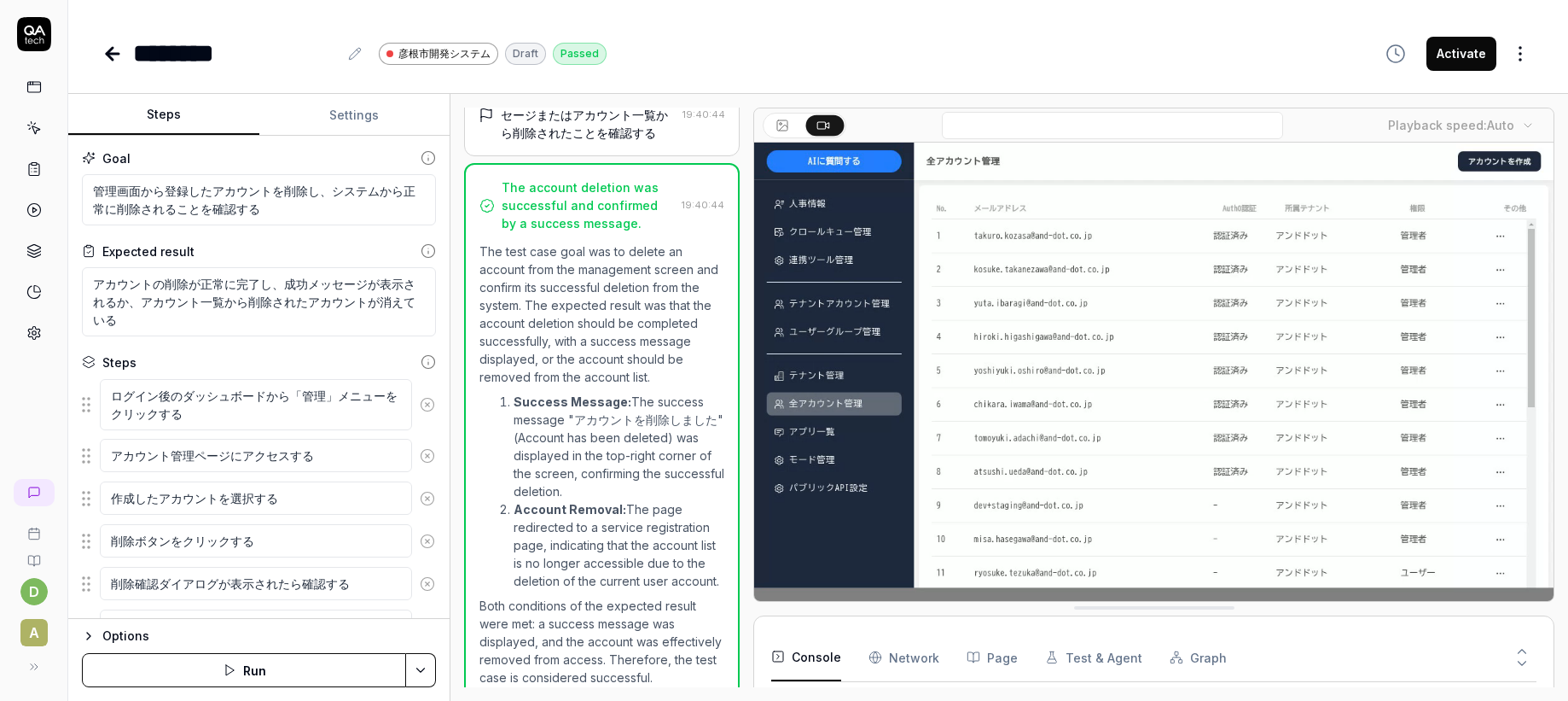
click at [203, 119] on button "Steps" at bounding box center [163, 115] width 191 height 41
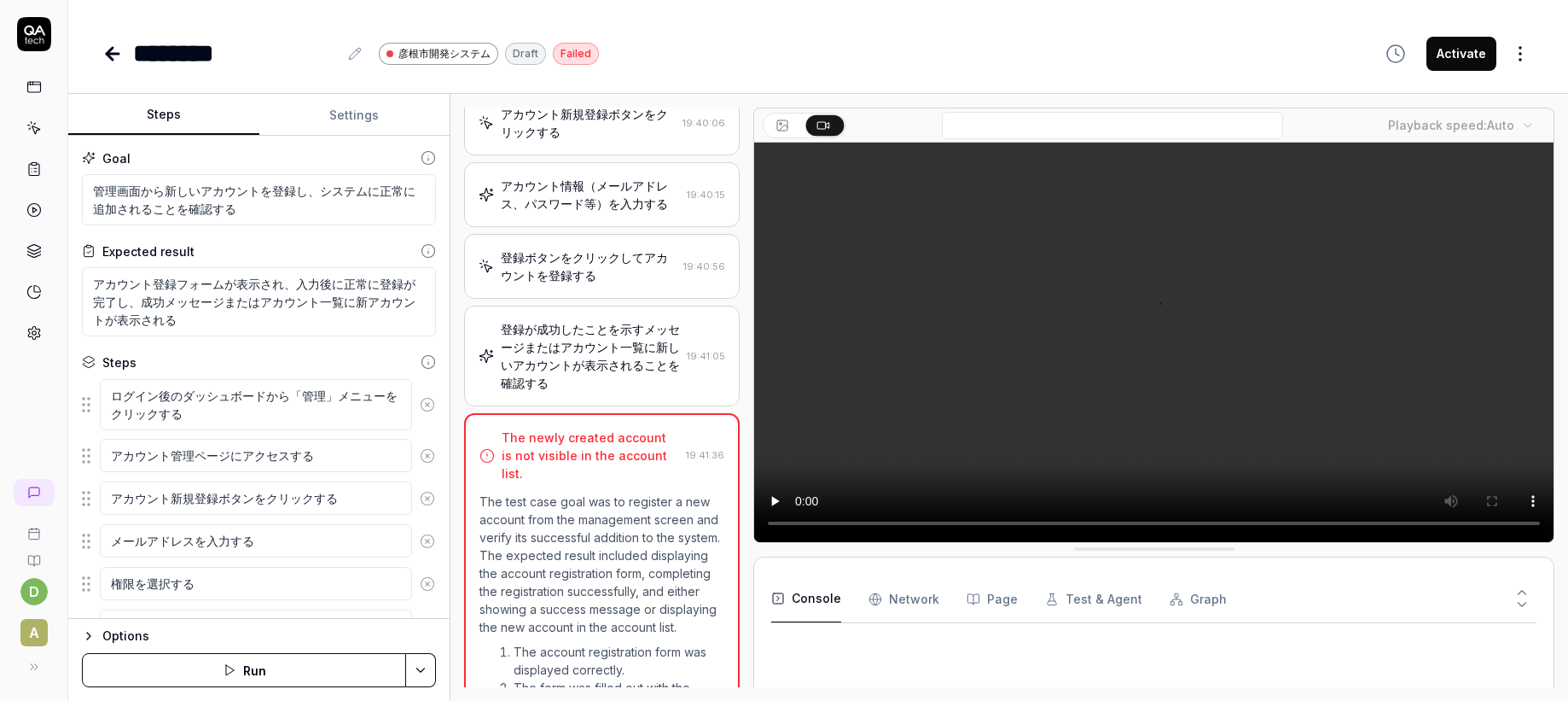
type textarea "*"
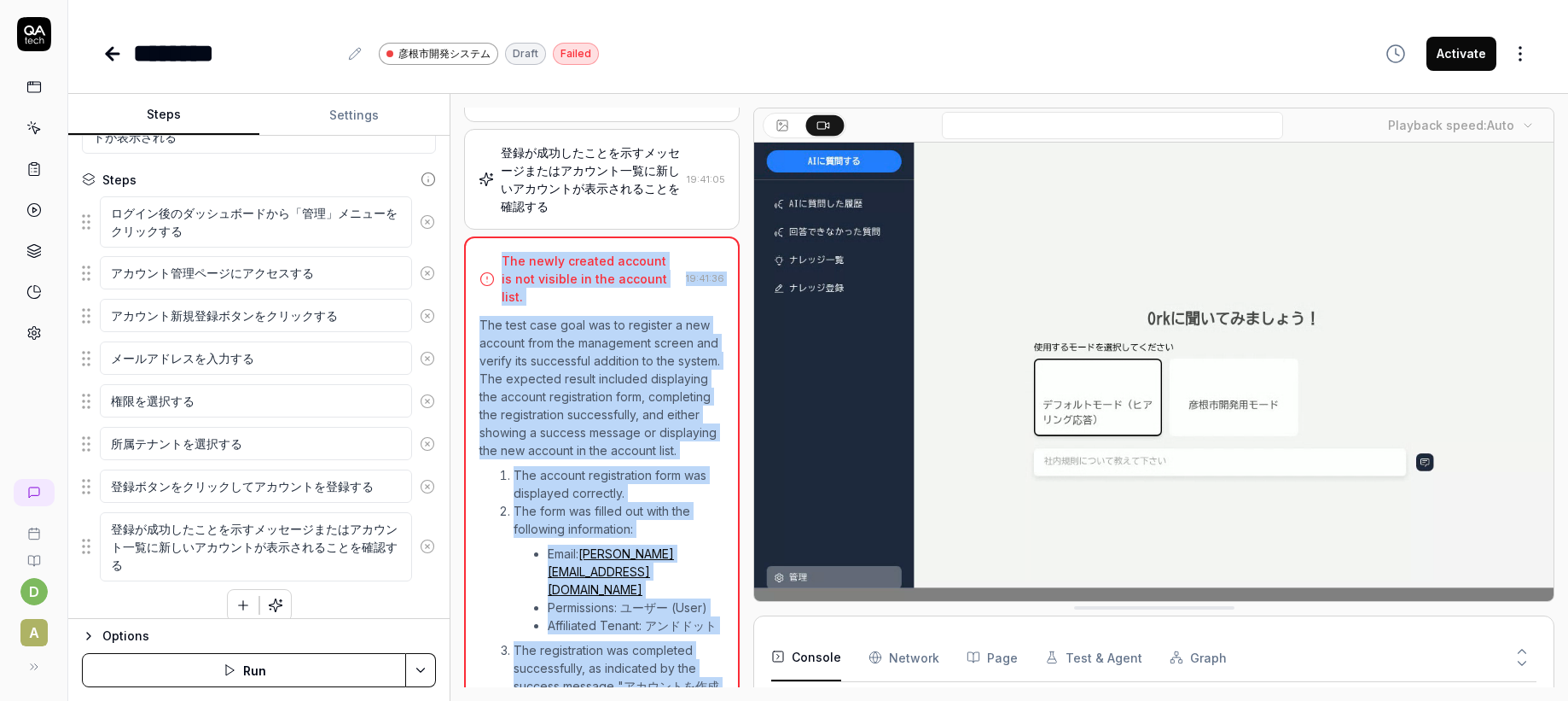
scroll to position [628, 0]
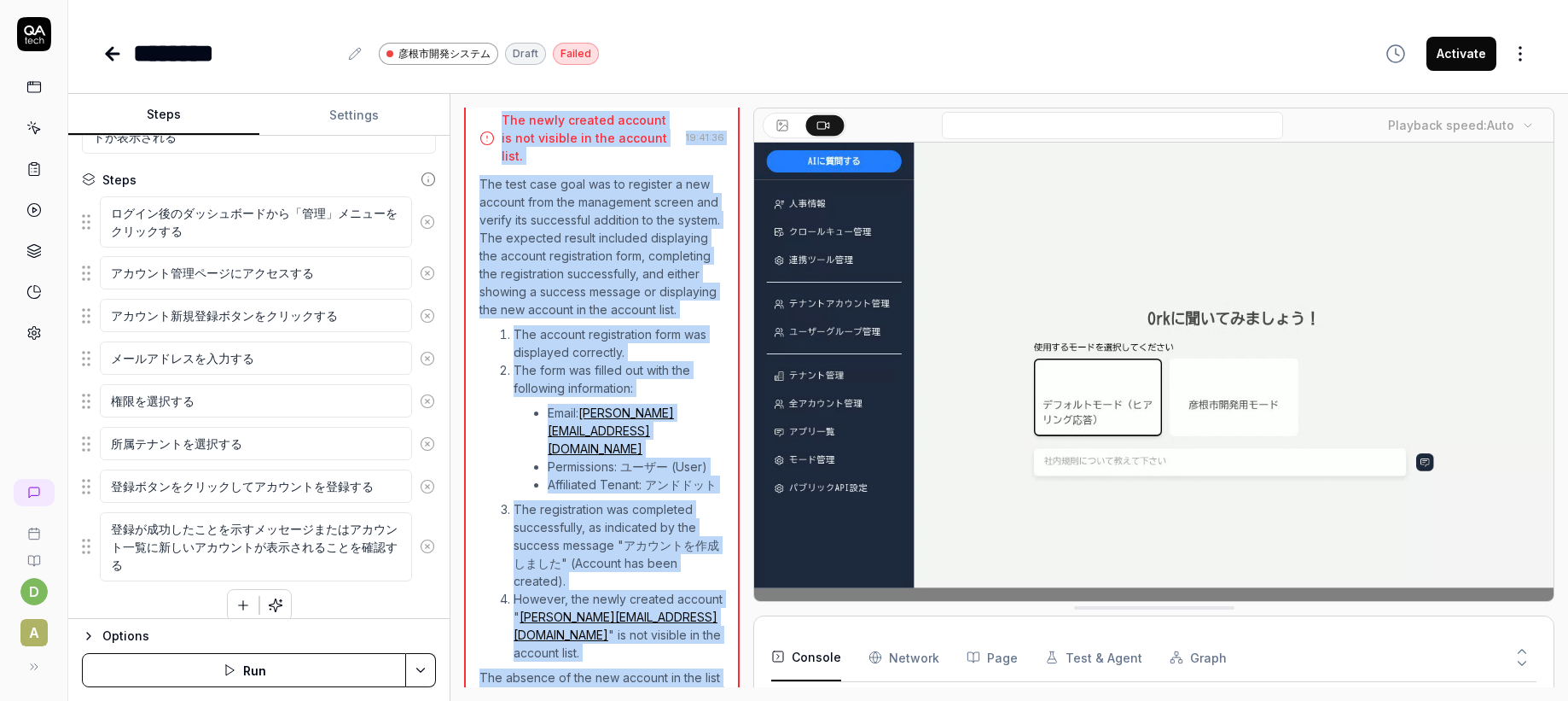
drag, startPoint x: 498, startPoint y: 515, endPoint x: 675, endPoint y: 665, distance: 232.0
click at [676, 666] on div "The newly created account is not visible in the account list. 19:41:36 The test…" at bounding box center [602, 427] width 276 height 663
copy div "Lor ipsum dolorsi ametcon ad eli seddoei te inc utlabor etdo. 68:77:05 Mag aliq…"
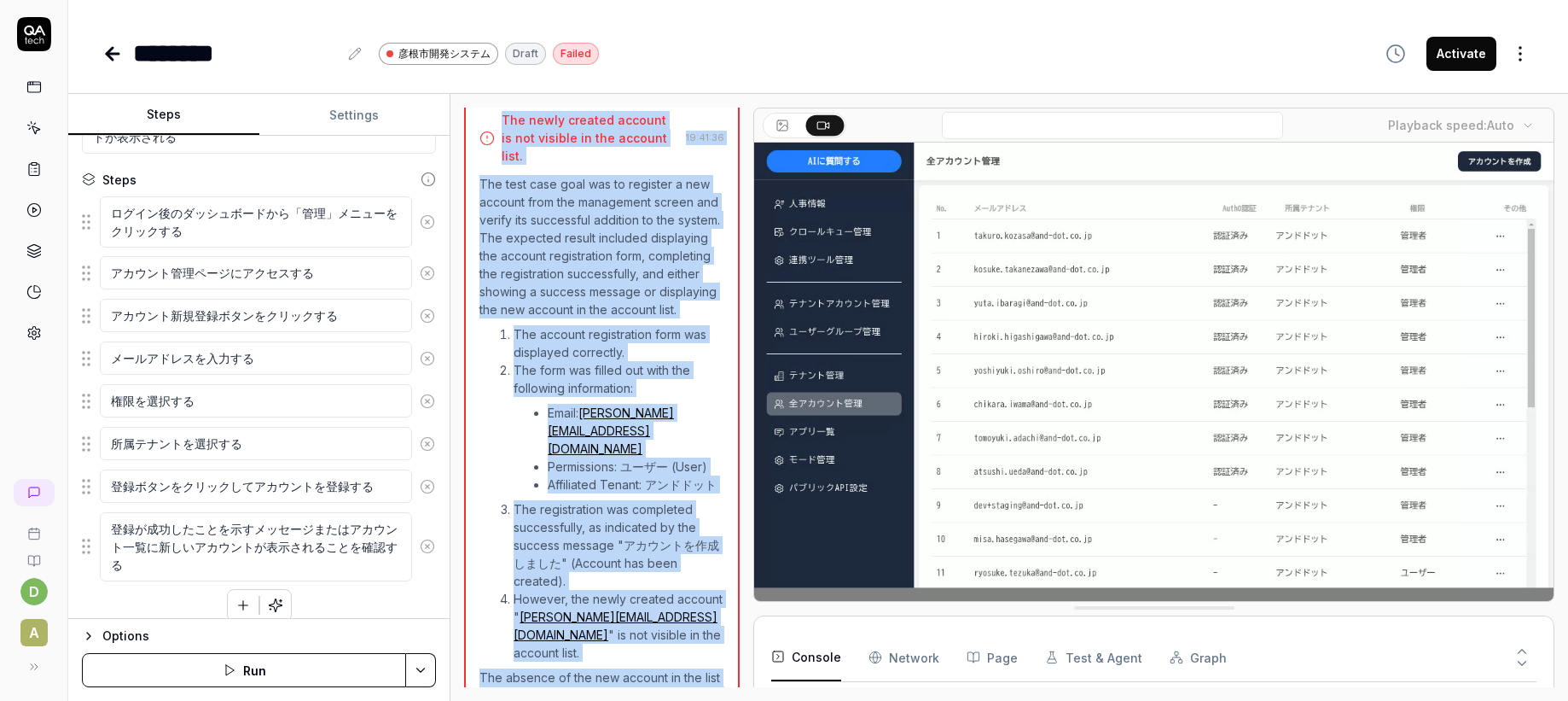
click at [655, 278] on p "The test case goal was to register a new account from the management screen and…" at bounding box center [602, 246] width 244 height 143
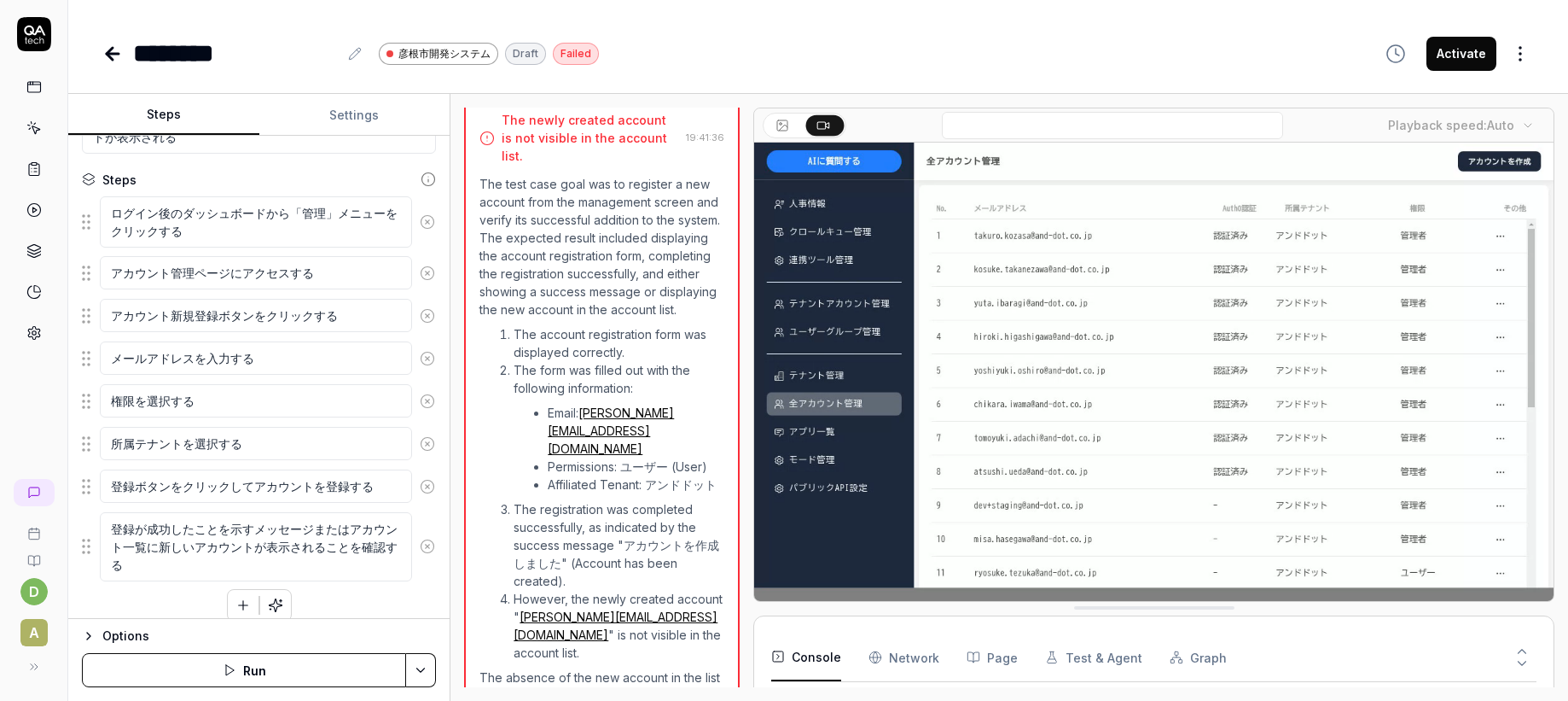
scroll to position [199, 0]
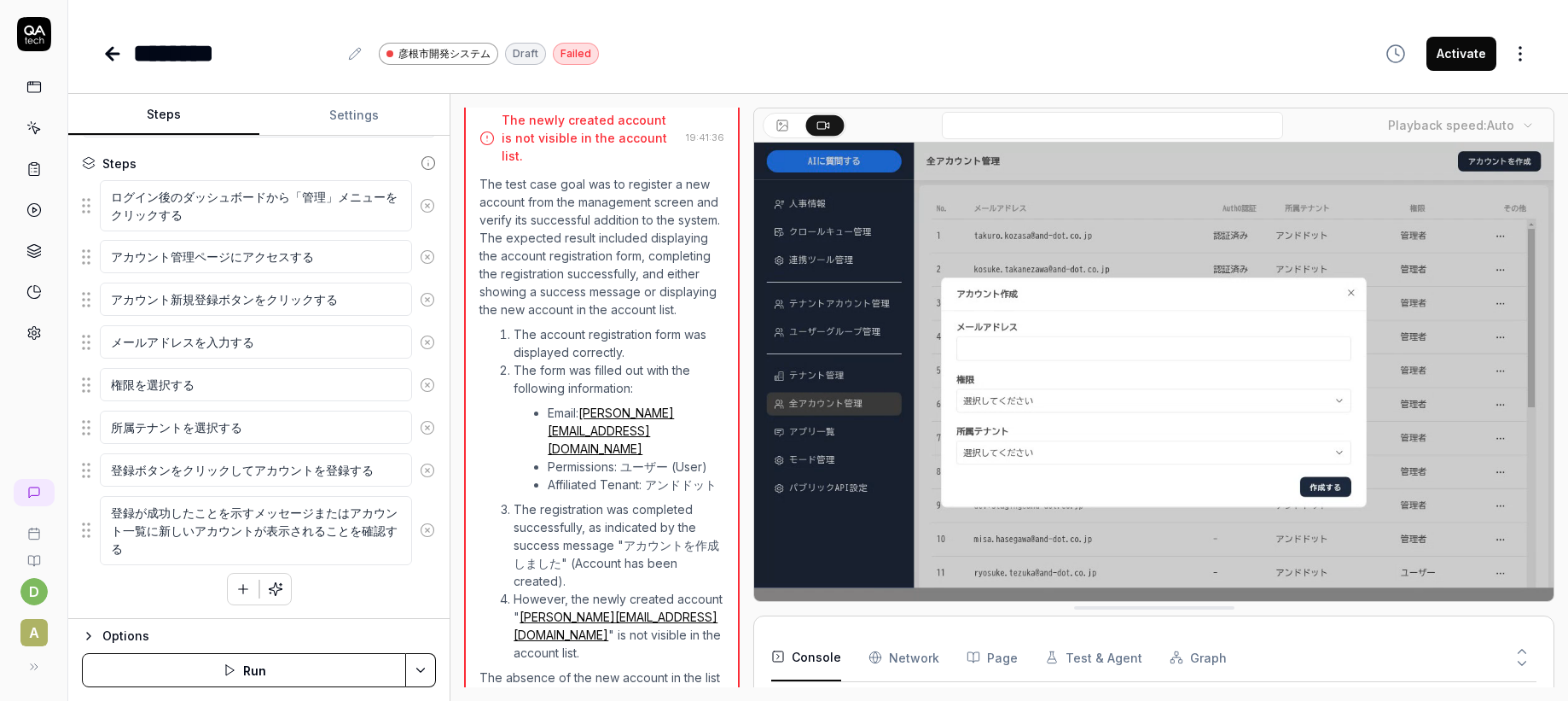
click at [240, 592] on icon "button" at bounding box center [244, 588] width 15 height 15
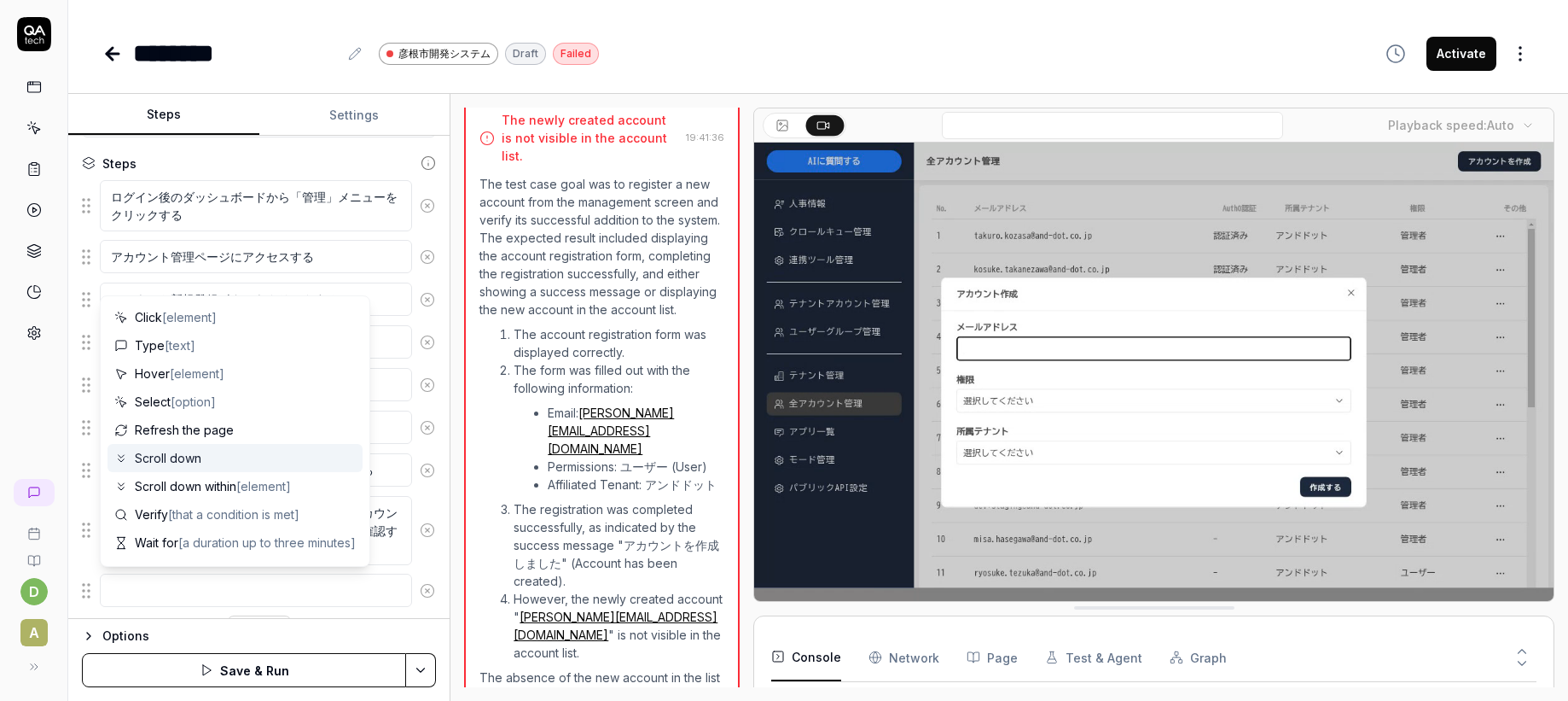
scroll to position [11, 0]
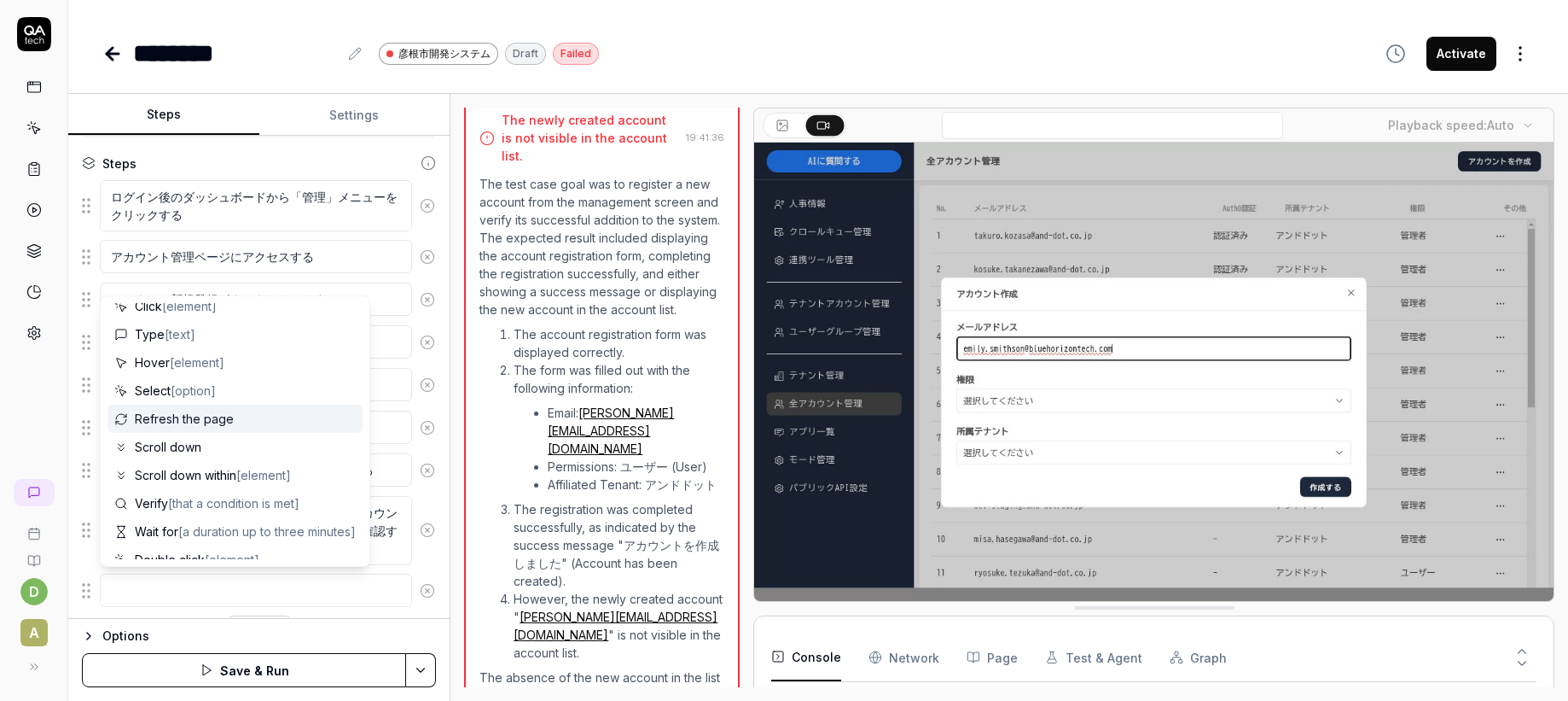
click at [228, 428] on div "Refresh the page" at bounding box center [235, 417] width 255 height 28
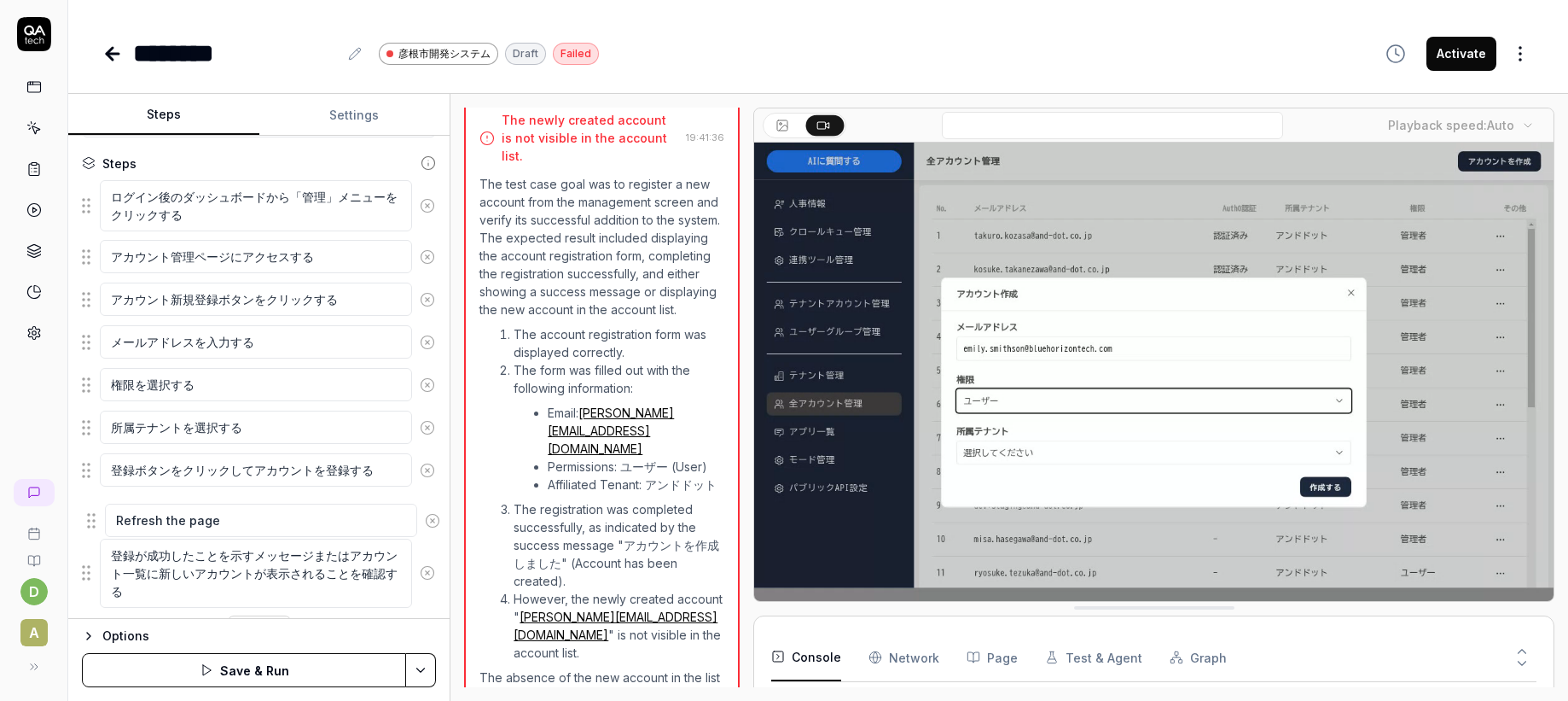
drag, startPoint x: 85, startPoint y: 587, endPoint x: 91, endPoint y: 517, distance: 70.3
click at [91, 517] on fieldset "ログイン後のダッシュボードから「管理」メニューをクリックする アカウント管理ページにアクセスする アカウント新規登録ボタンをクリックする メールアドレスを入力…" at bounding box center [259, 393] width 354 height 429
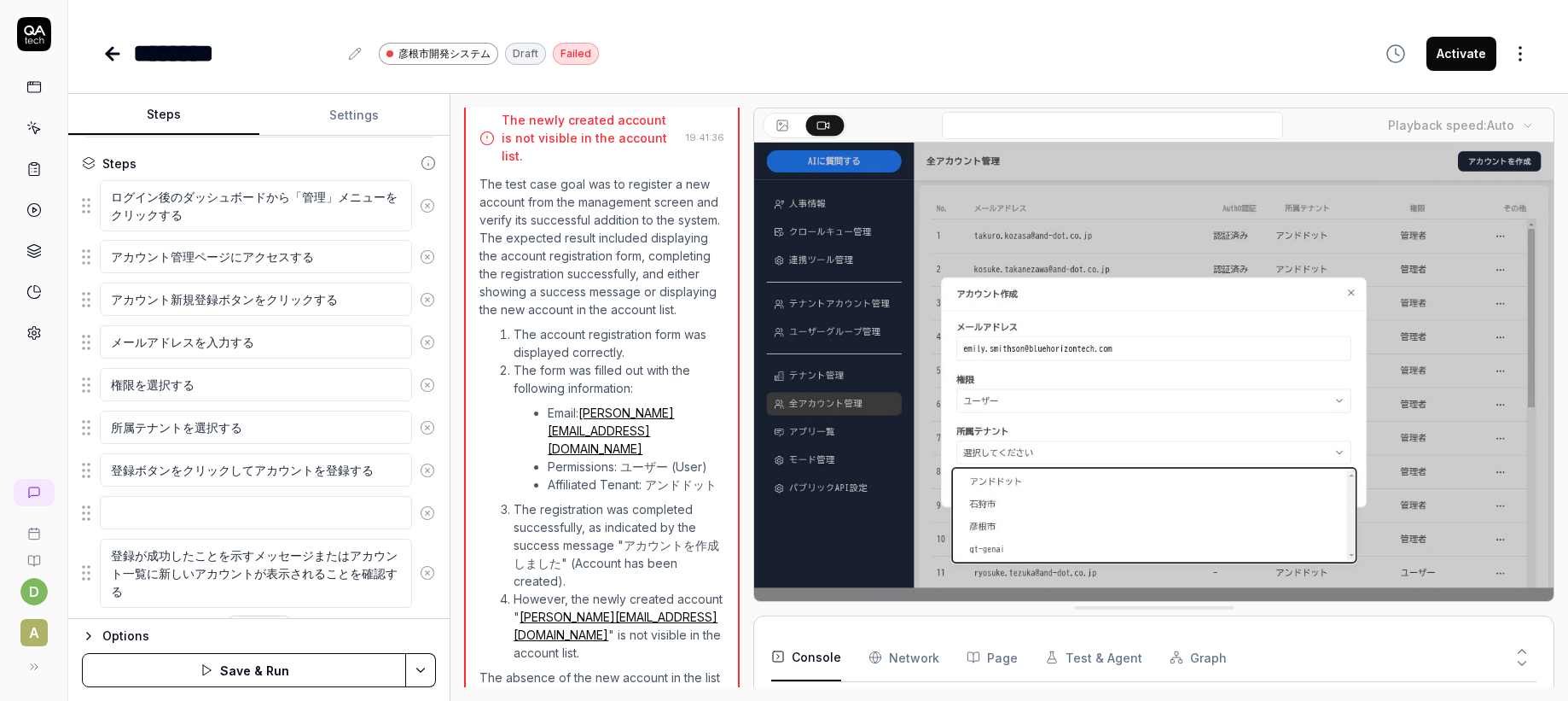
scroll to position [242, 0]
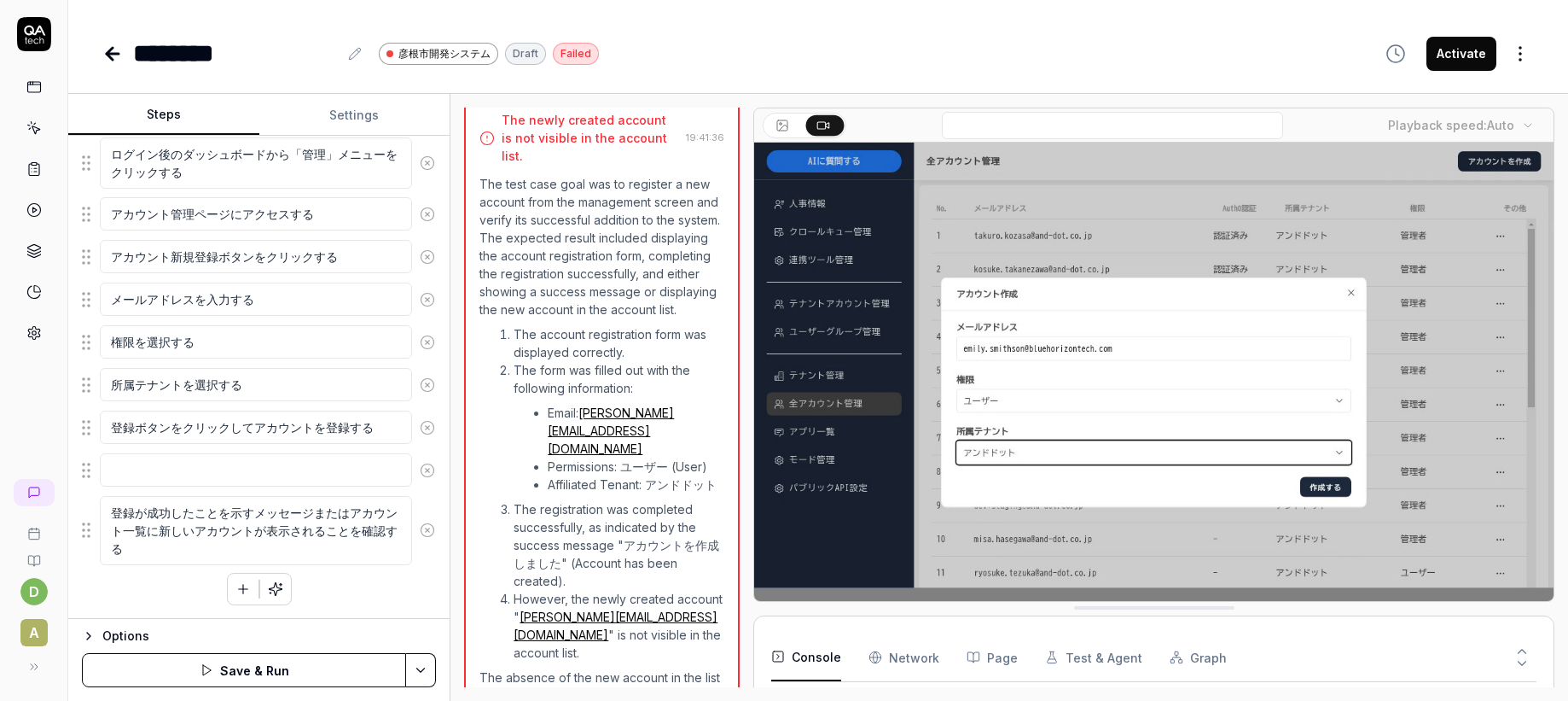
click at [234, 670] on button "Save & Run" at bounding box center [244, 669] width 325 height 34
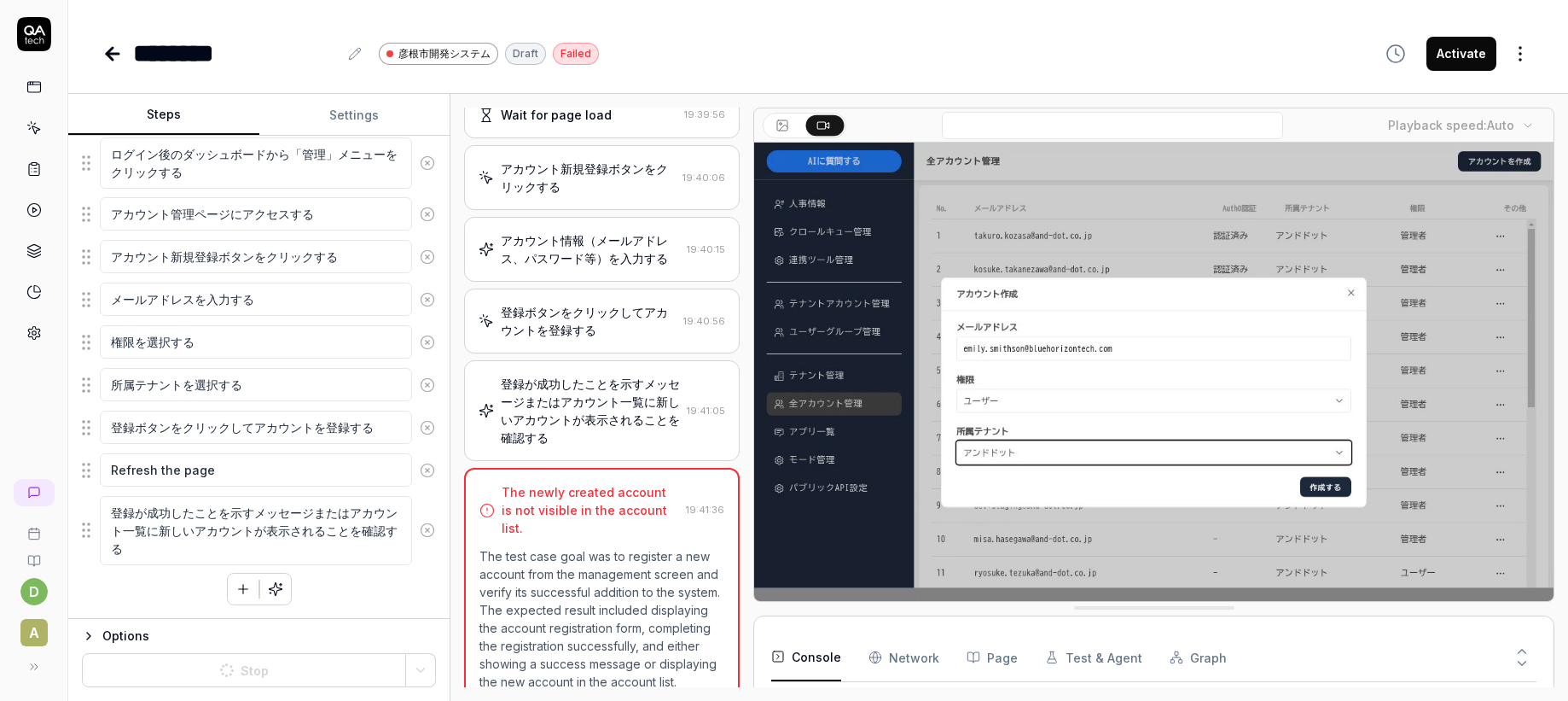
scroll to position [0, 0]
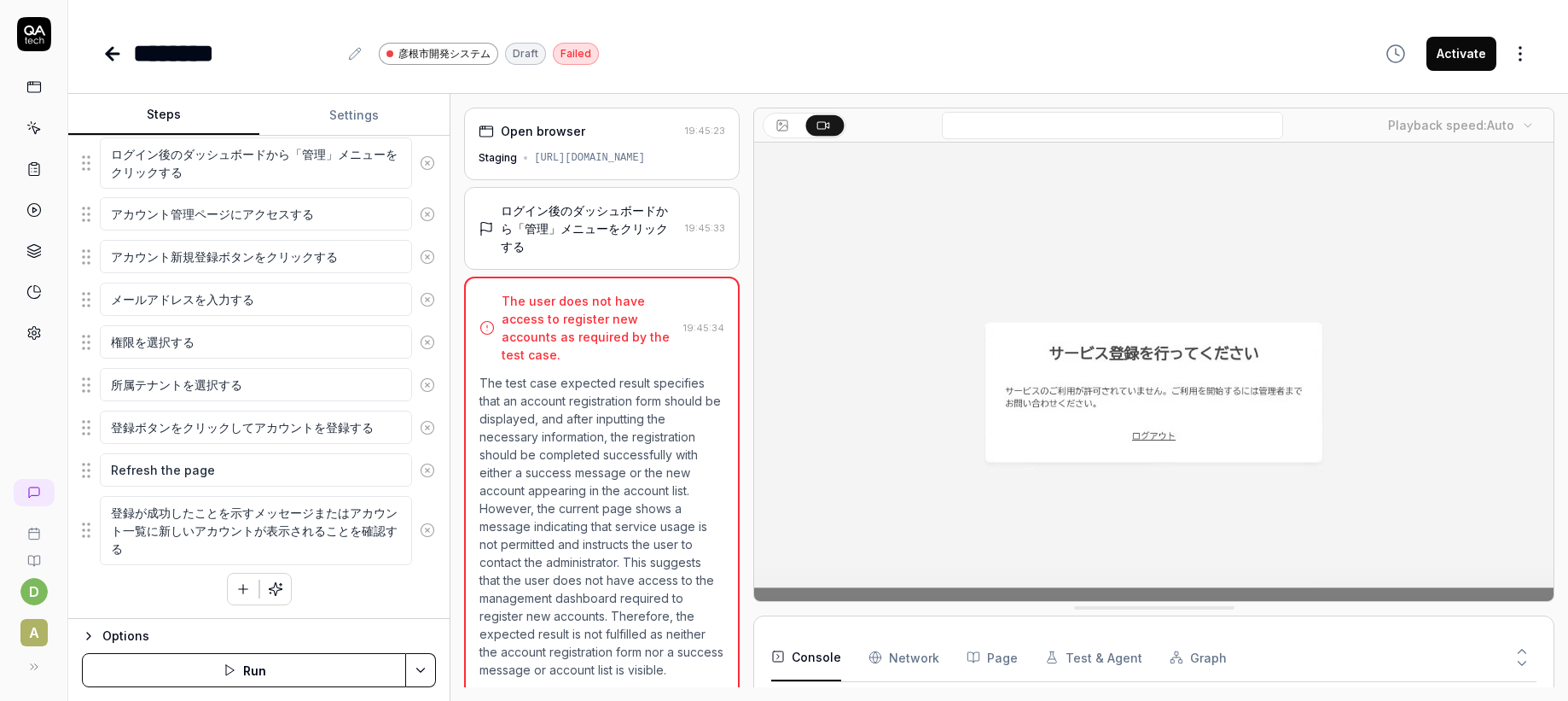
click at [648, 310] on div "The user does not have access to register new accounts as required by the test …" at bounding box center [588, 328] width 175 height 72
click at [404, 605] on div "Goal 管理画面から新しいアカウントを登録し、システムに正常に追加されることを確認する Expected result アカウント登録フォームが表示され、入…" at bounding box center [258, 377] width 381 height 483
click at [340, 667] on button "Run" at bounding box center [244, 669] width 325 height 34
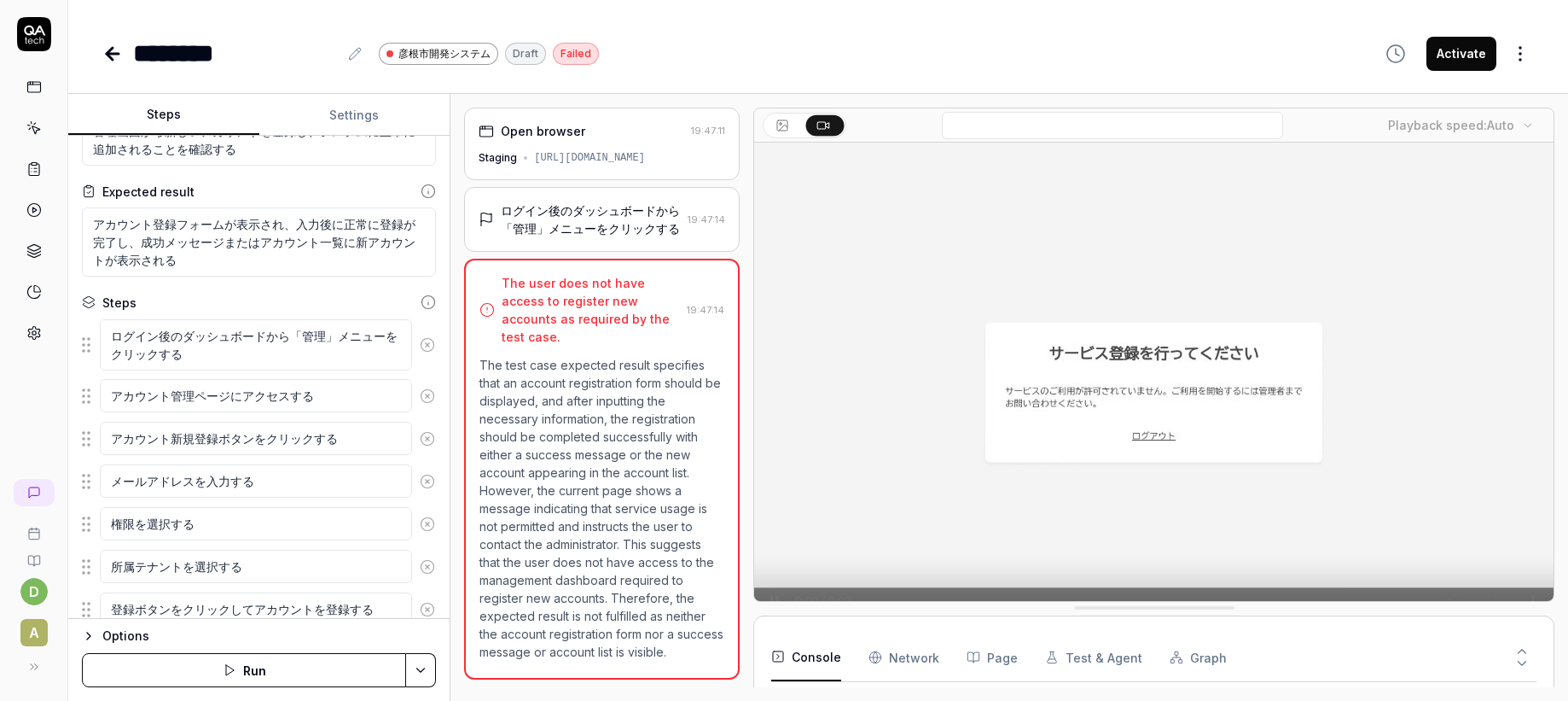
scroll to position [148, 0]
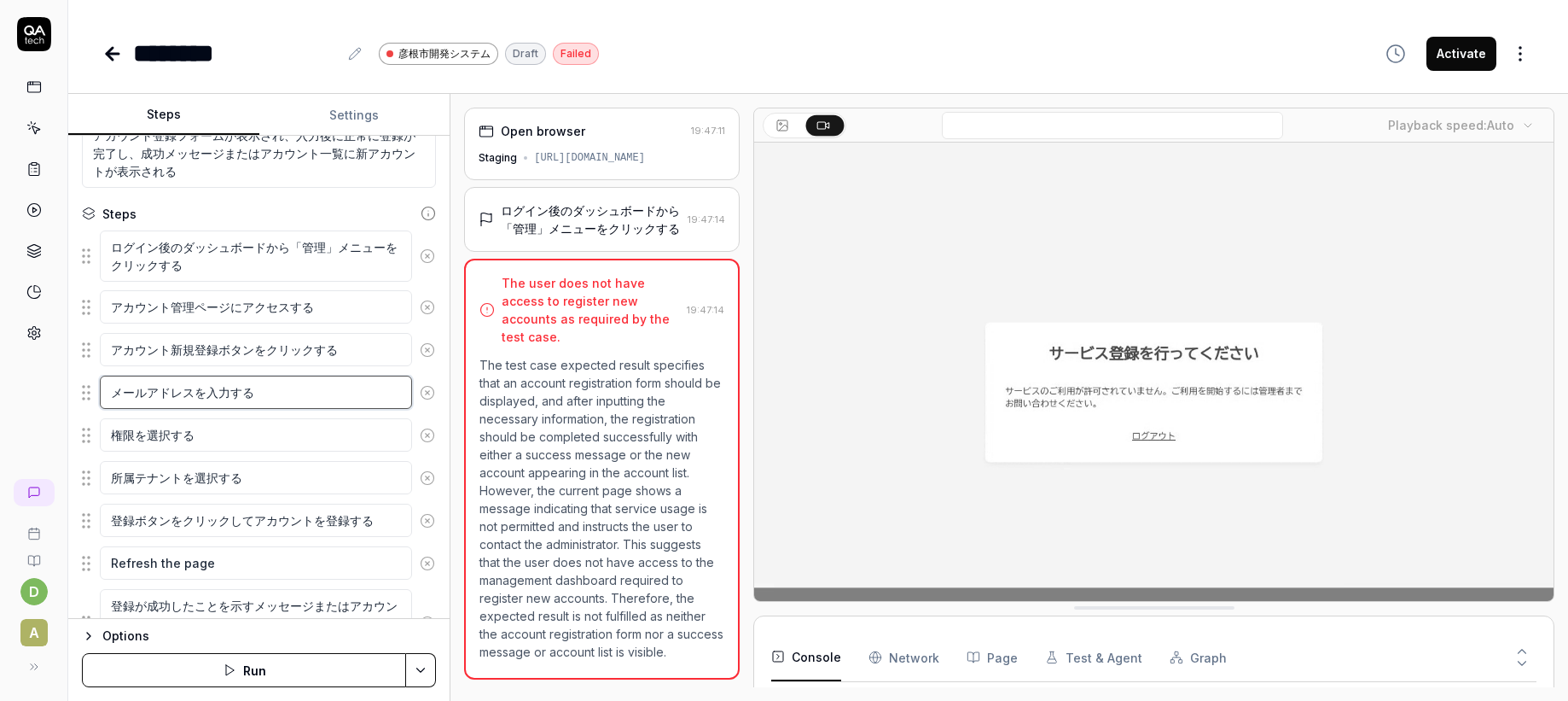
click at [273, 400] on textarea "メールアドレスを入力する" at bounding box center [256, 392] width 312 height 33
click at [294, 669] on button "Run" at bounding box center [244, 669] width 325 height 34
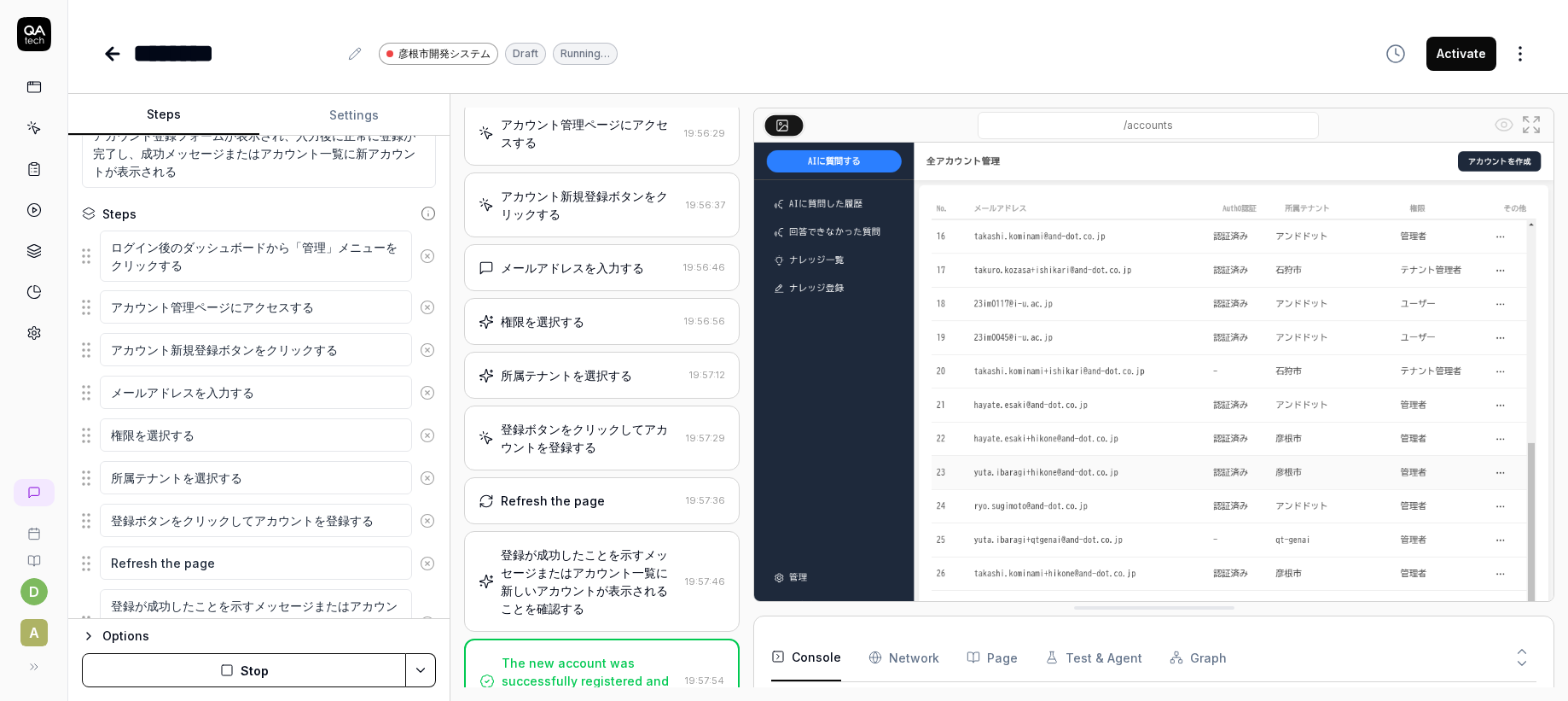
scroll to position [560, 0]
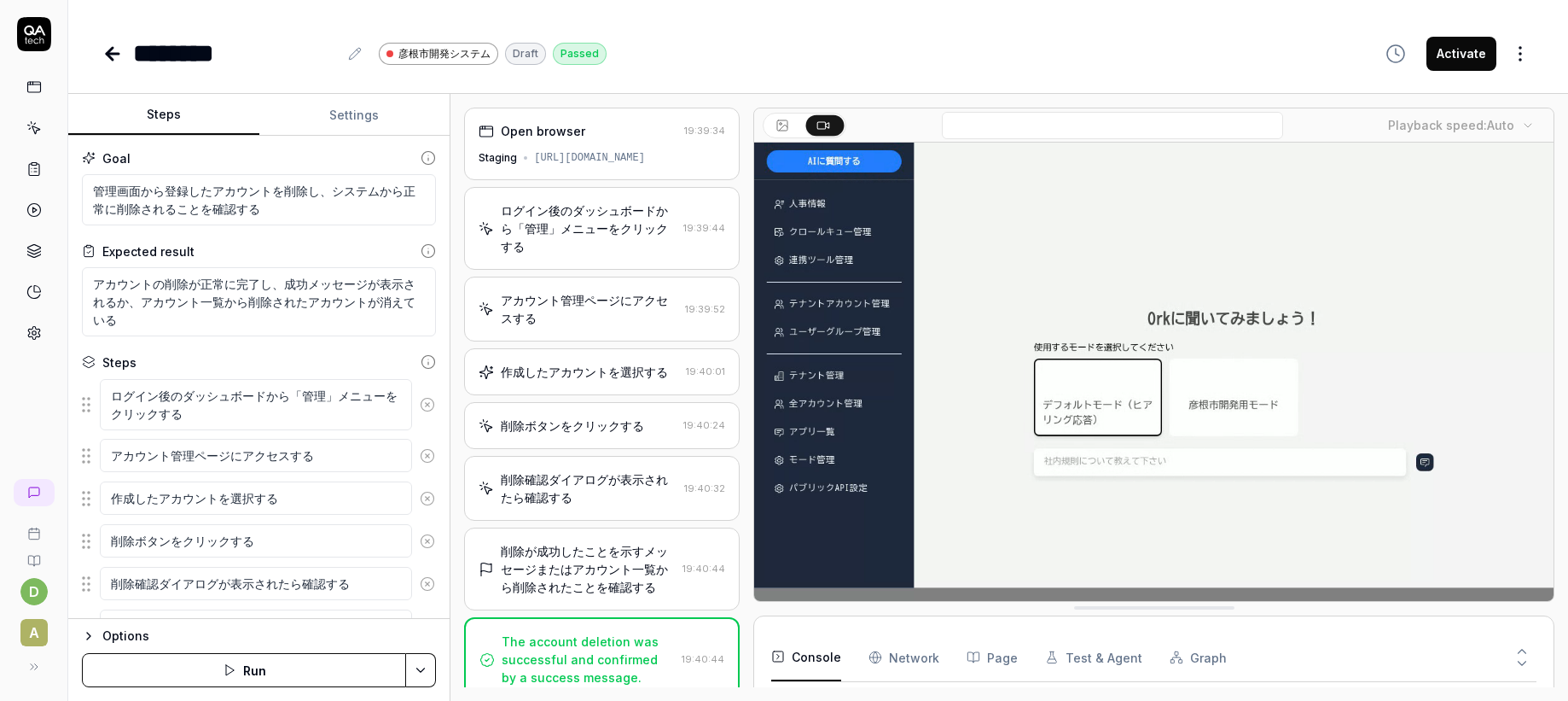
type textarea "*"
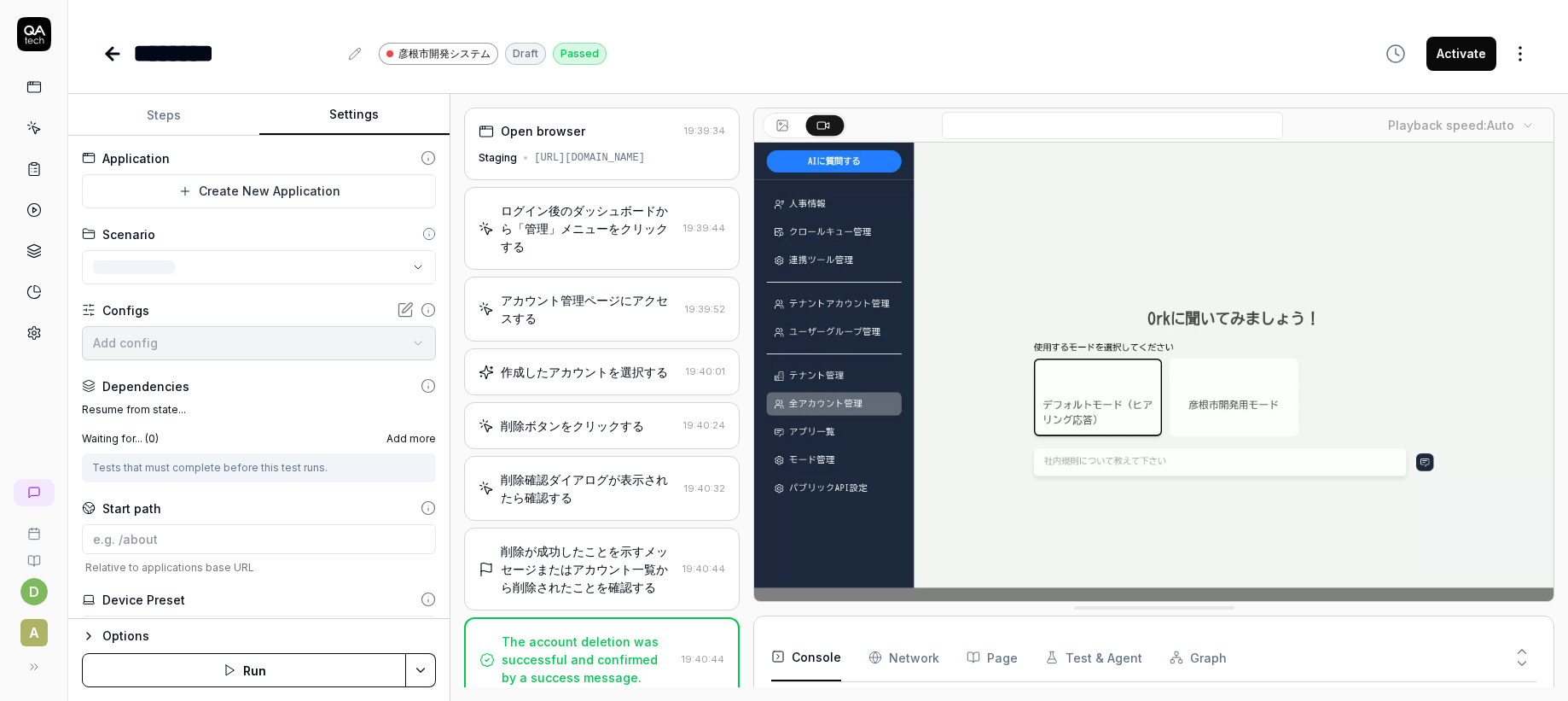
click at [343, 119] on button "Settings" at bounding box center [355, 115] width 191 height 41
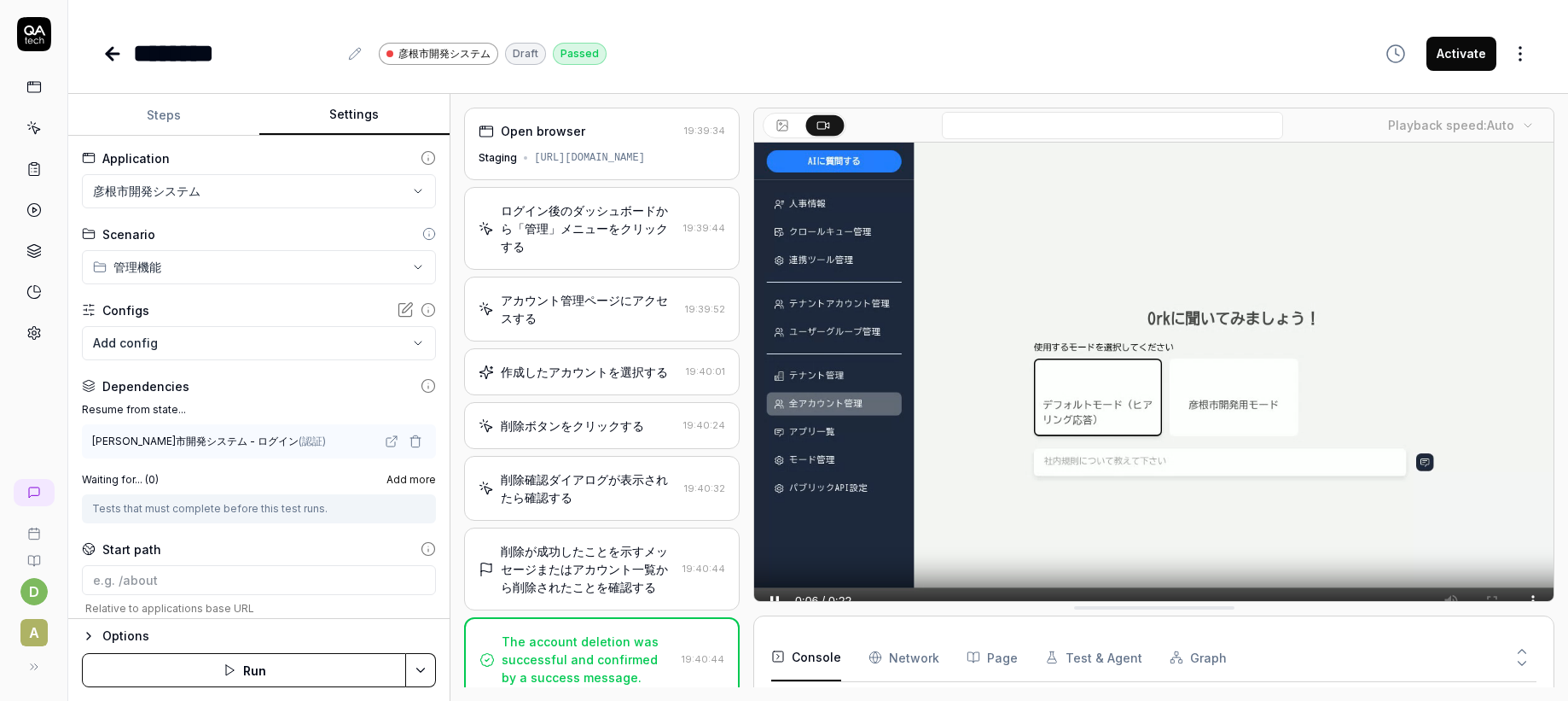
scroll to position [22, 0]
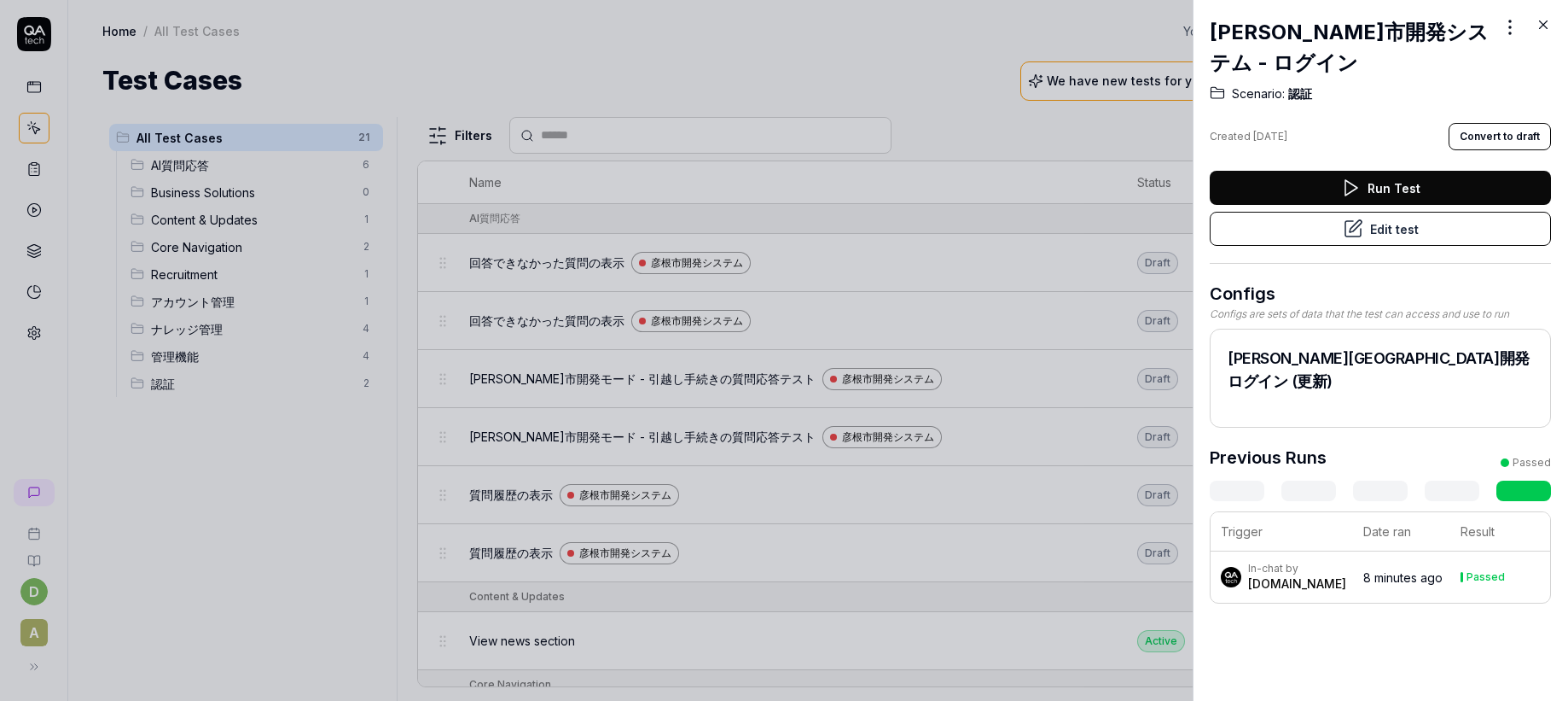
click at [1262, 171] on button "Run Test" at bounding box center [1380, 188] width 341 height 34
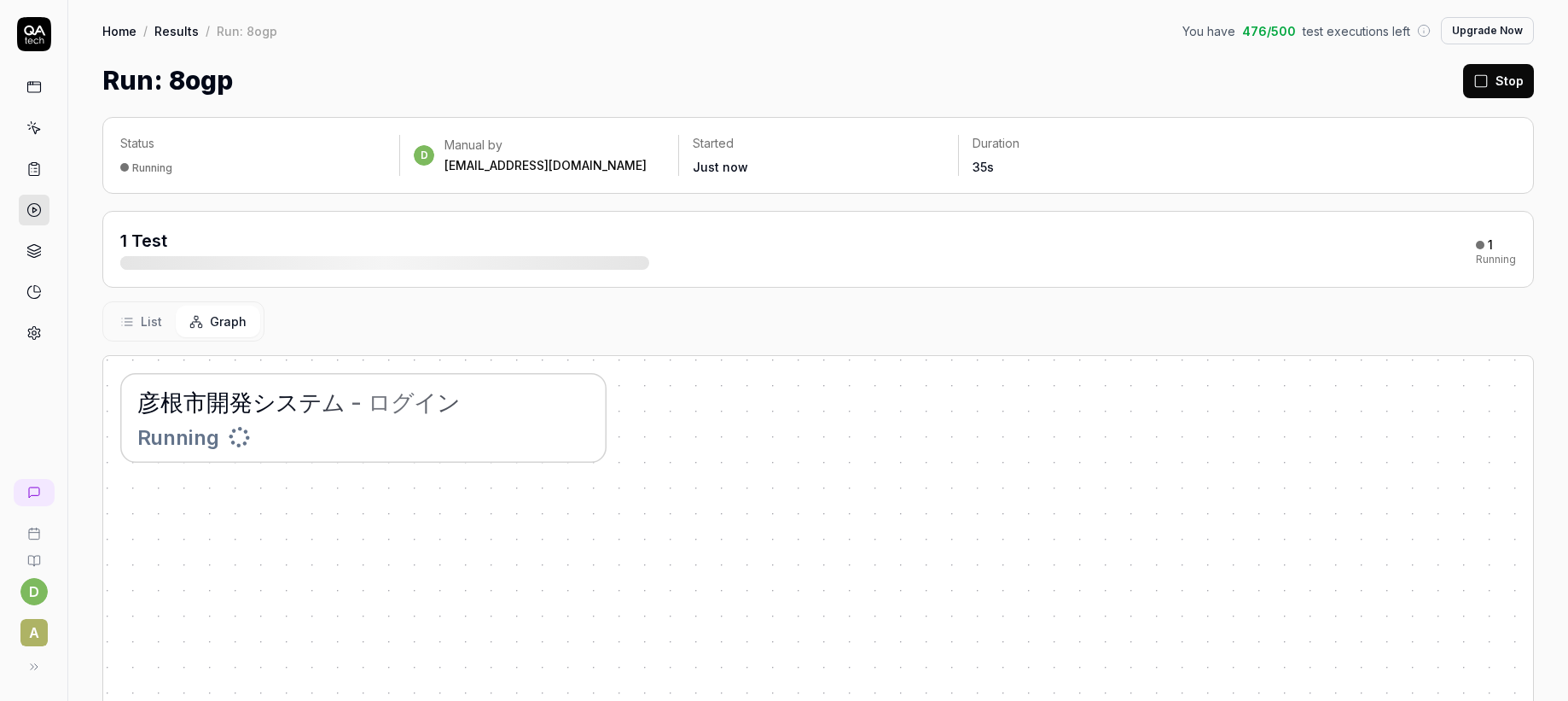
click at [453, 416] on div "[PERSON_NAME] 市 開 発 シ ス テ ム - ロ グ イ ン" at bounding box center [299, 401] width 323 height 35
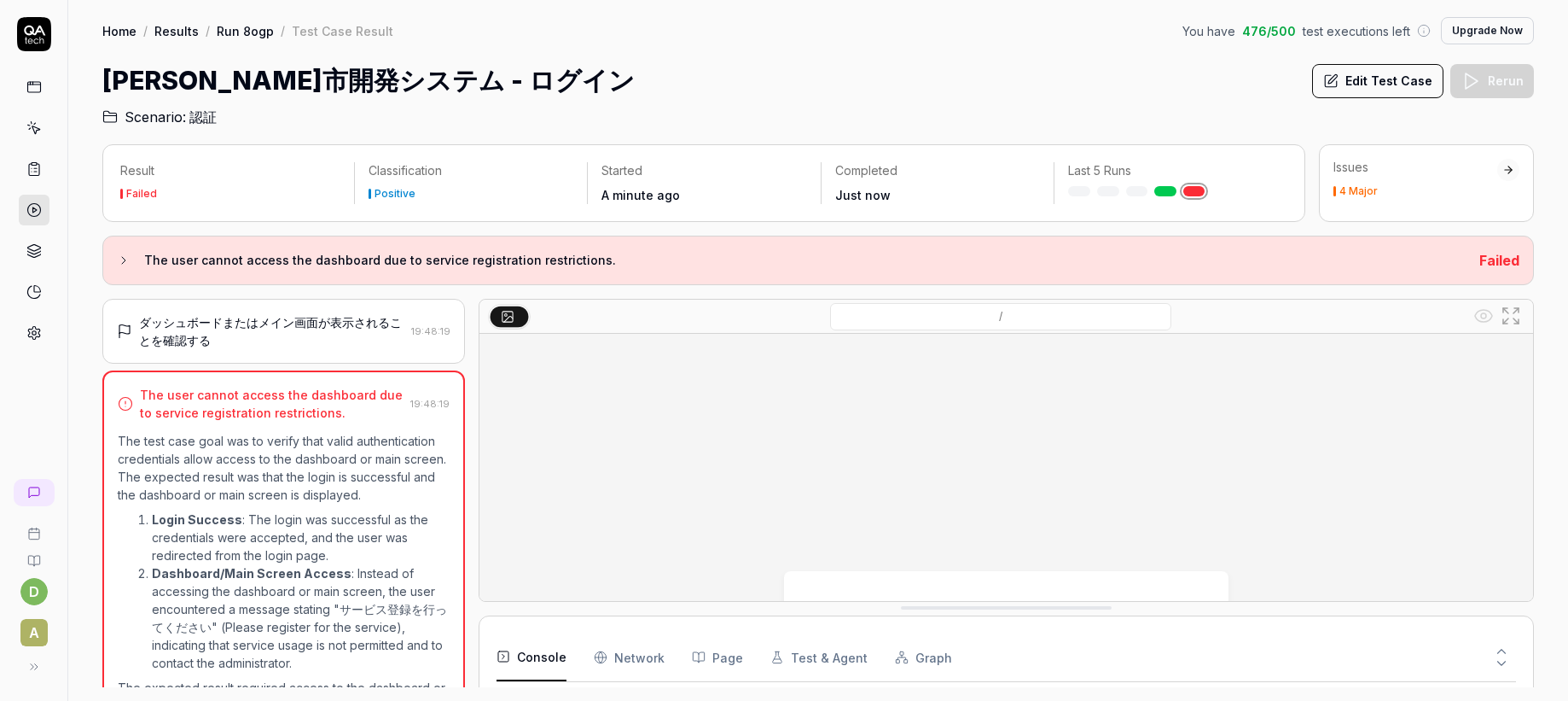
scroll to position [82, 0]
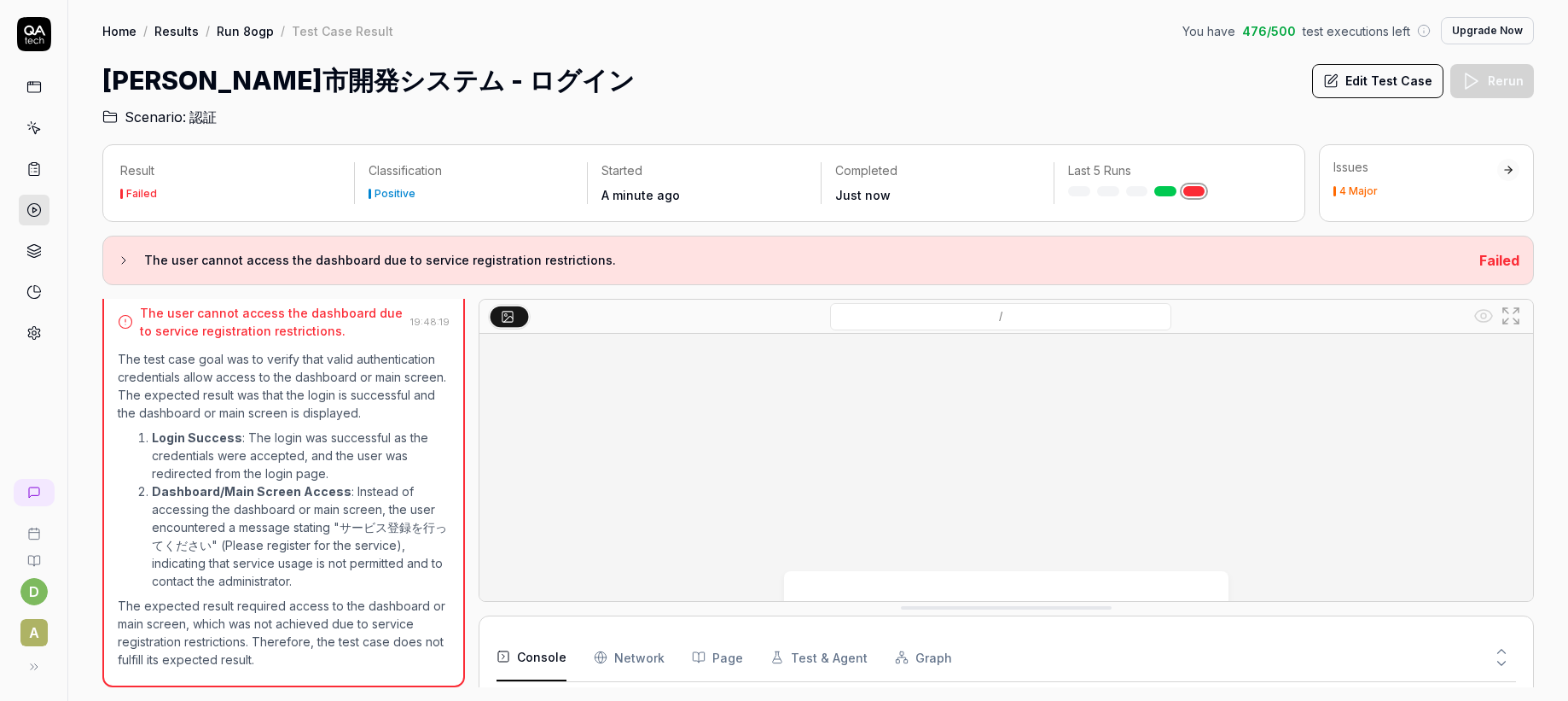
click at [414, 477] on li "Login Success : The login was successful as the credentials were accepted, and …" at bounding box center [301, 455] width 298 height 53
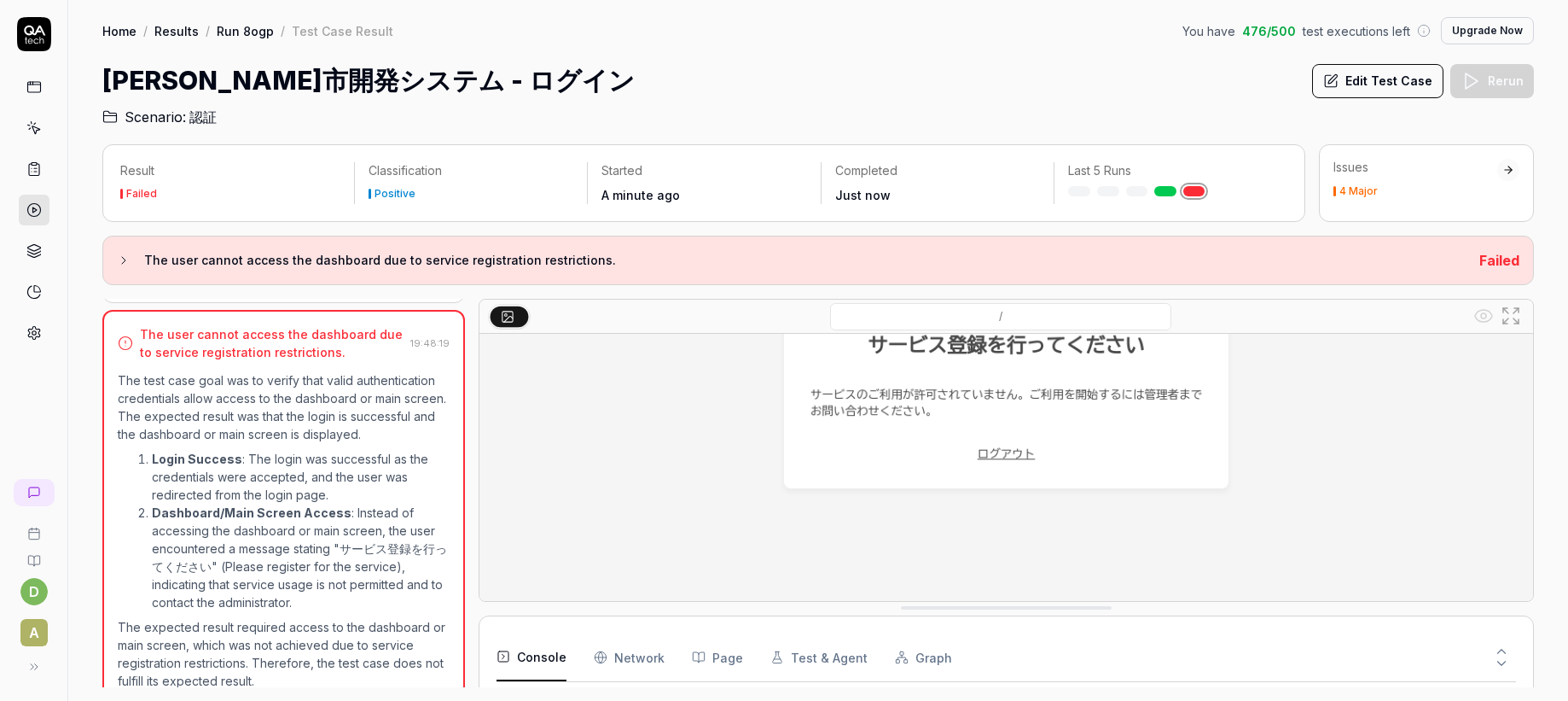
scroll to position [256, 0]
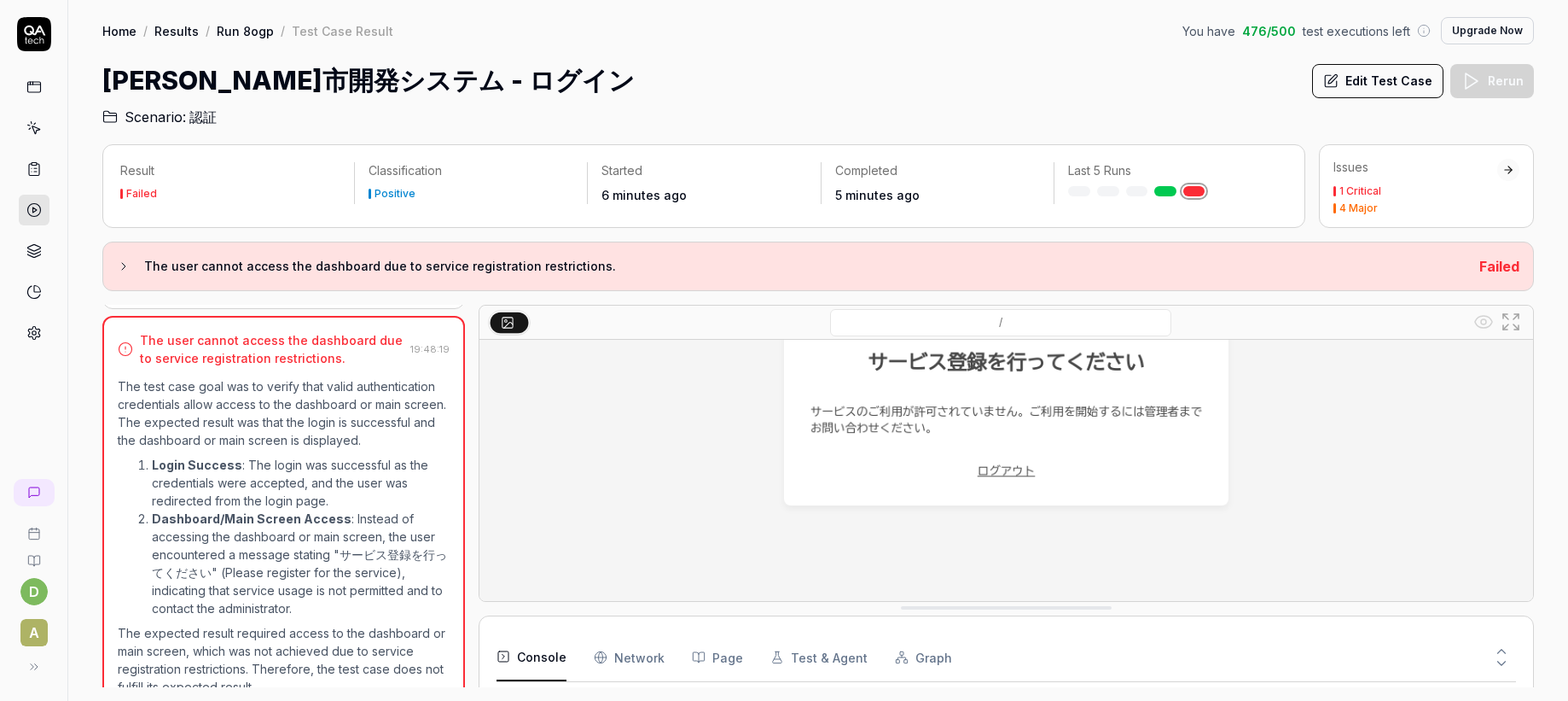
click at [547, 451] on img at bounding box center [1006, 414] width 1053 height 659
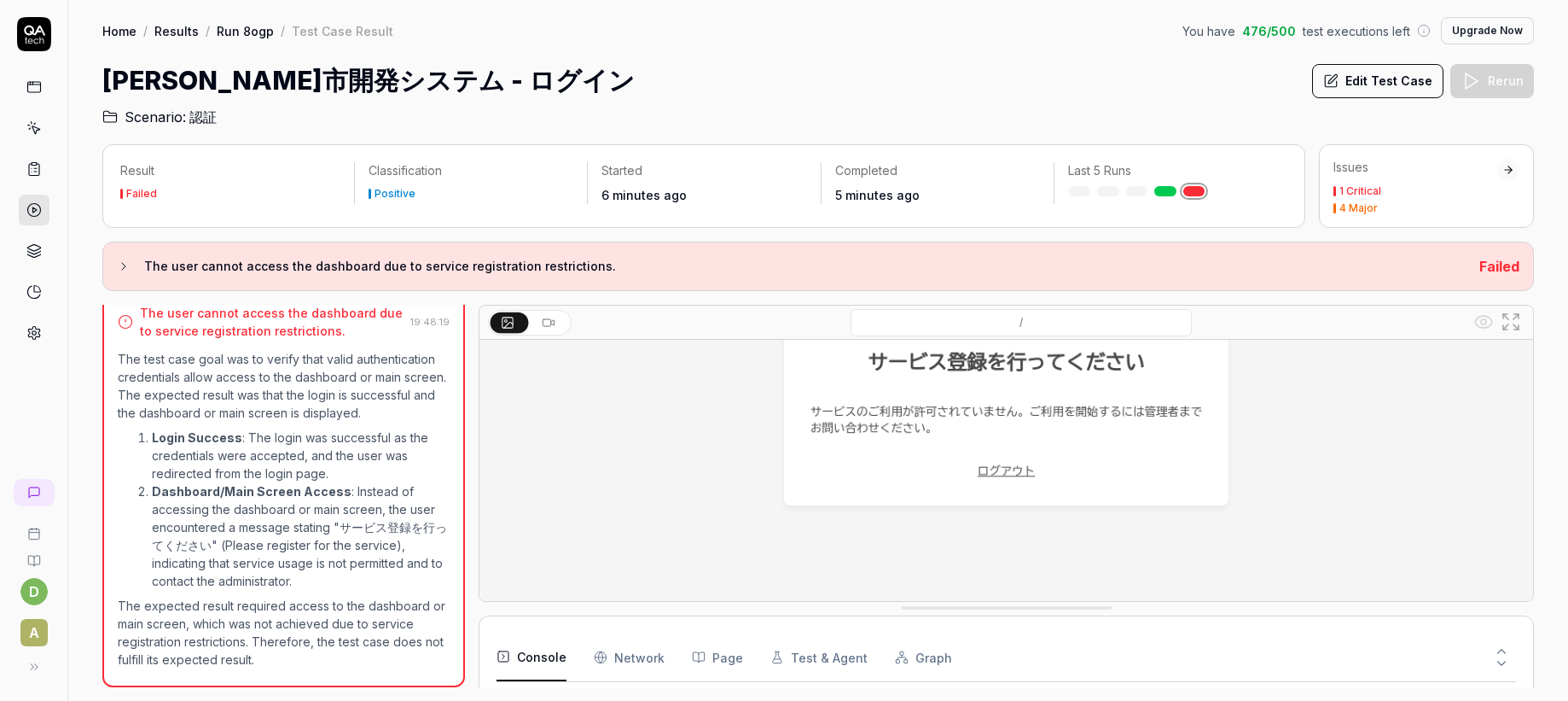
click at [386, 414] on p "The test case goal was to verify that valid authentication credentials allow ac…" at bounding box center [284, 385] width 332 height 72
click at [397, 254] on div "The user cannot access the dashboard due to service registration restrictions. …" at bounding box center [817, 266] width 1431 height 50
click at [396, 268] on h3 "The user cannot access the dashboard due to service registration restrictions." at bounding box center [805, 266] width 1322 height 20
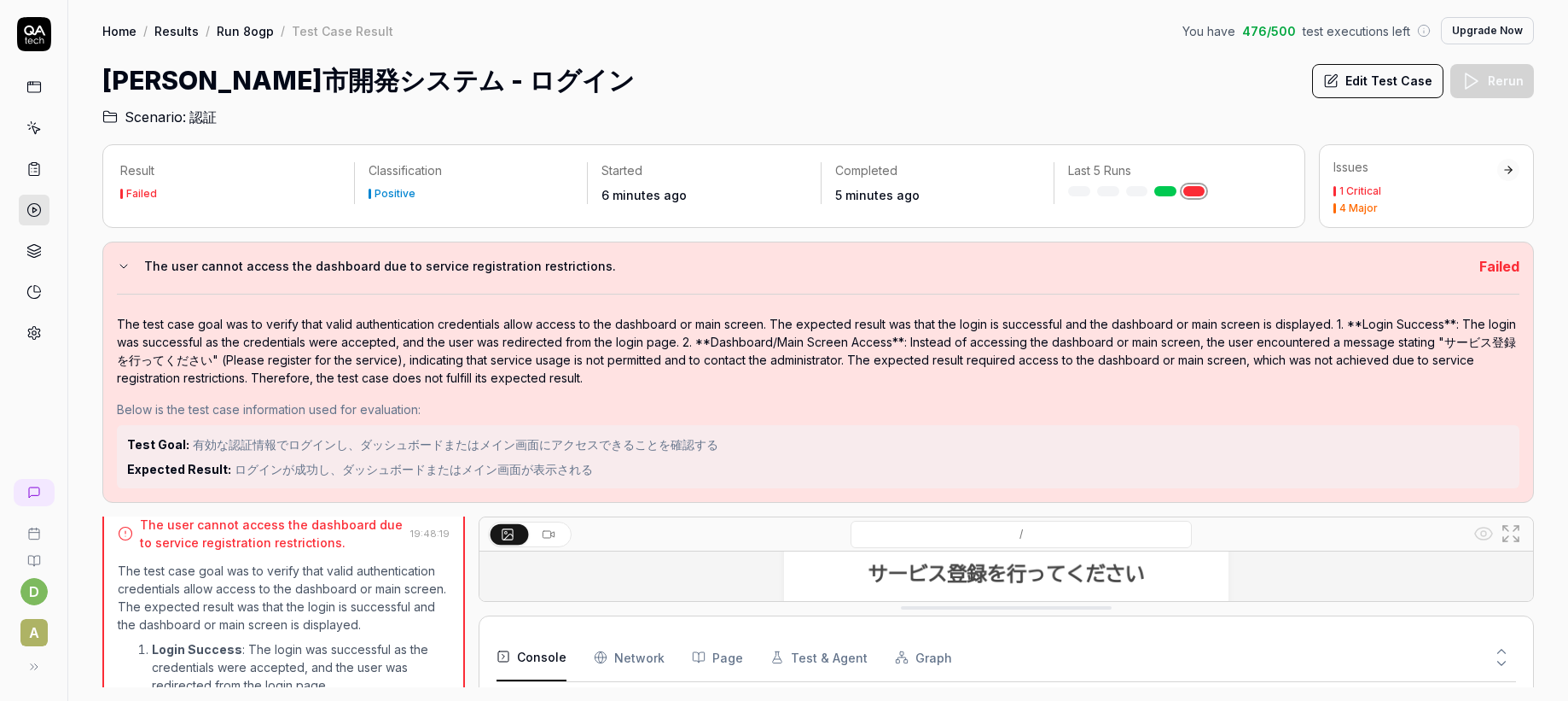
click at [396, 268] on h3 "The user cannot access the dashboard due to service registration restrictions." at bounding box center [805, 266] width 1322 height 20
